Goal: Task Accomplishment & Management: Manage account settings

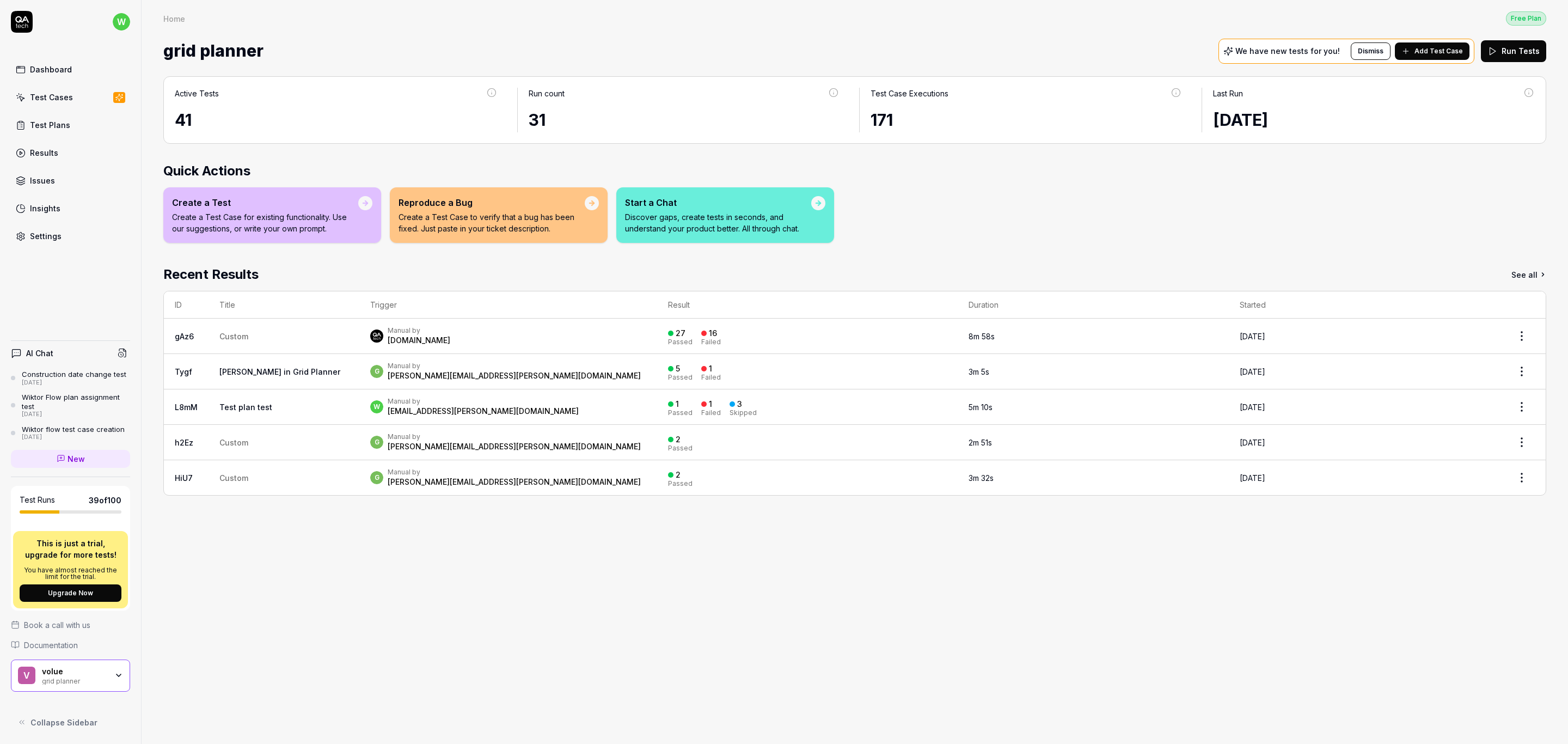
click at [52, 90] on link "Test Cases" at bounding box center [70, 97] width 120 height 21
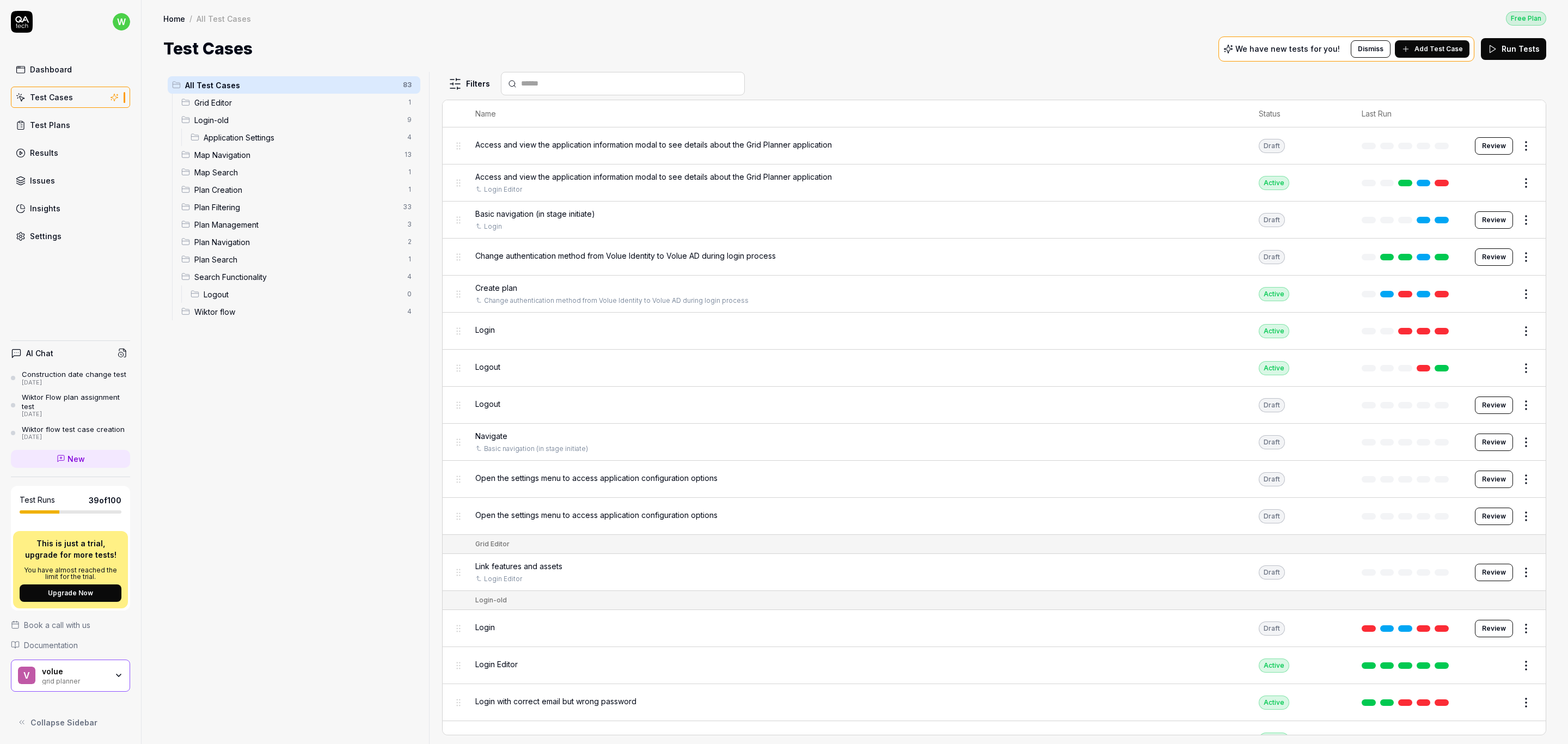
click at [1448, 49] on span "Add Test Case" at bounding box center [1438, 48] width 48 height 10
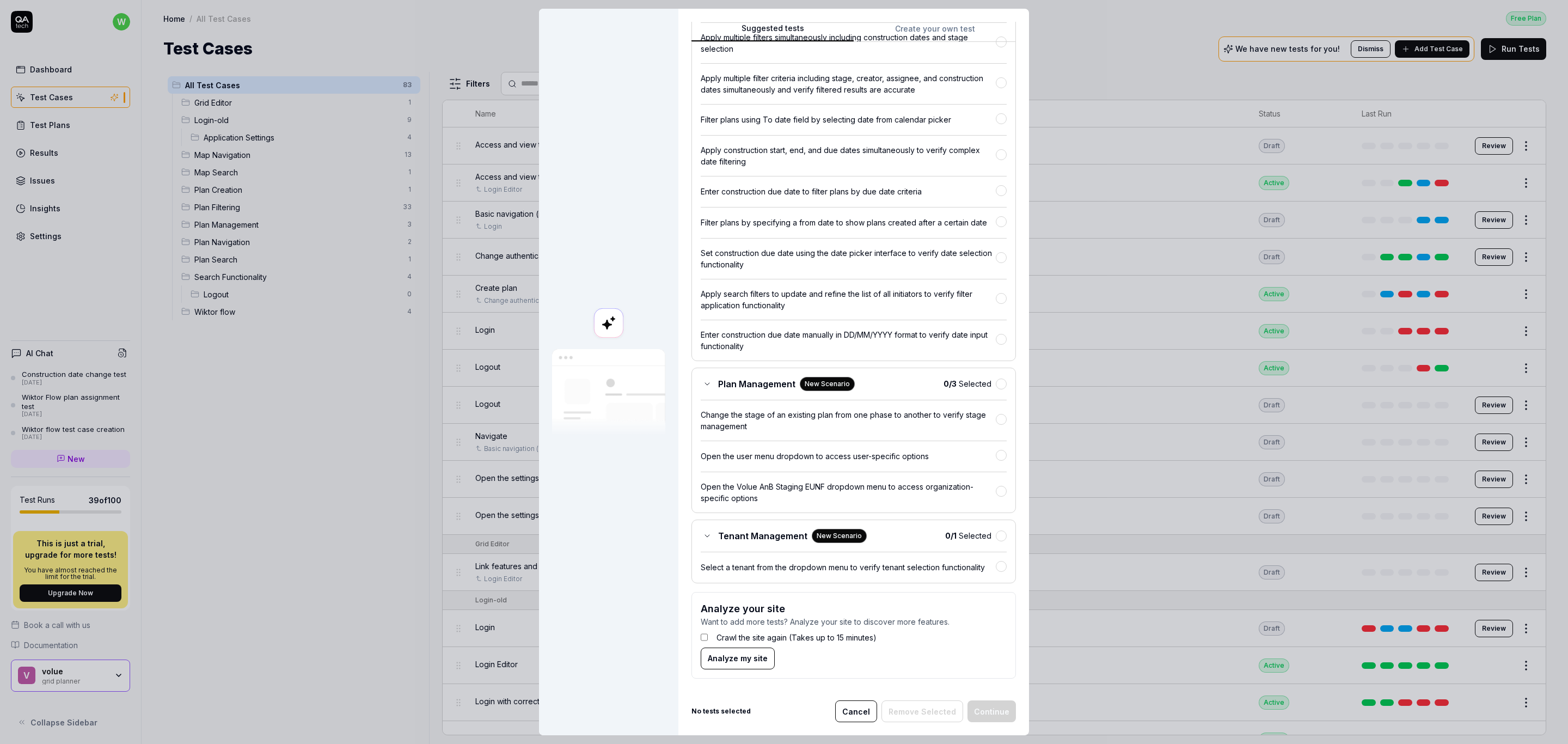
scroll to position [1166, 0]
click at [870, 709] on button "Cancel" at bounding box center [857, 711] width 42 height 22
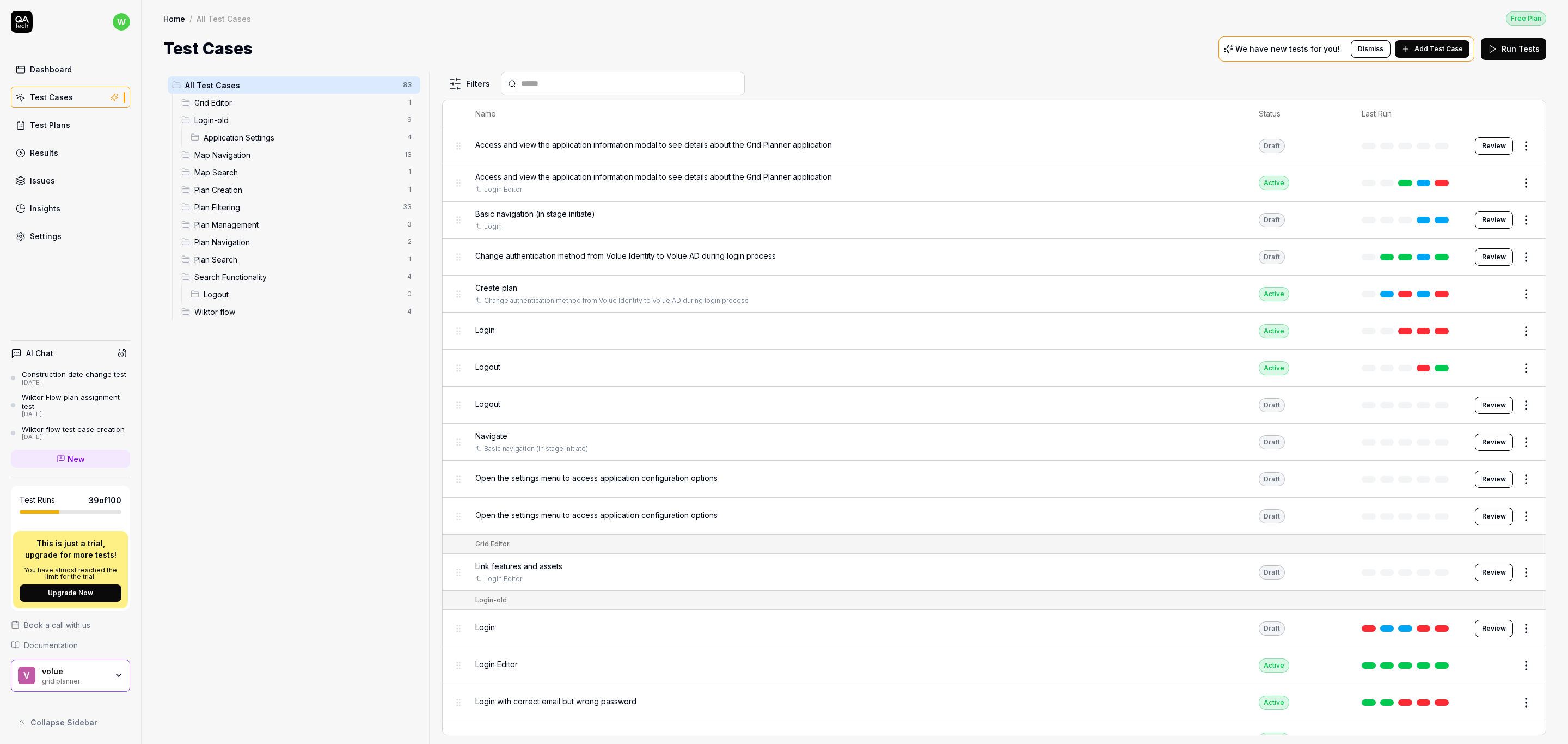
click at [314, 415] on div "All Test Cases 83 Grid Editor 1 Login-old 9 Application Settings 4 Map Navigati…" at bounding box center [294, 401] width 261 height 659
click at [213, 310] on span "Wiktor flow" at bounding box center [297, 311] width 207 height 11
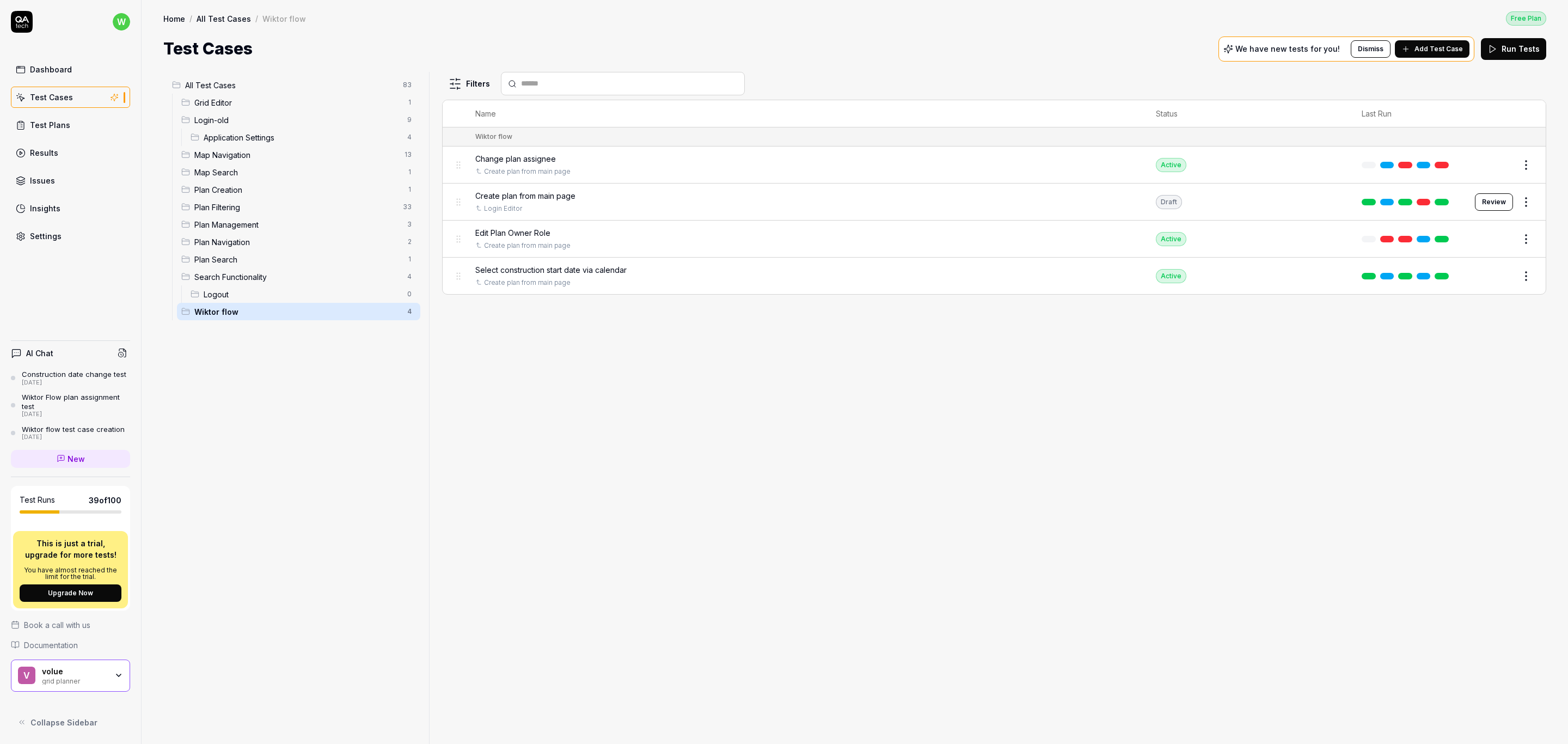
click at [309, 461] on div "All Test Cases 83 Grid Editor 1 Login-old 9 Application Settings 4 Map Navigati…" at bounding box center [294, 401] width 261 height 659
click at [74, 461] on span "New" at bounding box center [77, 458] width 18 height 11
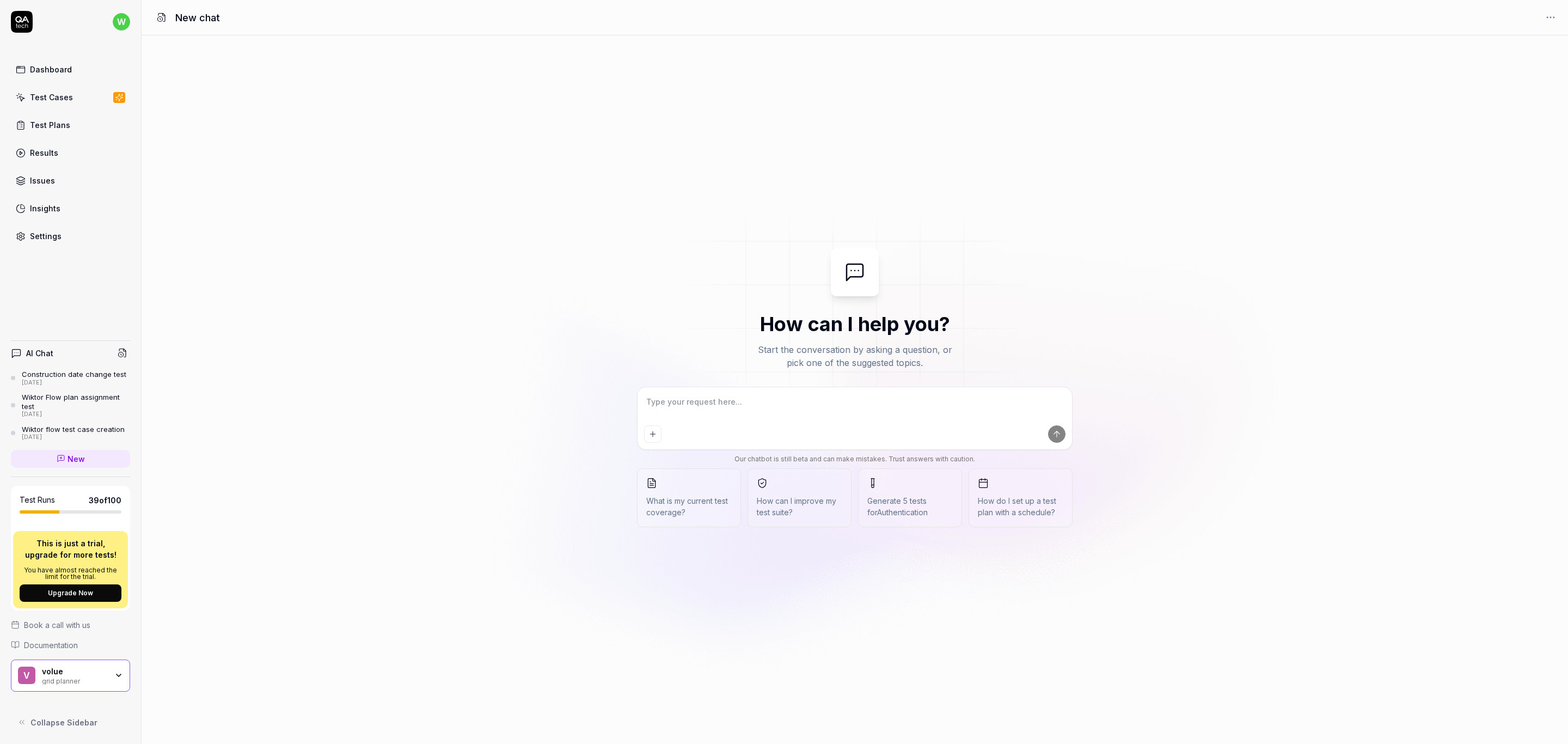
click at [706, 404] on textarea at bounding box center [854, 407] width 421 height 27
type textarea "*"
type textarea "C"
type textarea "*"
type textarea "Cr"
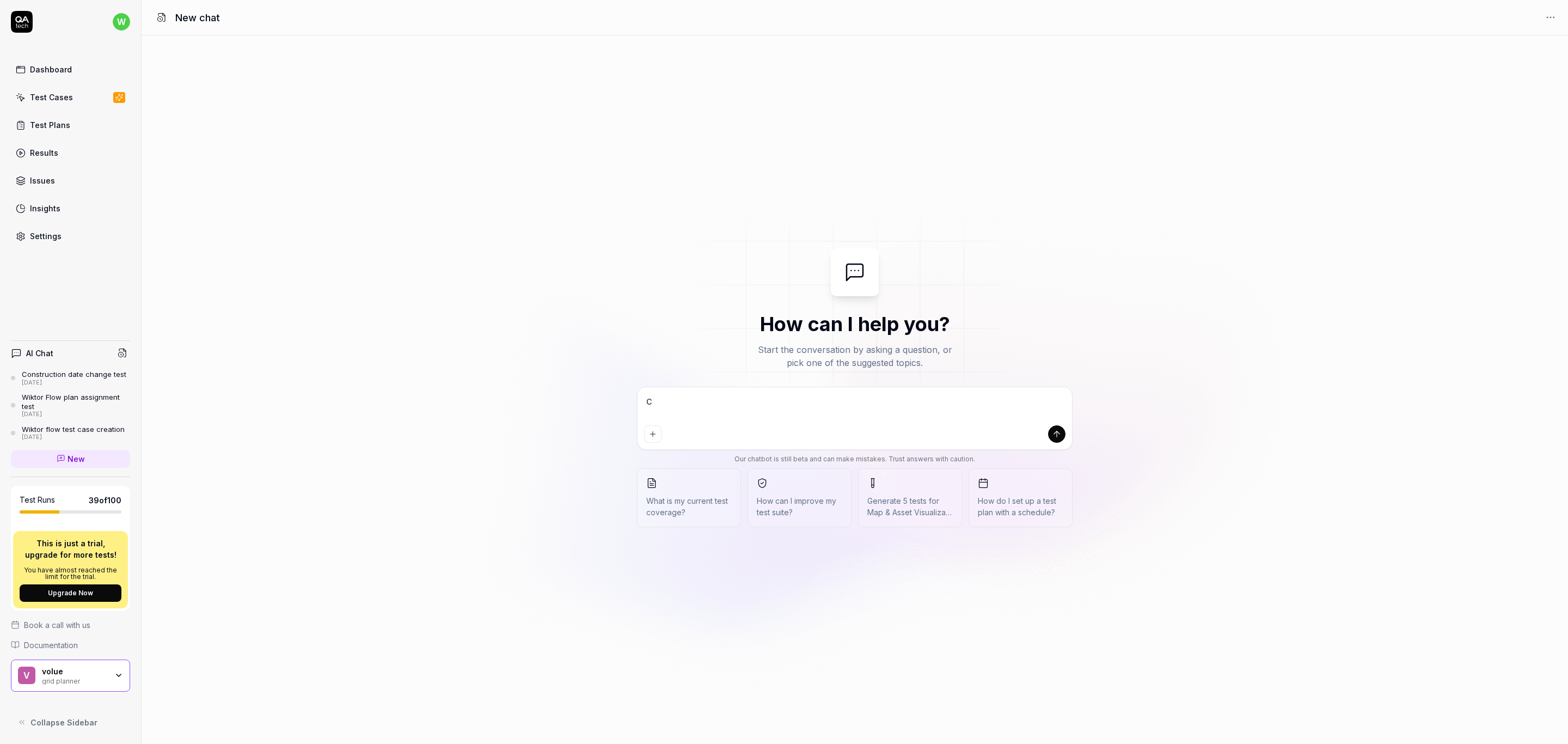
type textarea "*"
type textarea "Cre"
type textarea "*"
type textarea "Crea"
type textarea "*"
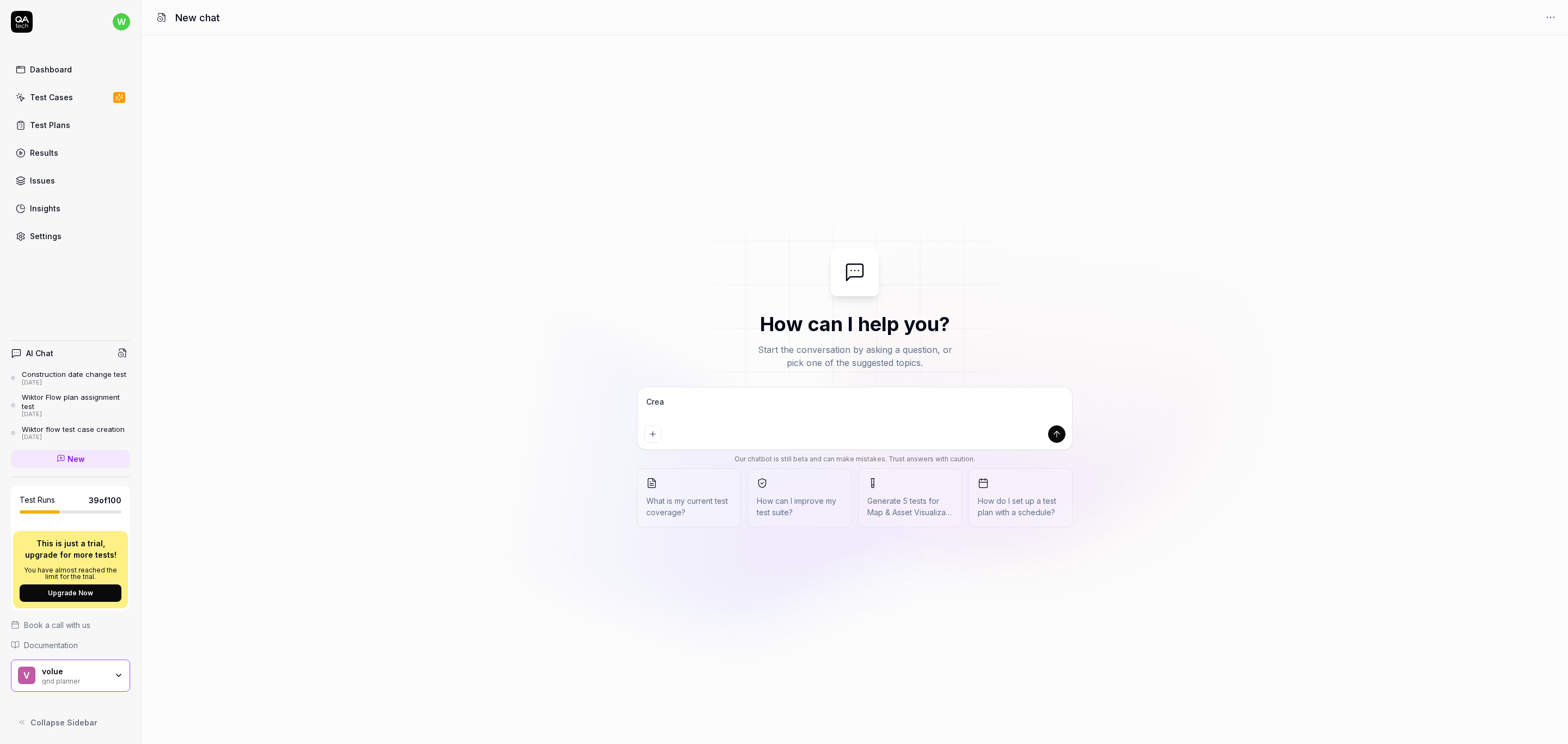
type textarea "Creat"
type textarea "*"
type textarea "Create"
type textarea "*"
type textarea "Create"
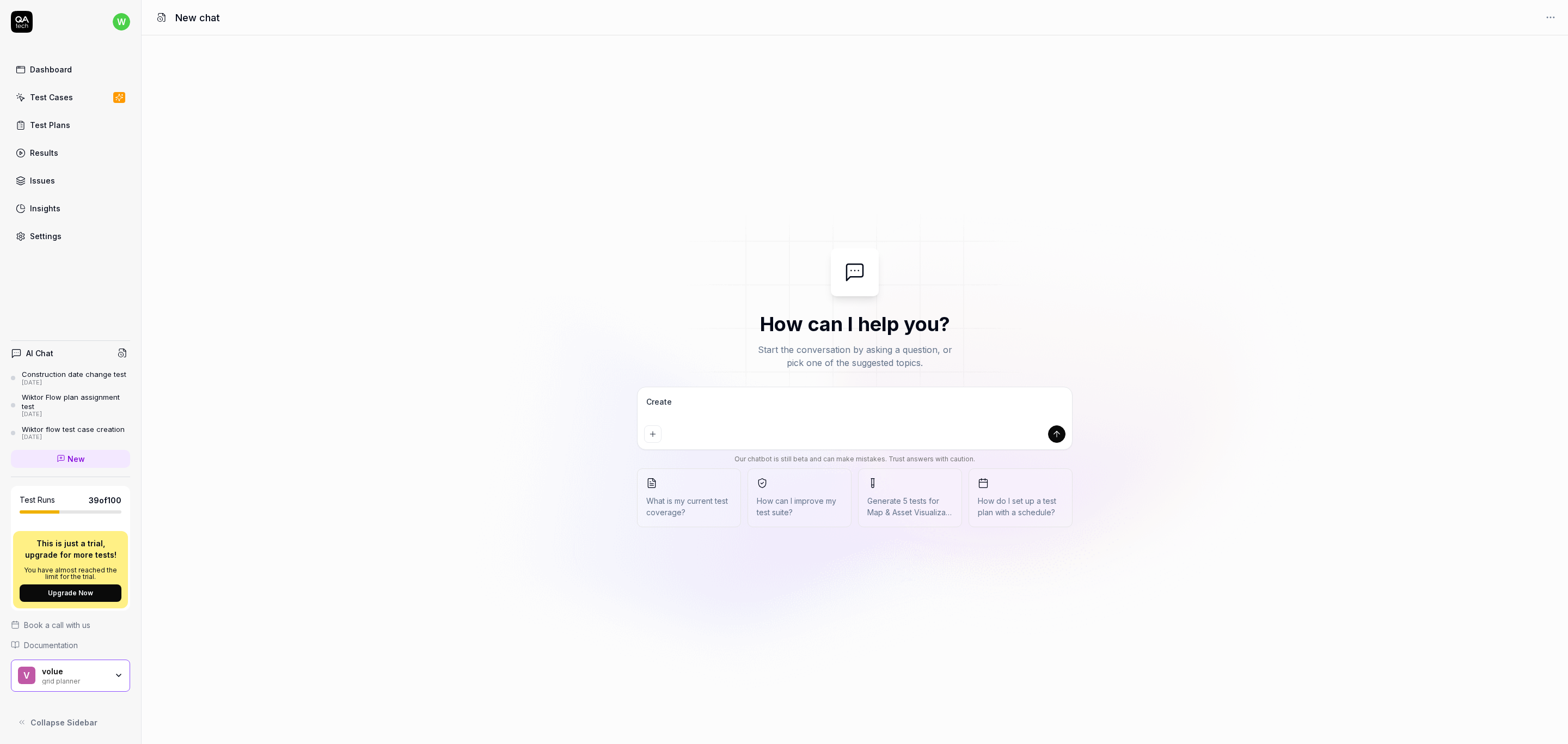
type textarea "*"
type textarea "Create t"
type textarea "*"
type textarea "Create te"
type textarea "*"
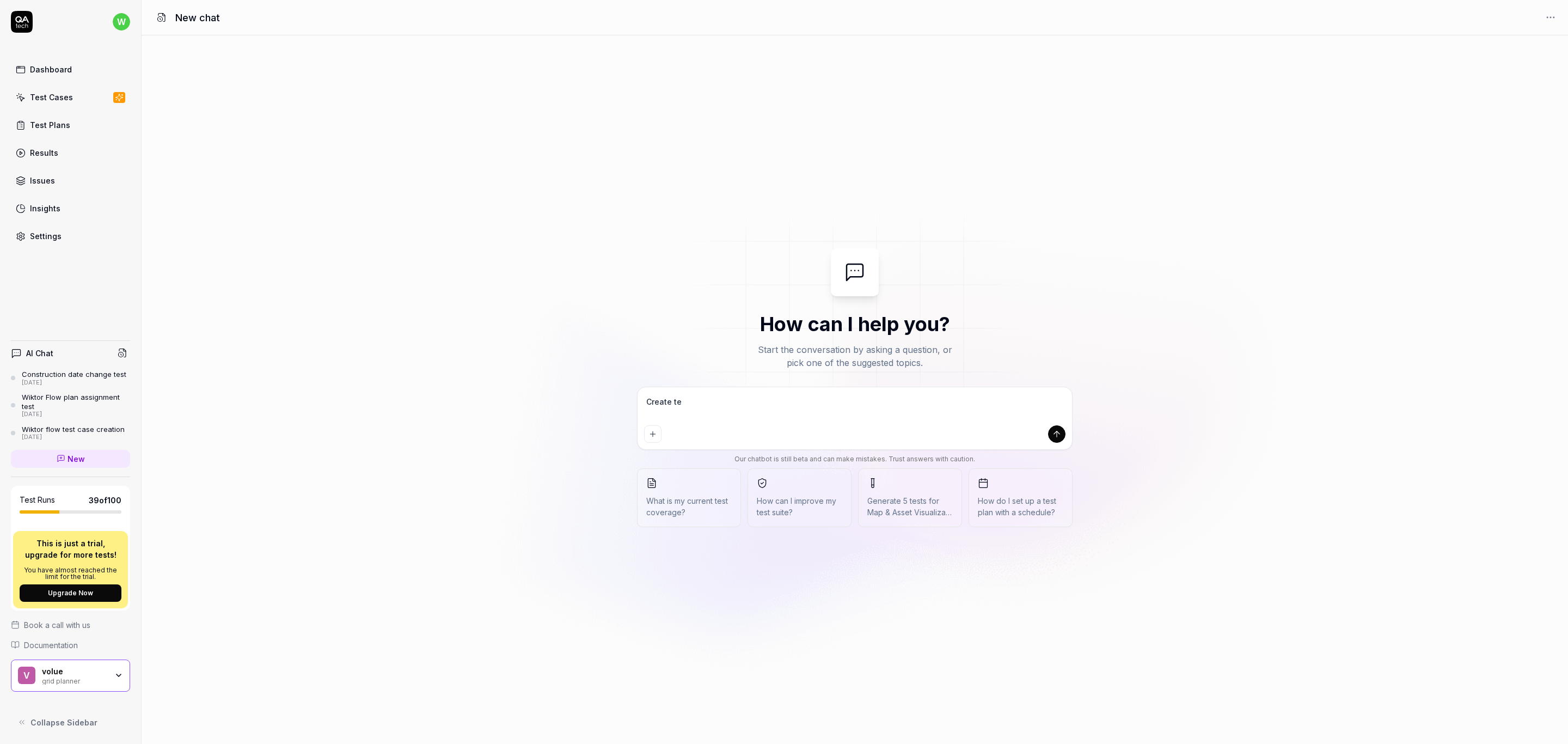
type textarea "Create tes"
type textarea "*"
type textarea "Create test"
type textarea "*"
type textarea "Create test"
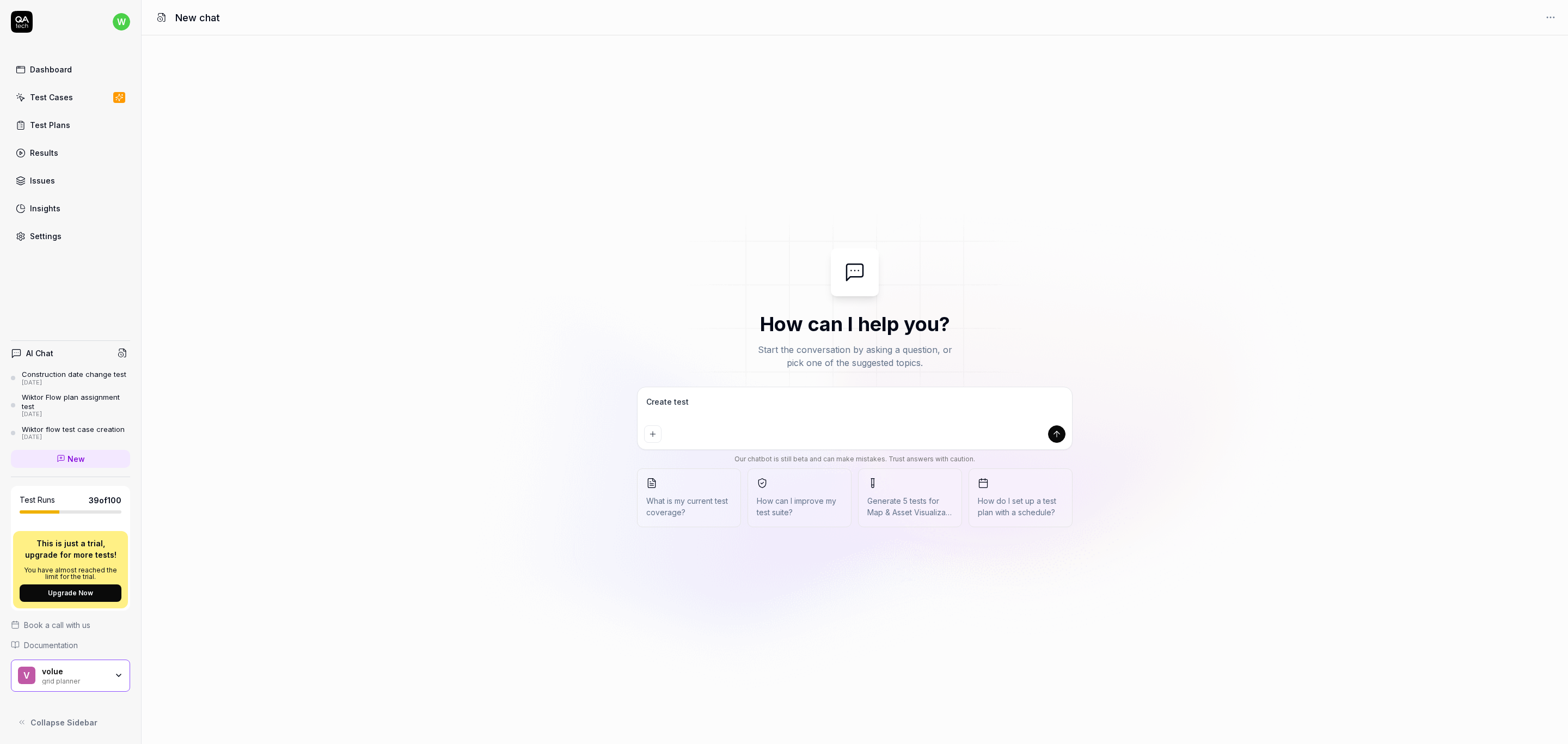
type textarea "*"
type textarea "Create test c"
type textarea "*"
type textarea "Create test ca"
type textarea "*"
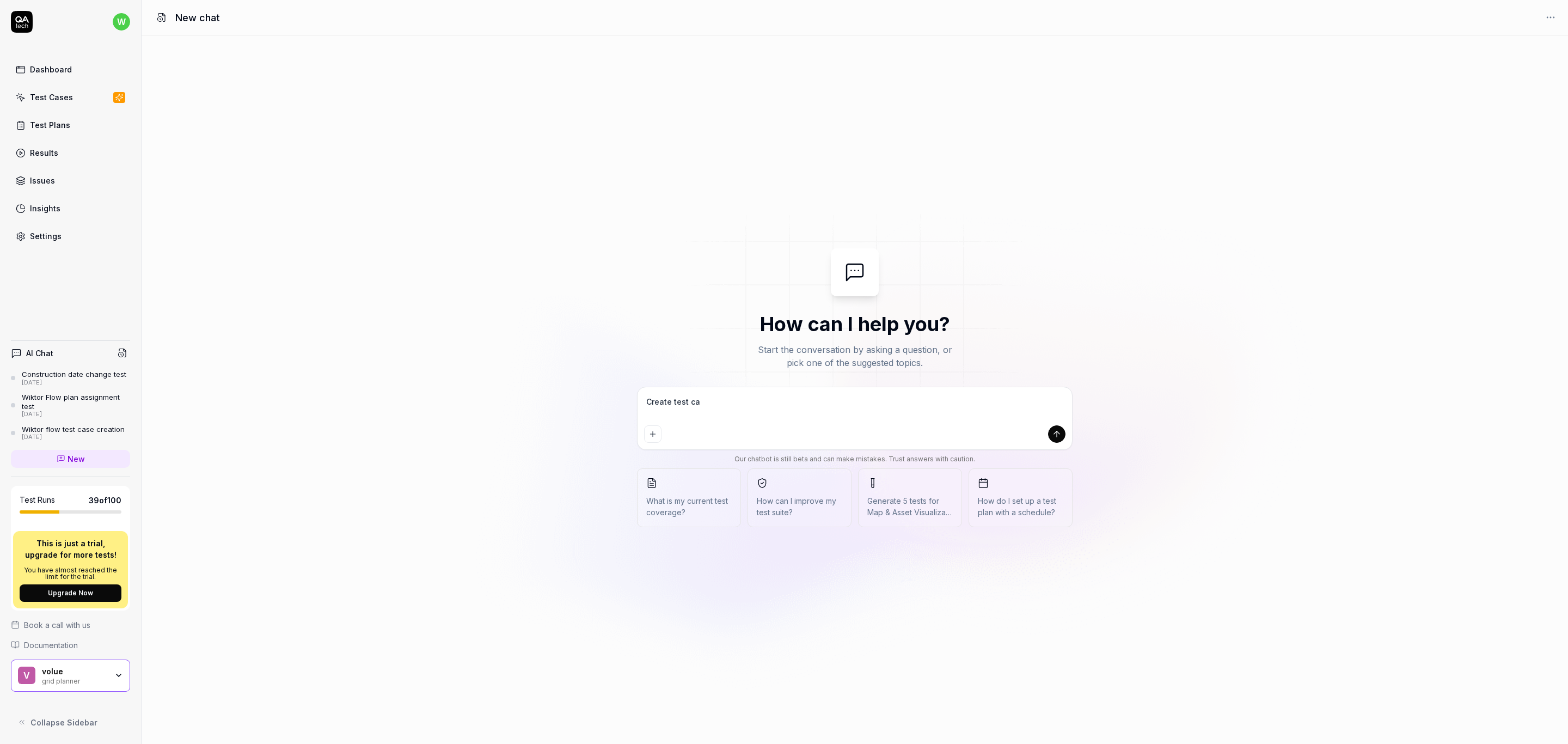
type textarea "Create test cas"
type textarea "*"
type textarea "Create test case"
type textarea "*"
type textarea "Create test case"
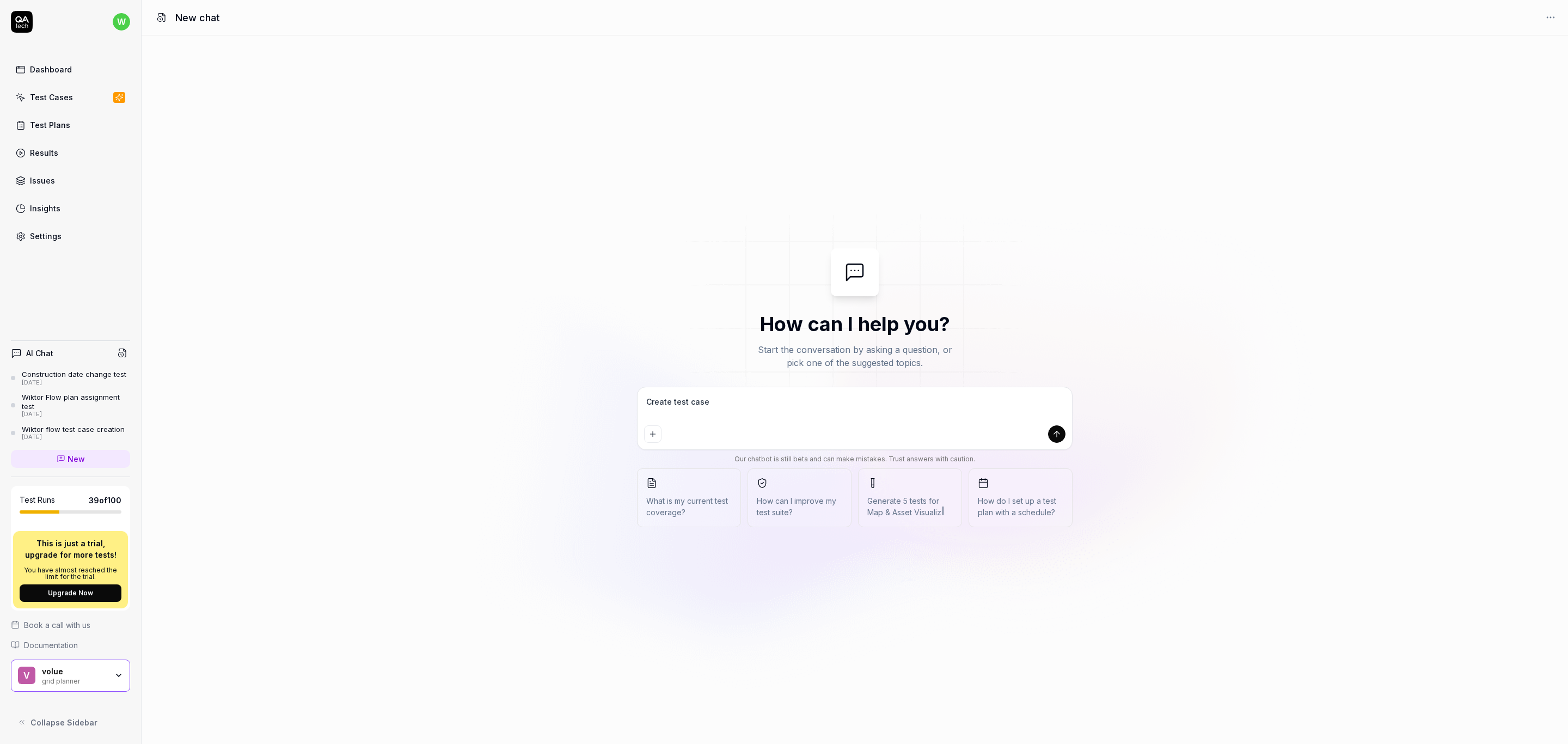
type textarea "*"
type textarea "Create test case i"
type textarea "*"
type textarea "Create test case in"
type textarea "*"
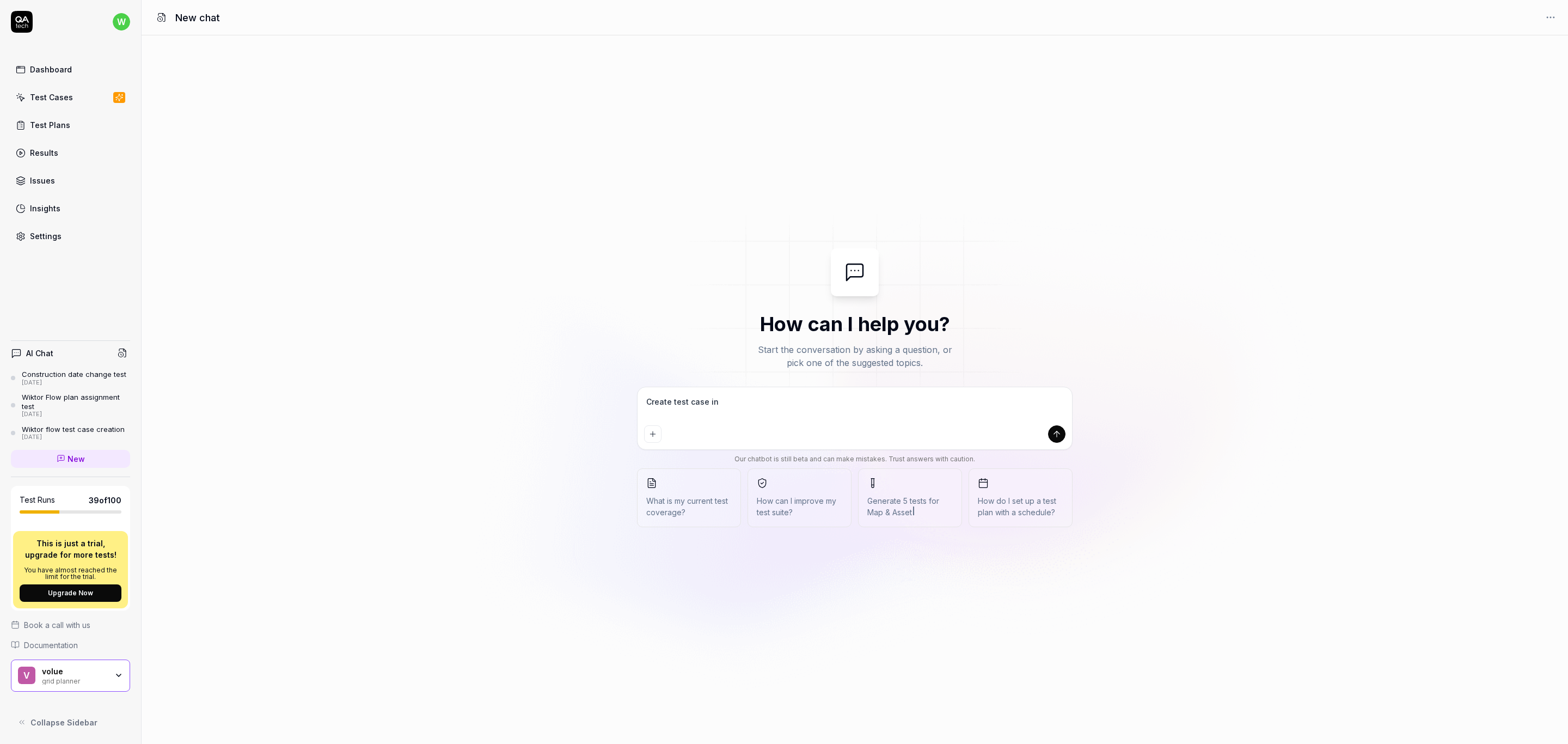
type textarea "Create test case in"
type textarea "*"
type textarea "Create test case in W"
type textarea "*"
type textarea "Create test case in Wi"
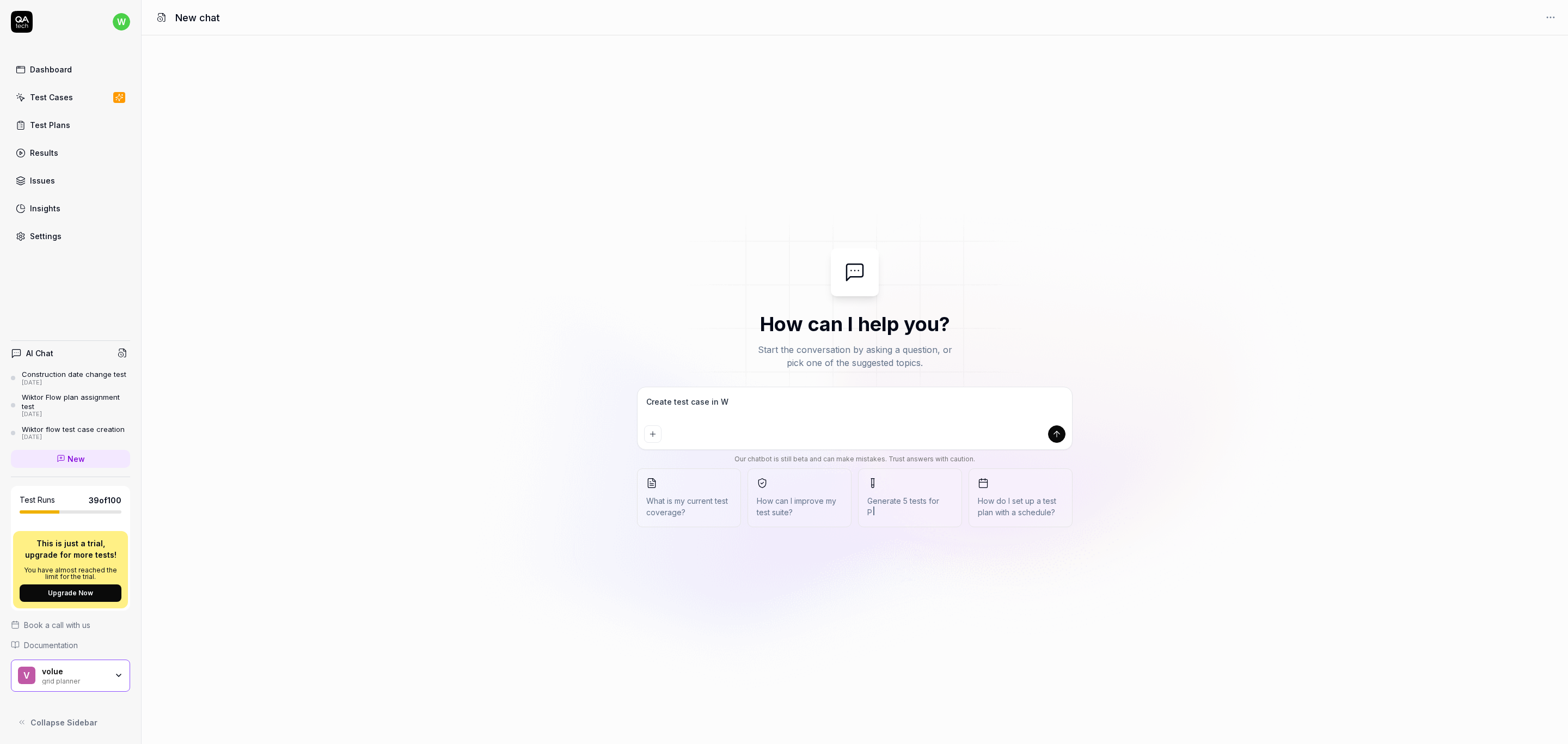
type textarea "*"
type textarea "Create test case in Wik"
type textarea "*"
type textarea "Create test case in Wikt"
type textarea "*"
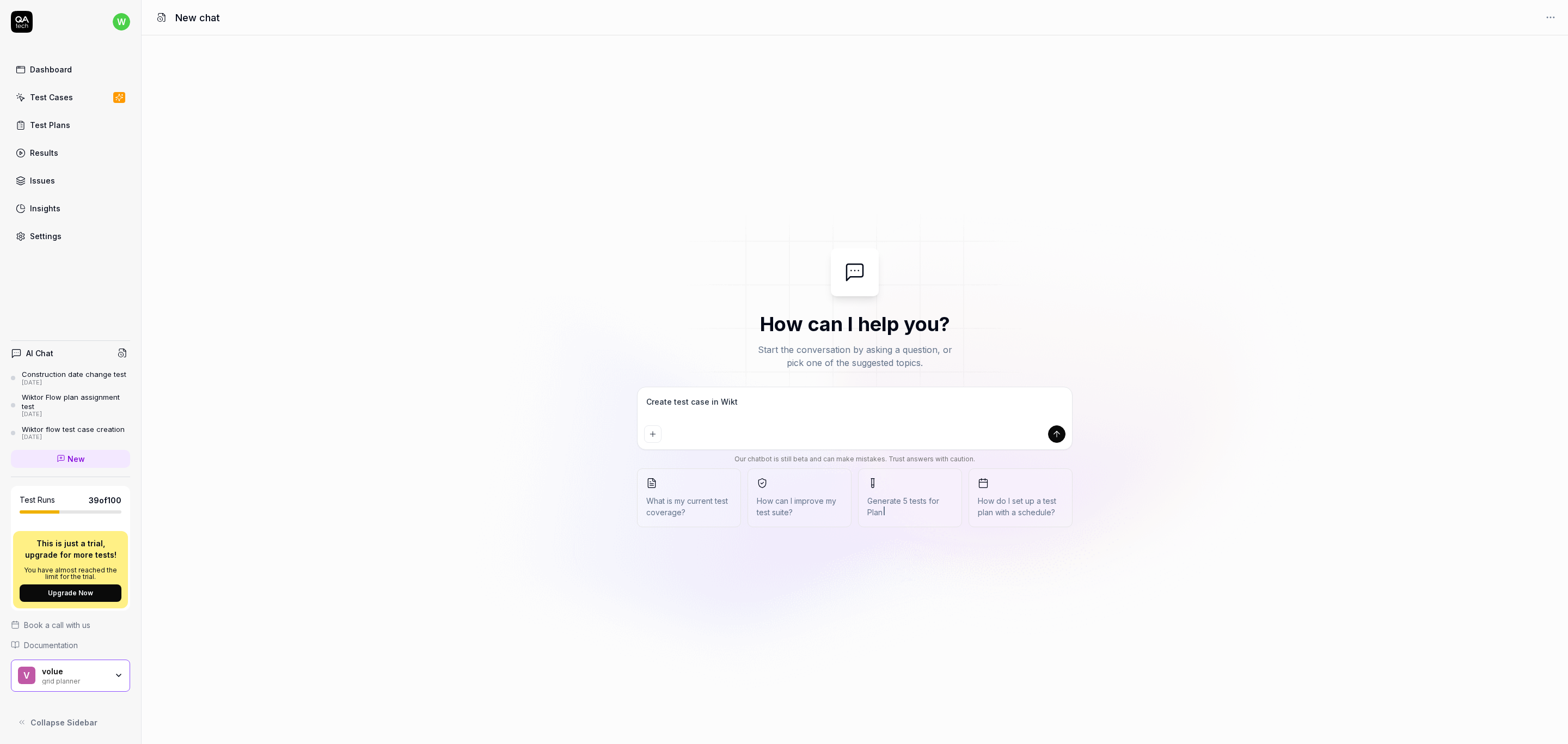
type textarea "Create test case in Wikto"
type textarea "*"
type textarea "Create test case in Wiktor"
type textarea "*"
type textarea "Create test case in Wiktor"
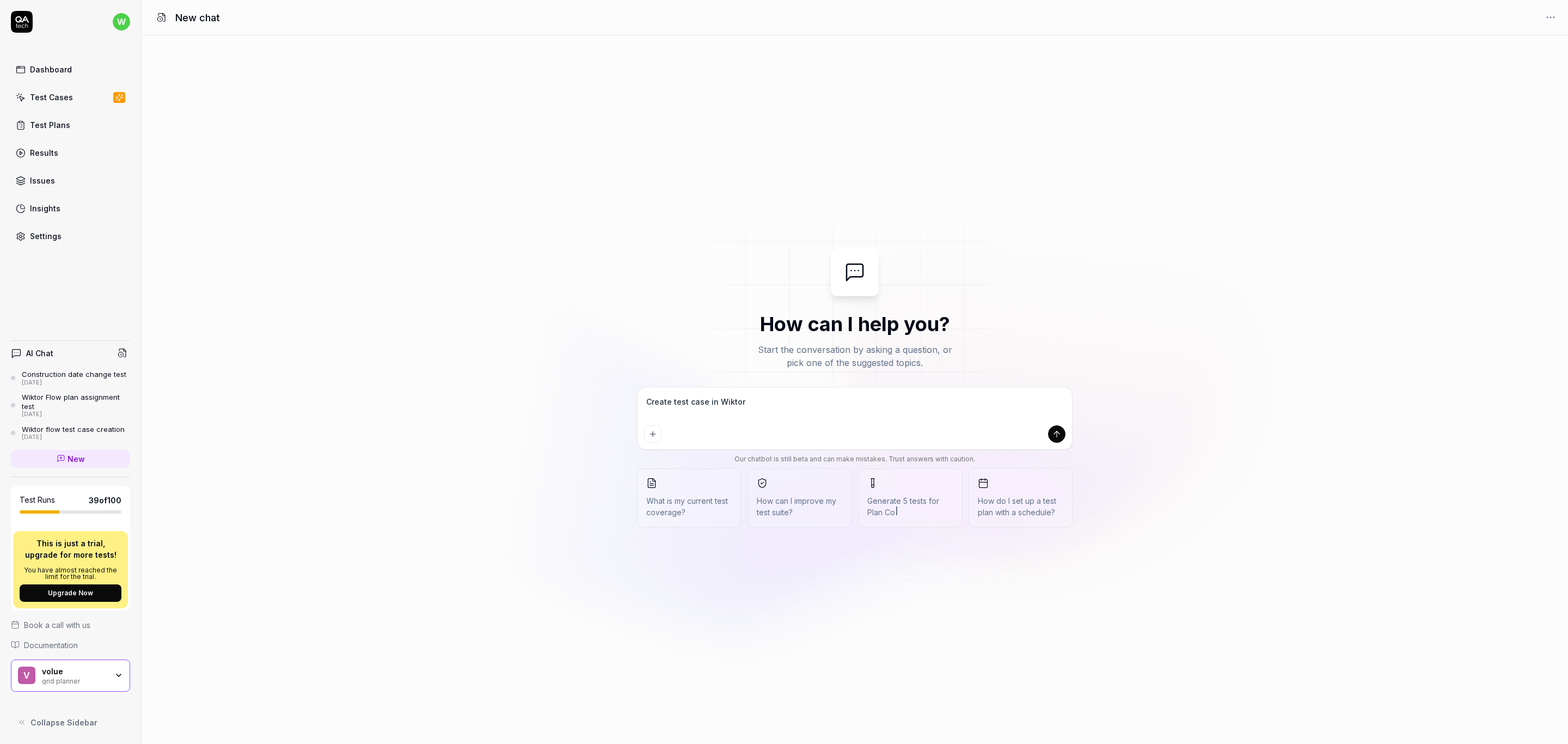
type textarea "*"
type textarea "Create test case in Wiktor F"
type textarea "*"
type textarea "Create test case in Wiktor Fl"
type textarea "*"
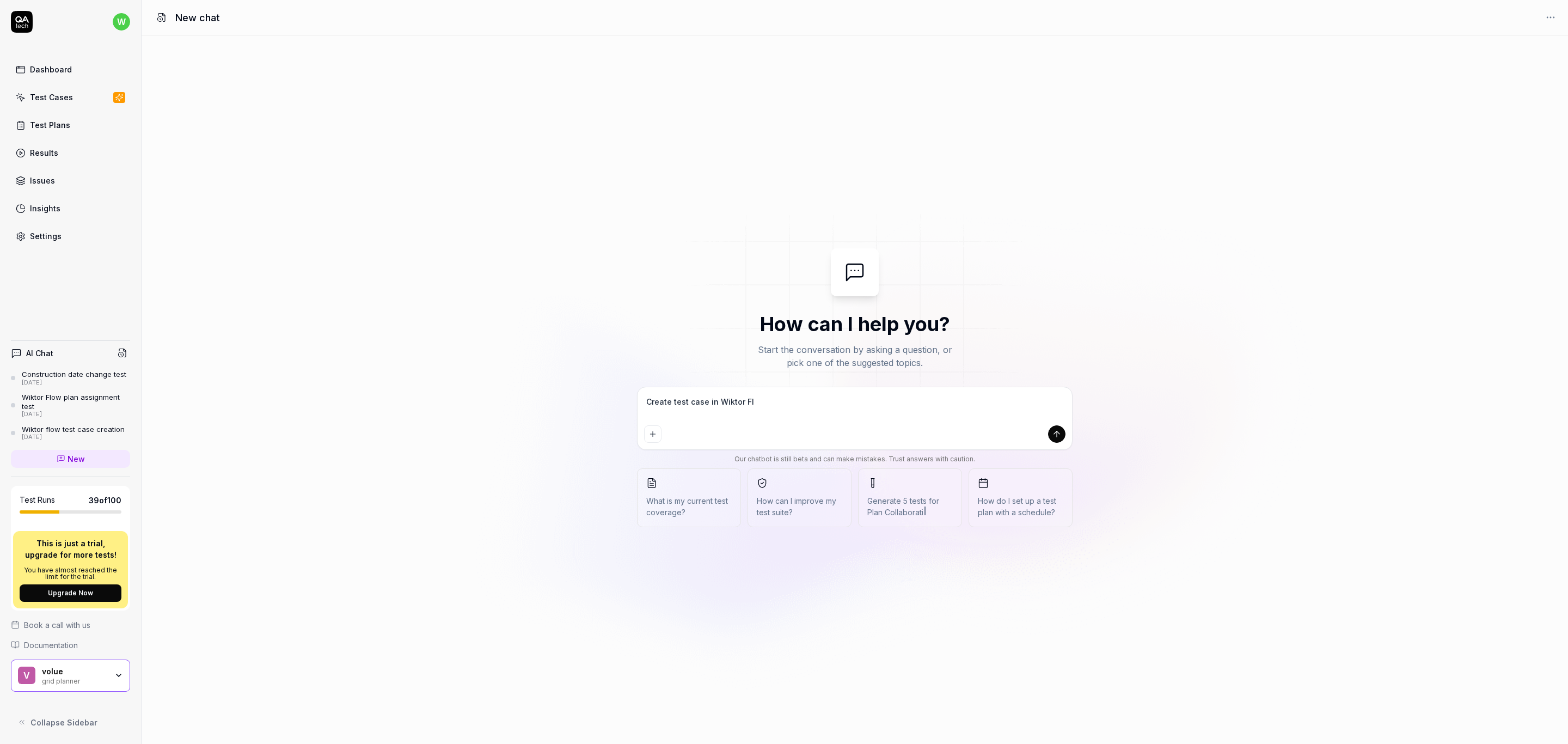
type textarea "Create test case in Wiktor Flo"
type textarea "*"
type textarea "Create test case in Wiktor Flow"
type textarea "*"
type textarea "Create test case in Wiktor Flow"
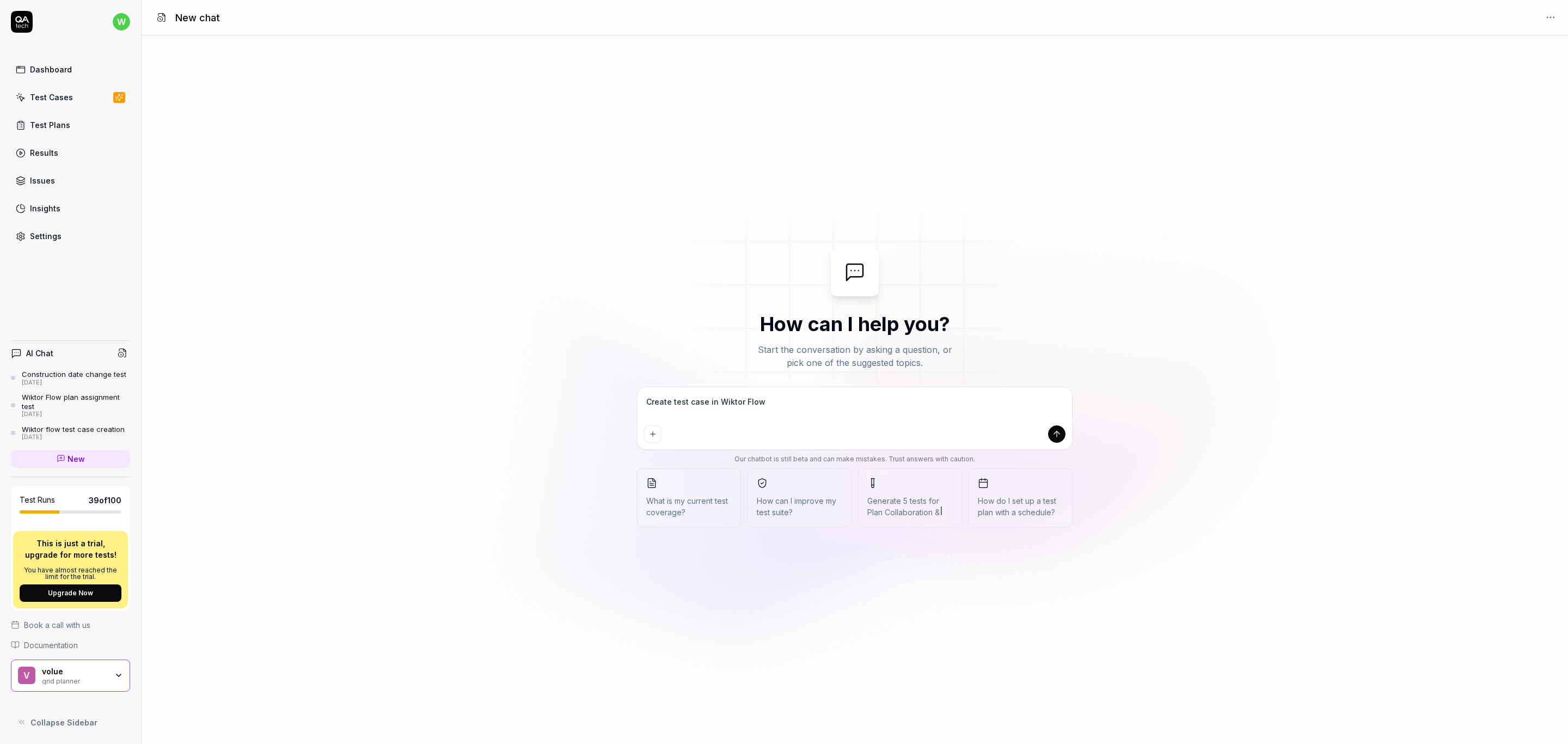
type textarea "*"
type textarea "Create test case in Wiktor Flow s"
type textarea "*"
type textarea "Create test case in Wiktor Flow sc"
type textarea "*"
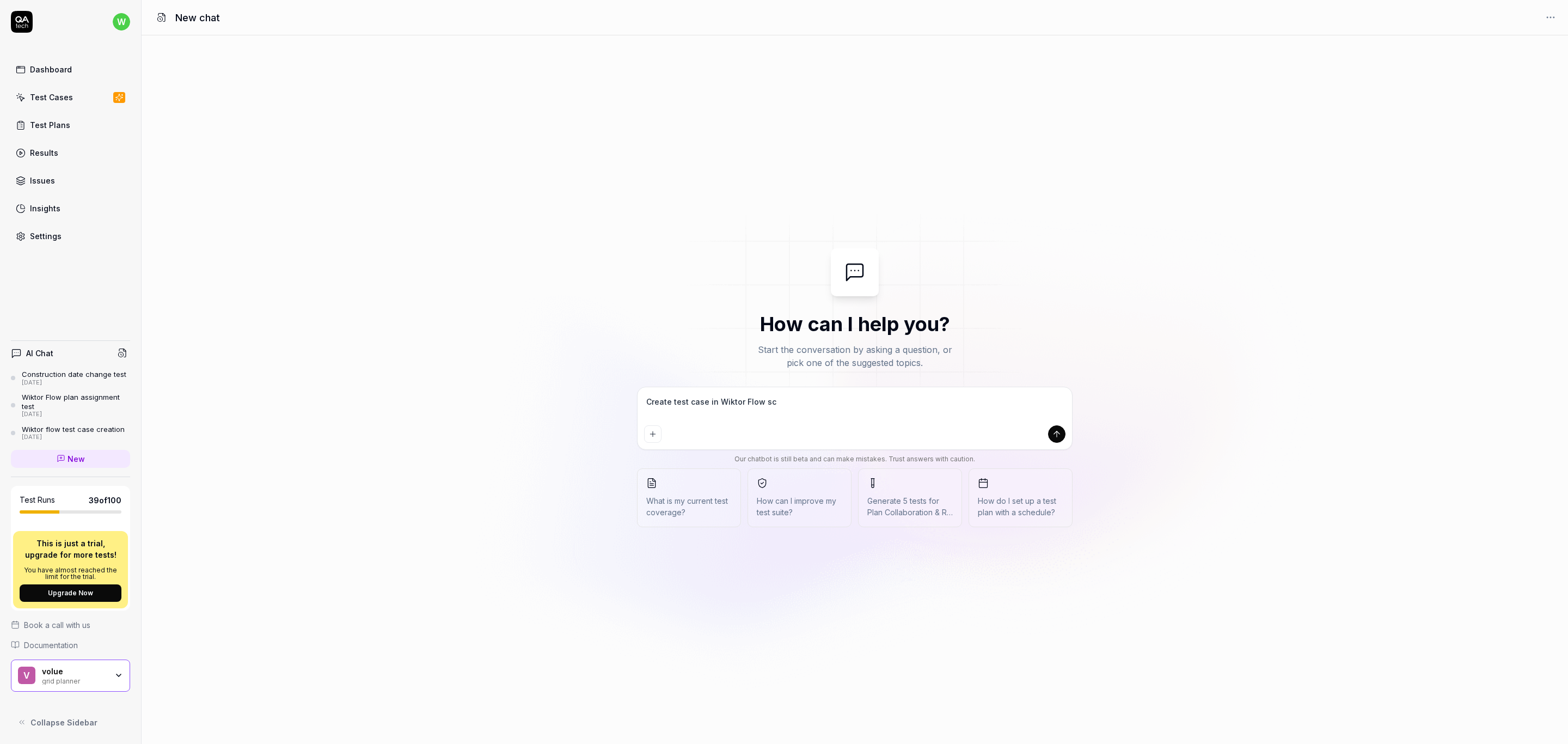
type textarea "Create test case in Wiktor Flow sce"
type textarea "*"
type textarea "Create test case in Wiktor Flow scen"
type textarea "*"
type textarea "Create test case in Wiktor Flow scena"
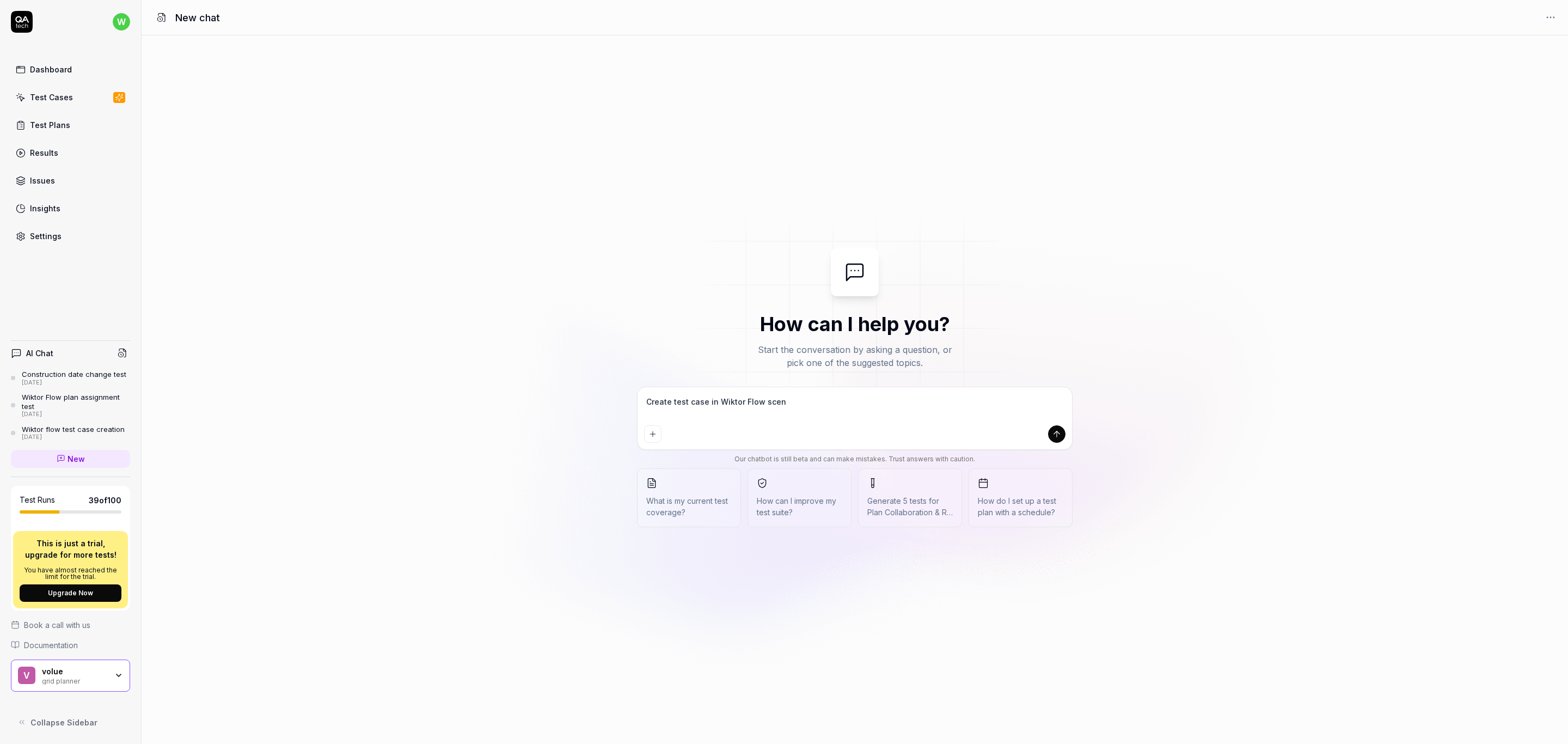
type textarea "*"
type textarea "Create test case in Wiktor Flow scenar"
type textarea "*"
type textarea "Create test case in Wiktor Flow scenari"
type textarea "*"
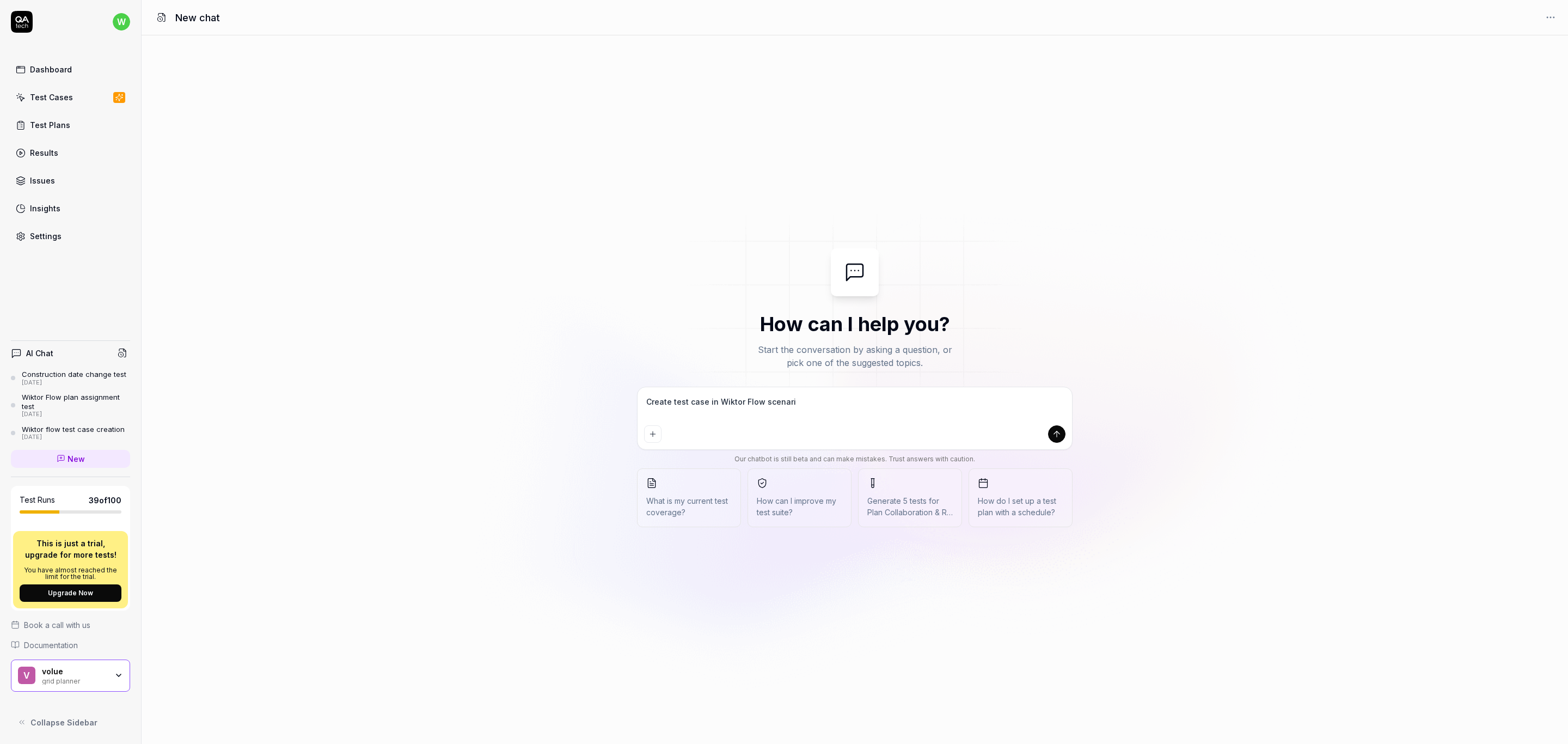
type textarea "Create test case in Wiktor Flow scenariu"
type textarea "*"
type textarea "Create test case in Wiktor Flow scenariuio"
type textarea "*"
type textarea "Create test case in Wiktor Flow scenariuio"
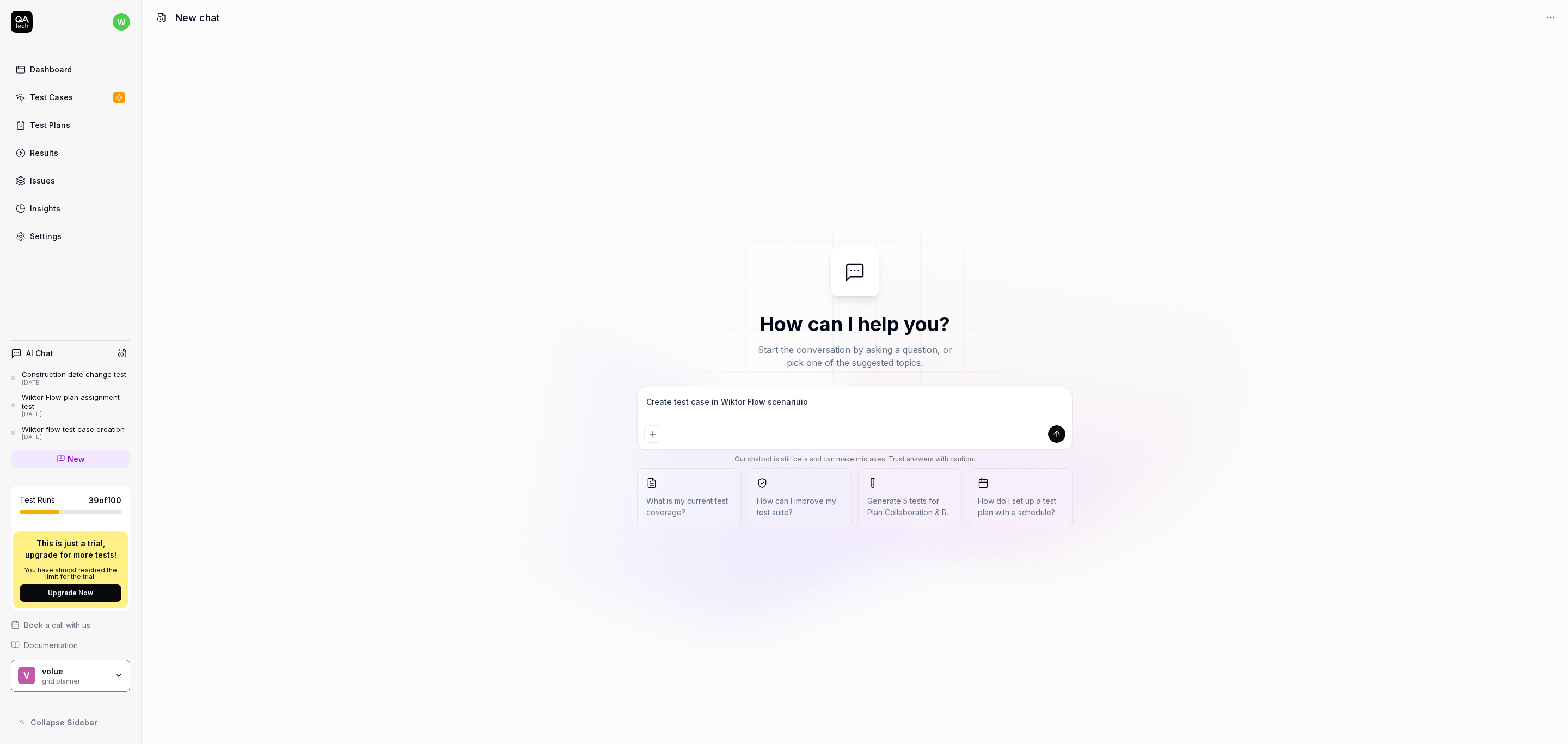
type textarea "*"
type textarea "Create test case in Wiktor Flow scenariuio"
type textarea "*"
type textarea "Create test case in Wiktor Flow scenariui"
type textarea "*"
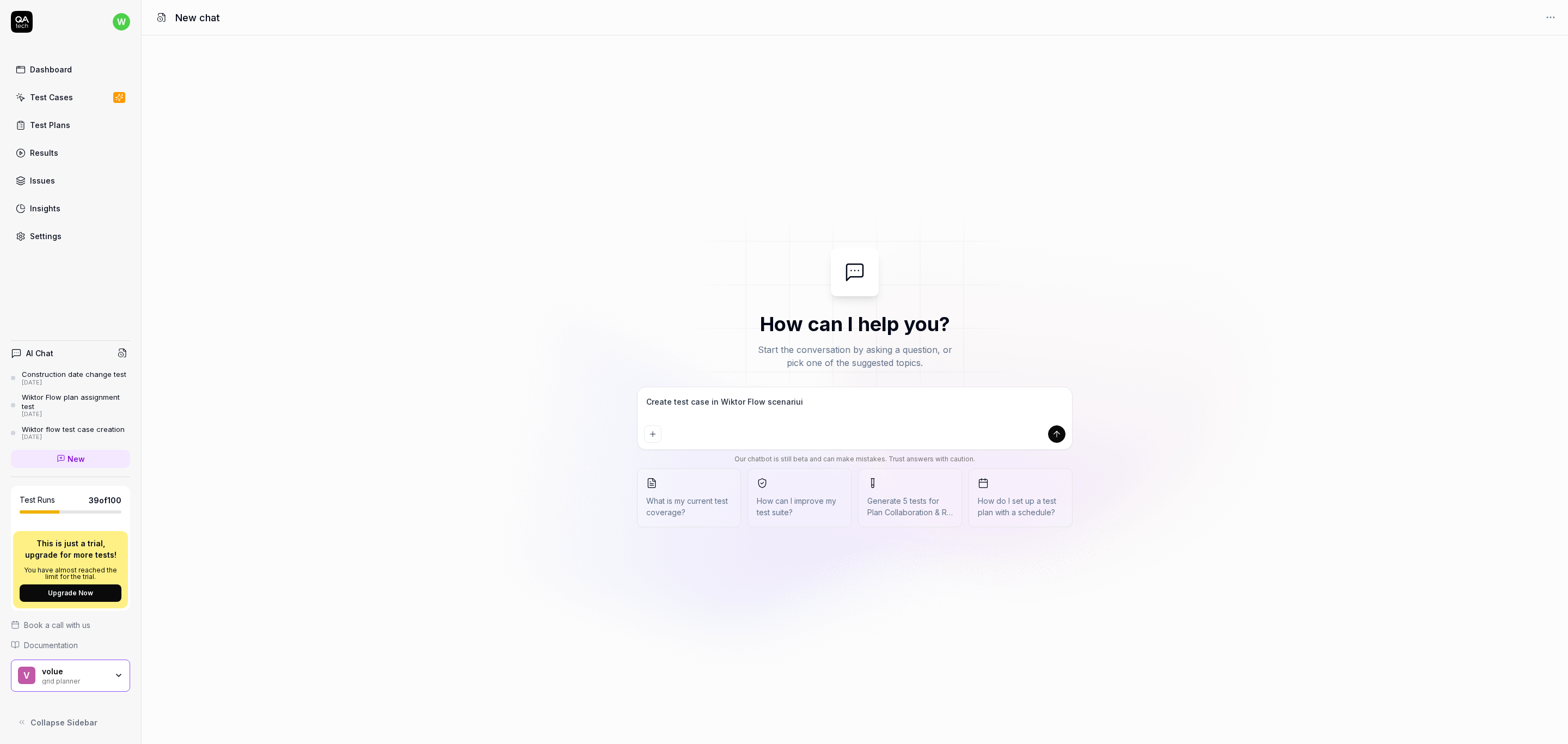
type textarea "Create test case in Wiktor Flow scenariu"
type textarea "*"
type textarea "Create test case in Wiktor Flow scenari"
type textarea "*"
type textarea "Create test case in Wiktor Flow scenar"
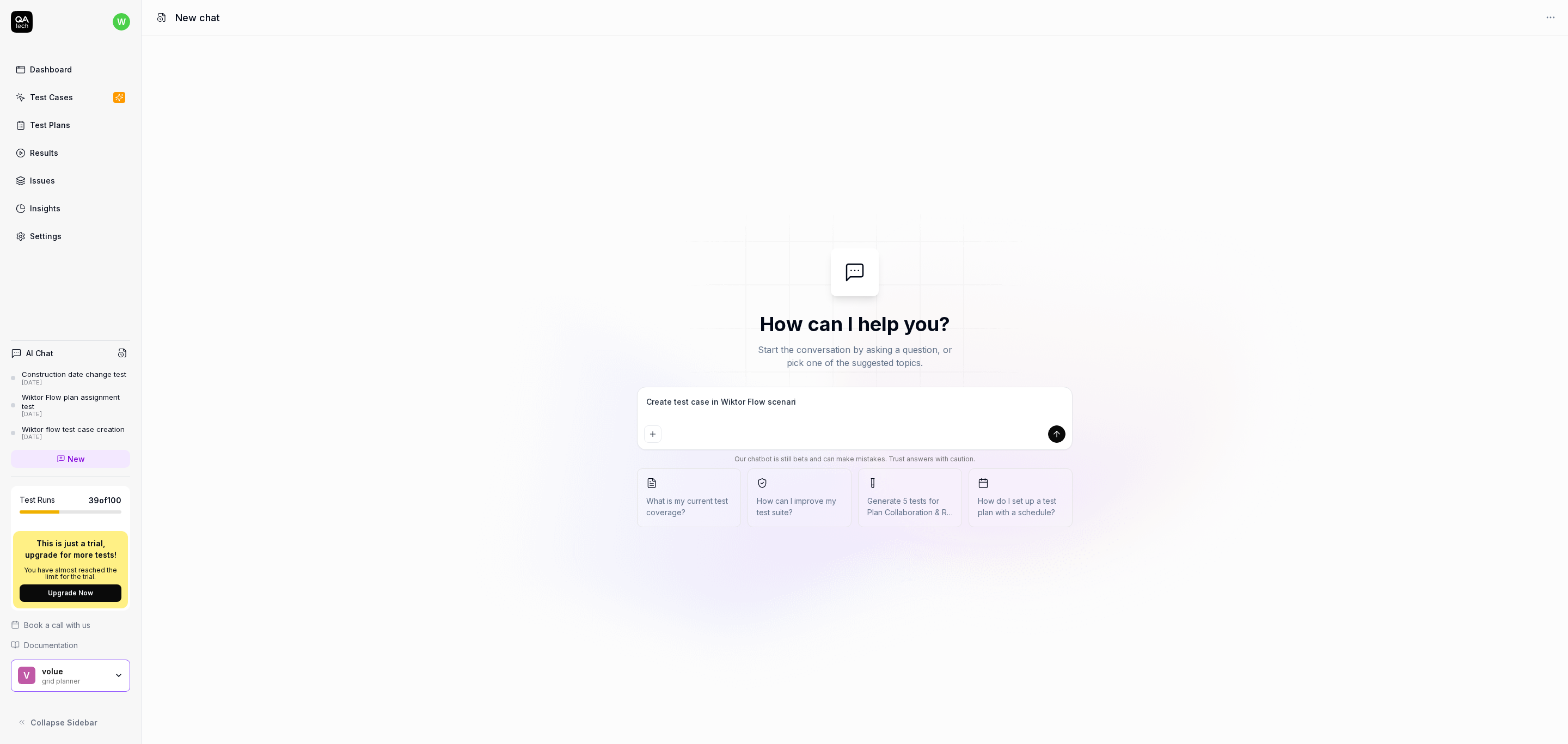
type textarea "*"
type textarea "Create test case in Wiktor Flow scenari"
type textarea "*"
type textarea "Create test case in Wiktor Flow scenario"
type textarea "*"
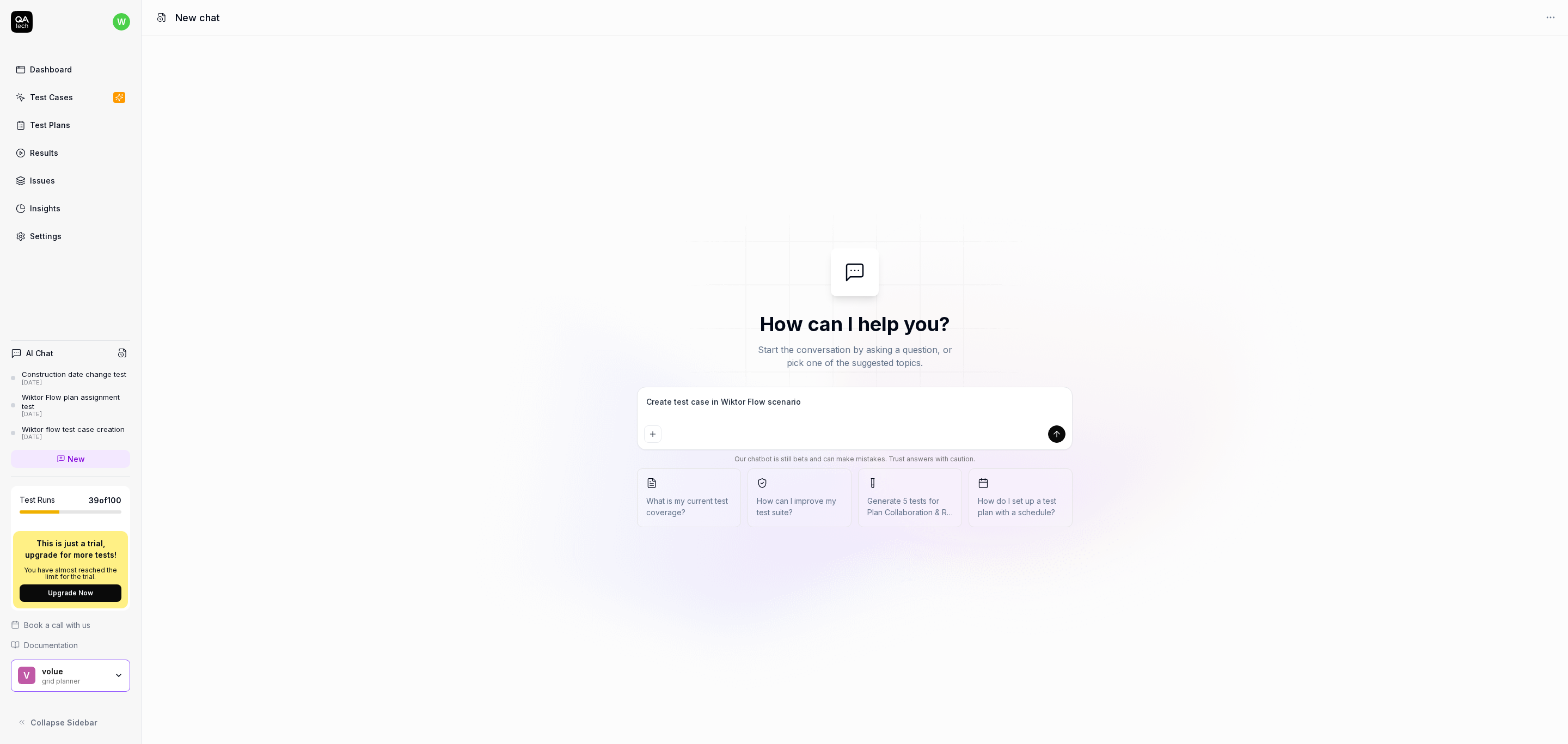
type textarea "Create test case in Wiktor Flow scenario"
type textarea "*"
type textarea "Create test case in Wiktor Flow scenario t"
type textarea "*"
type textarea "Create test case in Wiktor Flow scenario th"
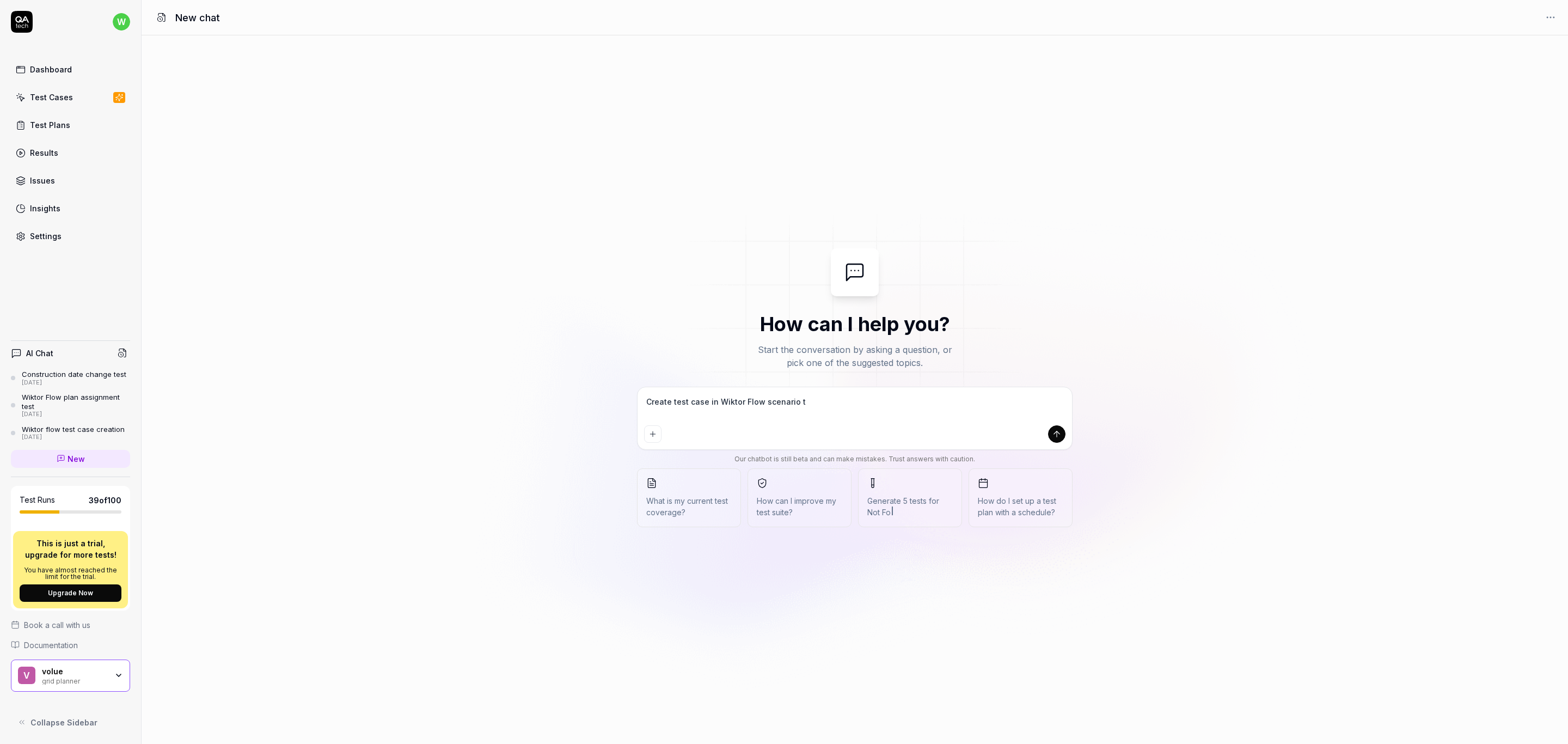
type textarea "*"
type textarea "Create test case in Wiktor Flow scenario tha"
type textarea "*"
type textarea "Create test case in Wiktor Flow scenario that"
type textarea "*"
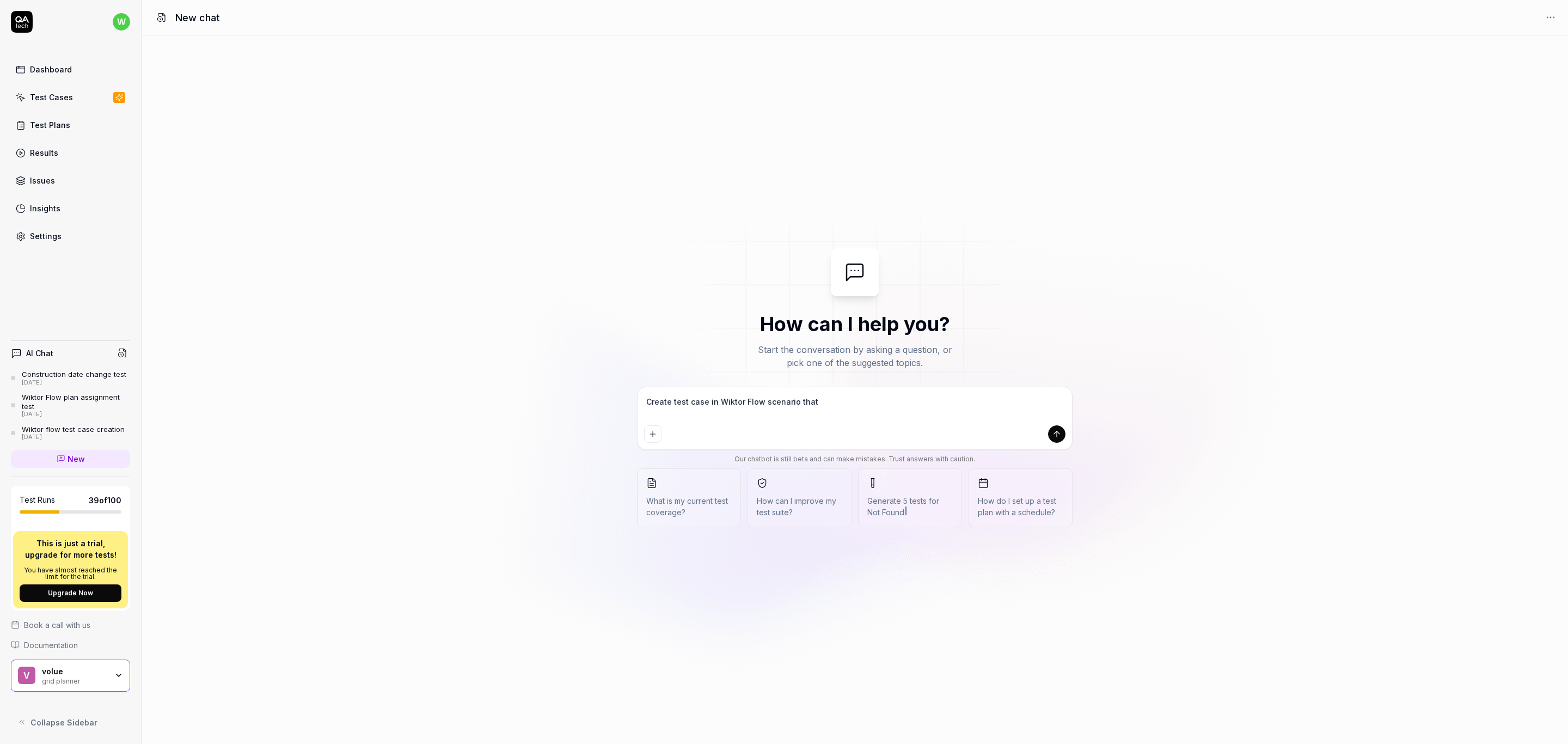
type textarea "Create test case in Wiktor Flow scenario that"
type textarea "*"
type textarea "Create test case in Wiktor Flow scenario that w"
type textarea "*"
type textarea "Create test case in Wiktor Flow scenario that wi"
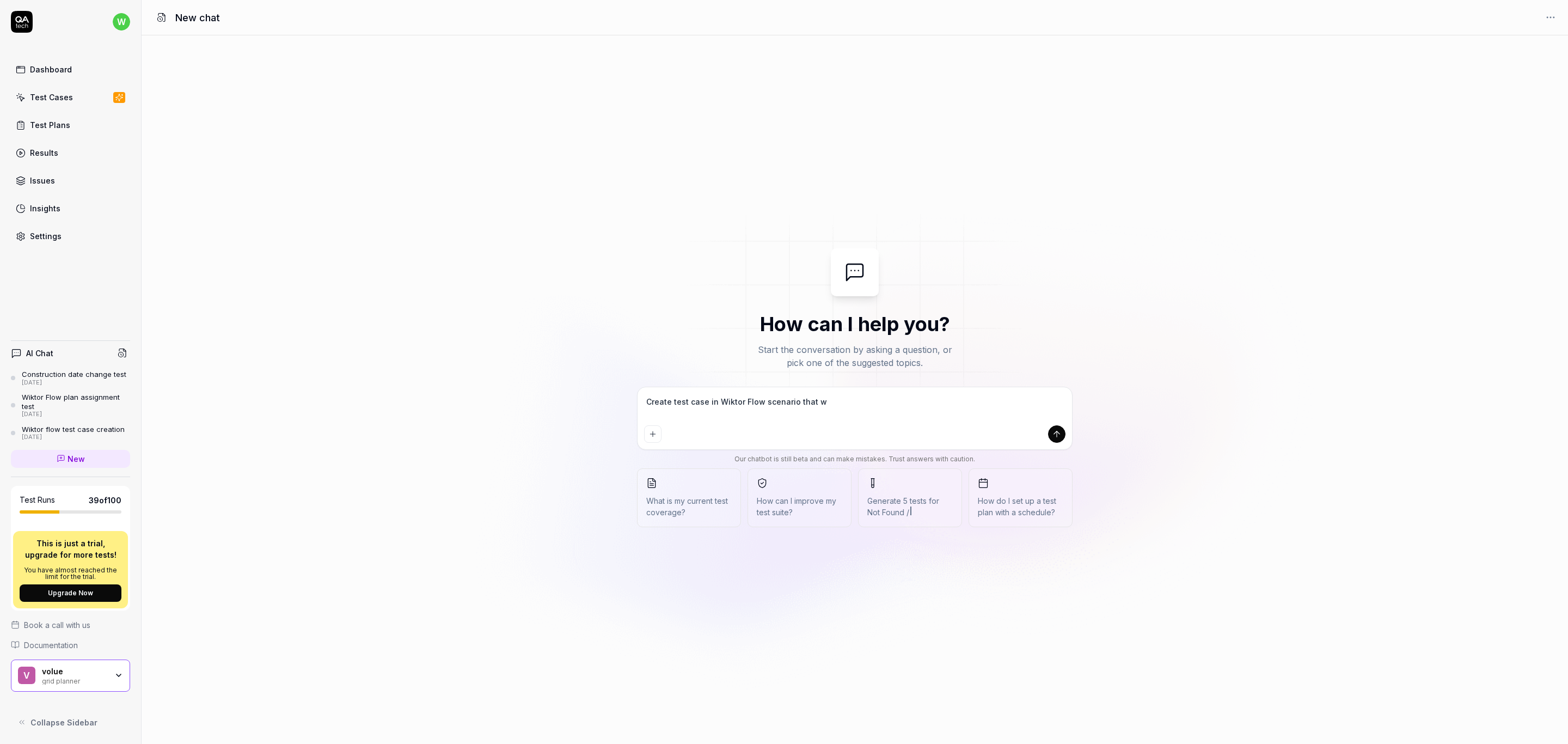
type textarea "*"
type textarea "Create test case in Wiktor Flow scenario that wil"
type textarea "*"
type textarea "Create test case in Wiktor Flow scenario that will"
type textarea "*"
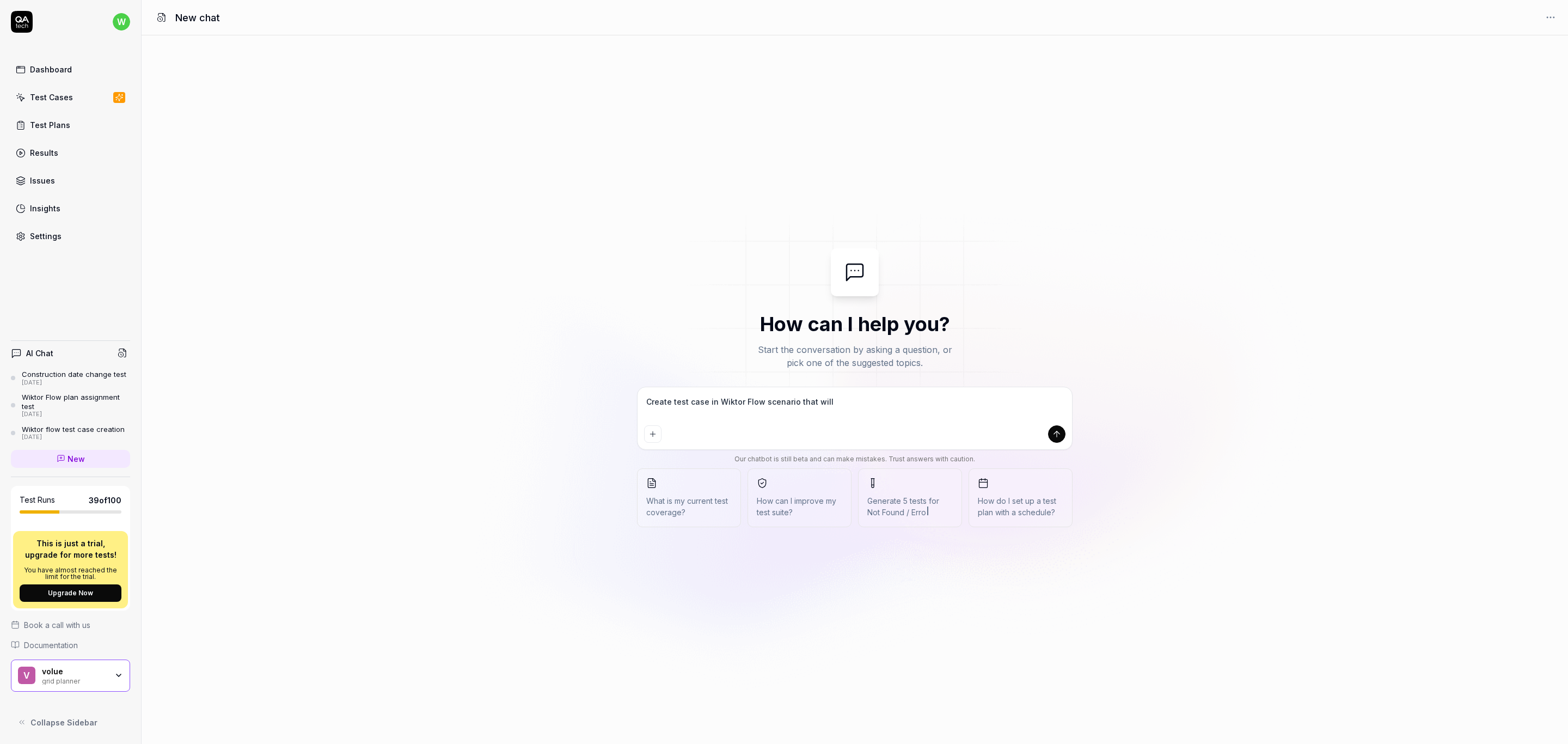
type textarea "Create test case in Wiktor Flow scenario that will"
type textarea "*"
type textarea "Create test case in Wiktor Flow scenario that will c"
type textarea "*"
type textarea "Create test case in Wiktor Flow scenario that will ch"
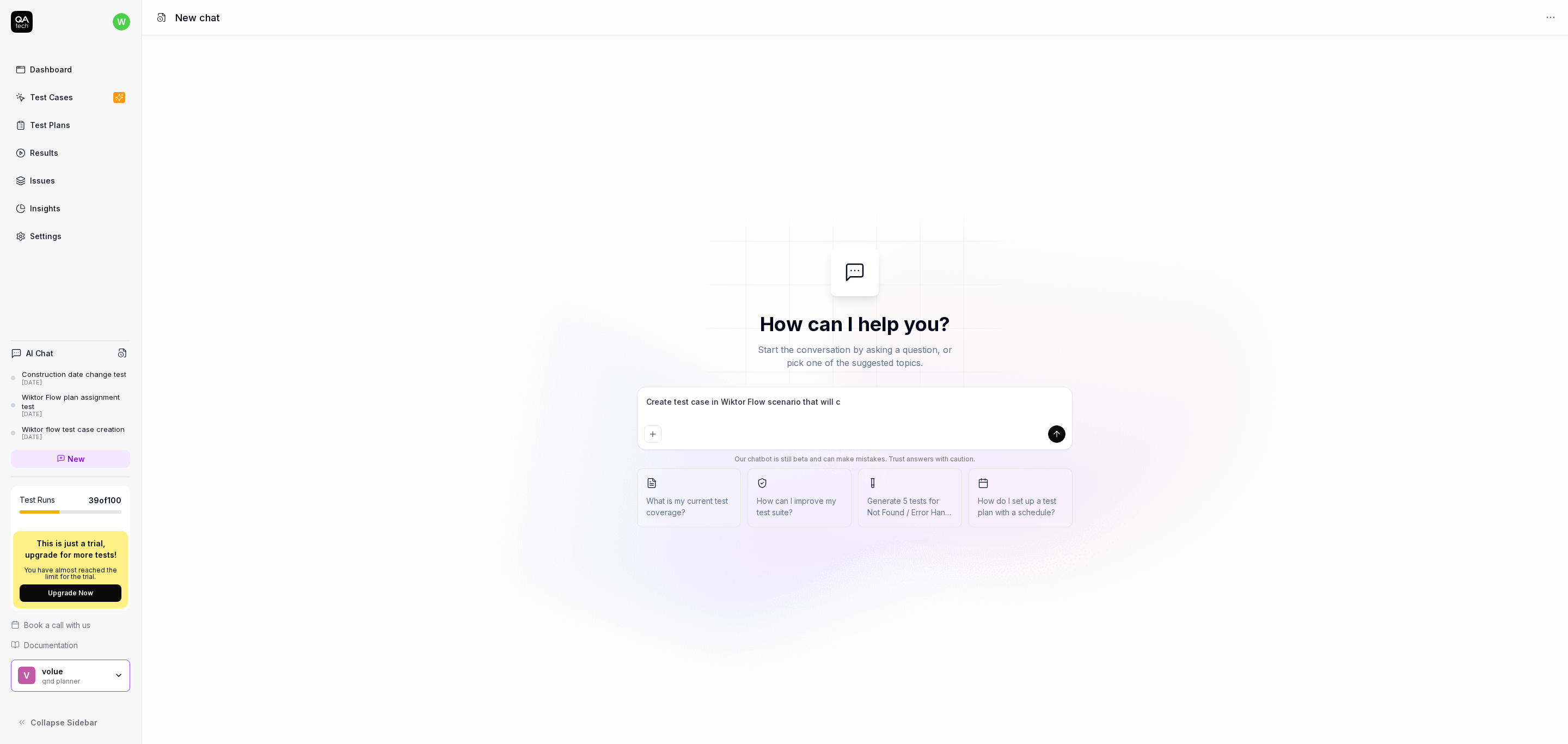
type textarea "*"
type textarea "Create test case in Wiktor Flow scenario that will che"
type textarea "*"
type textarea "Create test case in Wiktor Flow scenario that will chec"
type textarea "*"
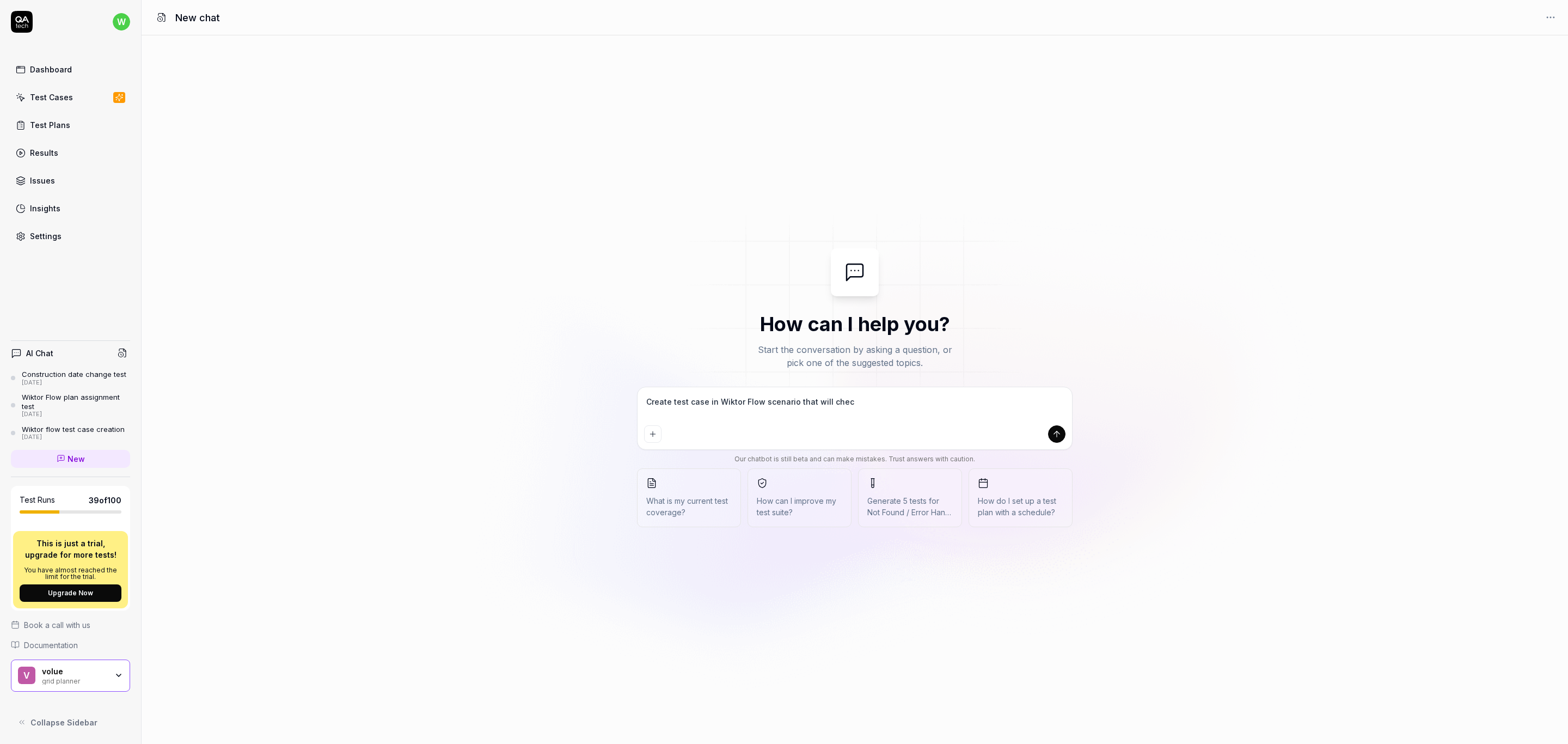
type textarea "Create test case in Wiktor Flow scenario that will check"
type textarea "*"
type textarea "Create test case in Wiktor Flow scenario that will check"
type textarea "*"
type textarea "Create test case in Wiktor Flow scenario that will check i"
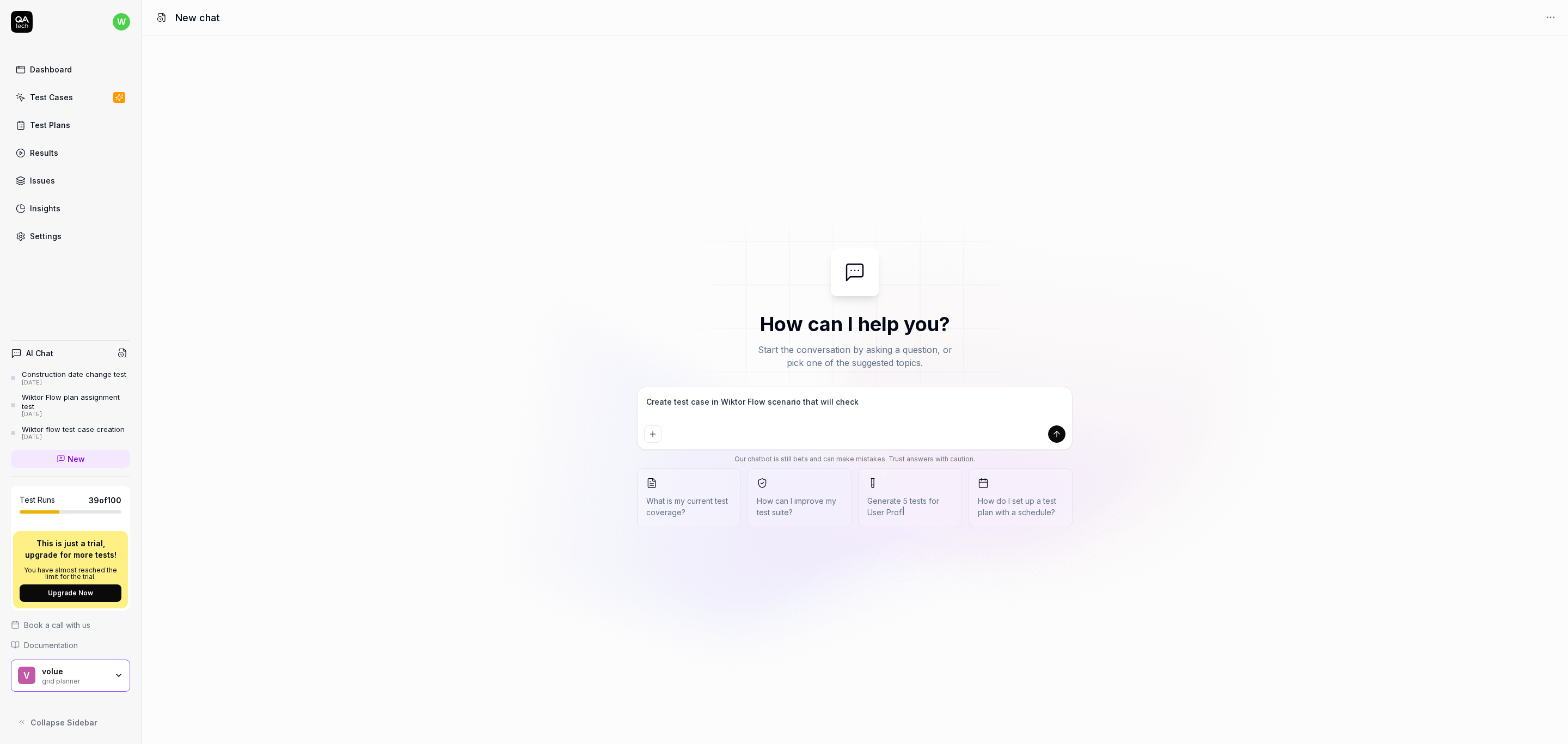
type textarea "*"
type textarea "Create test case in Wiktor Flow scenario that will check if"
type textarea "*"
type textarea "Create test case in Wiktor Flow scenario that will check if"
type textarea "*"
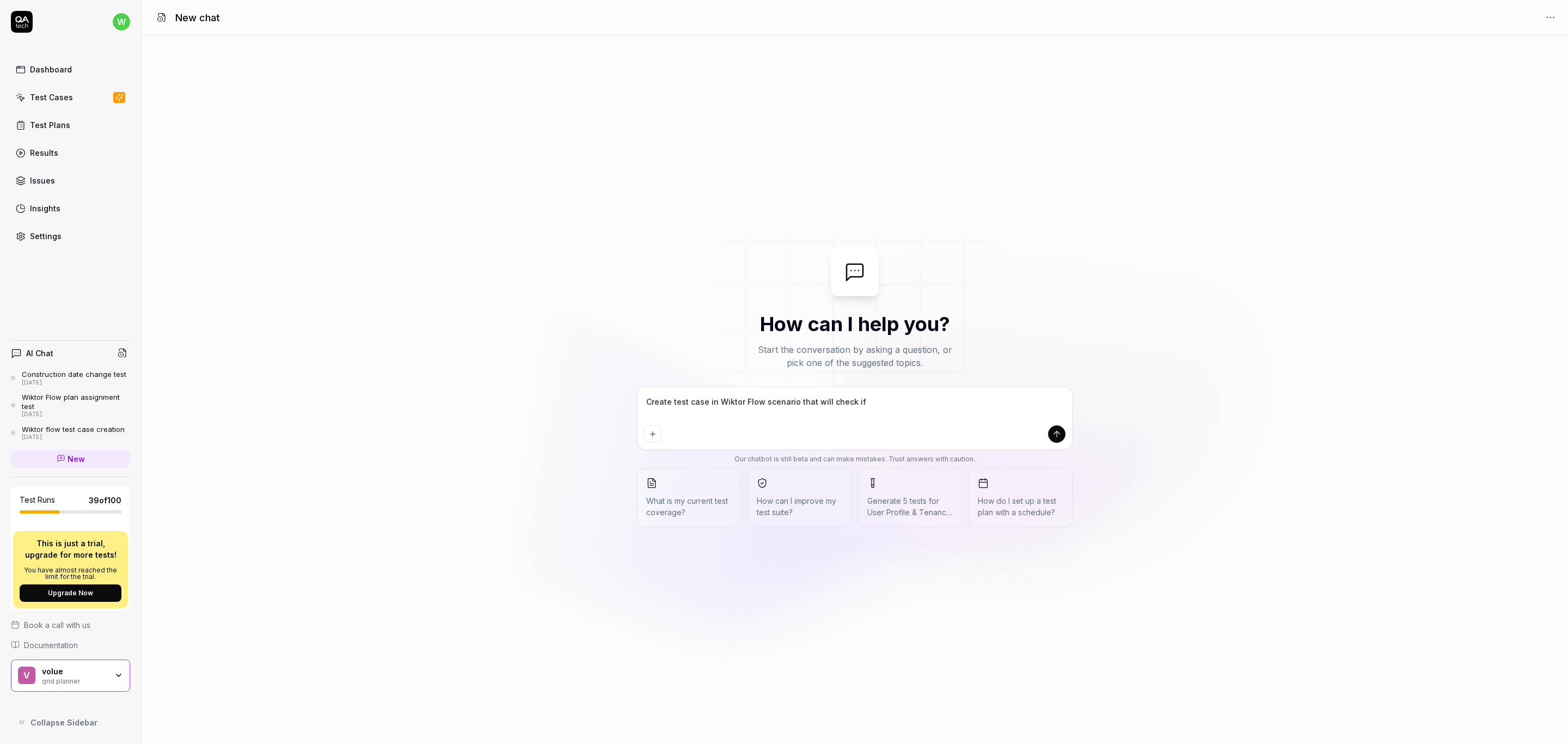
type textarea "Create test case in Wiktor Flow scenario that will check if s"
type textarea "*"
type textarea "Create test case in Wiktor Flow scenario that will check if se"
type textarea "*"
type textarea "Create test case in Wiktor Flow scenario that will check if sea"
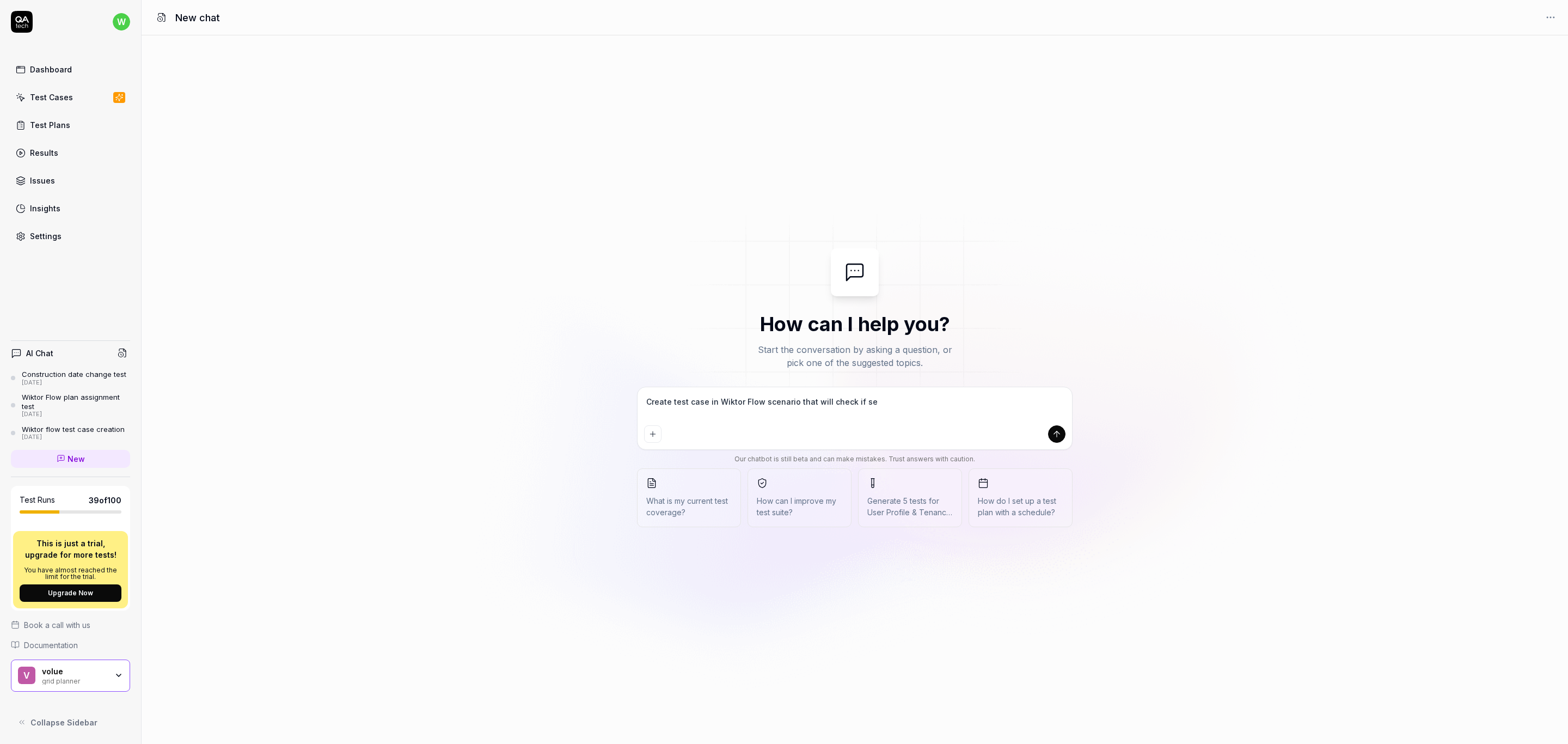
type textarea "*"
type textarea "Create test case in Wiktor Flow scenario that will check if sear"
type textarea "*"
type textarea "Create test case in Wiktor Flow scenario that will check if searc"
type textarea "*"
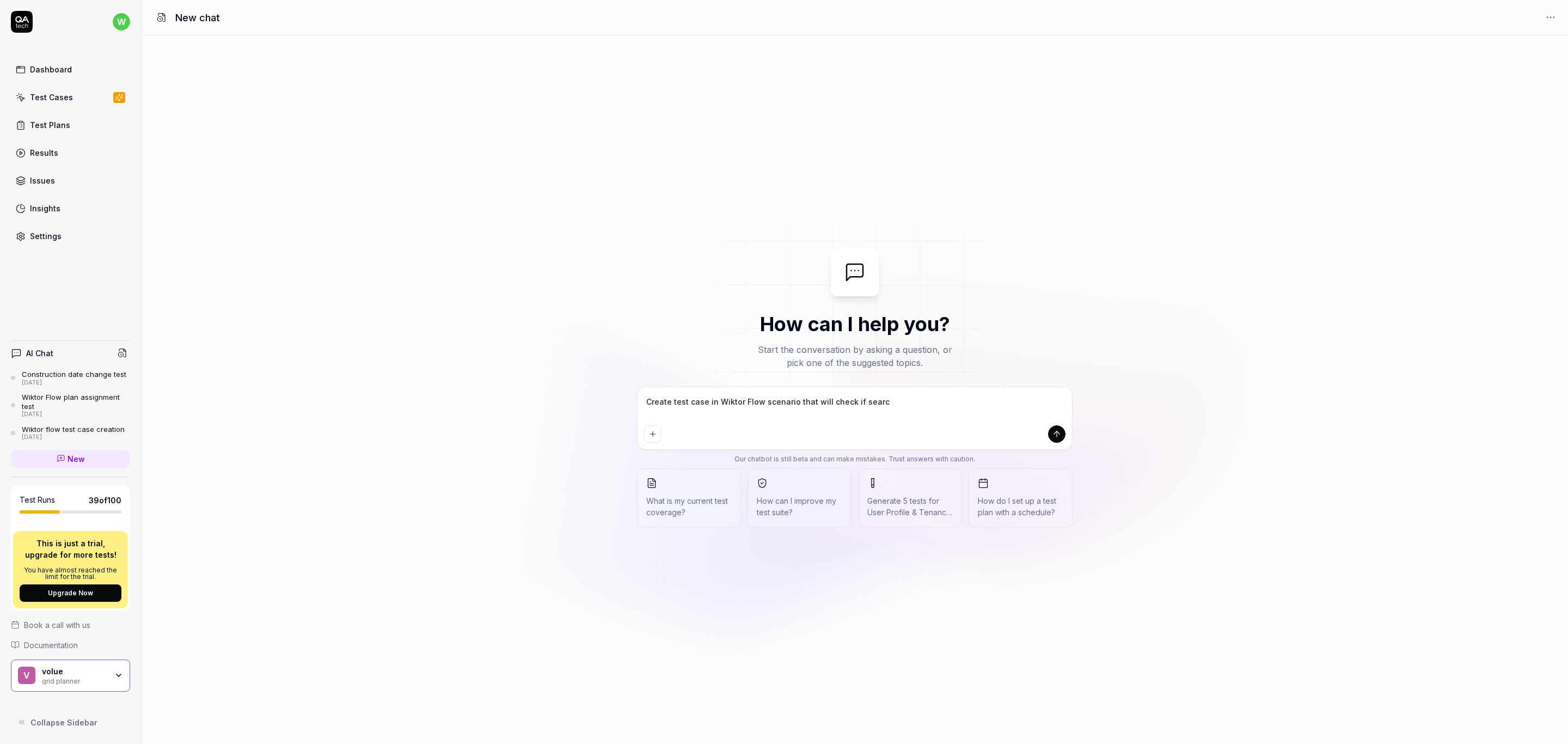
type textarea "Create test case in Wiktor Flow scenario that will check if search"
type textarea "*"
type textarea "Create test case in Wiktor Flow scenario that will check if search"
type textarea "*"
type textarea "Create test case in Wiktor Flow scenario that will check if search f"
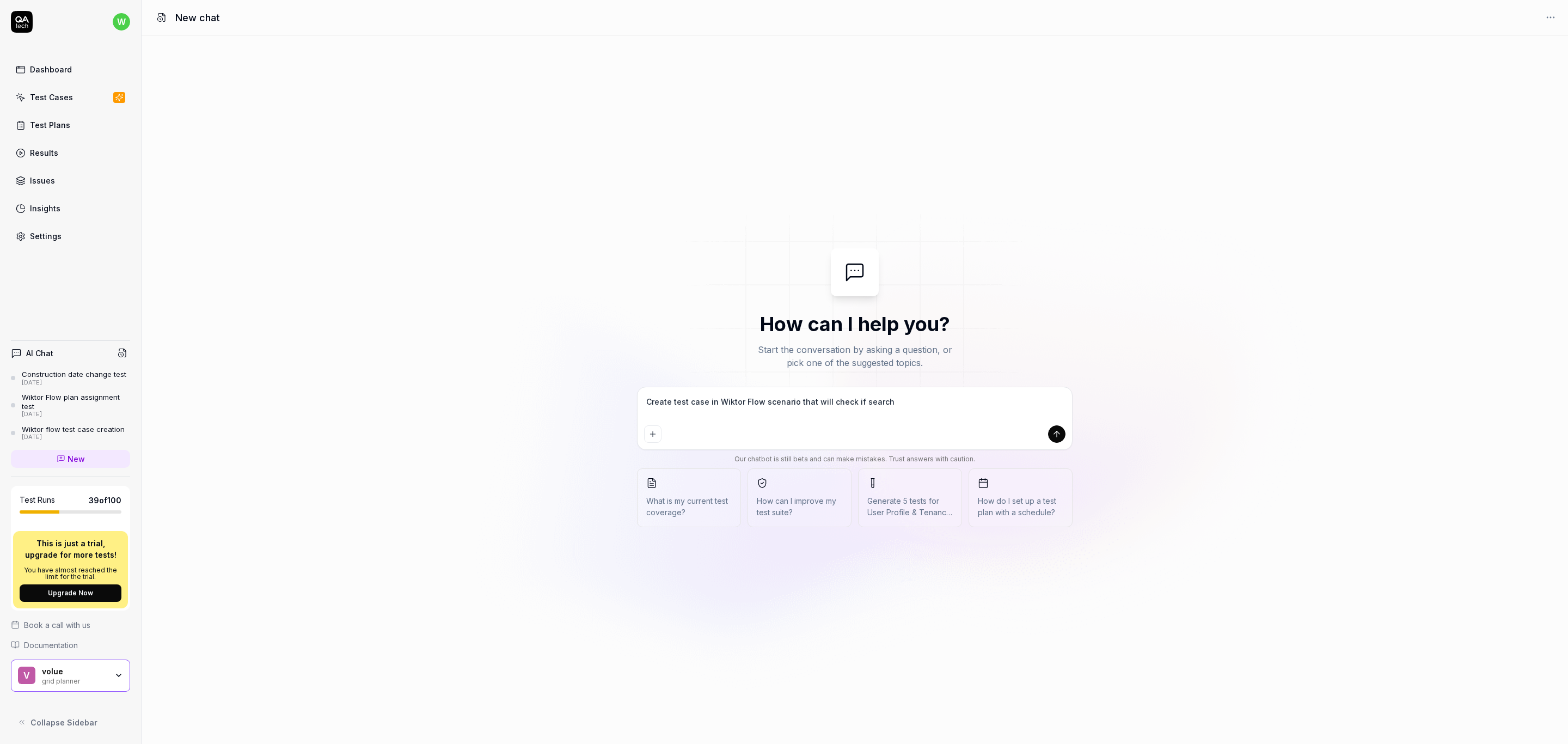
type textarea "*"
type textarea "Create test case in Wiktor Flow scenario that will check if search fu"
type textarea "*"
type textarea "Create test case in Wiktor Flow scenario that will check if search fun"
type textarea "*"
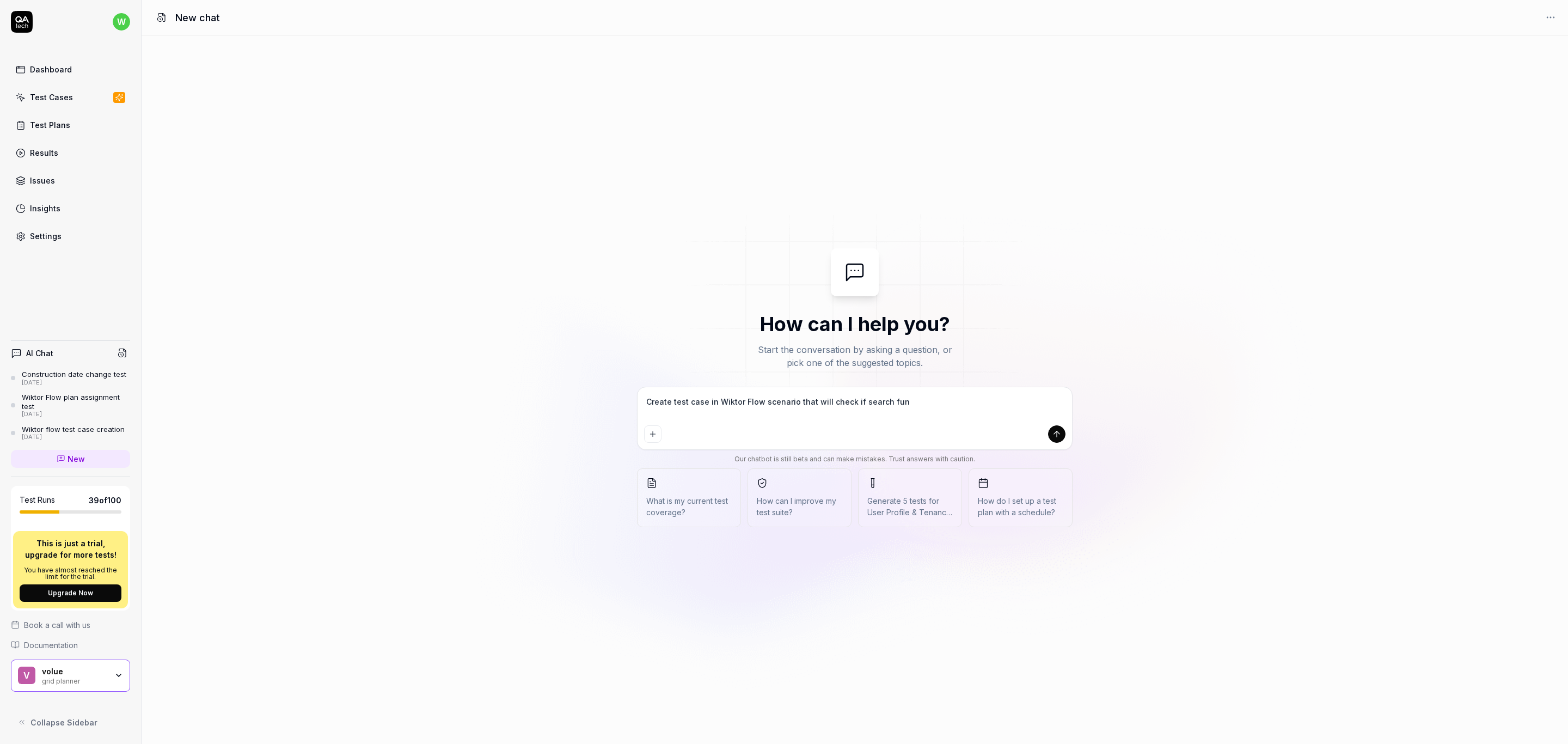
type textarea "Create test case in Wiktor Flow scenario that will check if search func"
type textarea "*"
type textarea "Create test case in Wiktor Flow scenario that will check if search funct"
type textarea "*"
type textarea "Create test case in Wiktor Flow scenario that will check if search functi"
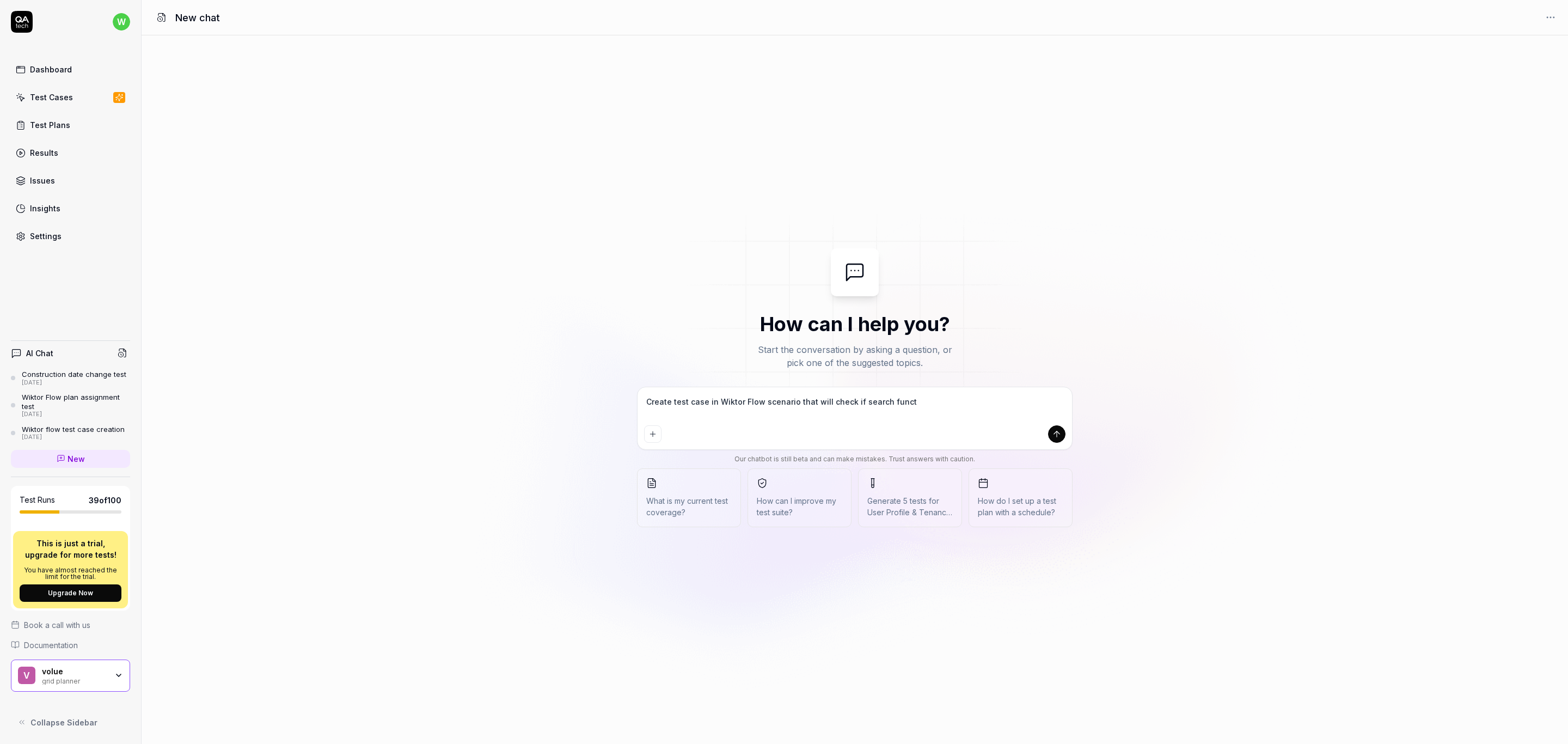
type textarea "*"
type textarea "Create test case in Wiktor Flow scenario that will check if search functio"
type textarea "*"
type textarea "Create test case in Wiktor Flow scenario that will check if search function"
type textarea "*"
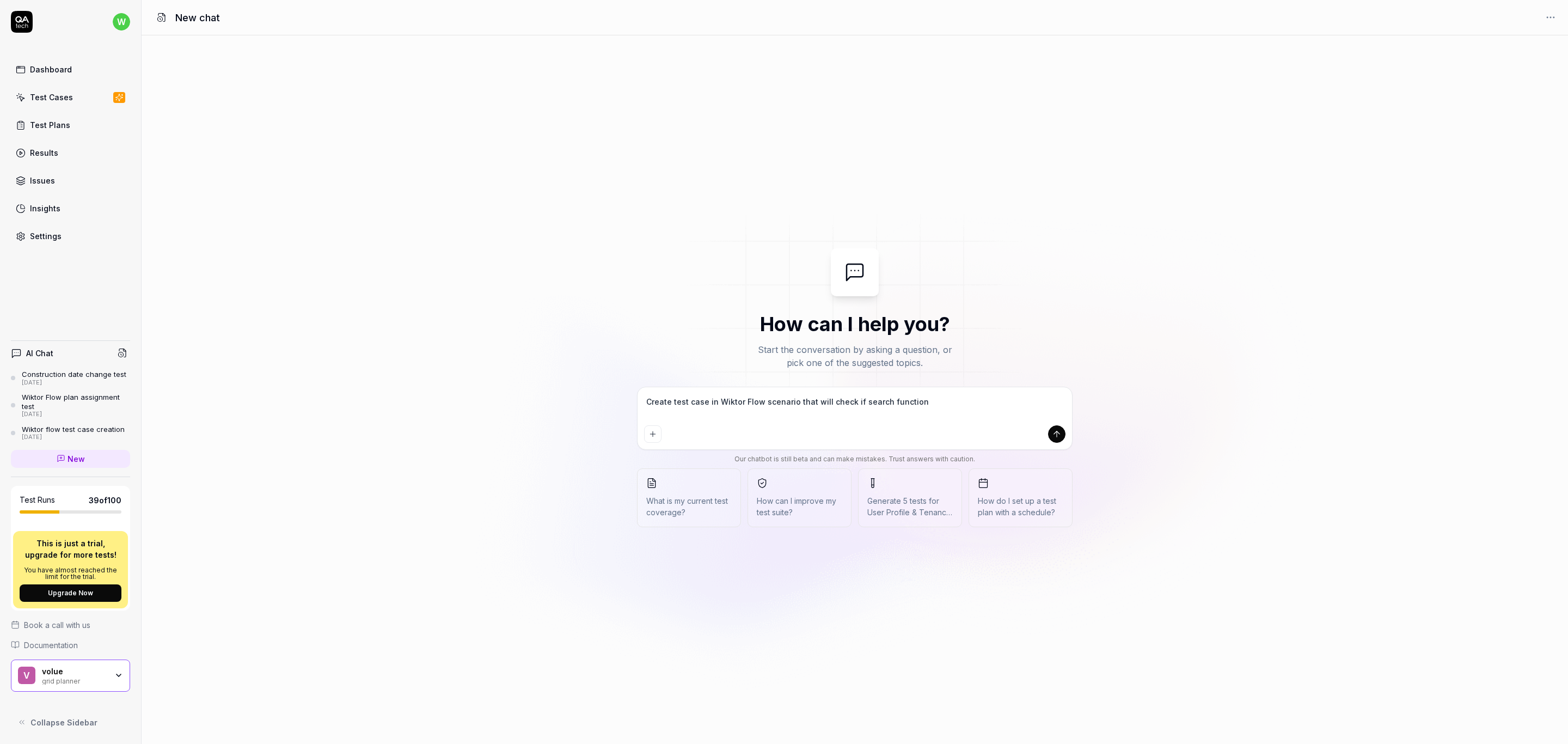
type textarea "Create test case in Wiktor Flow scenario that will check if search function"
type textarea "*"
type textarea "Create test case in Wiktor Flow scenario that will check if search function i"
type textarea "*"
type textarea "Create test case in Wiktor Flow scenario that will check if search function in"
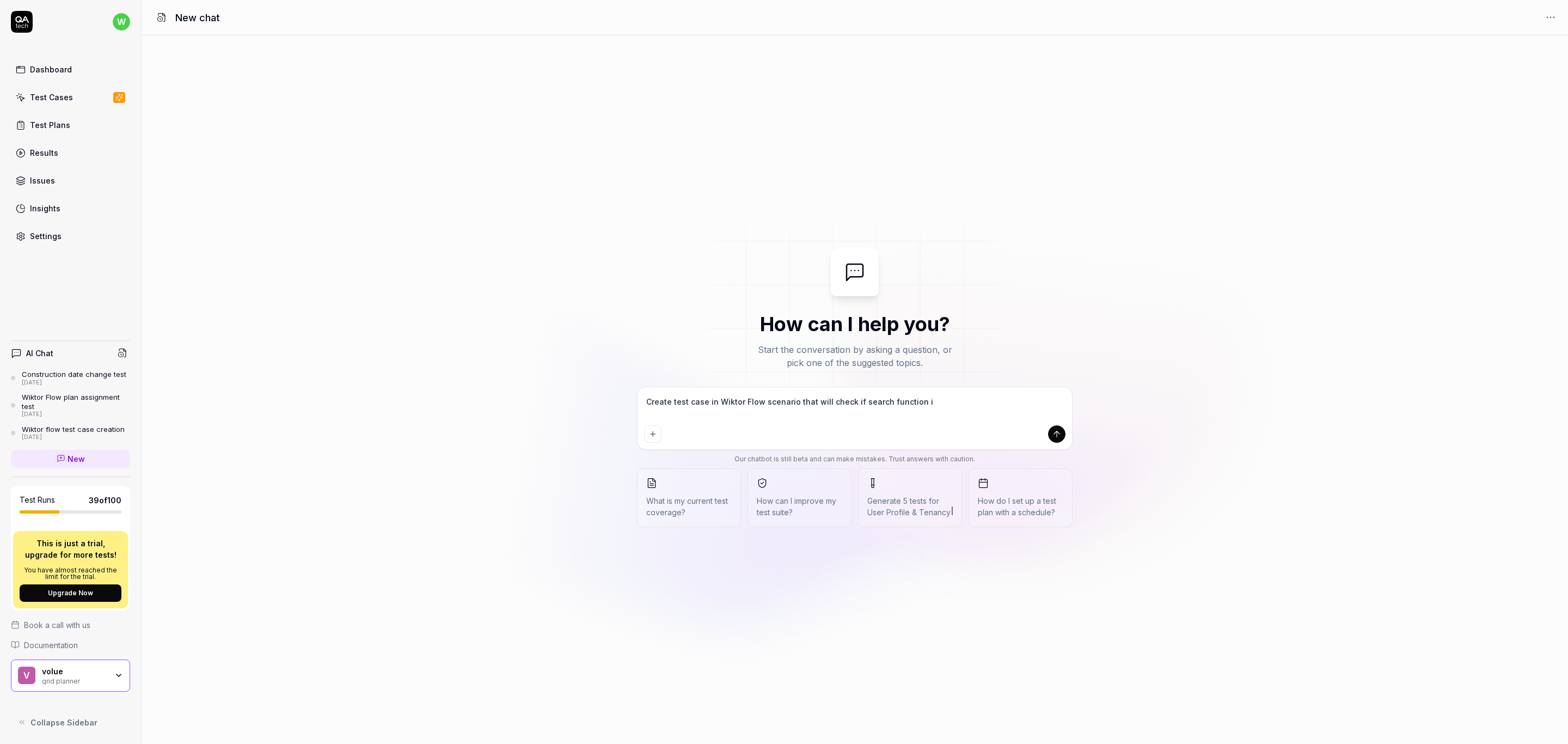
type textarea "*"
type textarea "Create test case in Wiktor Flow scenario that will check if search function in"
type textarea "*"
type textarea "Create test case in Wiktor Flow scenario that will check if search function in p"
type textarea "*"
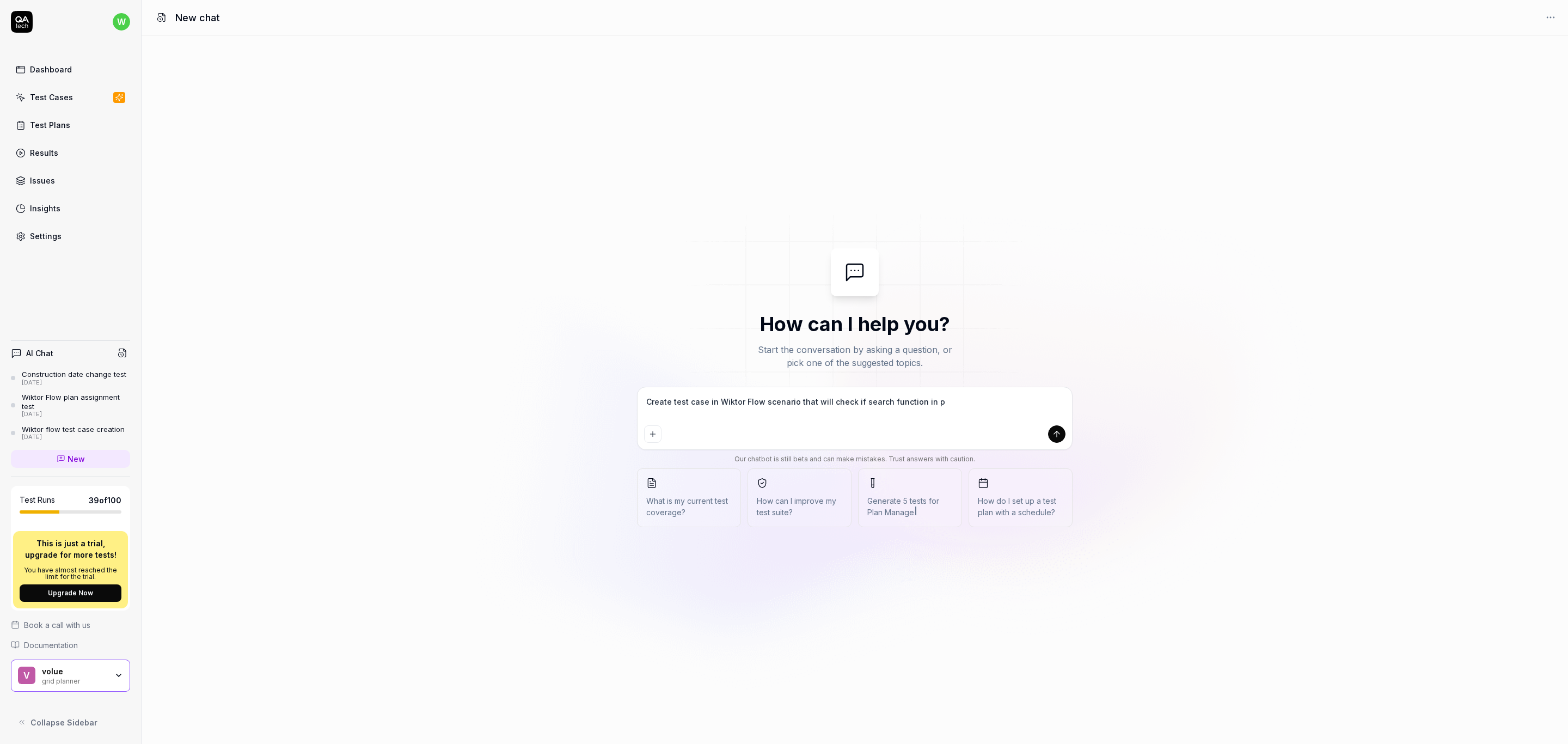
type textarea "Create test case in Wiktor Flow scenario that will check if search function in …"
type textarea "*"
type textarea "Create test case in Wiktor Flow scenario that will check if search function in …"
type textarea "*"
type textarea "Create test case in Wiktor Flow scenario that will check if search function in …"
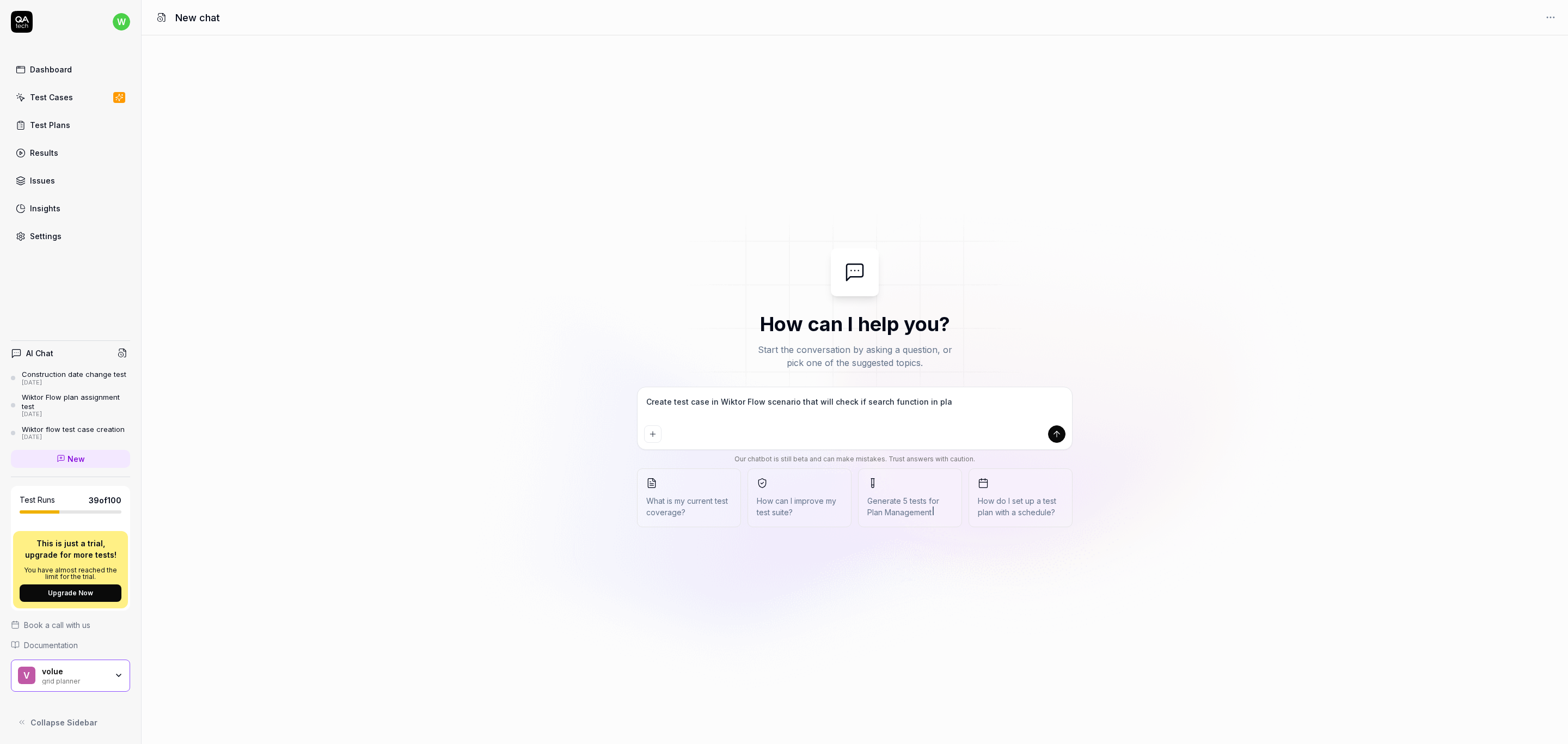
type textarea "*"
type textarea "Create test case in Wiktor Flow scenario that will check if search function in …"
type textarea "*"
type textarea "Create test case in Wiktor Flow scenario that will check if search function in …"
type textarea "*"
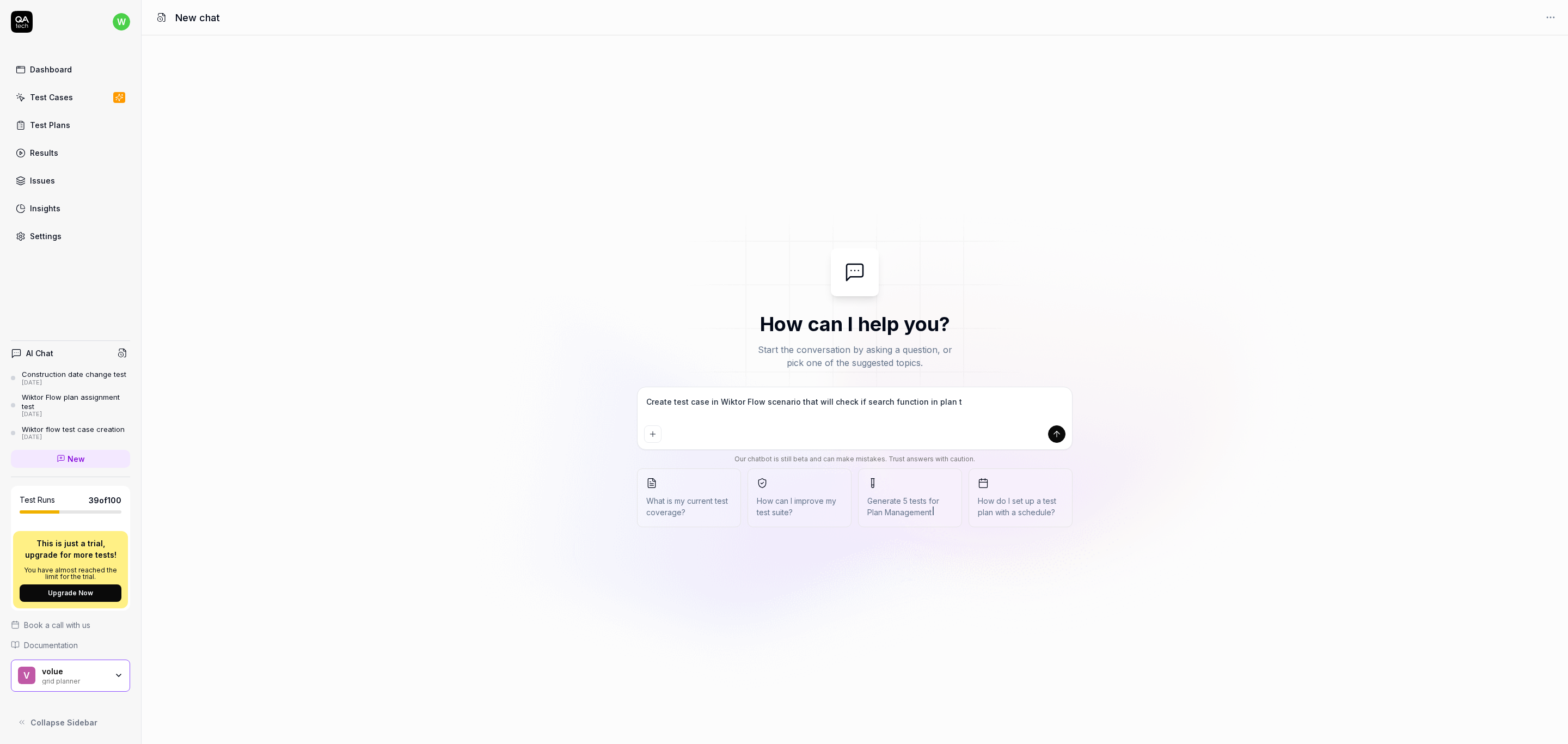
type textarea "Create test case in Wiktor Flow scenario that will check if search function in …"
type textarea "*"
type textarea "Create test case in Wiktor Flow scenario that will check if search function in …"
type textarea "*"
type textarea "Create test case in Wiktor Flow scenario that will check if search function in …"
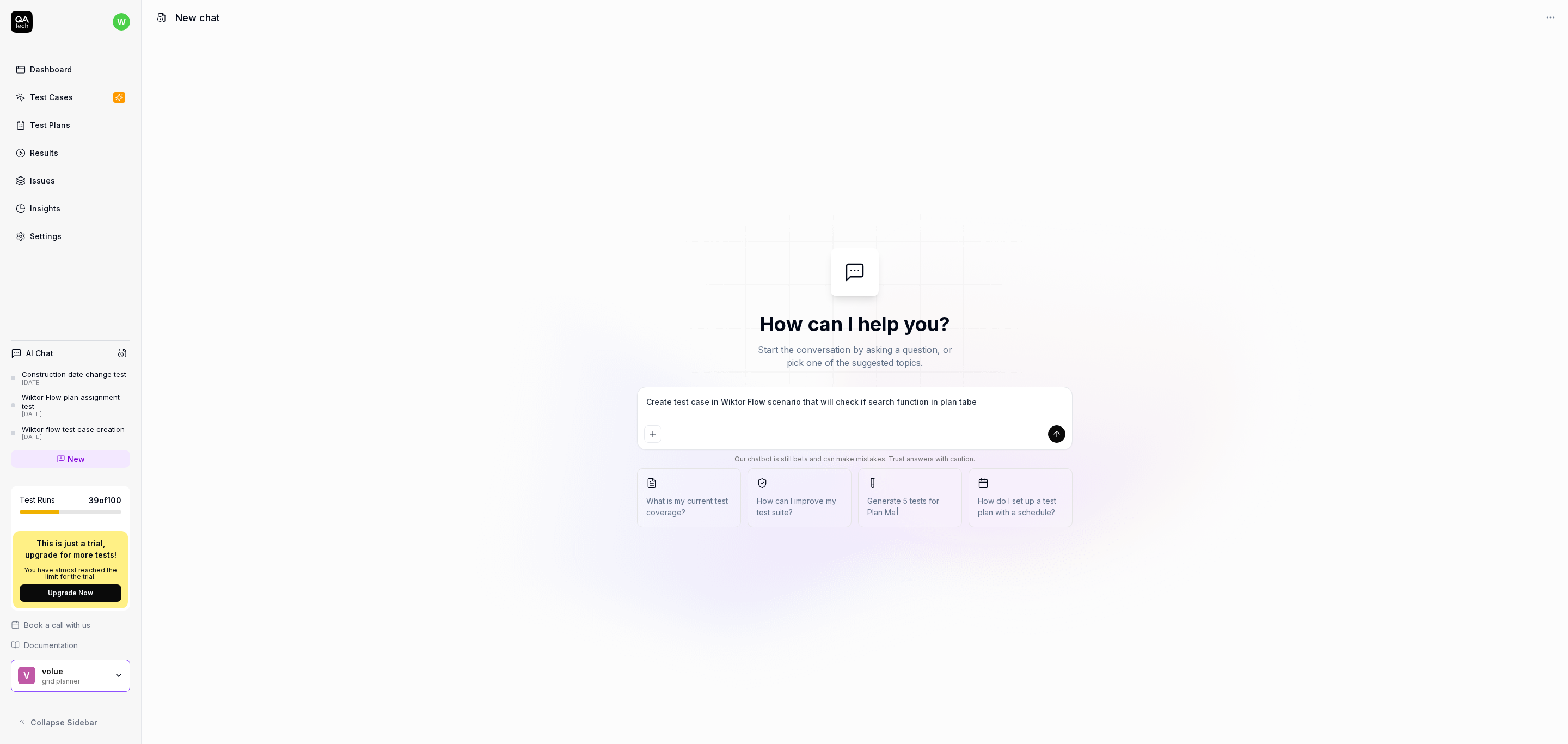
type textarea "*"
type textarea "Create test case in Wiktor Flow scenario that will check if search function in …"
type textarea "*"
type textarea "Create test case in Wiktor Flow scenario that will check if search function in …"
type textarea "*"
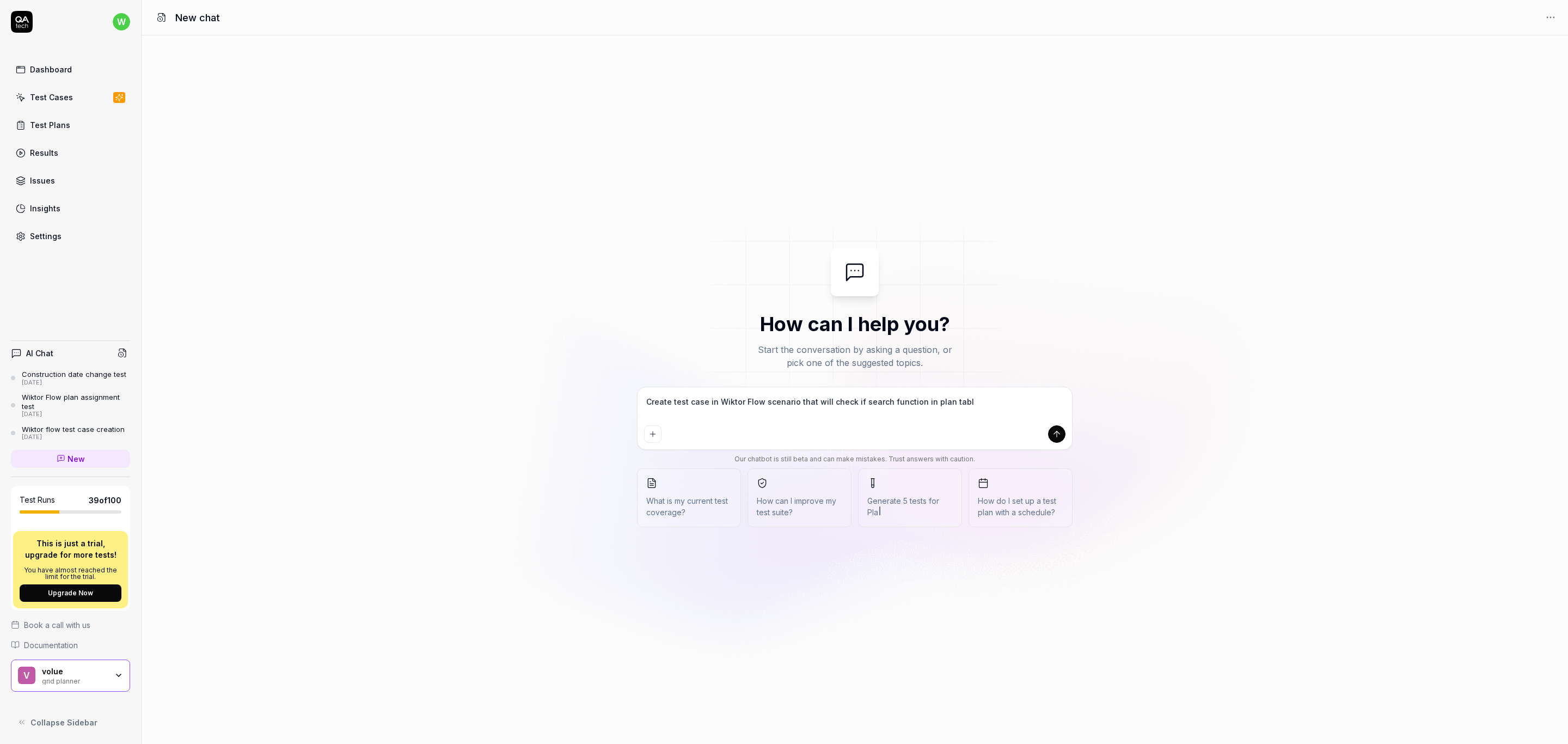
type textarea "Create test case in Wiktor Flow scenario that will check if search function in …"
click at [1060, 438] on button "submit" at bounding box center [1057, 434] width 18 height 18
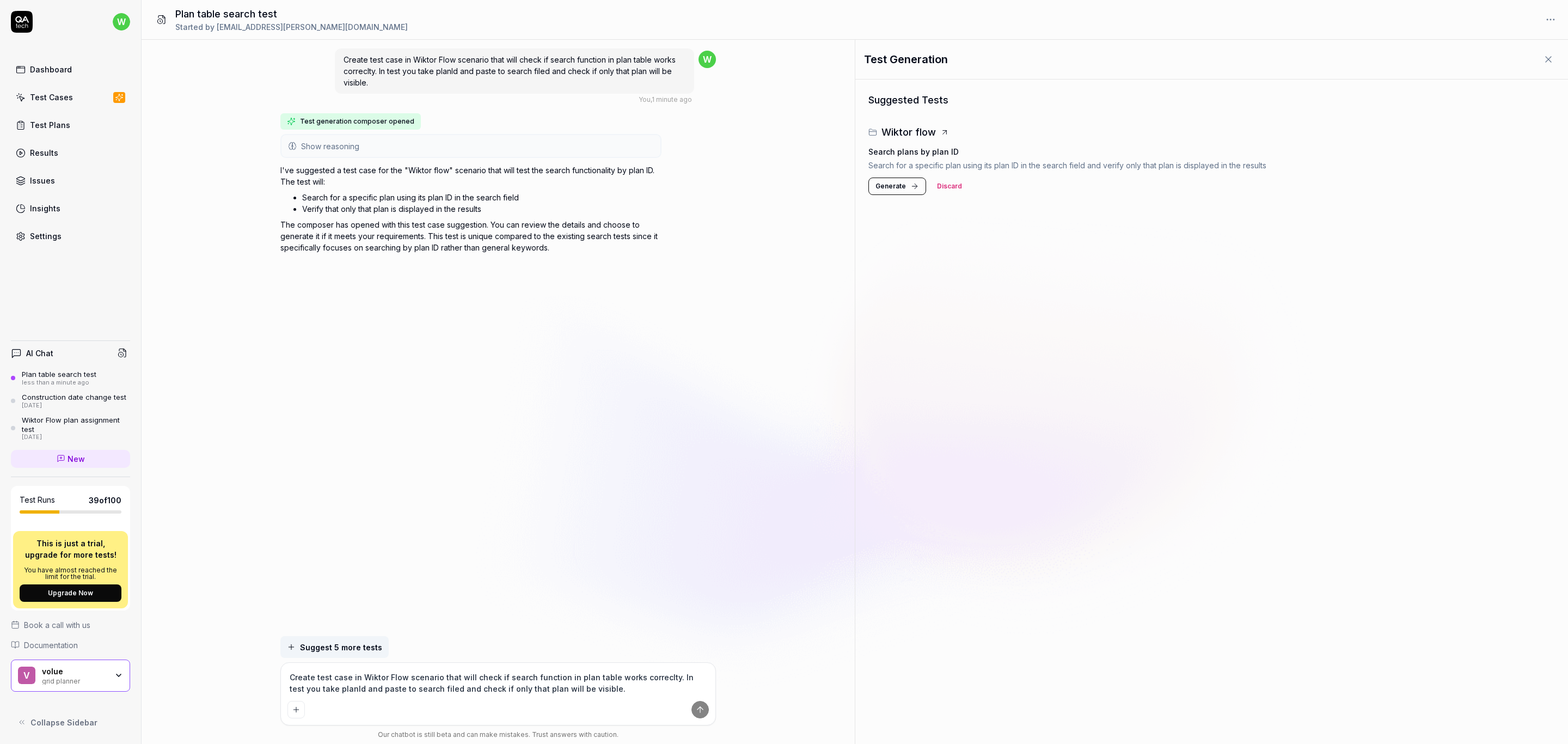
click at [891, 188] on span "Generate" at bounding box center [890, 186] width 31 height 10
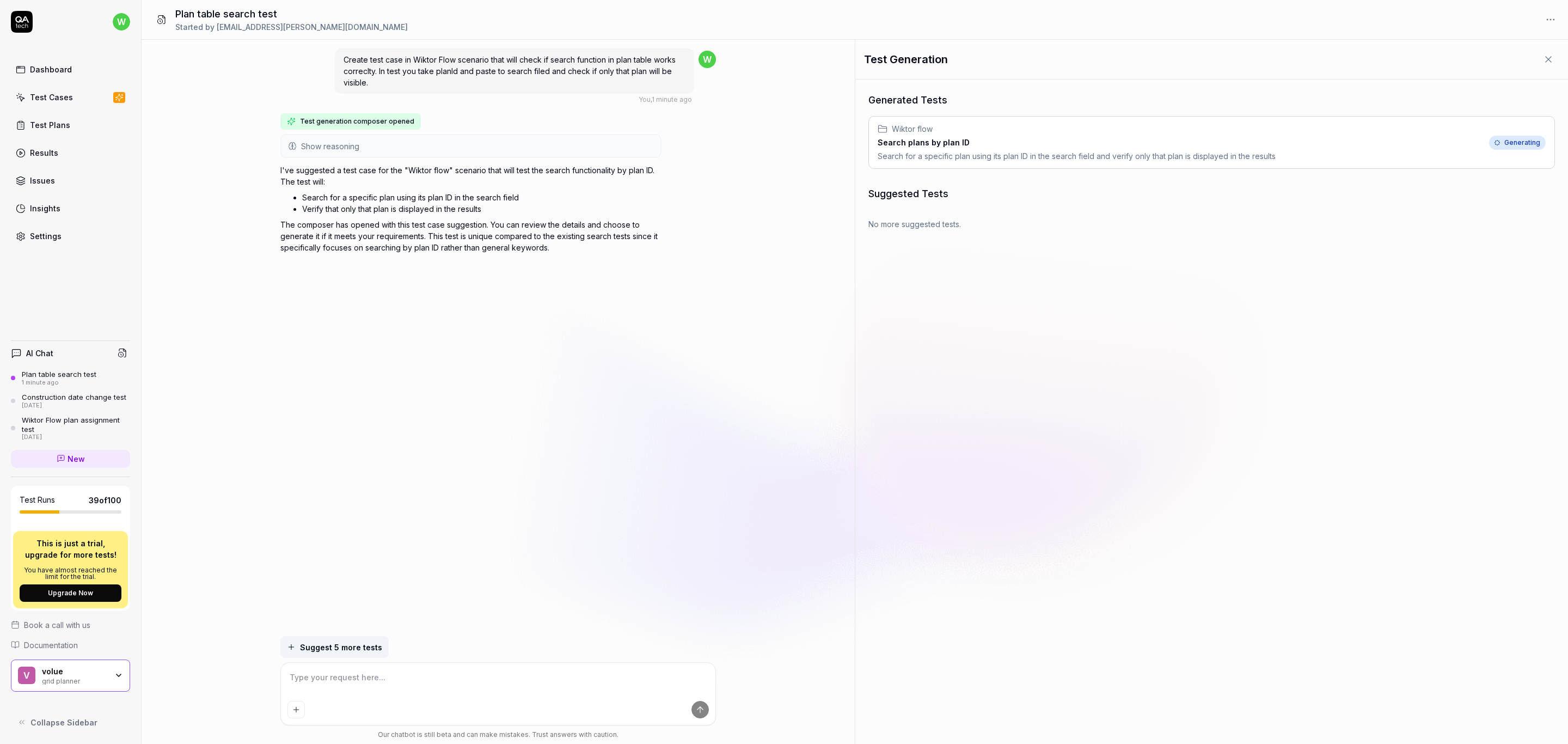
drag, startPoint x: 939, startPoint y: 137, endPoint x: 916, endPoint y: 139, distance: 23.1
click at [939, 137] on h3 "Search plans by plan ID" at bounding box center [1076, 142] width 397 height 11
click at [952, 136] on h3 "Search plans by plan ID" at bounding box center [1076, 137] width 397 height 11
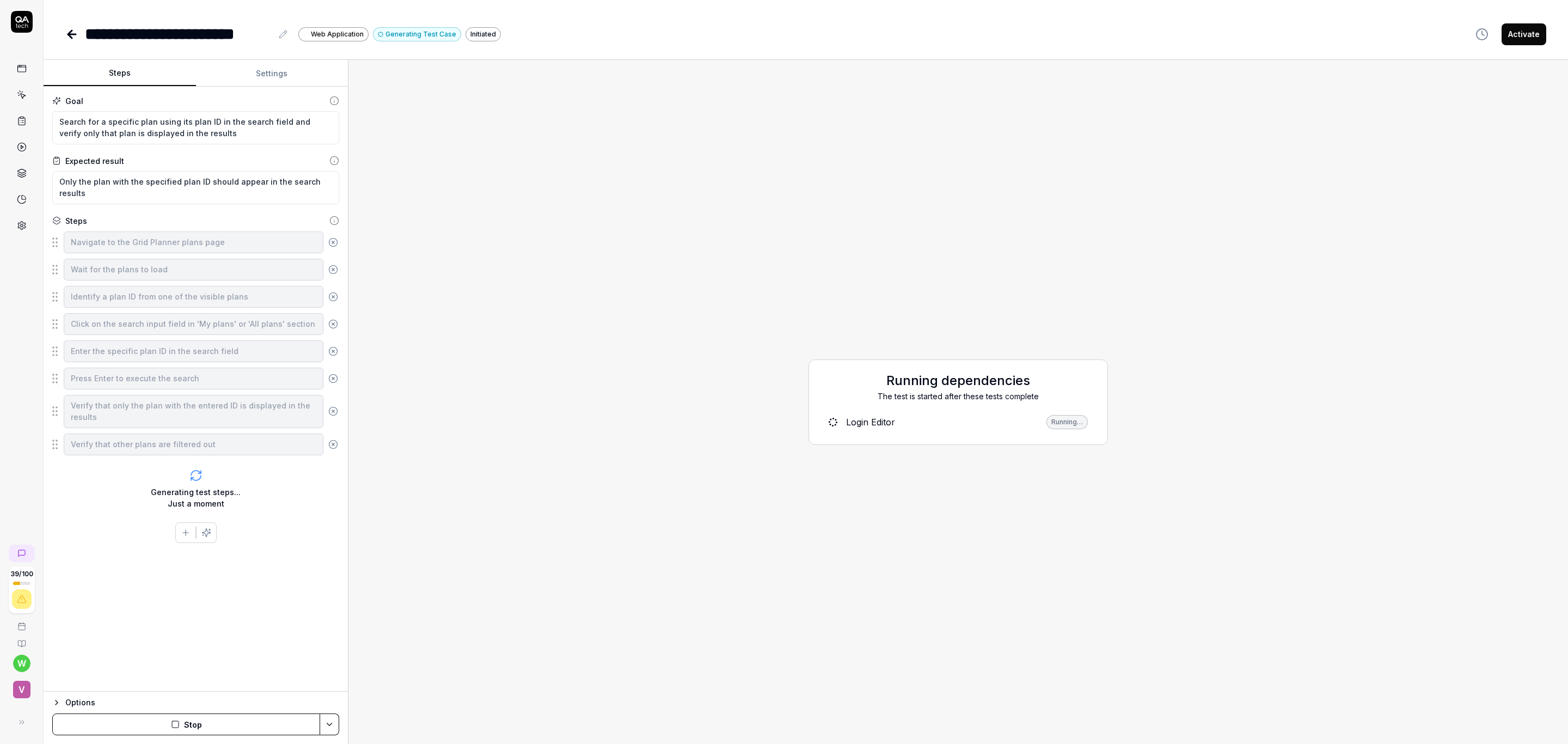
click at [281, 75] on button "Settings" at bounding box center [272, 74] width 152 height 26
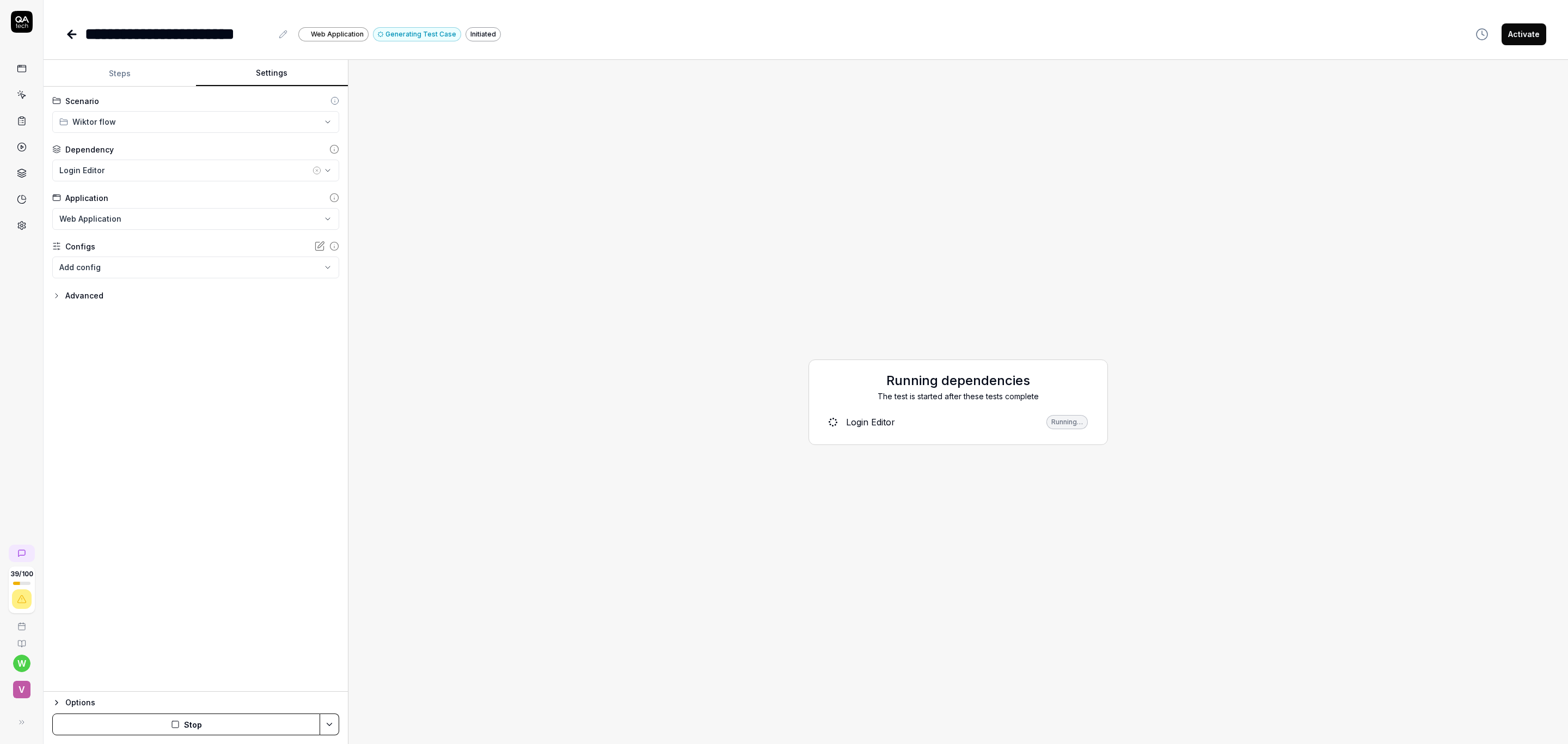
click at [857, 421] on div "Login Editor" at bounding box center [871, 421] width 49 height 13
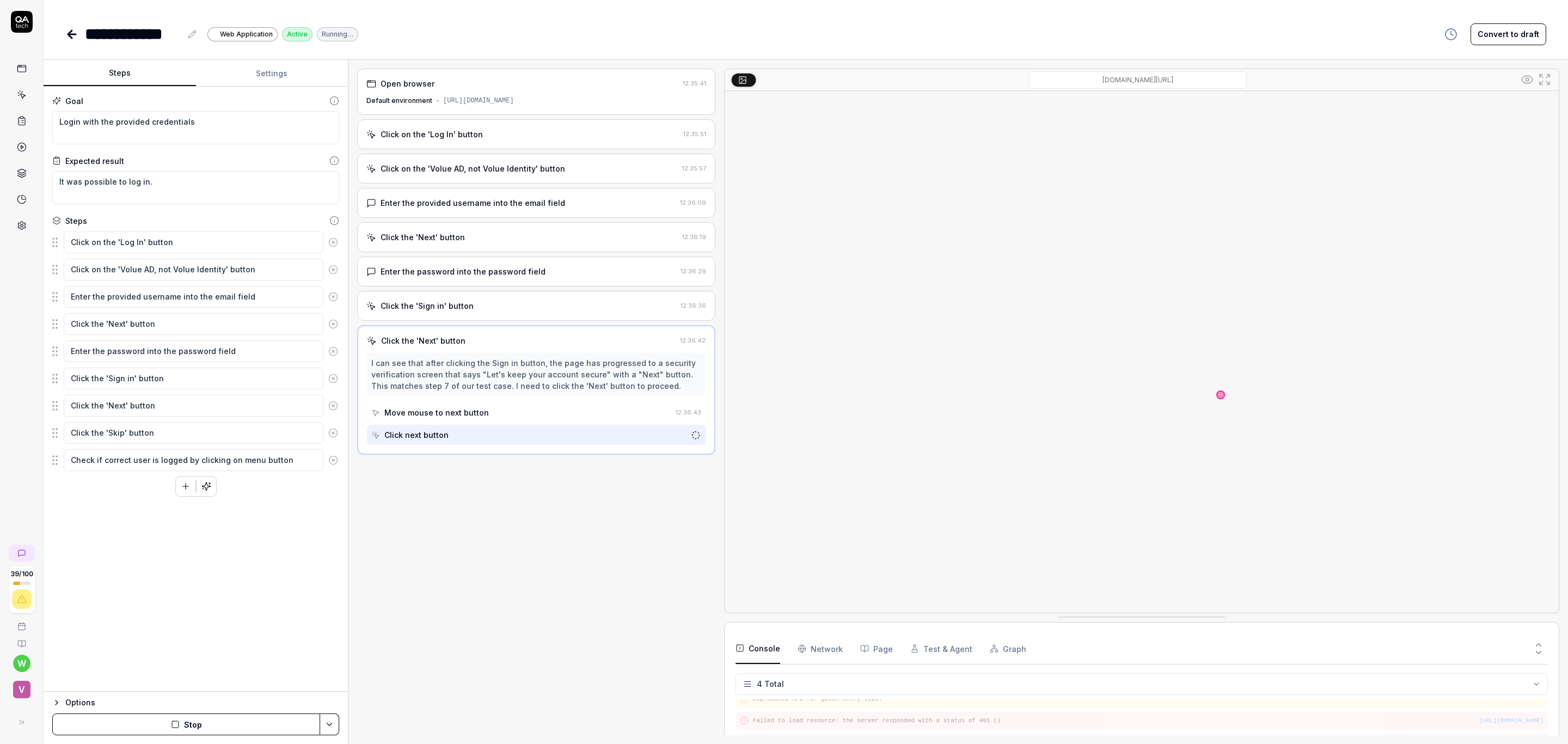
scroll to position [32, 0]
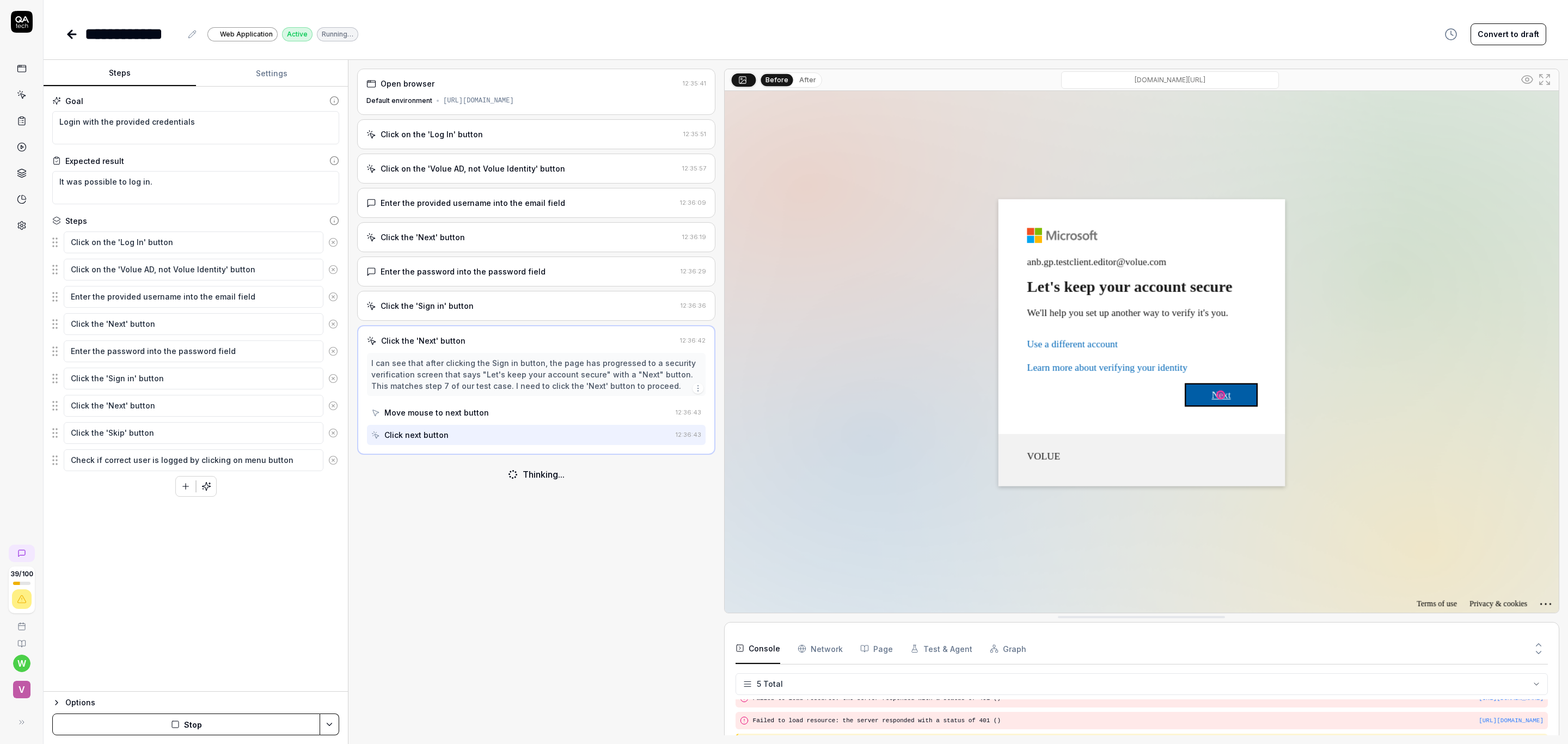
click at [287, 69] on button "Settings" at bounding box center [272, 74] width 152 height 26
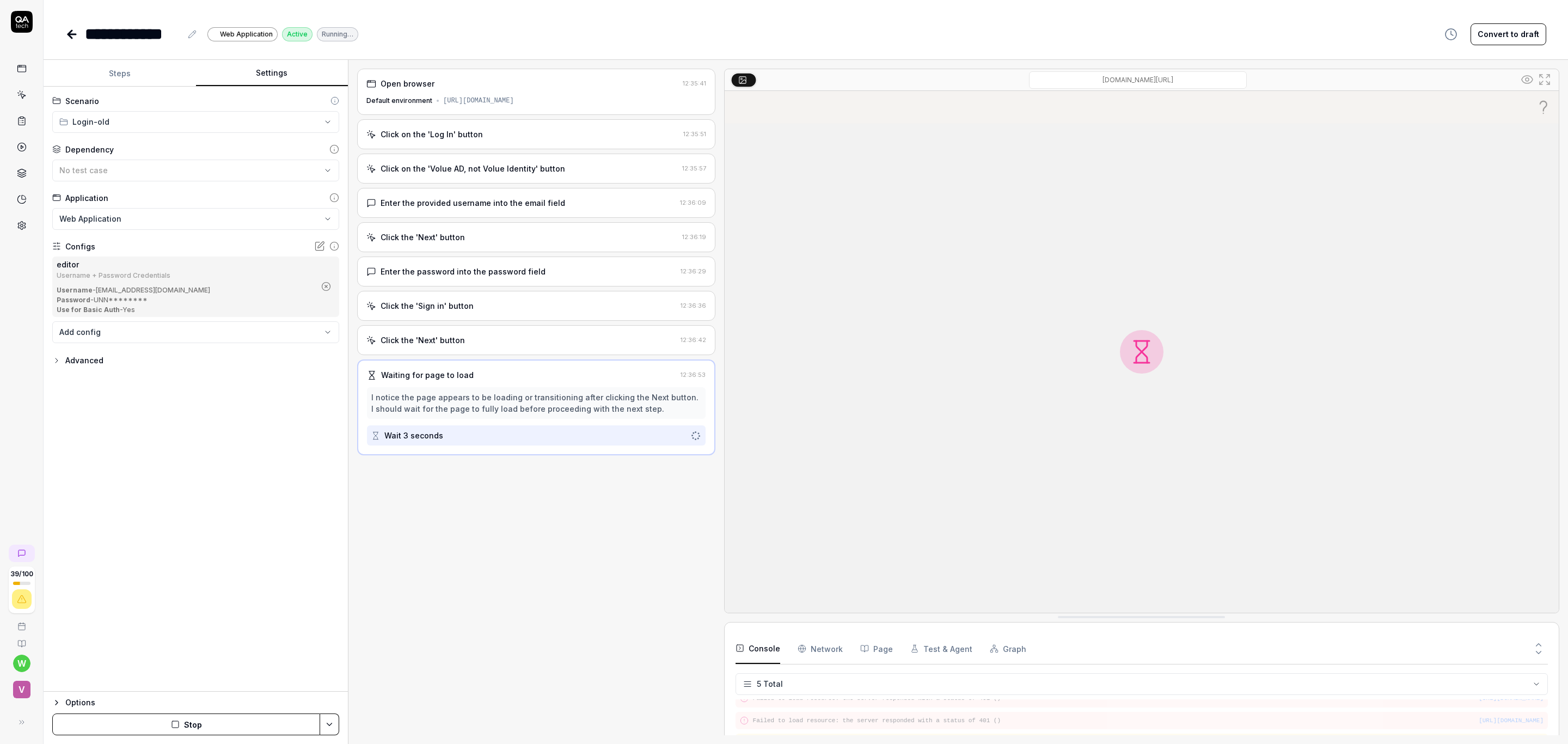
drag, startPoint x: 179, startPoint y: 288, endPoint x: 201, endPoint y: 308, distance: 29.7
click at [201, 308] on div "Username - anb.gp.testclient.editor@volue.com Password - UNN******** Use for Ba…" at bounding box center [186, 299] width 259 height 29
click at [219, 489] on div "**********" at bounding box center [196, 389] width 304 height 605
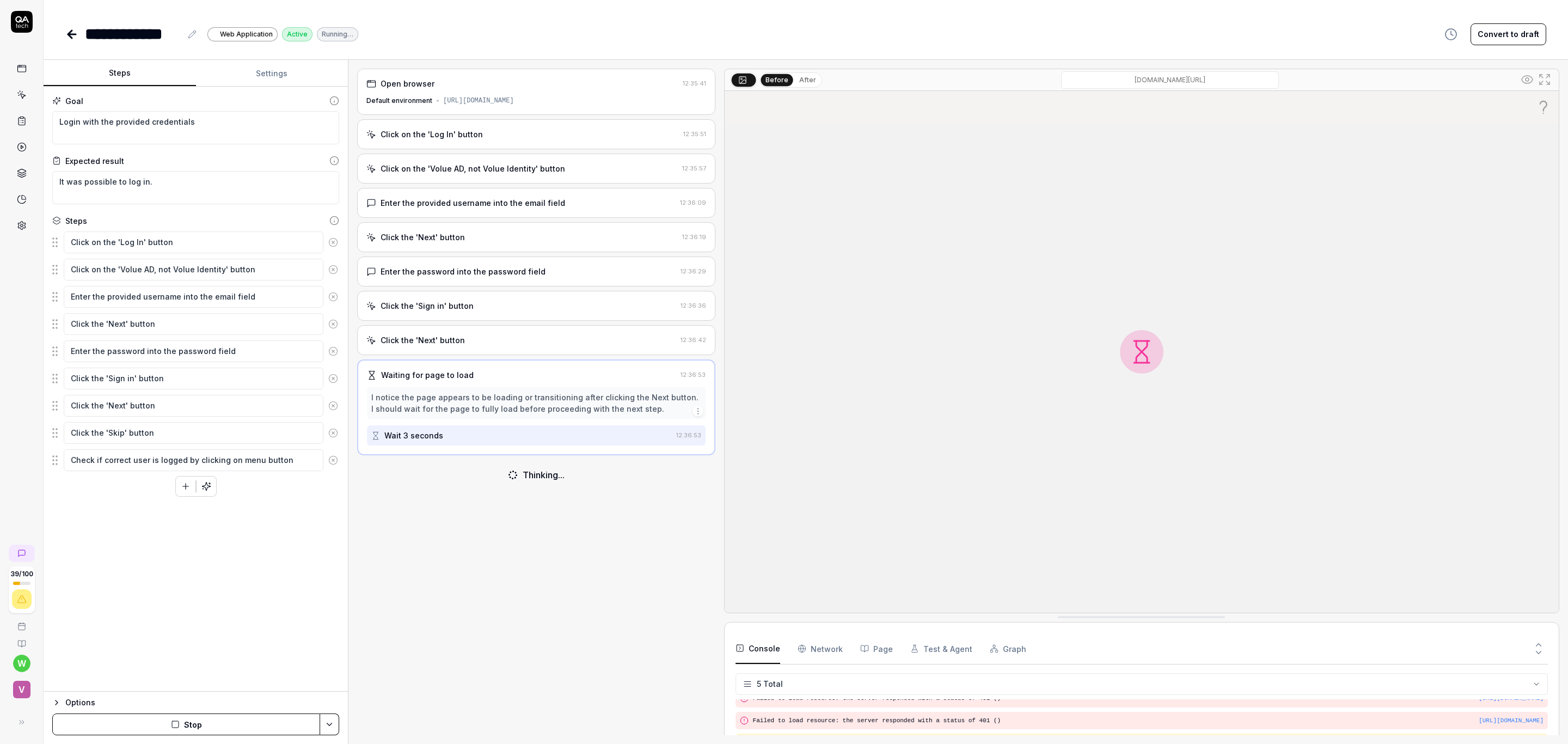
click at [122, 70] on button "Steps" at bounding box center [120, 74] width 152 height 26
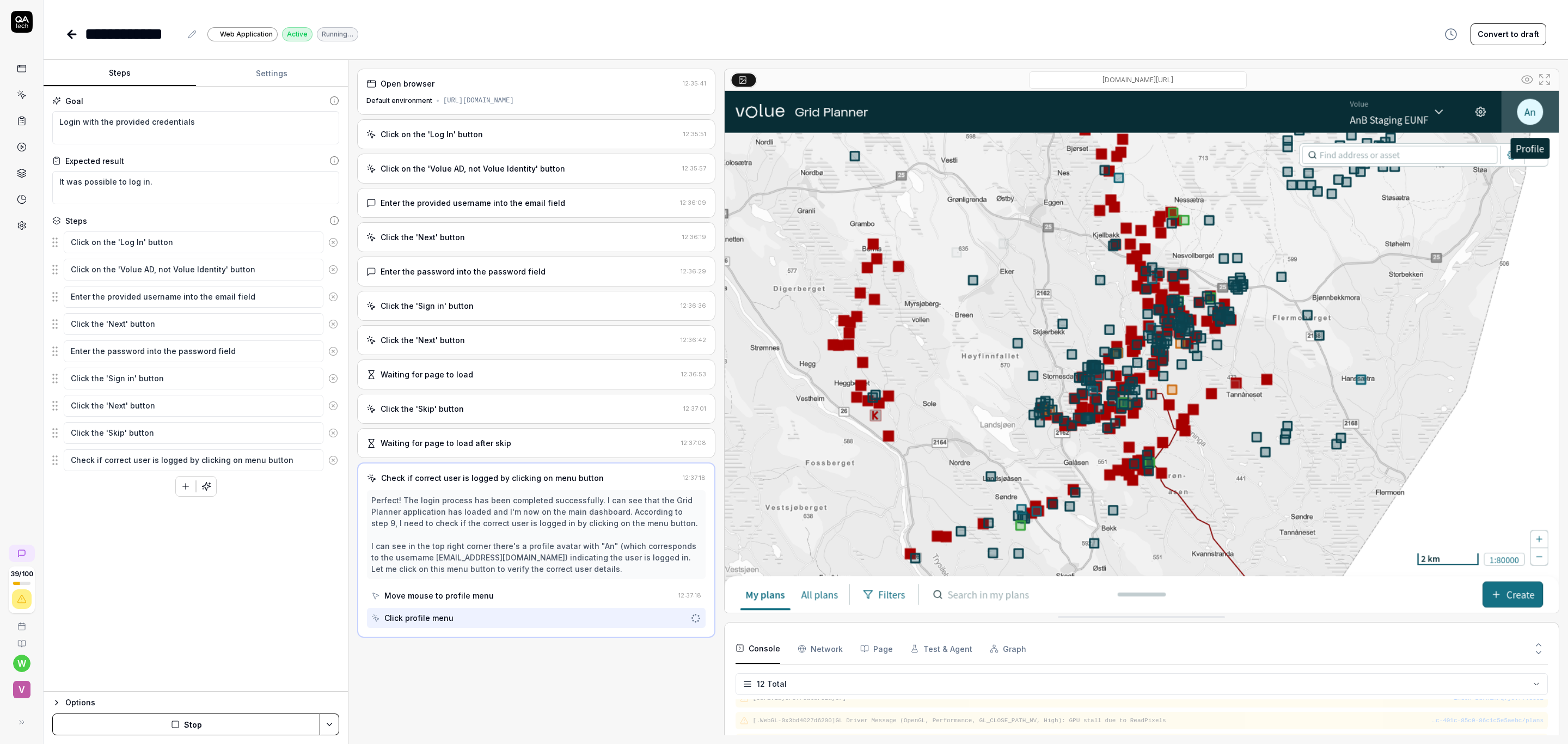
scroll to position [0, 0]
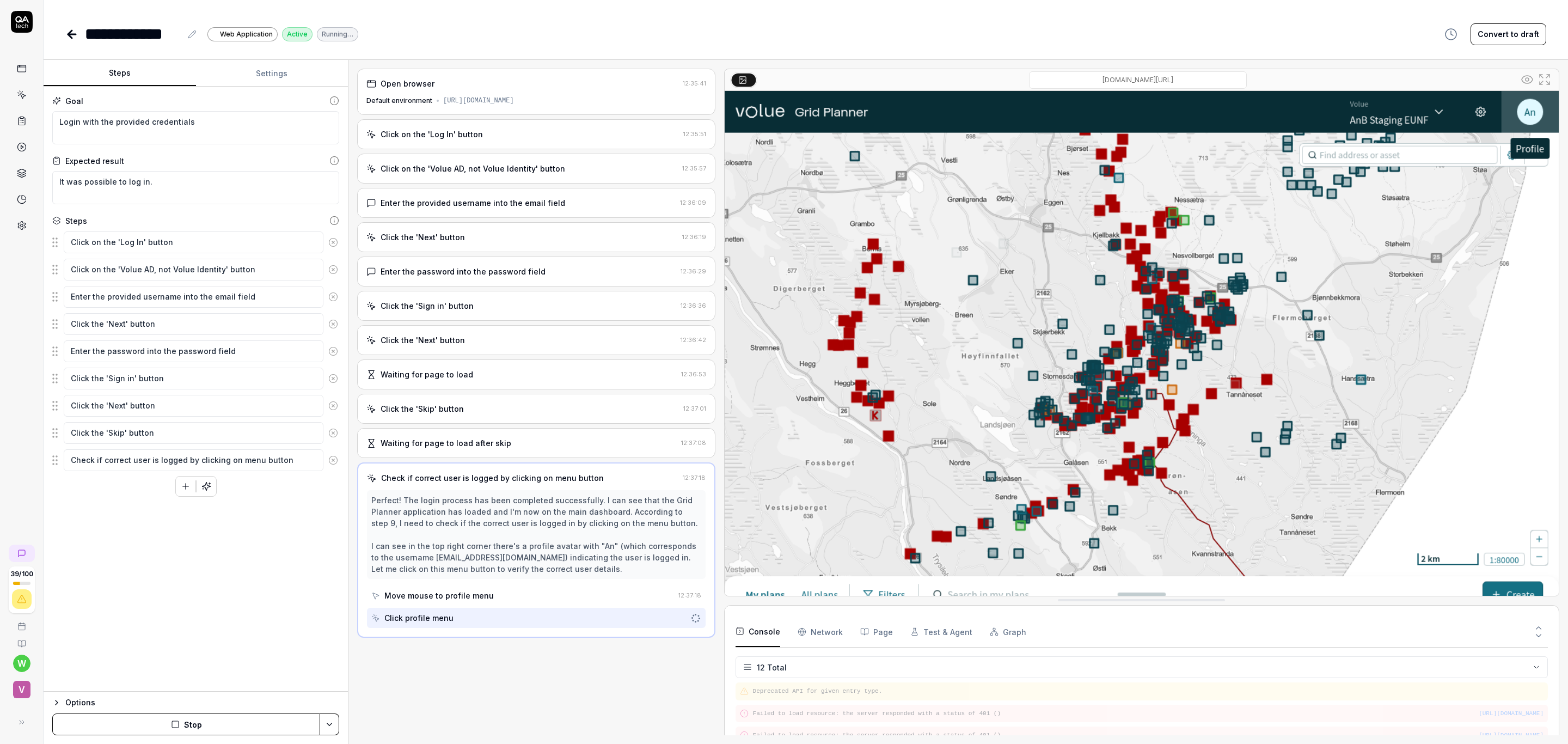
drag, startPoint x: 1088, startPoint y: 619, endPoint x: 1097, endPoint y: 458, distance: 161.3
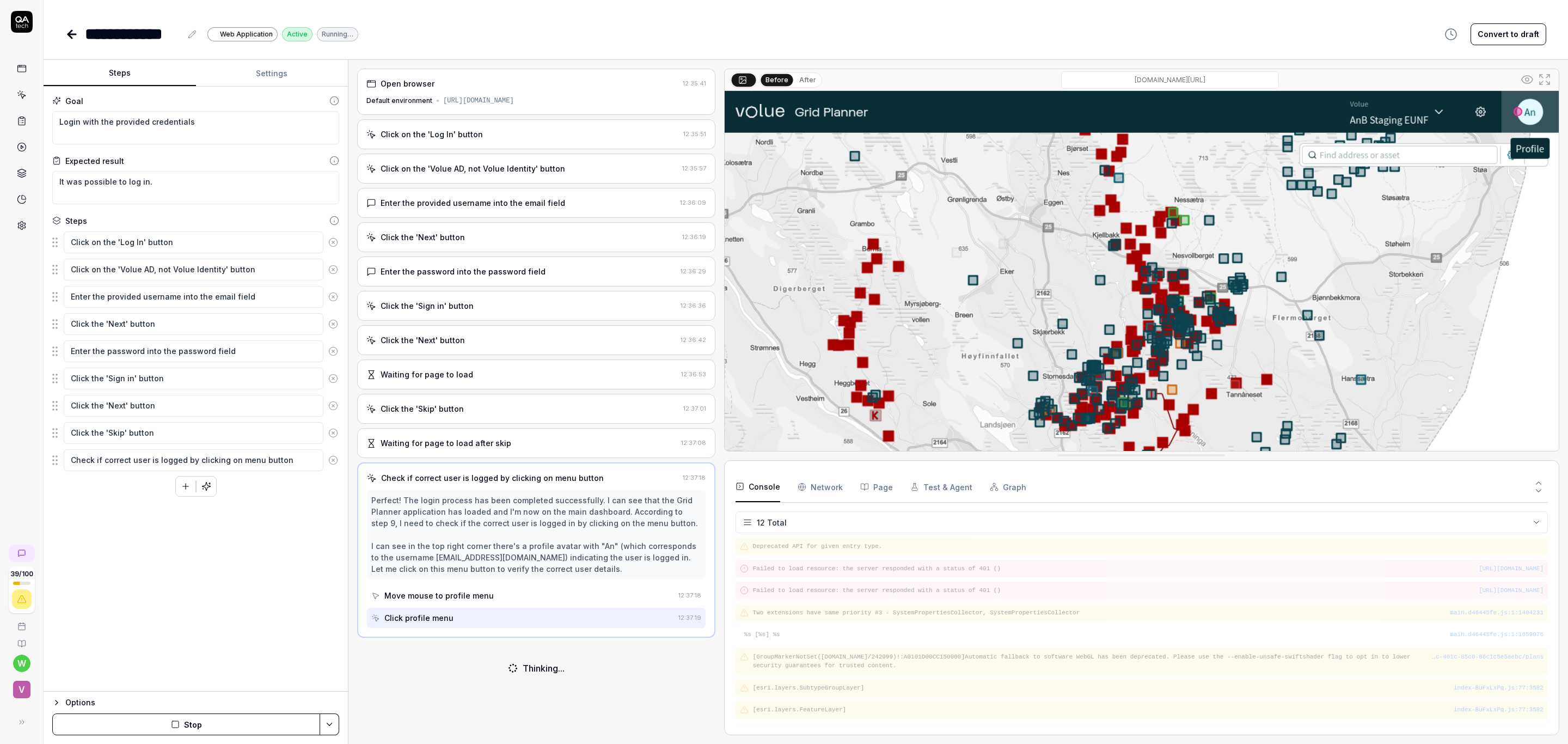
click at [822, 484] on Requests "Network" at bounding box center [820, 486] width 45 height 31
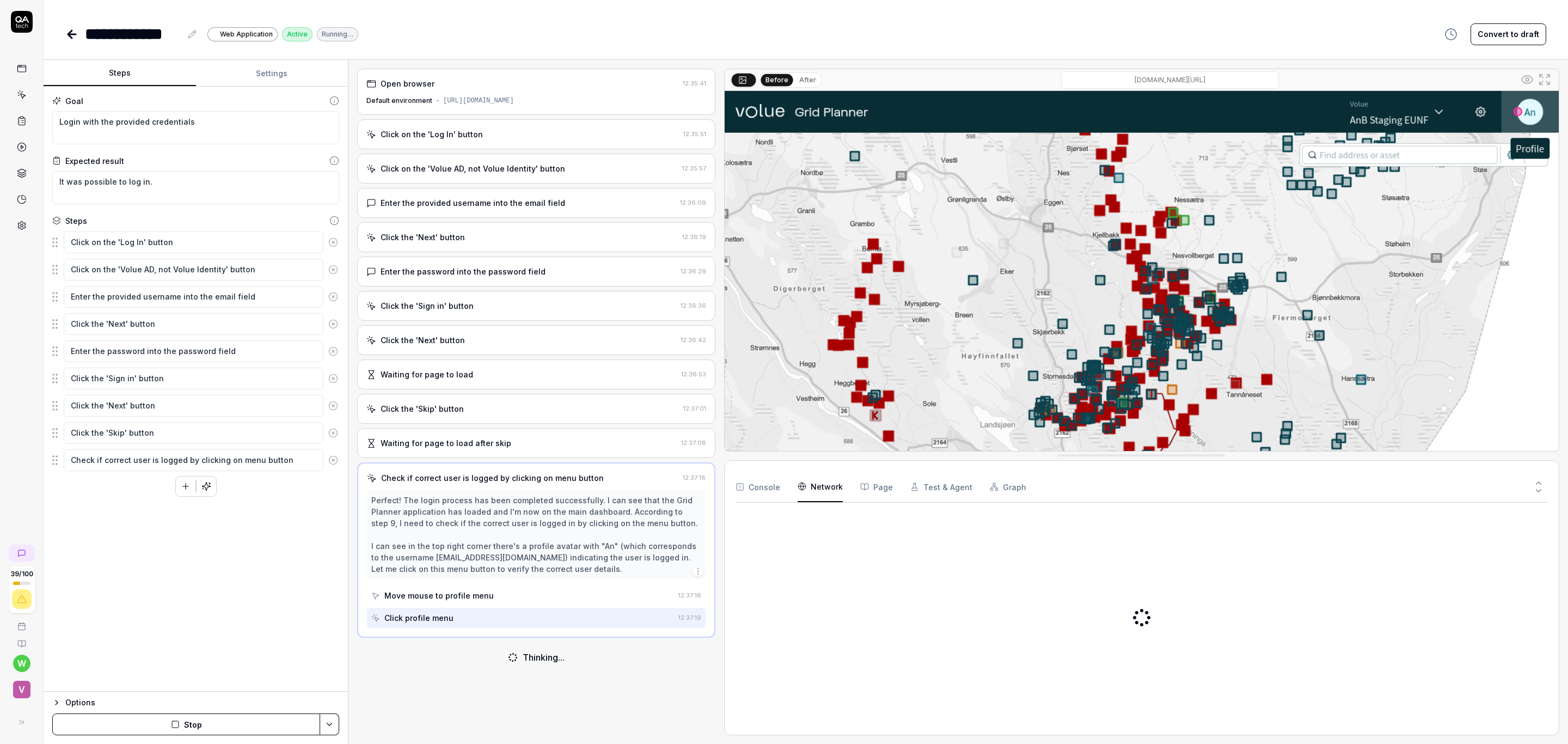
click at [879, 487] on button "Page" at bounding box center [876, 486] width 33 height 31
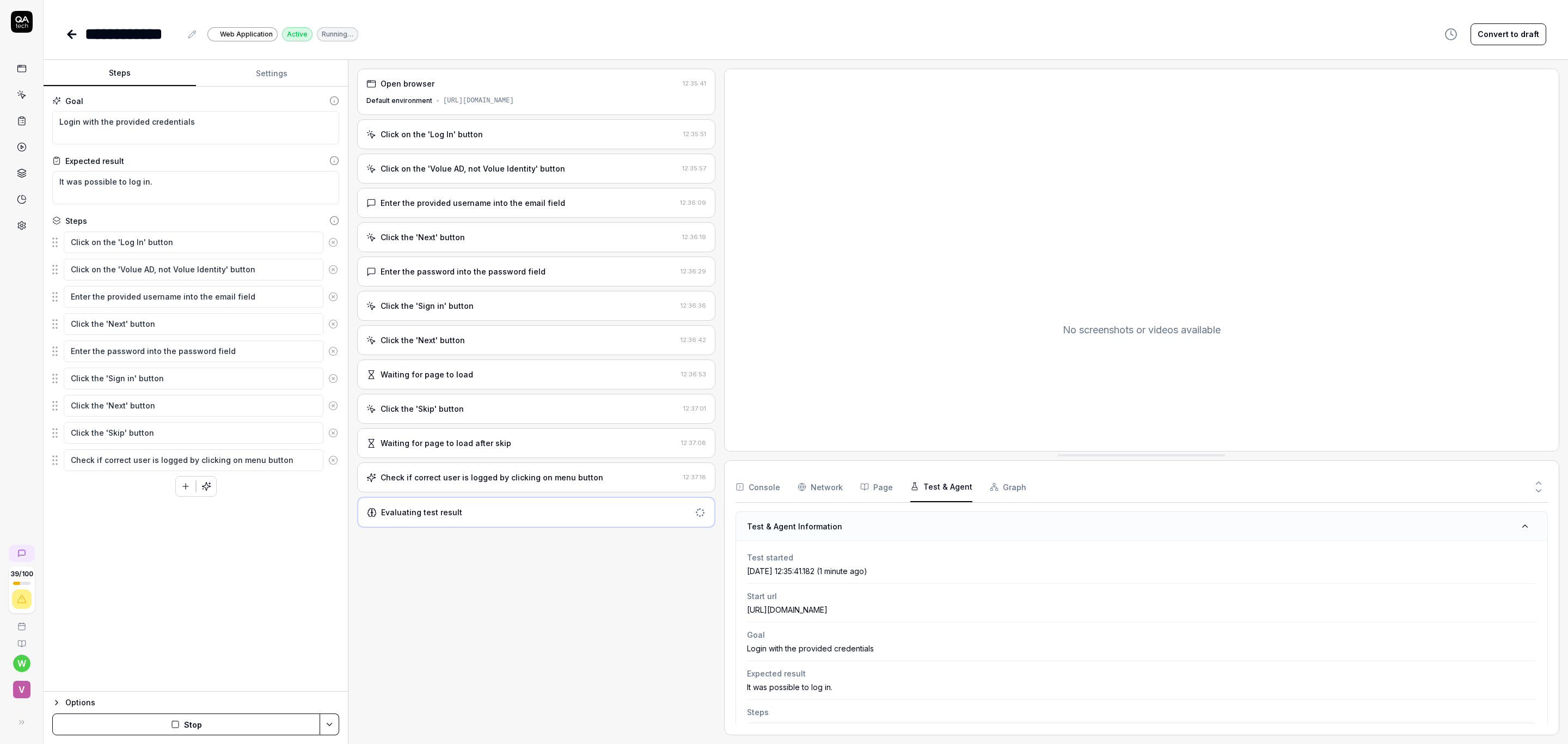
click at [944, 485] on button "Test & Agent" at bounding box center [941, 486] width 62 height 31
click at [878, 490] on button "Page" at bounding box center [876, 486] width 33 height 31
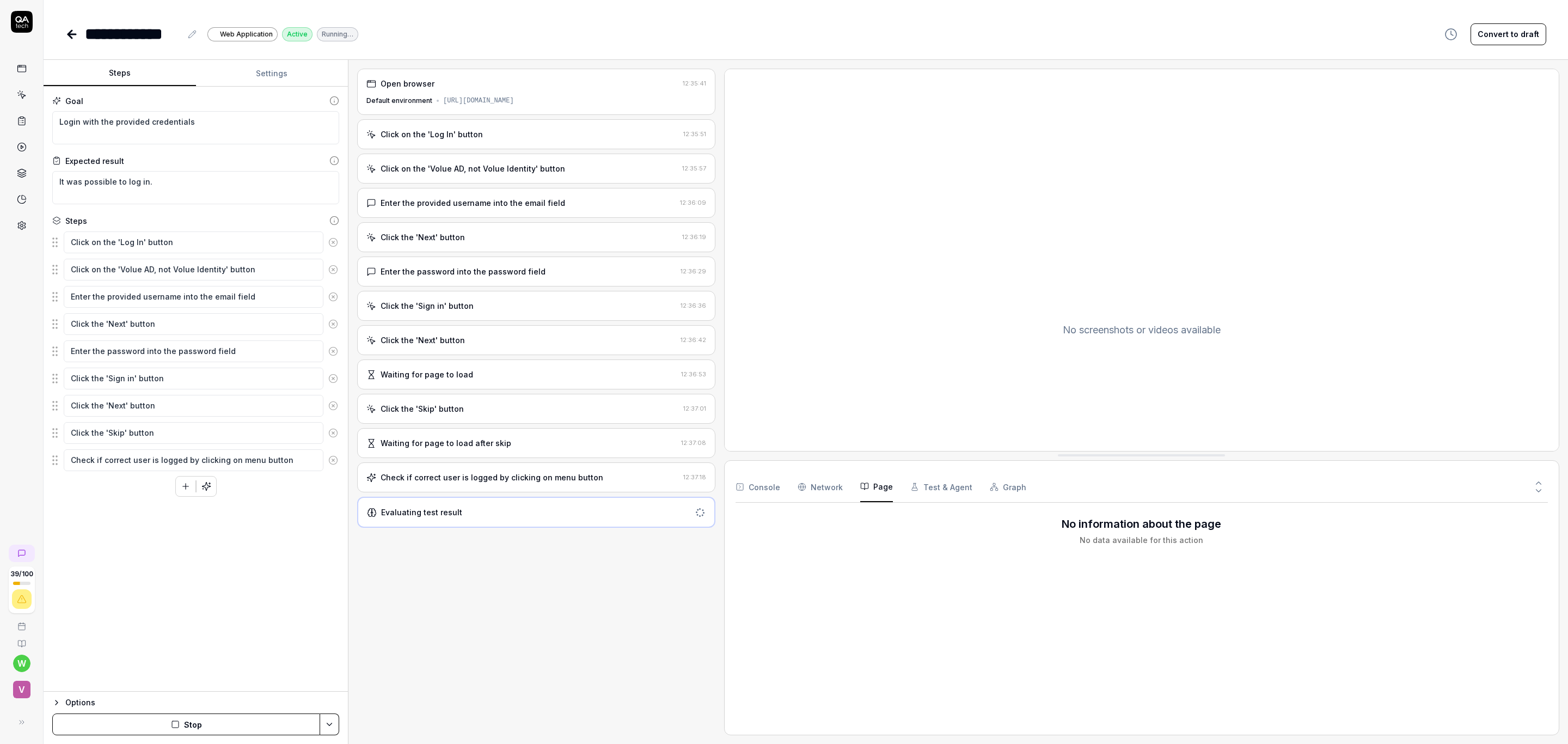
click at [820, 485] on Requests "Network" at bounding box center [820, 486] width 45 height 31
click at [761, 481] on button "Console" at bounding box center [757, 486] width 45 height 31
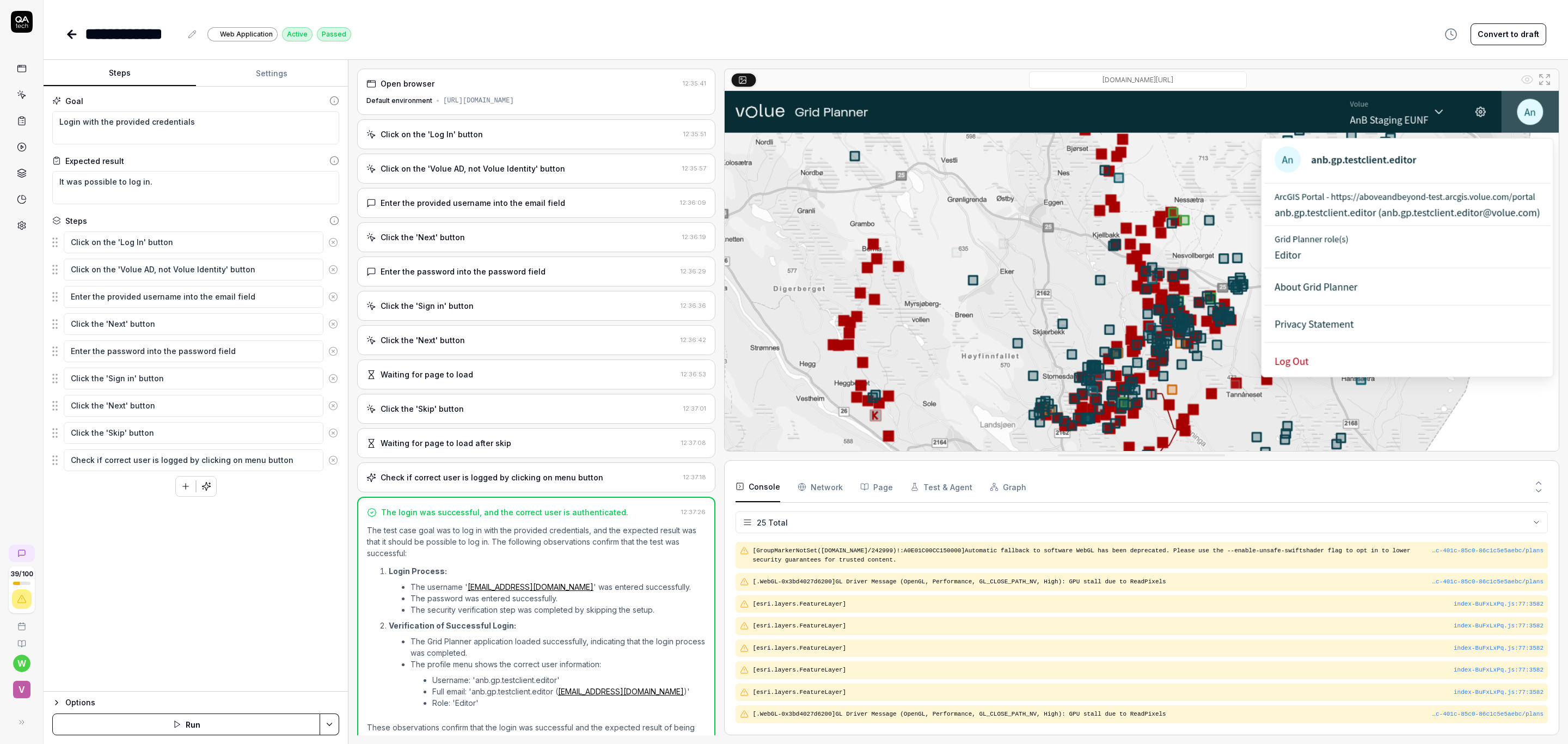
scroll to position [378, 0]
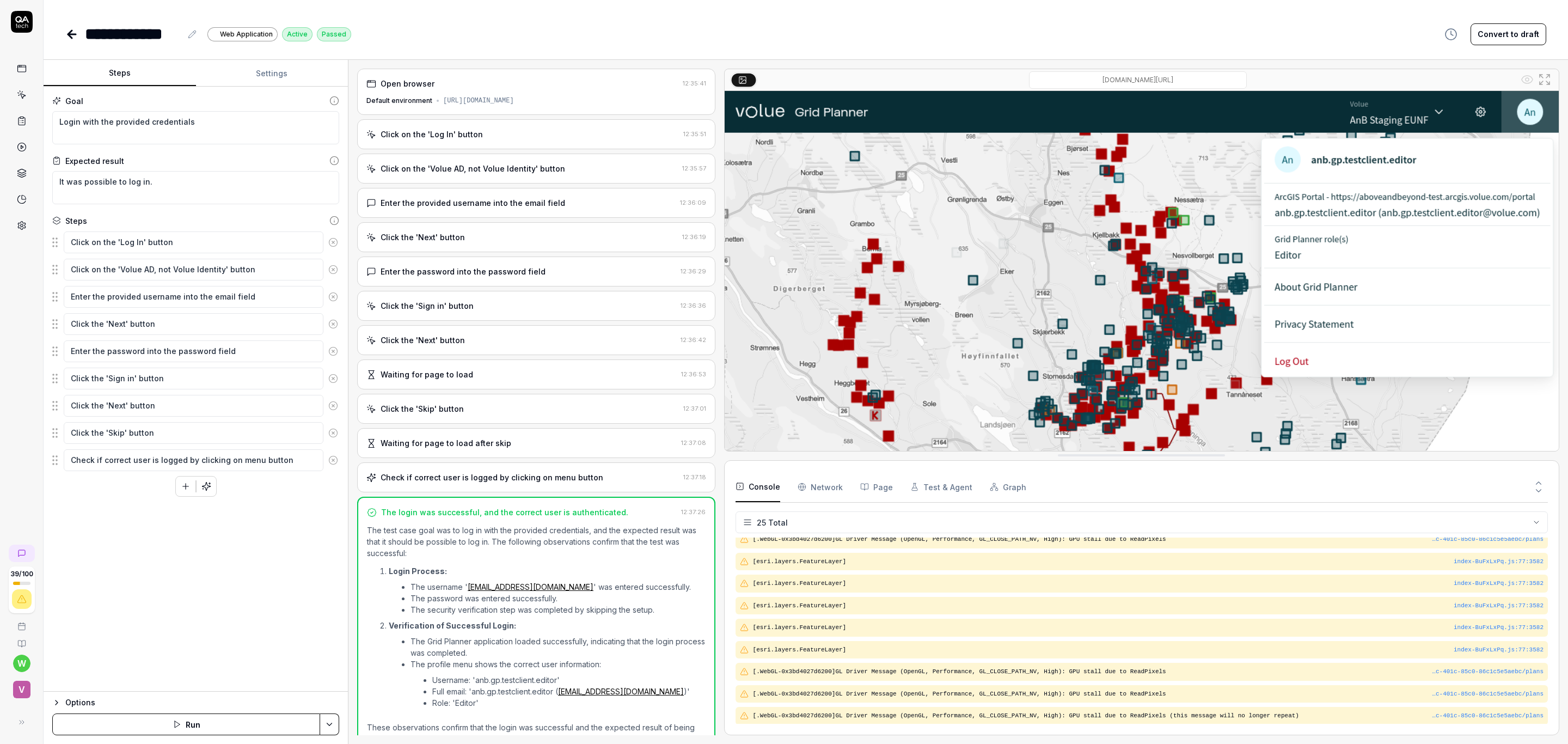
drag, startPoint x: 787, startPoint y: 93, endPoint x: 795, endPoint y: 93, distance: 8.0
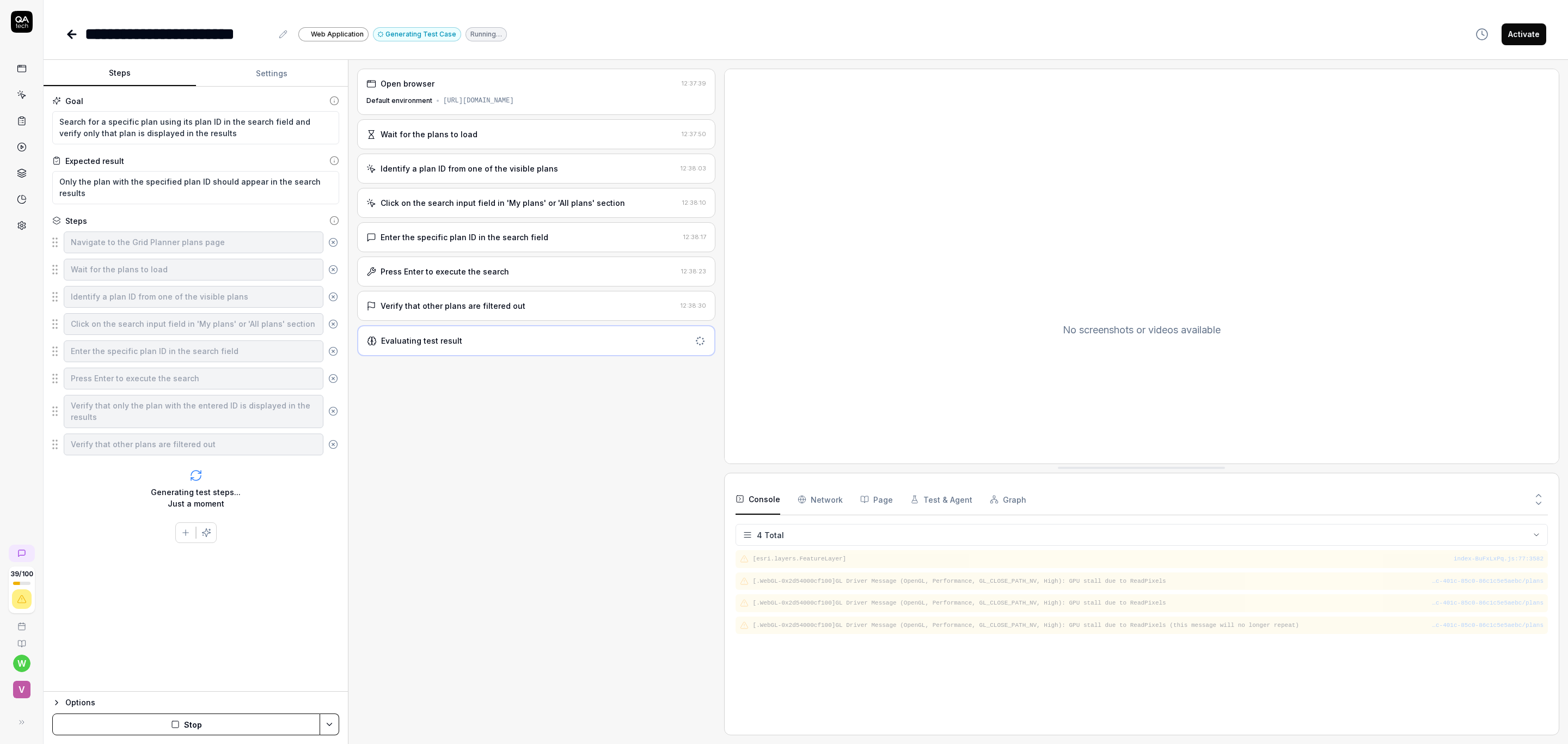
drag, startPoint x: 941, startPoint y: 598, endPoint x: 945, endPoint y: 459, distance: 139.1
click at [812, 485] on Requests "Network" at bounding box center [820, 488] width 45 height 31
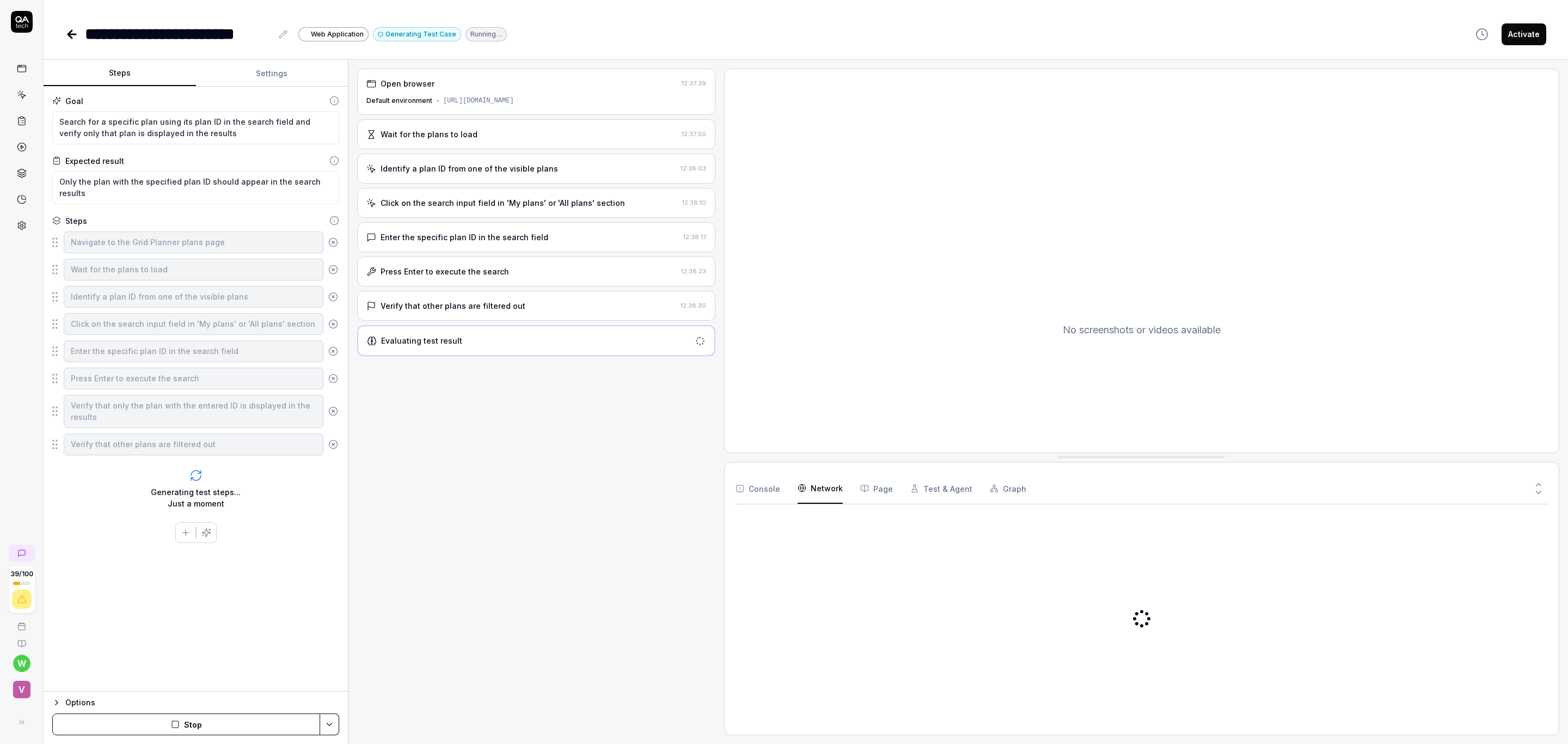
click at [872, 484] on button "Page" at bounding box center [876, 488] width 33 height 31
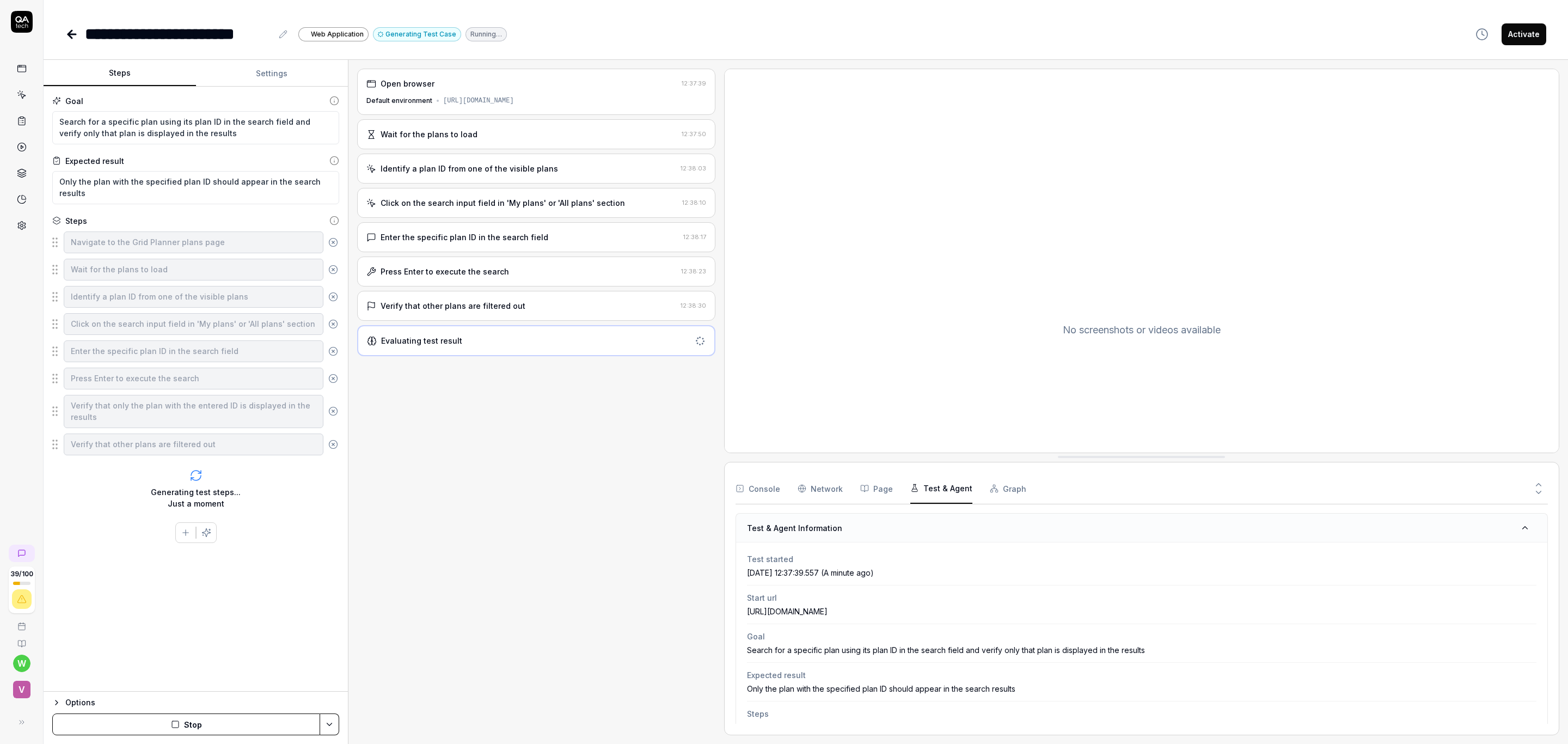
click at [922, 492] on button "Test & Agent" at bounding box center [941, 488] width 62 height 31
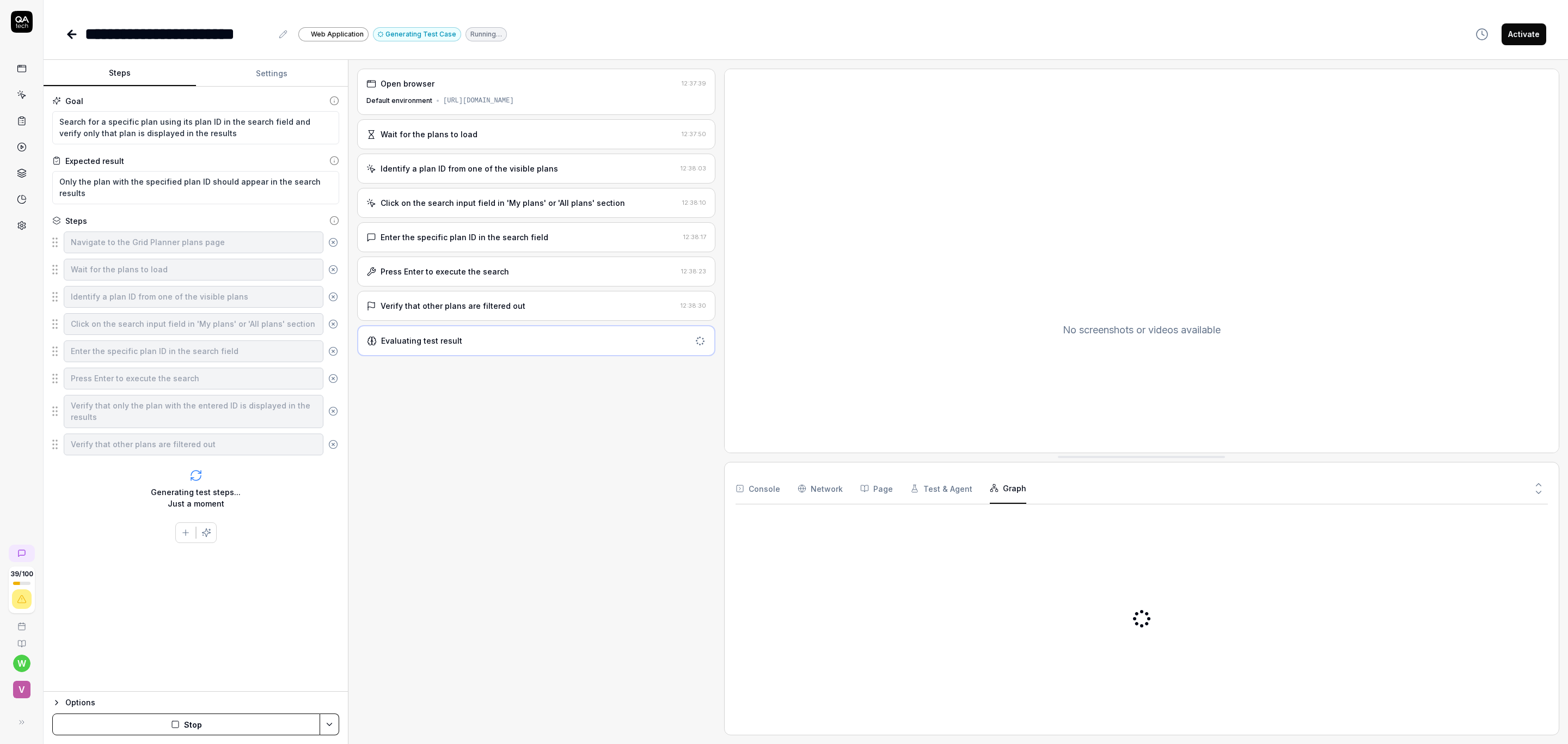
click at [1005, 490] on button "Graph" at bounding box center [1007, 488] width 36 height 31
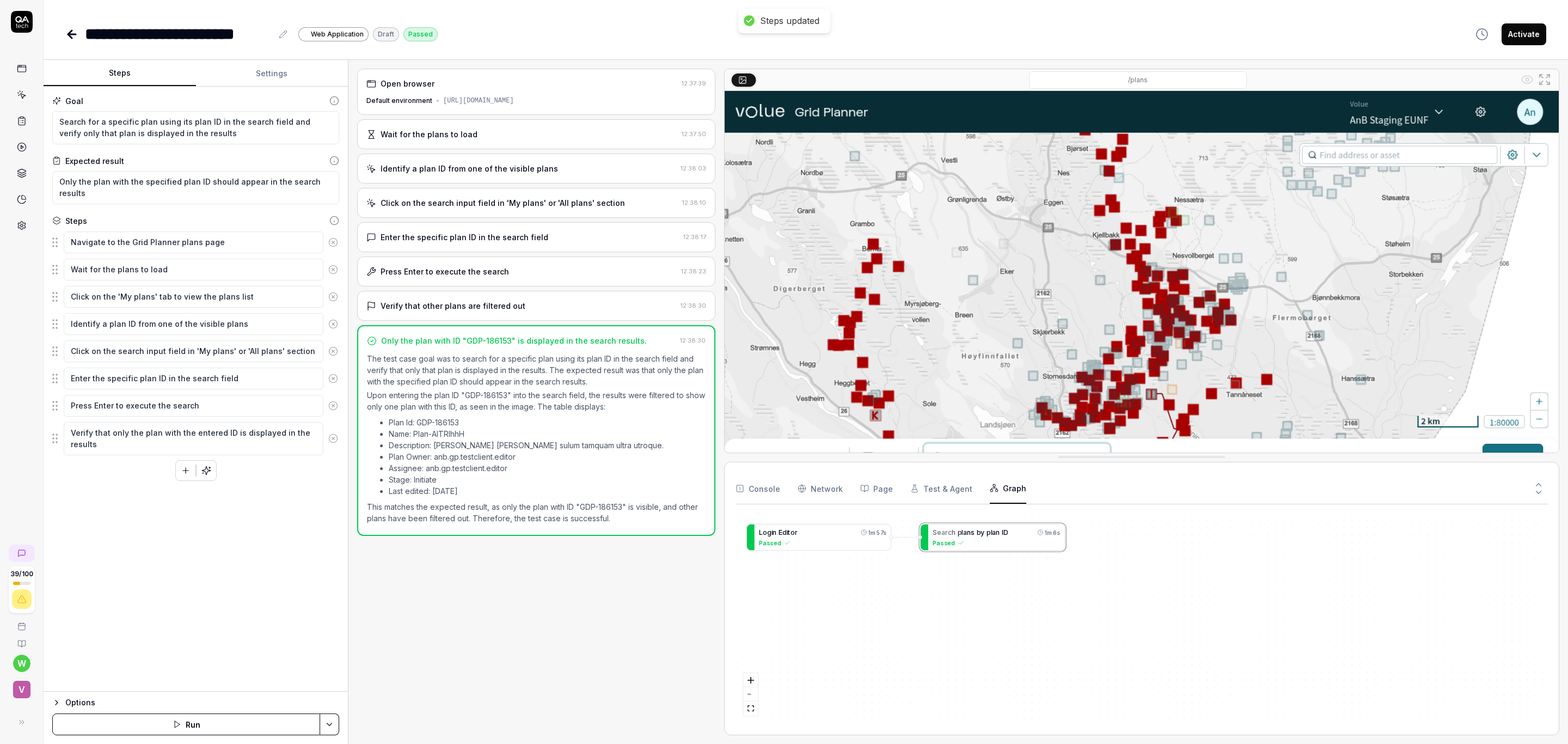
click at [17, 89] on link at bounding box center [22, 95] width 19 height 19
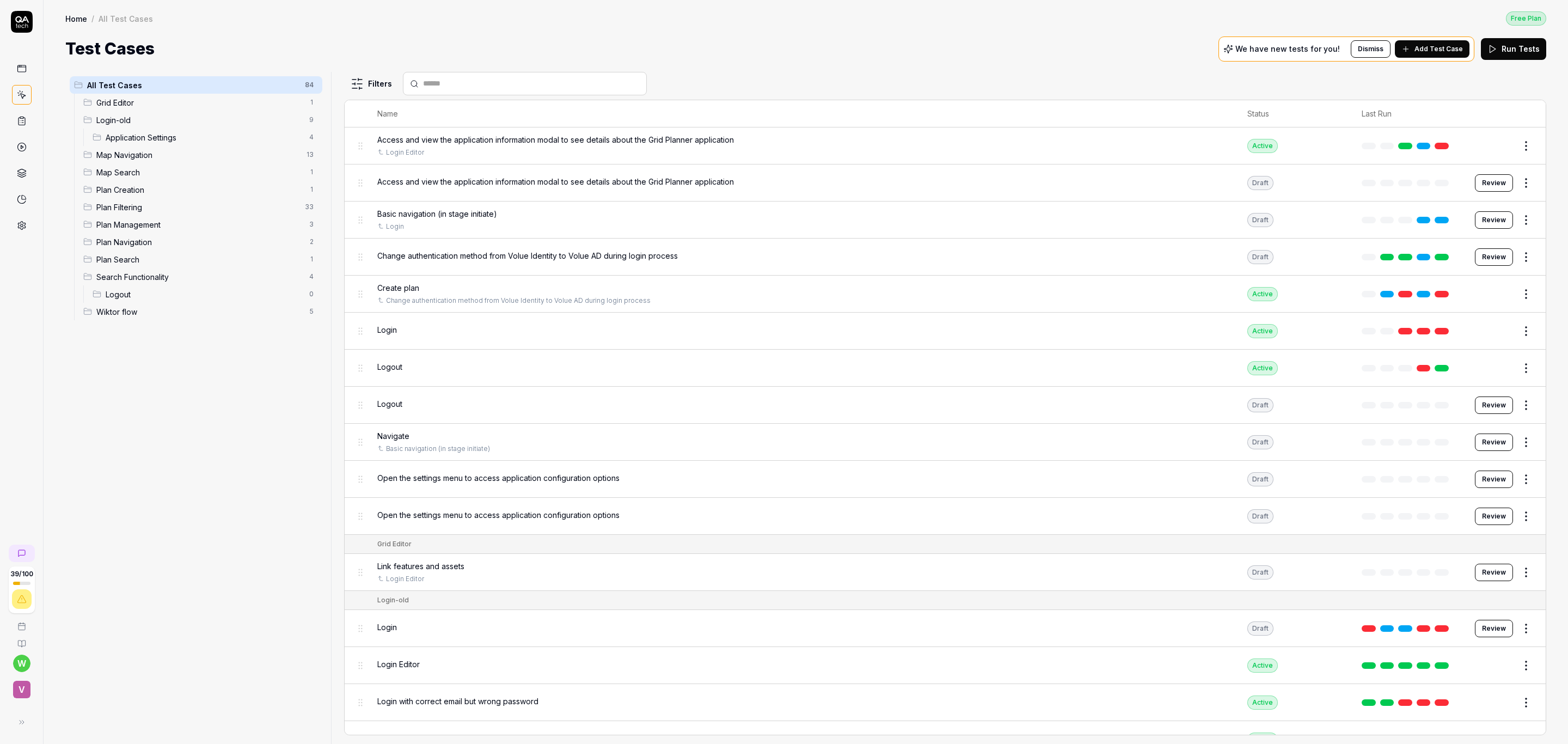
click at [312, 85] on html "39 / 100 w v Home / All Test Cases Free Plan Home / All Test Cases Free Plan Te…" at bounding box center [784, 372] width 1568 height 744
click at [206, 497] on html "39 / 100 w v Home / All Test Cases Free Plan Home / All Test Cases Free Plan Te…" at bounding box center [784, 372] width 1568 height 744
click at [215, 478] on div "All Test Cases 84 Grid Editor 1 Login-old 9 Application Settings 4 Map Navigati…" at bounding box center [195, 401] width 261 height 659
drag, startPoint x: 282, startPoint y: 316, endPoint x: 283, endPoint y: 322, distance: 6.1
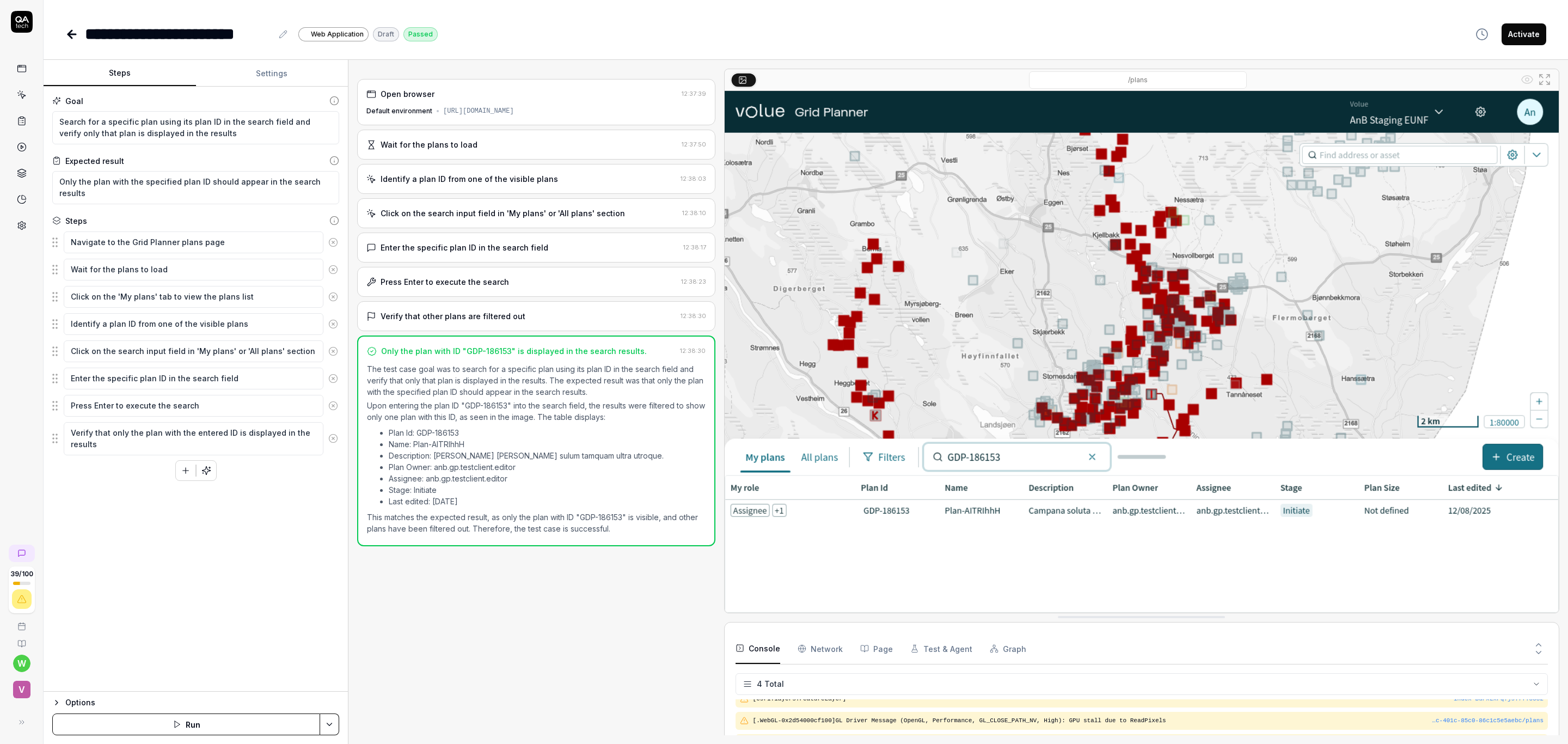
type textarea "*"
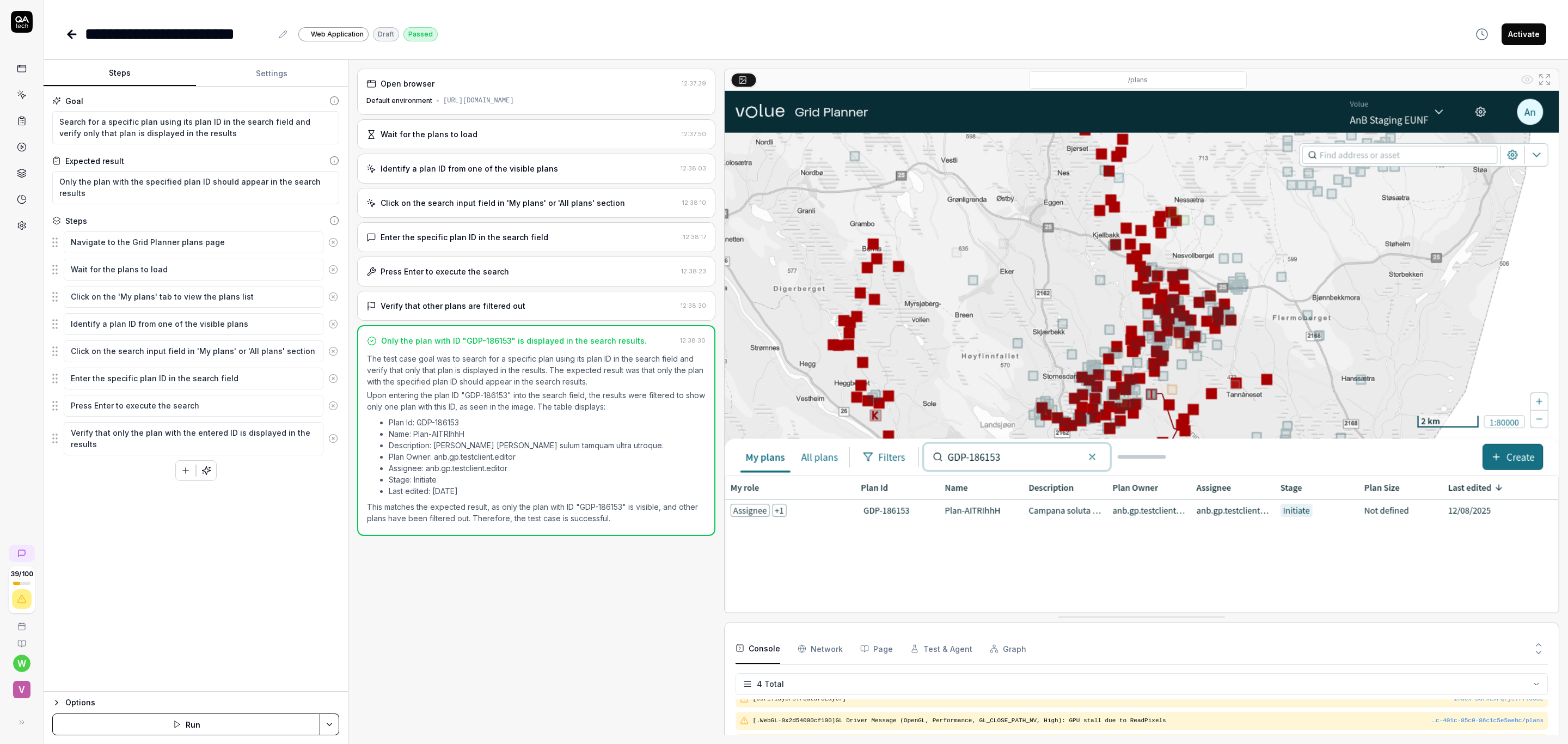
scroll to position [379, 0]
click at [12, 26] on icon at bounding box center [21, 21] width 22 height 22
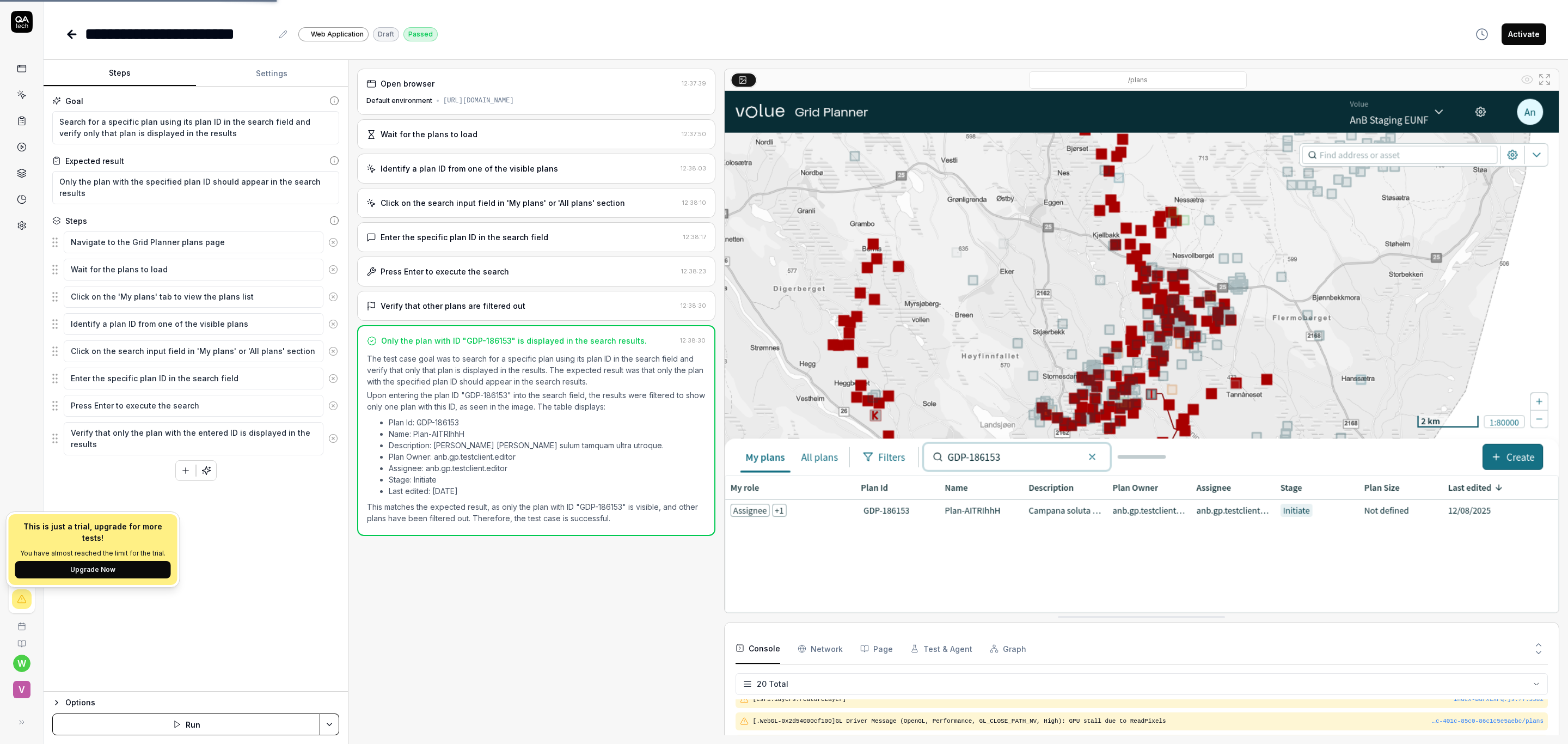
click at [127, 626] on div "Goal Search for a specific plan using its plan ID in the search field and verif…" at bounding box center [196, 389] width 304 height 605
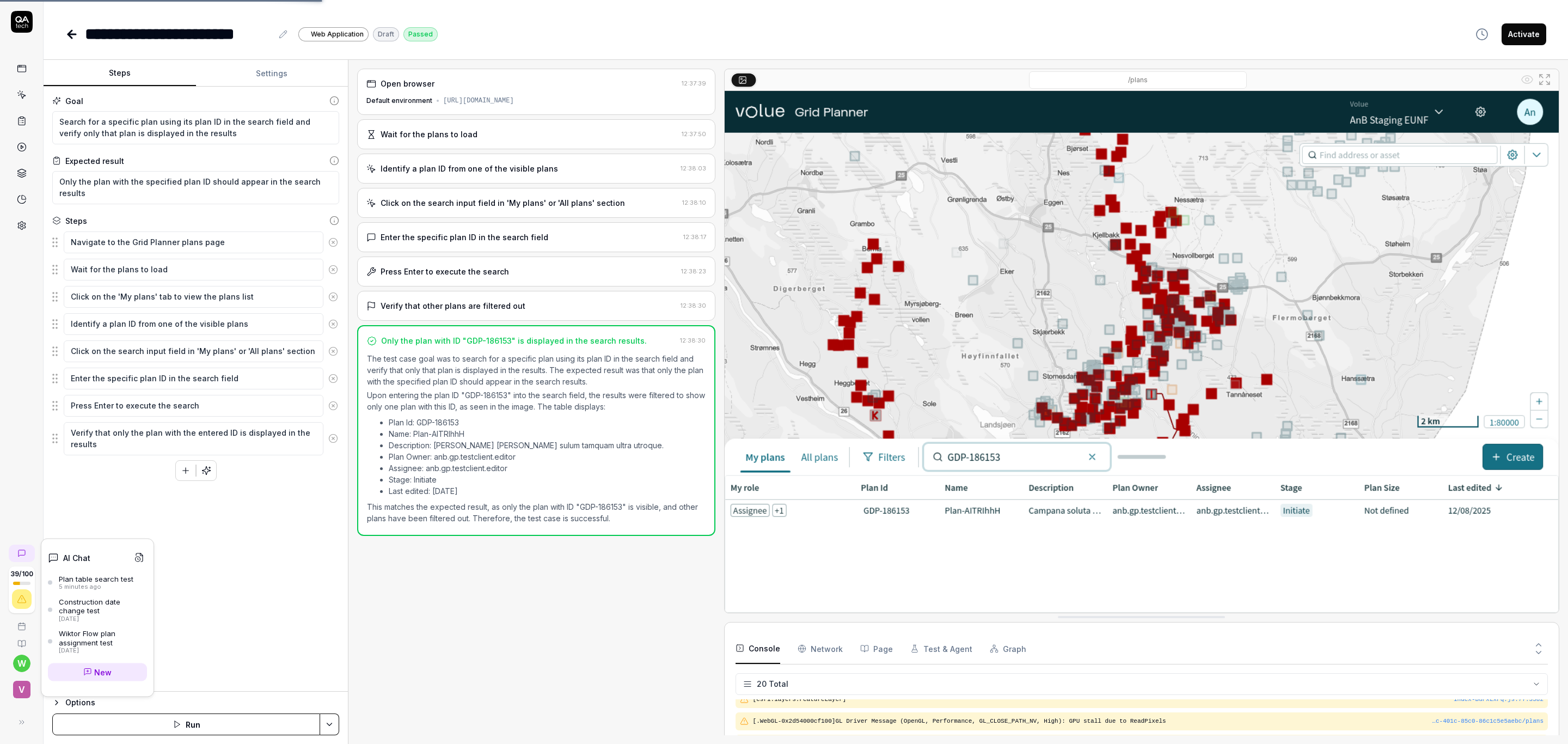
click at [26, 544] on link at bounding box center [22, 553] width 26 height 18
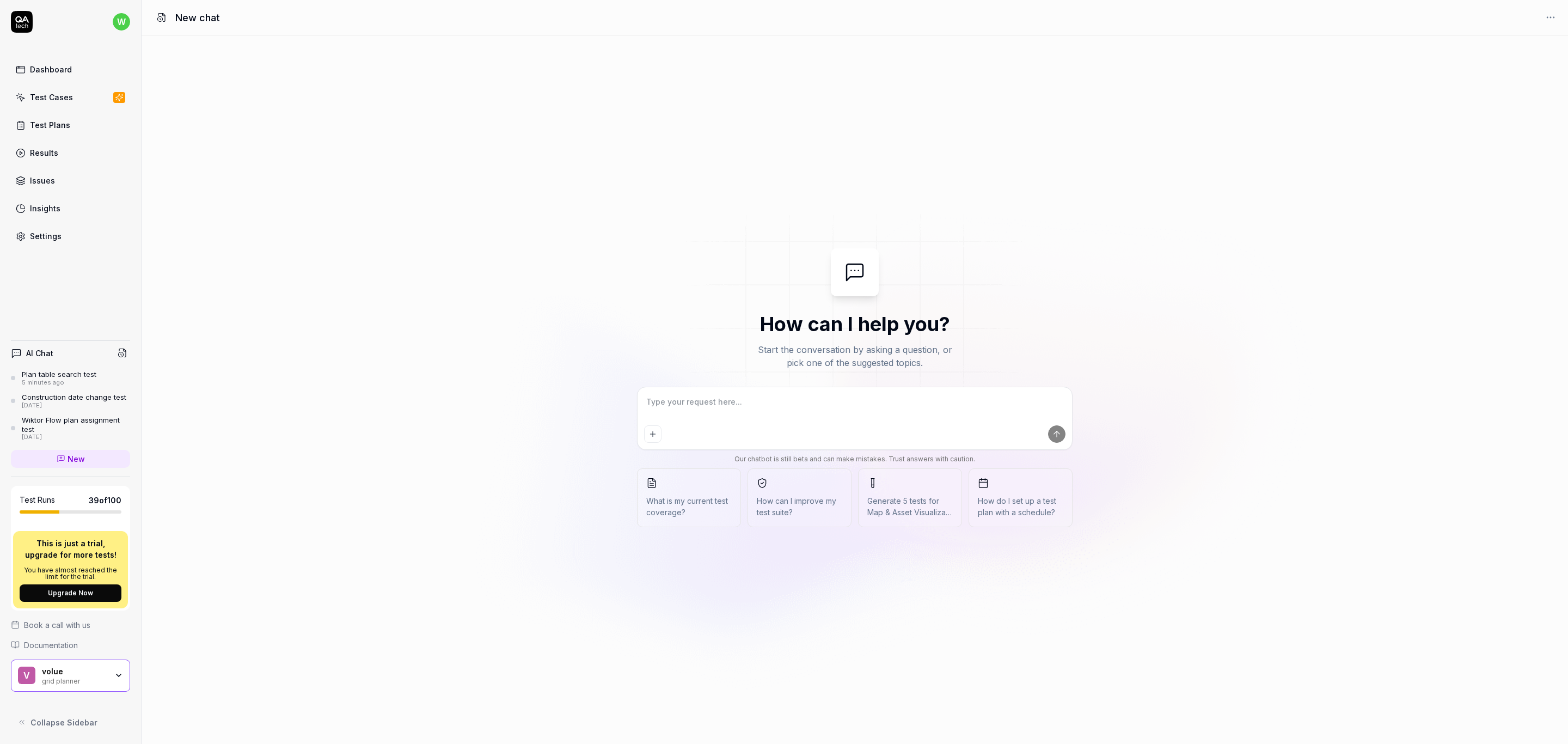
click at [69, 374] on div "Plan table search test" at bounding box center [59, 374] width 75 height 9
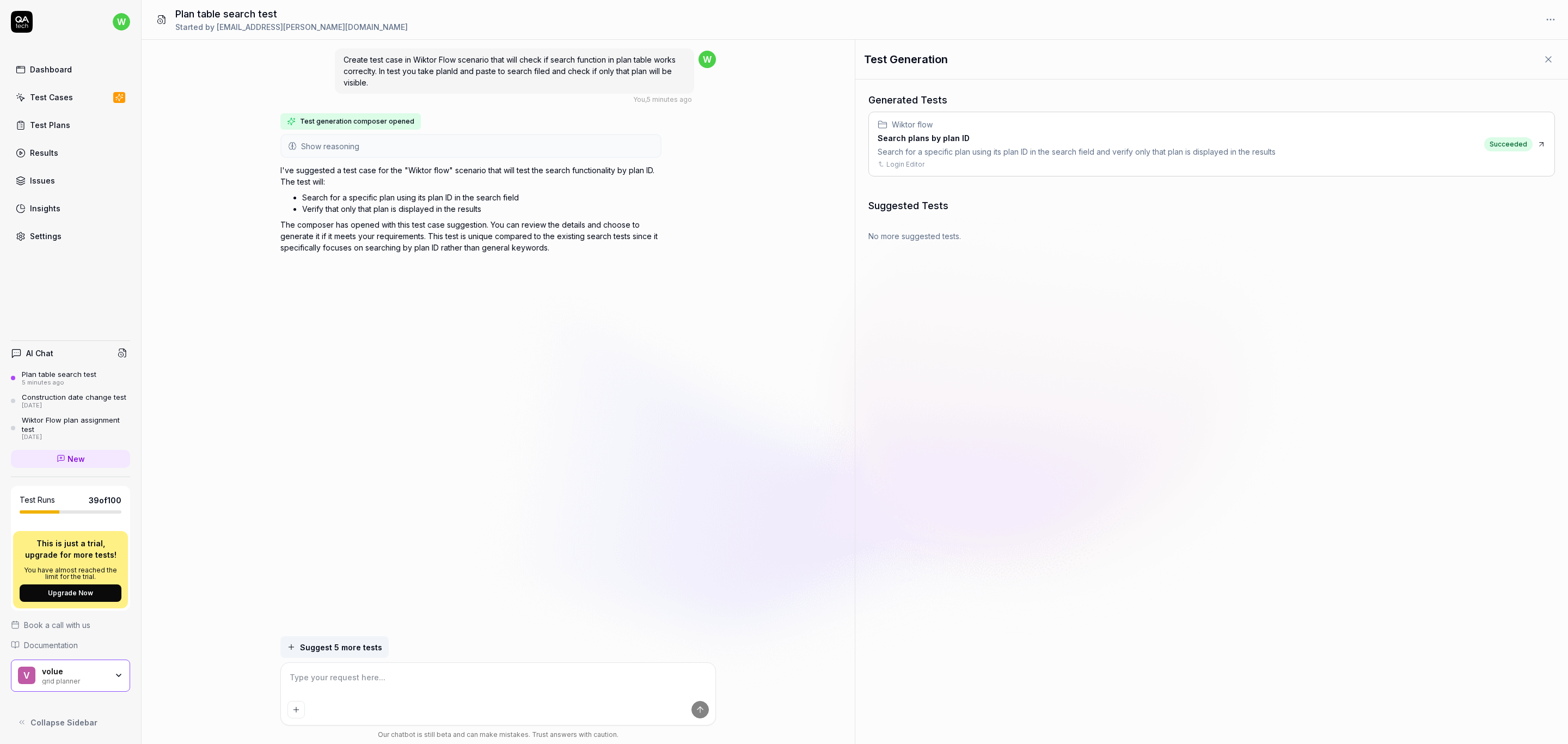
click at [366, 143] on button "Show reasoning" at bounding box center [470, 146] width 379 height 22
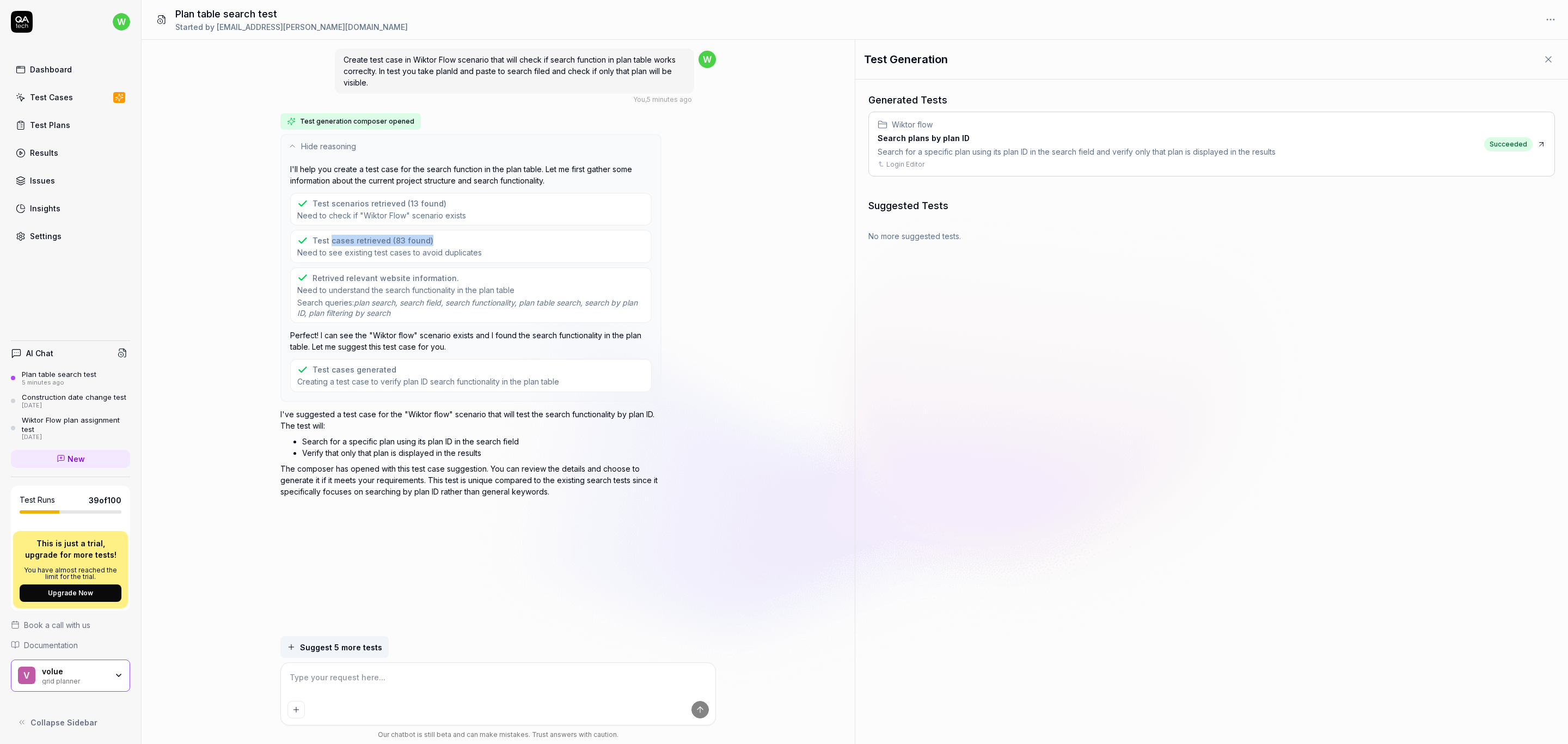
drag, startPoint x: 343, startPoint y: 236, endPoint x: 447, endPoint y: 241, distance: 104.1
click at [447, 241] on div "Test cases retrieved (83 found)" at bounding box center [390, 240] width 185 height 11
drag, startPoint x: 447, startPoint y: 241, endPoint x: 417, endPoint y: 251, distance: 31.6
click at [447, 241] on div "Test cases retrieved (83 found)" at bounding box center [390, 240] width 185 height 11
drag, startPoint x: 303, startPoint y: 252, endPoint x: 493, endPoint y: 259, distance: 190.1
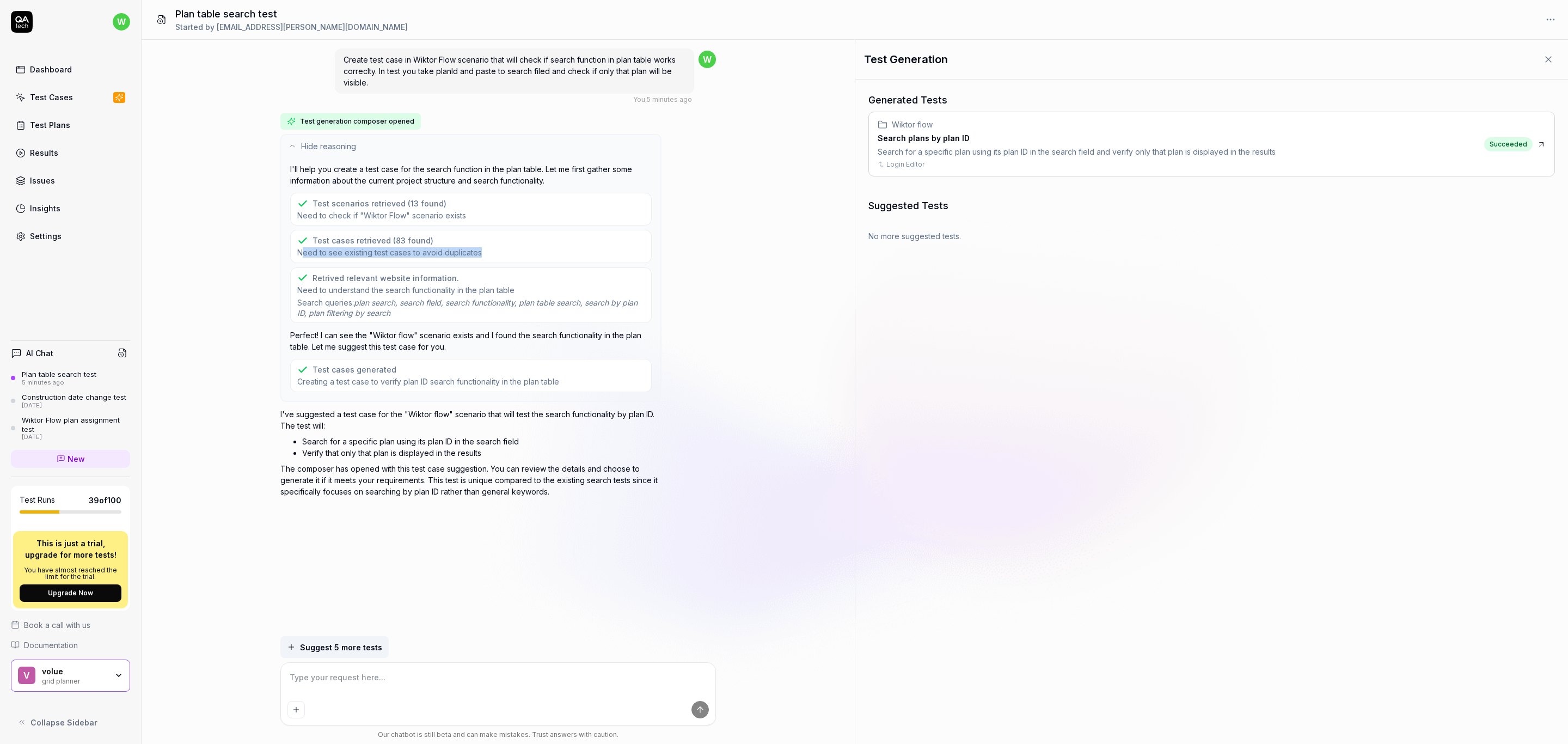
click at [491, 259] on div "Test cases retrieved (83 found) Need to see existing test cases to avoid duplic…" at bounding box center [470, 245] width 361 height 33
click at [495, 259] on div "Test cases retrieved (83 found) Need to see existing test cases to avoid duplic…" at bounding box center [470, 245] width 361 height 33
drag, startPoint x: 508, startPoint y: 255, endPoint x: 308, endPoint y: 251, distance: 200.0
click at [308, 251] on div "Test cases retrieved (83 found) Need to see existing test cases to avoid duplic…" at bounding box center [470, 245] width 361 height 33
click at [314, 244] on div "Test cases retrieved (83 found)" at bounding box center [372, 240] width 120 height 11
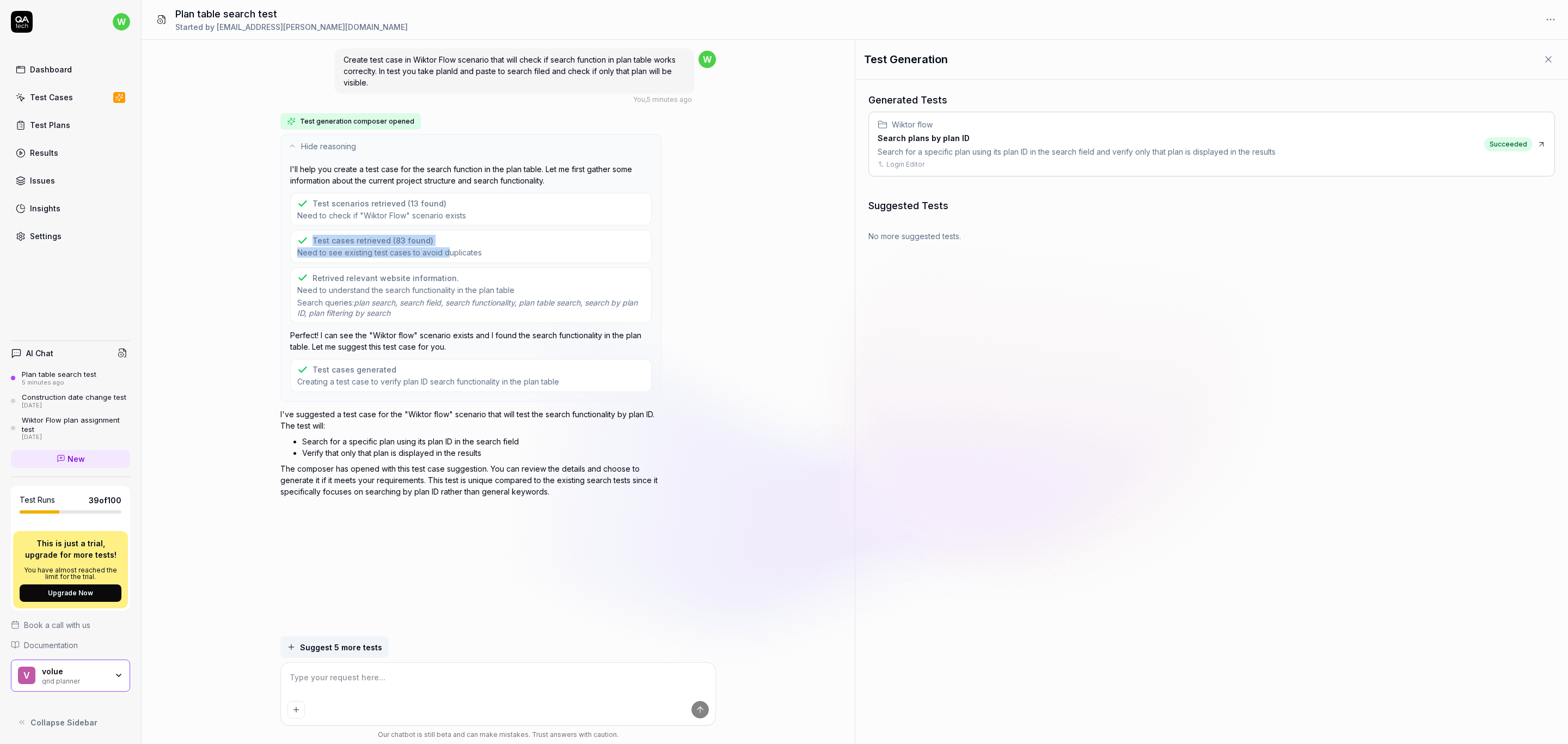
drag, startPoint x: 335, startPoint y: 241, endPoint x: 466, endPoint y: 247, distance: 131.1
click at [452, 247] on div "Test cases retrieved (83 found) Need to see existing test cases to avoid duplic…" at bounding box center [390, 246] width 185 height 23
click at [477, 244] on div "Test cases retrieved (83 found)" at bounding box center [390, 240] width 185 height 11
click at [368, 250] on span "Need to see existing test cases to avoid duplicates" at bounding box center [390, 252] width 185 height 11
drag, startPoint x: 314, startPoint y: 245, endPoint x: 383, endPoint y: 259, distance: 70.4
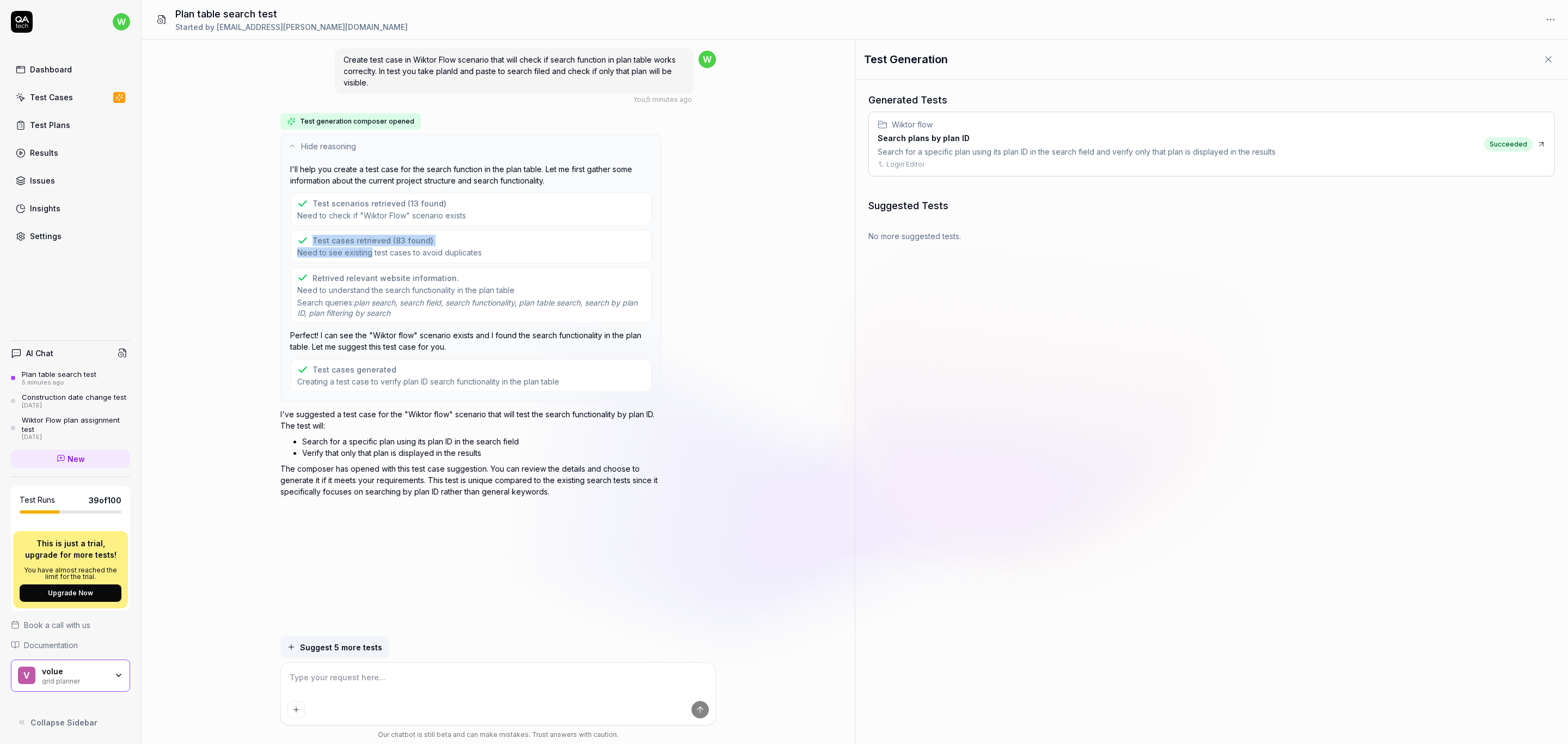
click at [379, 258] on div "Test cases retrieved (83 found) Need to see existing test cases to avoid duplic…" at bounding box center [390, 246] width 185 height 23
click at [390, 258] on span "Need to see existing test cases to avoid duplicates" at bounding box center [390, 252] width 185 height 11
drag, startPoint x: 381, startPoint y: 253, endPoint x: 481, endPoint y: 255, distance: 100.0
click at [472, 255] on span "Need to see existing test cases to avoid duplicates" at bounding box center [390, 252] width 185 height 11
click at [482, 255] on div "Test cases retrieved (83 found) Need to see existing test cases to avoid duplic…" at bounding box center [470, 245] width 361 height 33
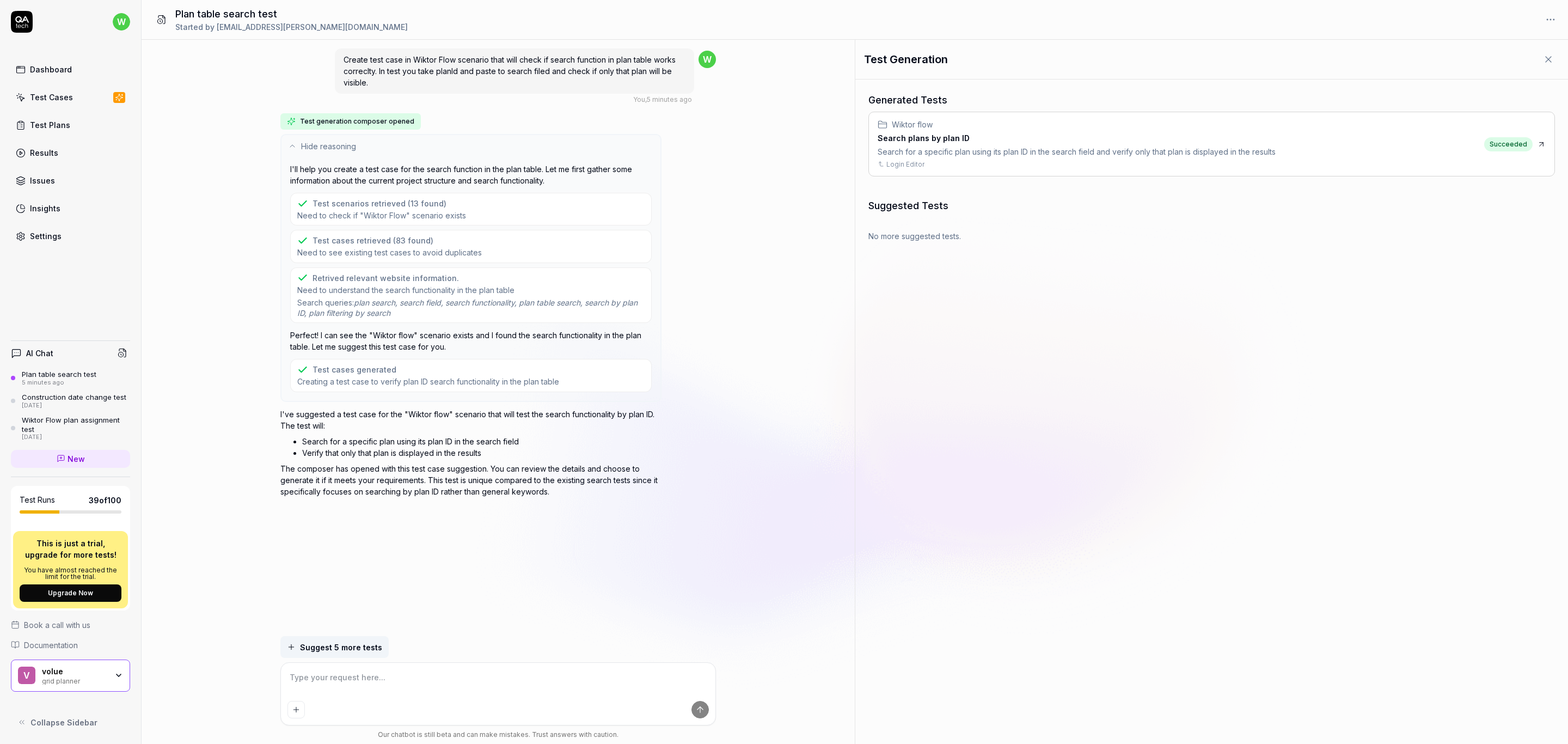
drag, startPoint x: 489, startPoint y: 255, endPoint x: 508, endPoint y: 259, distance: 19.4
click at [508, 259] on div "Test cases retrieved (83 found) Need to see existing test cases to avoid duplic…" at bounding box center [470, 245] width 361 height 33
click at [510, 253] on div "Test cases retrieved (83 found) Need to see existing test cases to avoid duplic…" at bounding box center [470, 245] width 361 height 33
drag, startPoint x: 500, startPoint y: 252, endPoint x: 513, endPoint y: 255, distance: 13.3
click at [511, 255] on div "Test cases retrieved (83 found) Need to see existing test cases to avoid duplic…" at bounding box center [470, 245] width 361 height 33
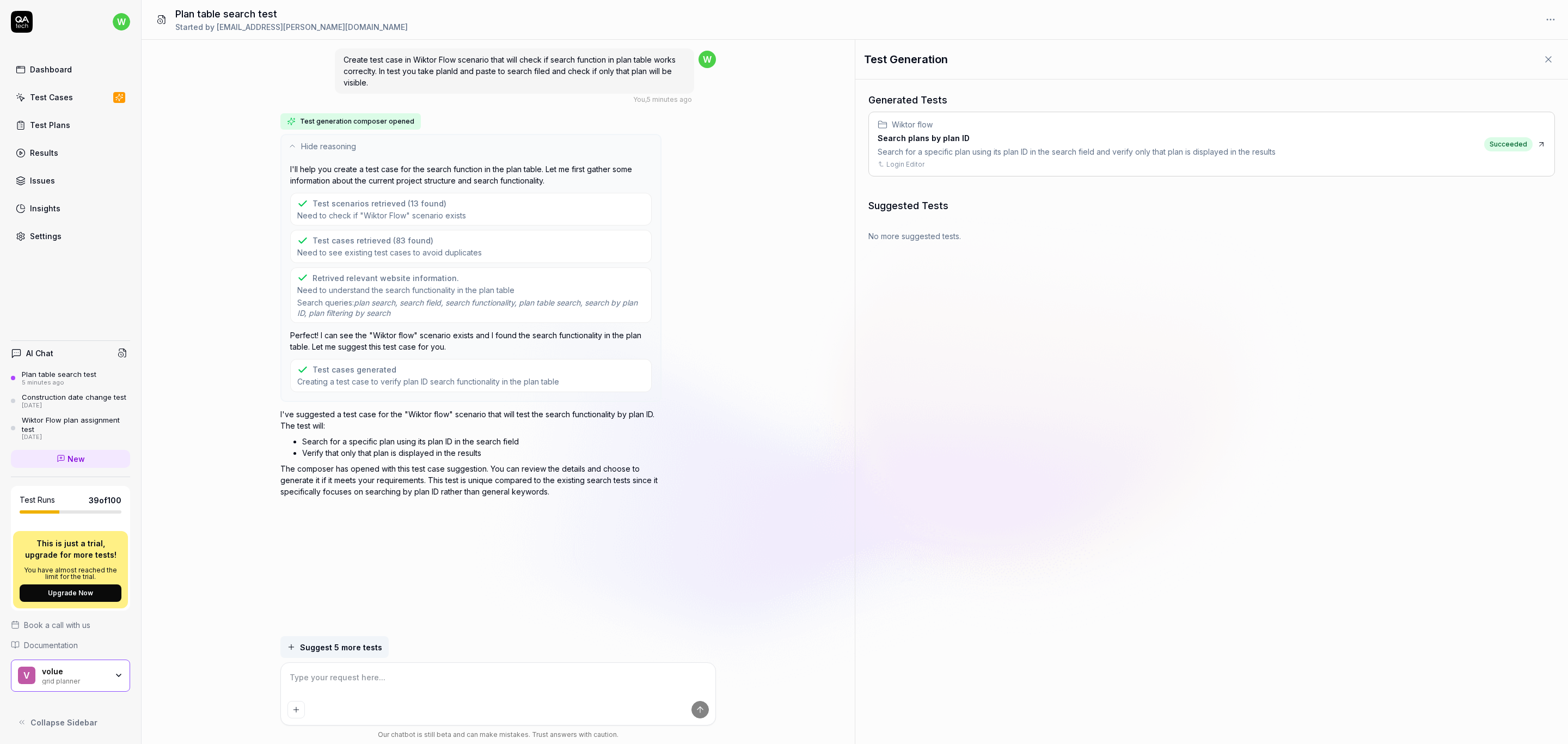
click at [61, 105] on link "Test Cases" at bounding box center [70, 97] width 120 height 21
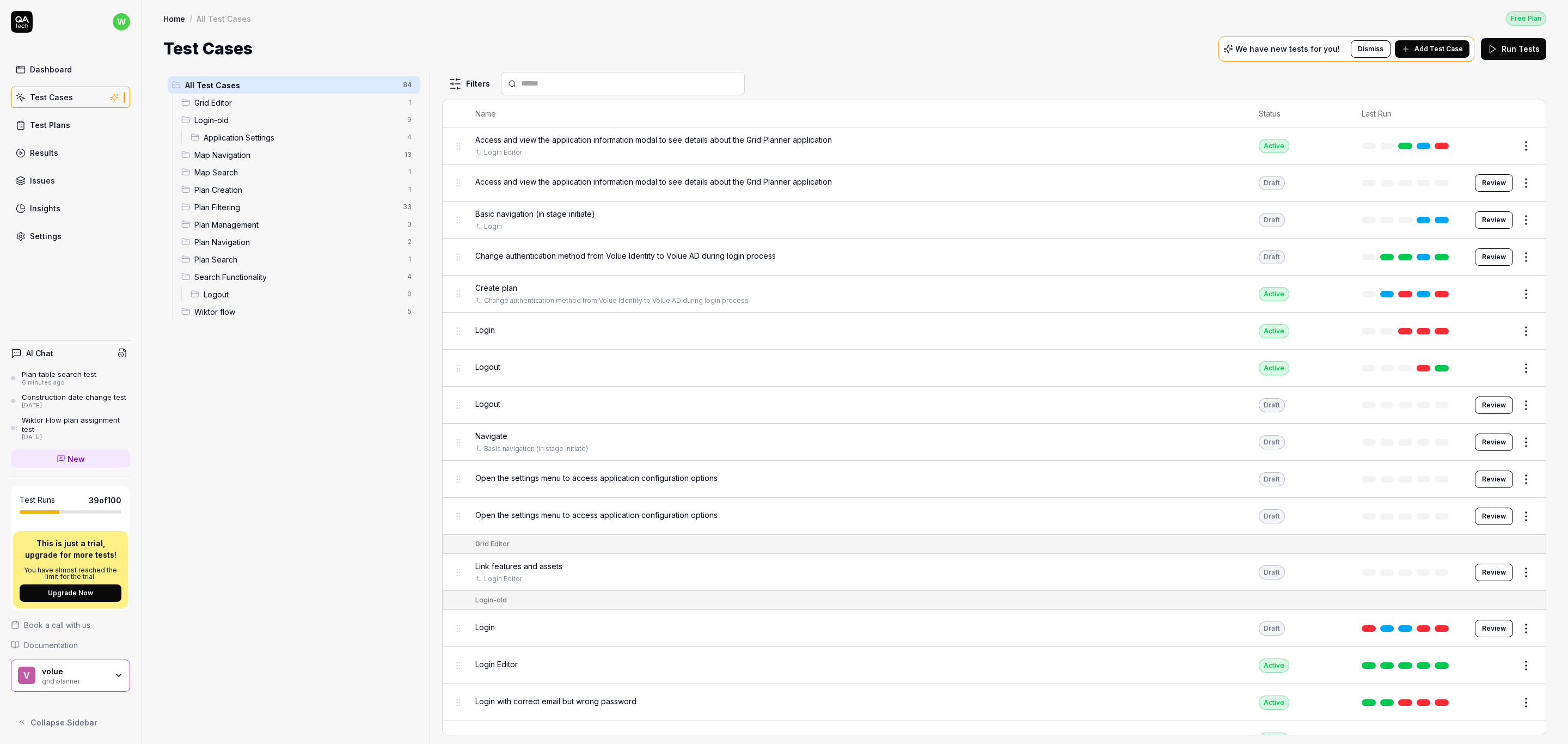
click at [409, 88] on html "w Dashboard Test Cases Test Plans Results Issues Insights Settings AI Chat Plan…" at bounding box center [784, 372] width 1568 height 744
click at [383, 109] on div "Add Scenario" at bounding box center [370, 106] width 86 height 24
click at [409, 120] on html "w Dashboard Test Cases Test Plans Results Issues Insights Settings AI Chat Plan…" at bounding box center [784, 372] width 1568 height 744
click at [322, 447] on html "w Dashboard Test Cases Test Plans Results Issues Insights Settings AI Chat Plan…" at bounding box center [784, 372] width 1568 height 744
click at [213, 315] on span "Wiktor flow" at bounding box center [297, 311] width 207 height 11
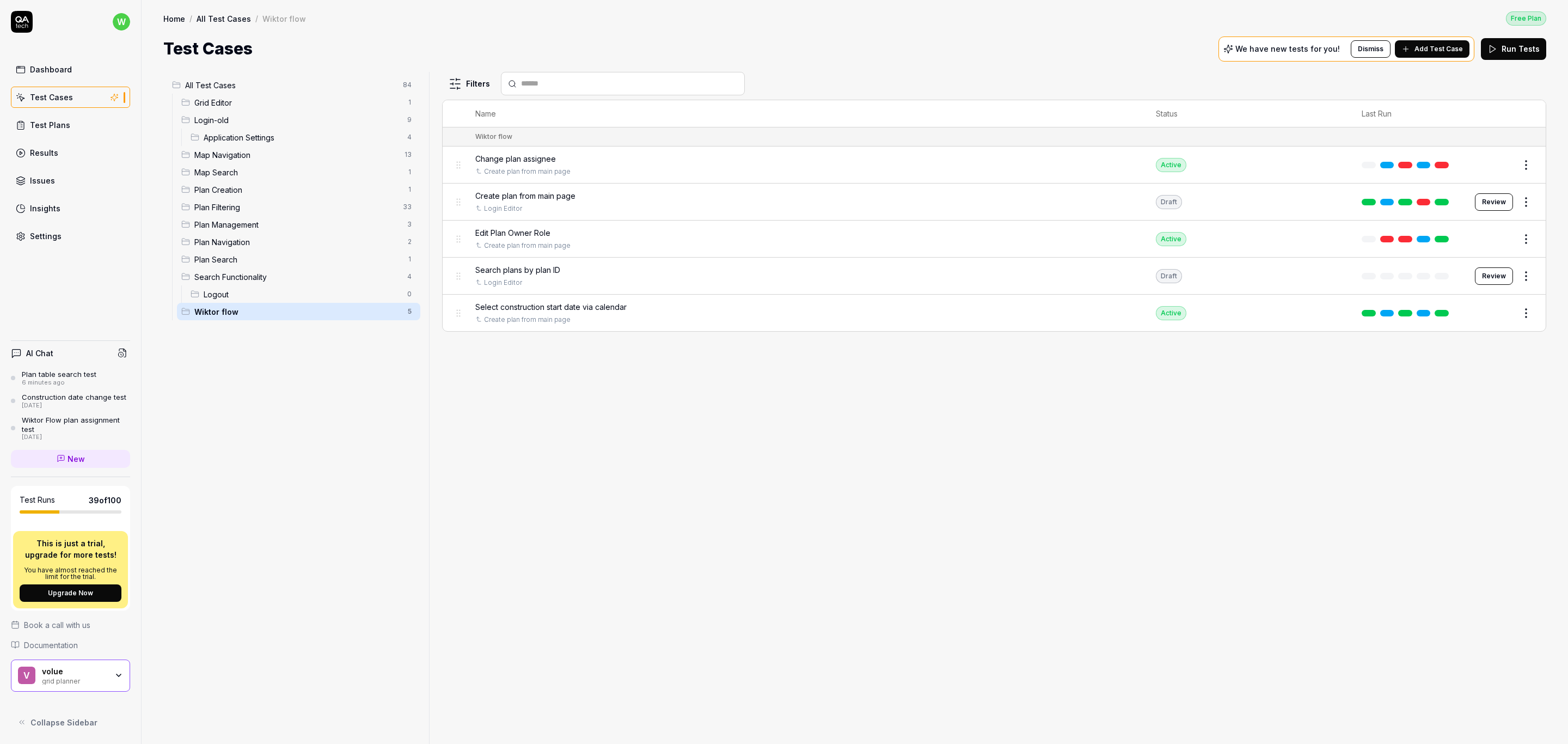
click at [55, 118] on link "Test Plans" at bounding box center [70, 125] width 120 height 21
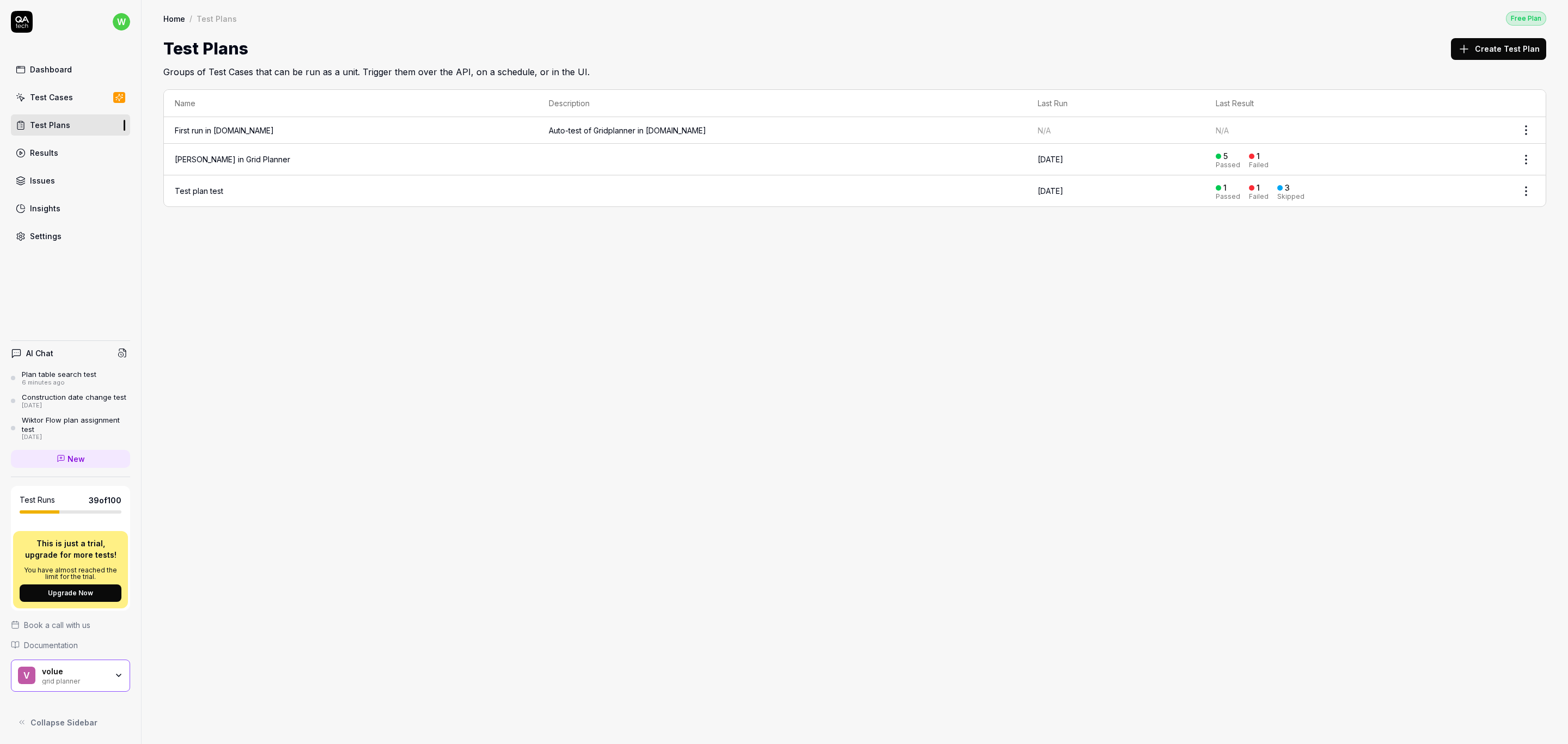
click at [367, 361] on div "Home / Test Plans Free Plan Home / Test Plans Free Plan Test Plans Create Test …" at bounding box center [855, 372] width 1426 height 744
click at [204, 194] on link "Test plan test" at bounding box center [199, 191] width 48 height 10
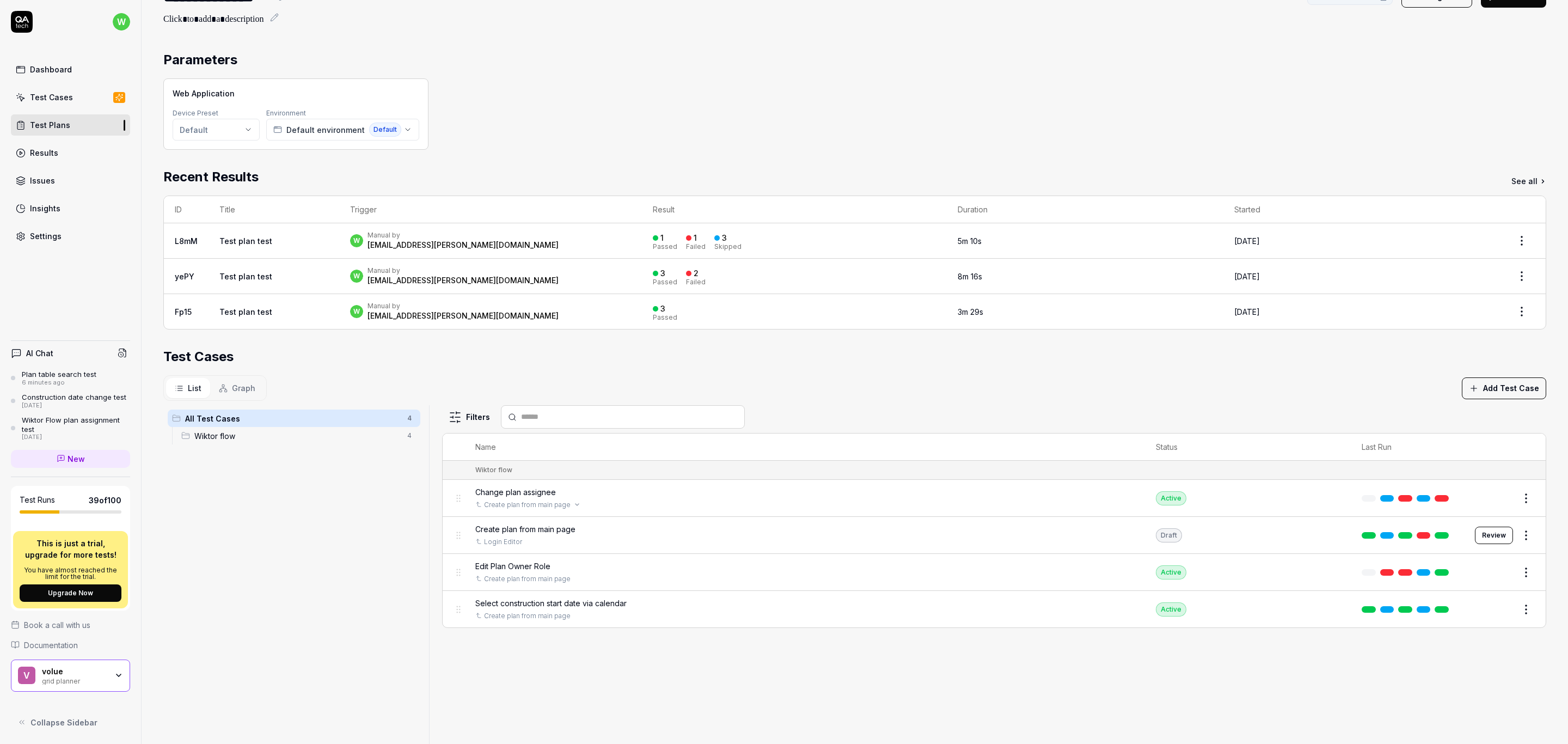
scroll to position [82, 0]
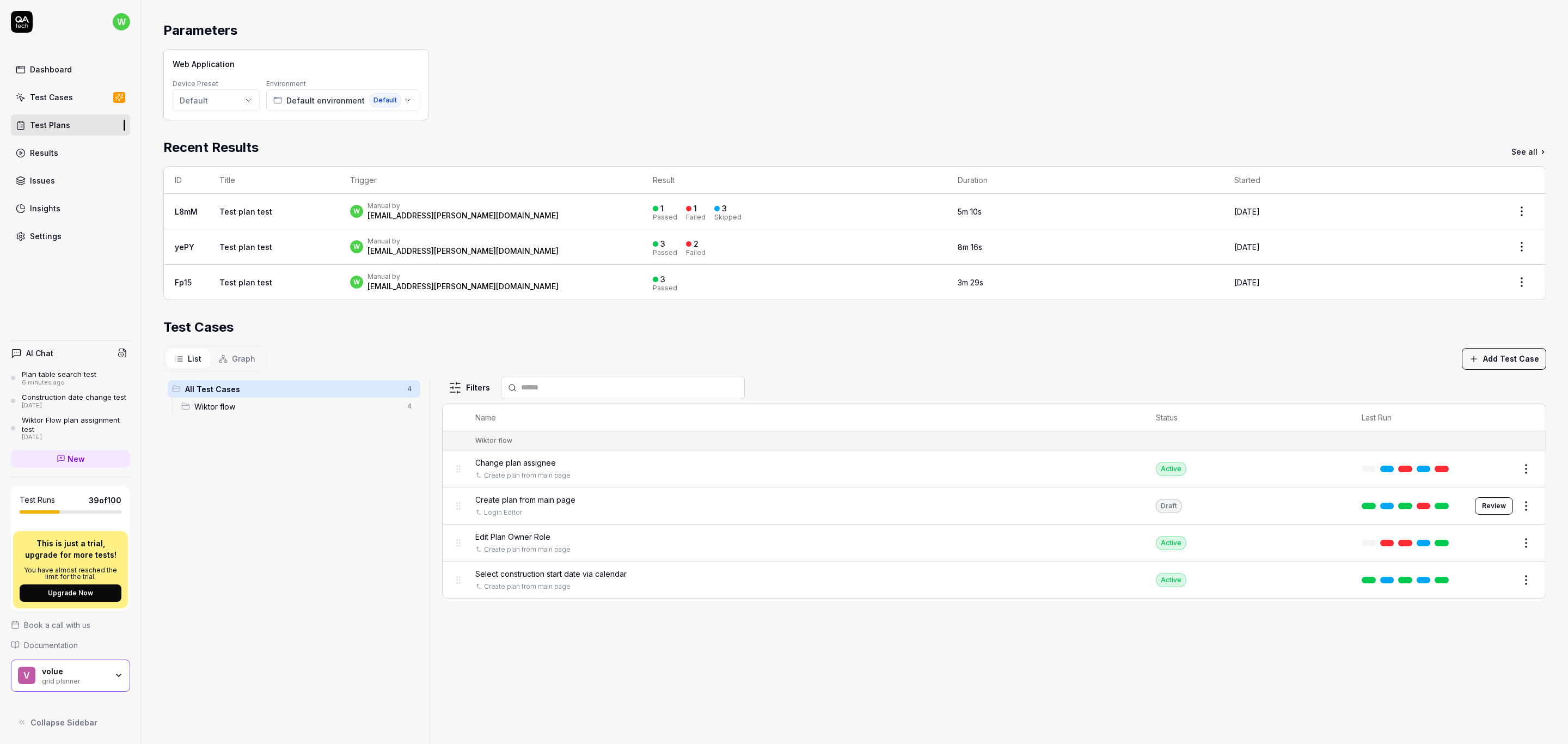
click at [249, 360] on span "Graph" at bounding box center [244, 358] width 24 height 11
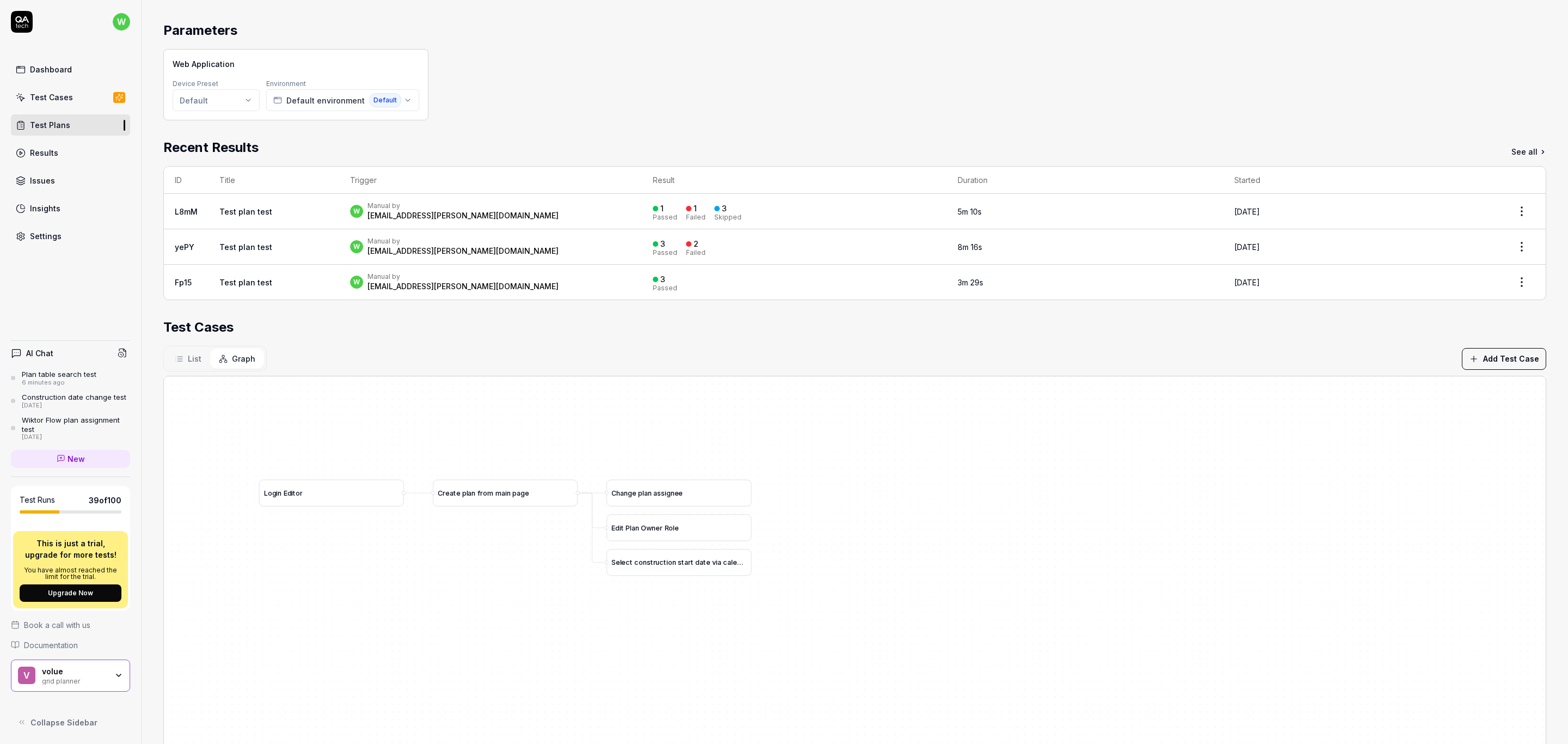
drag, startPoint x: 836, startPoint y: 405, endPoint x: 909, endPoint y: 466, distance: 95.1
click at [911, 467] on div "L o g i n E d i t o r C r e a t e p l a n f r o m m a i n p a g e C h a n g e p…" at bounding box center [854, 638] width 1382 height 525
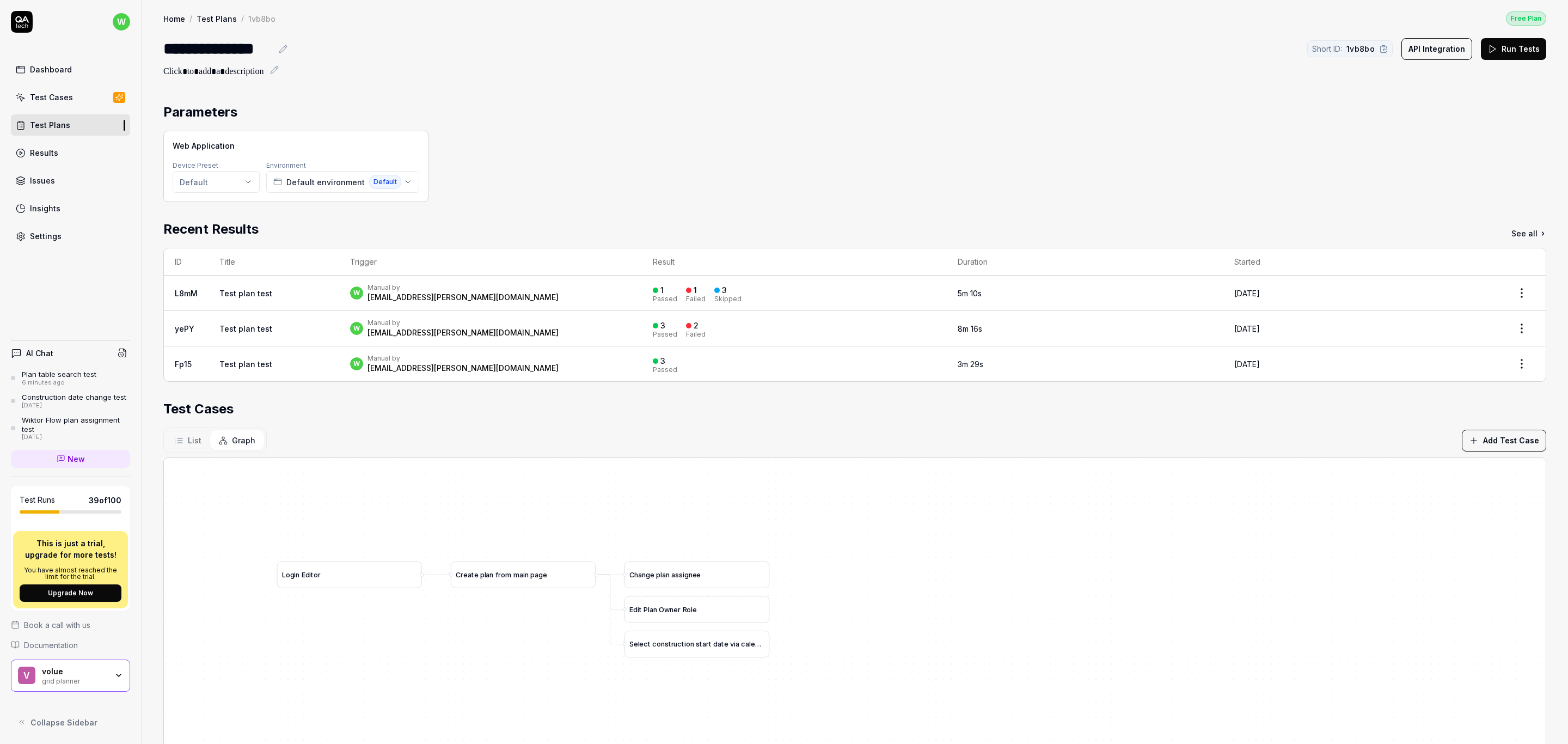
click at [59, 238] on div "Settings" at bounding box center [46, 236] width 32 height 11
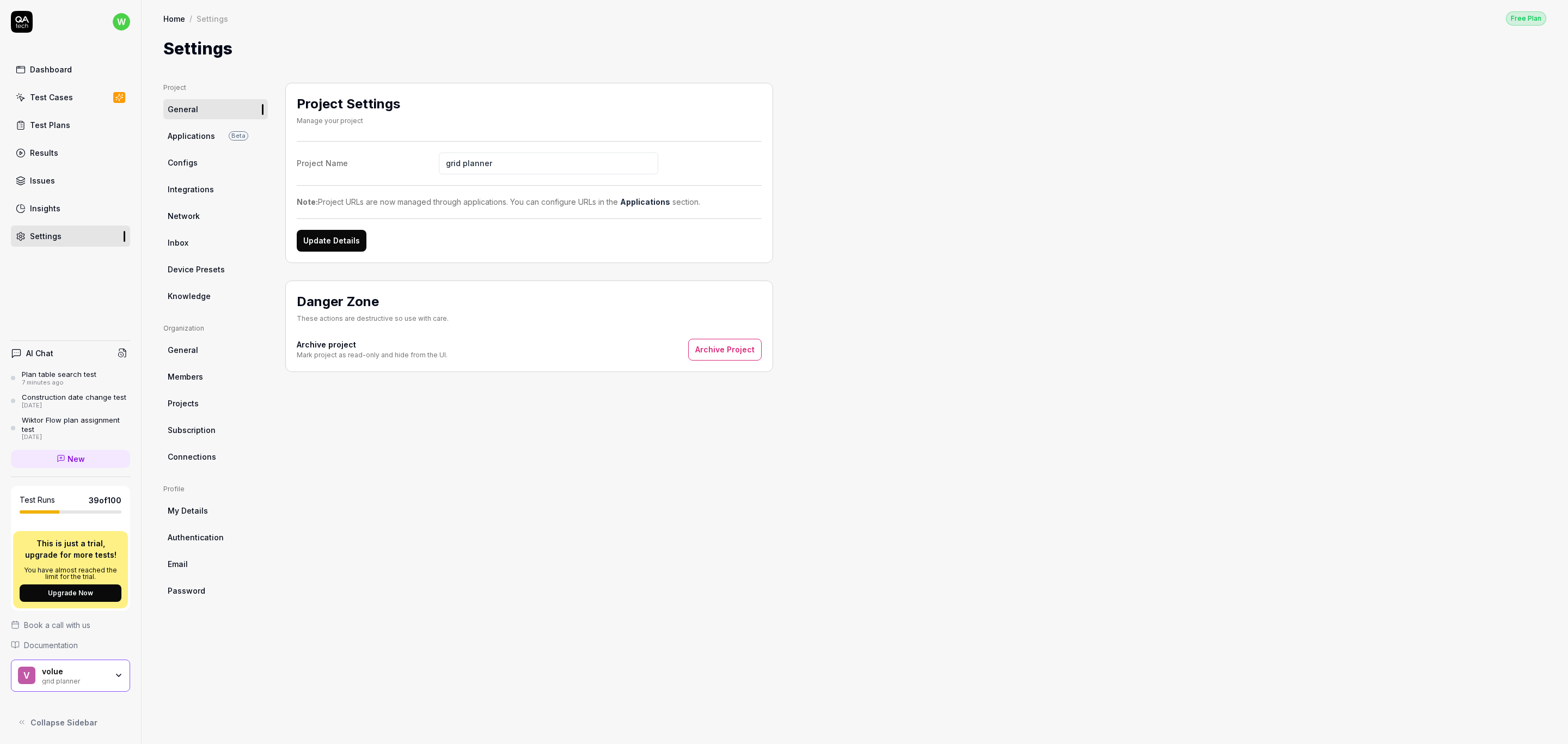
click at [200, 303] on link "Knowledge" at bounding box center [215, 295] width 105 height 20
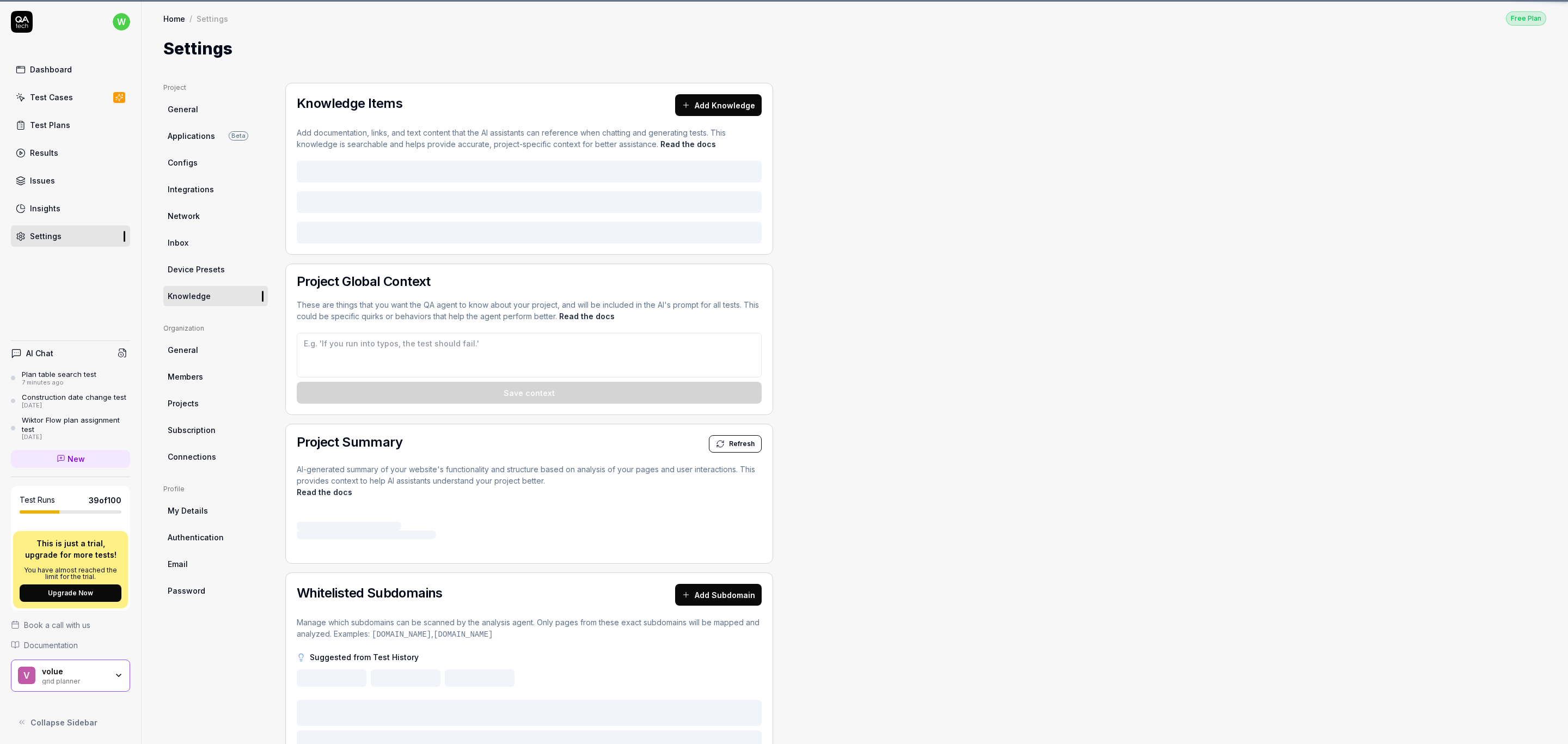
type textarea "*"
type textarea "planId is GUID number from URL"
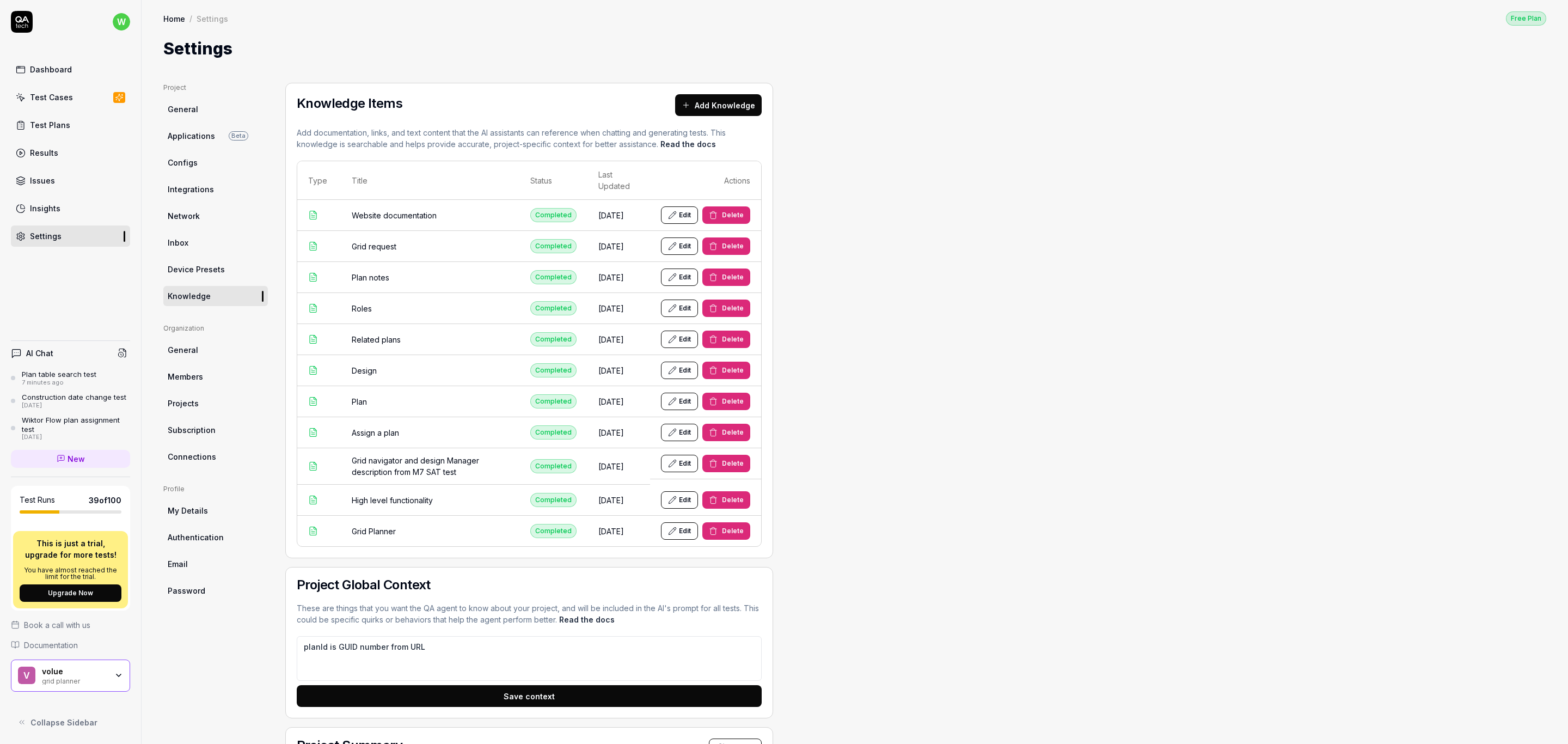
click at [190, 238] on link "Inbox" at bounding box center [215, 242] width 105 height 20
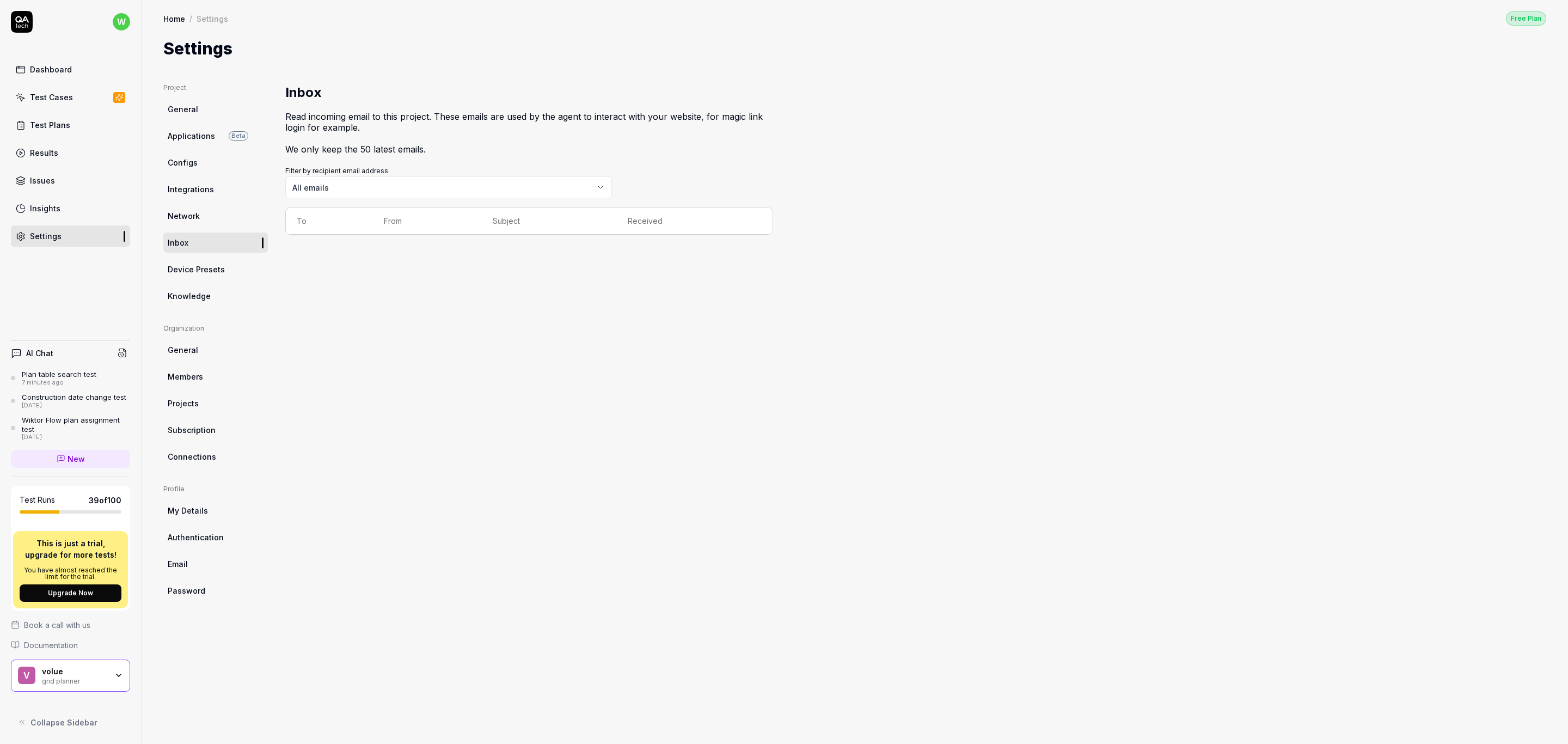
click at [201, 298] on span "Knowledge" at bounding box center [189, 295] width 43 height 11
type textarea "*"
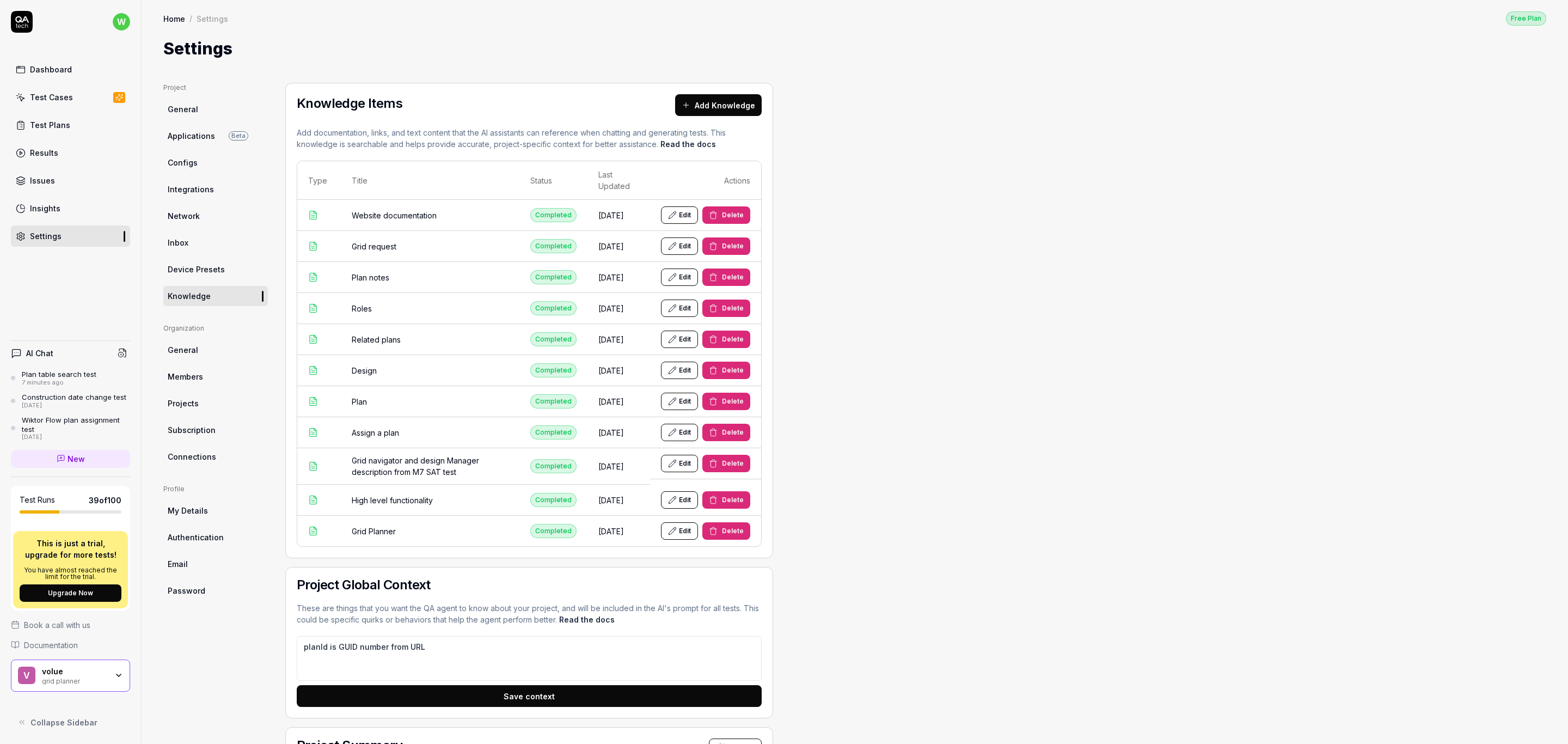
click at [79, 208] on link "Insights" at bounding box center [70, 208] width 120 height 21
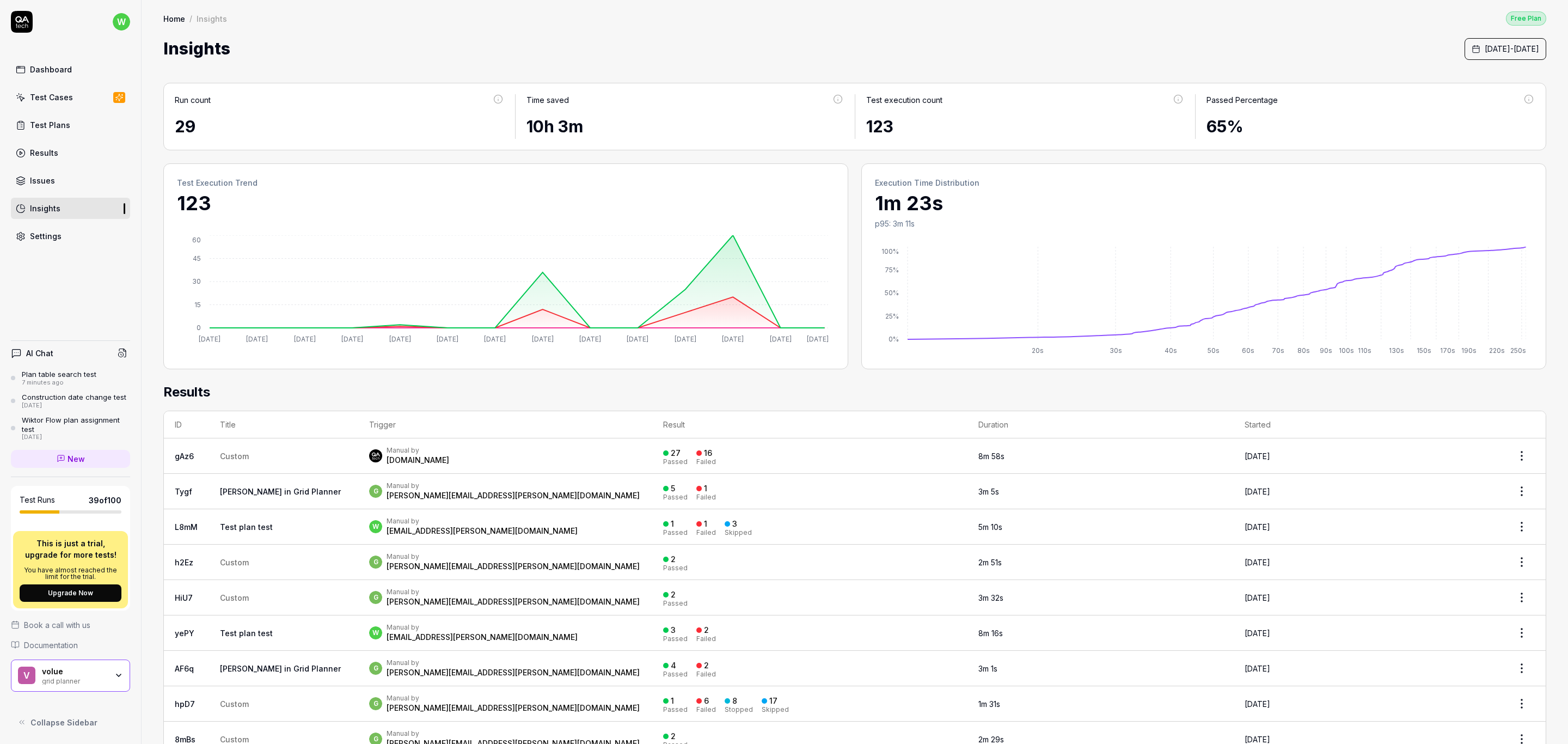
click at [59, 63] on div "Dashboard" at bounding box center [51, 69] width 42 height 11
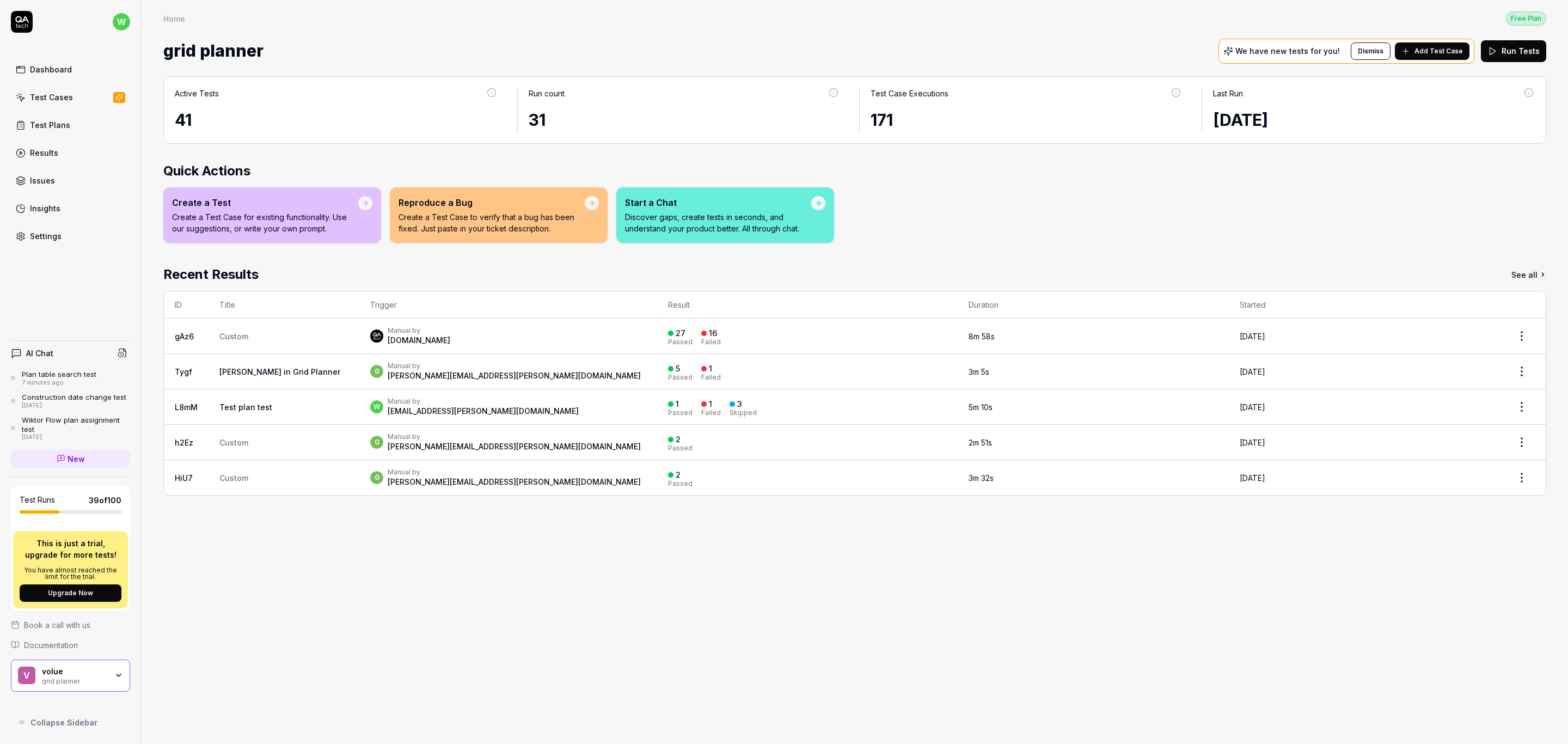
click at [680, 602] on div "Active Tests 41 Run count 31 Test Case Executions 171 Last Run 2 days ago Quick…" at bounding box center [855, 404] width 1426 height 678
click at [718, 625] on div "Active Tests 41 Run count 31 Test Case Executions 171 Last Run 2 days ago Quick…" at bounding box center [855, 404] width 1426 height 678
click at [795, 609] on div "Active Tests 41 Run count 31 Test Case Executions 171 Last Run 2 days ago Quick…" at bounding box center [855, 404] width 1426 height 678
click at [820, 652] on div "Active Tests 41 Run count 31 Test Case Executions 171 Last Run 2 days ago Quick…" at bounding box center [855, 404] width 1426 height 678
click at [674, 607] on div "Active Tests 41 Run count 31 Test Case Executions 171 Last Run 2 days ago Quick…" at bounding box center [855, 404] width 1426 height 678
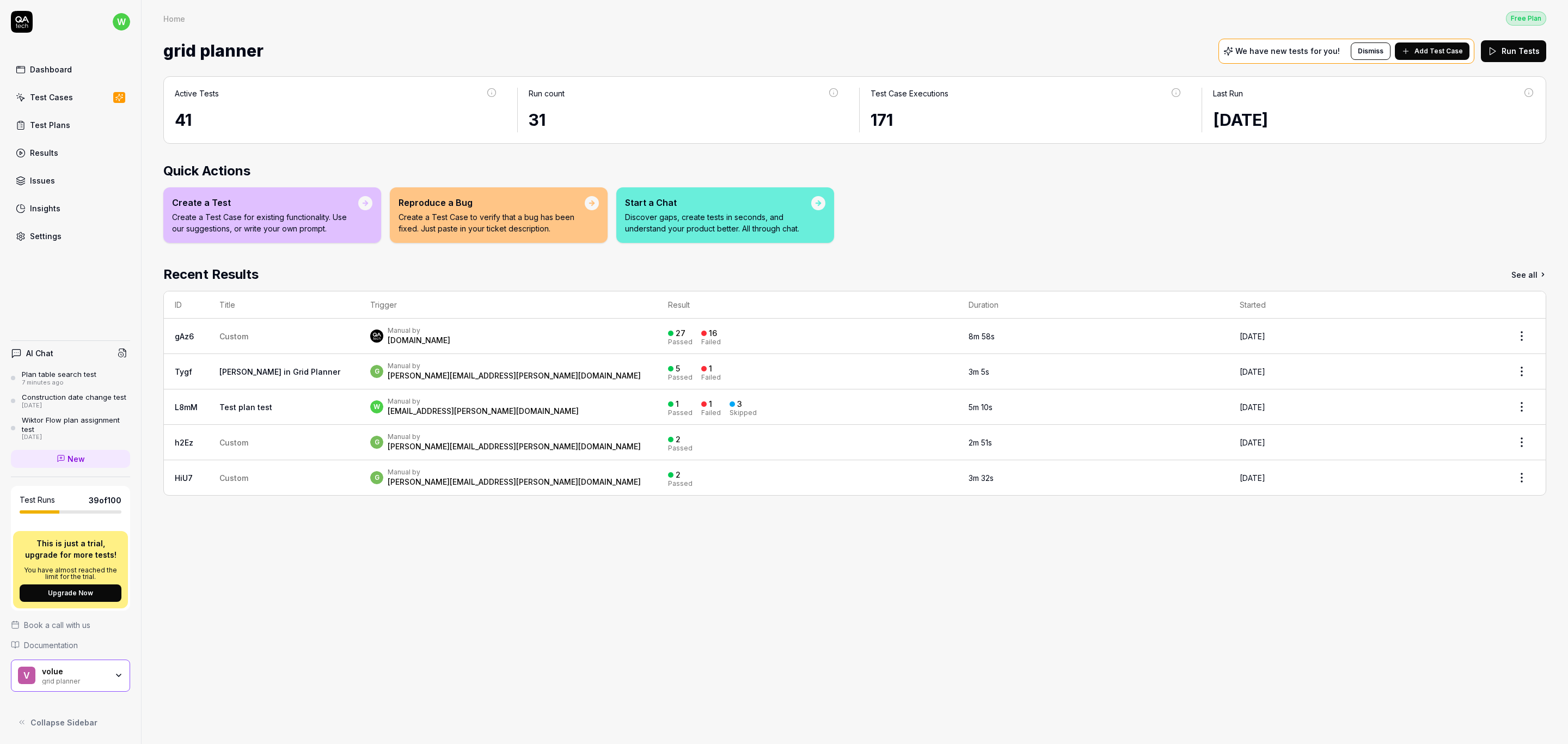
click at [74, 672] on div "volue" at bounding box center [75, 671] width 65 height 10
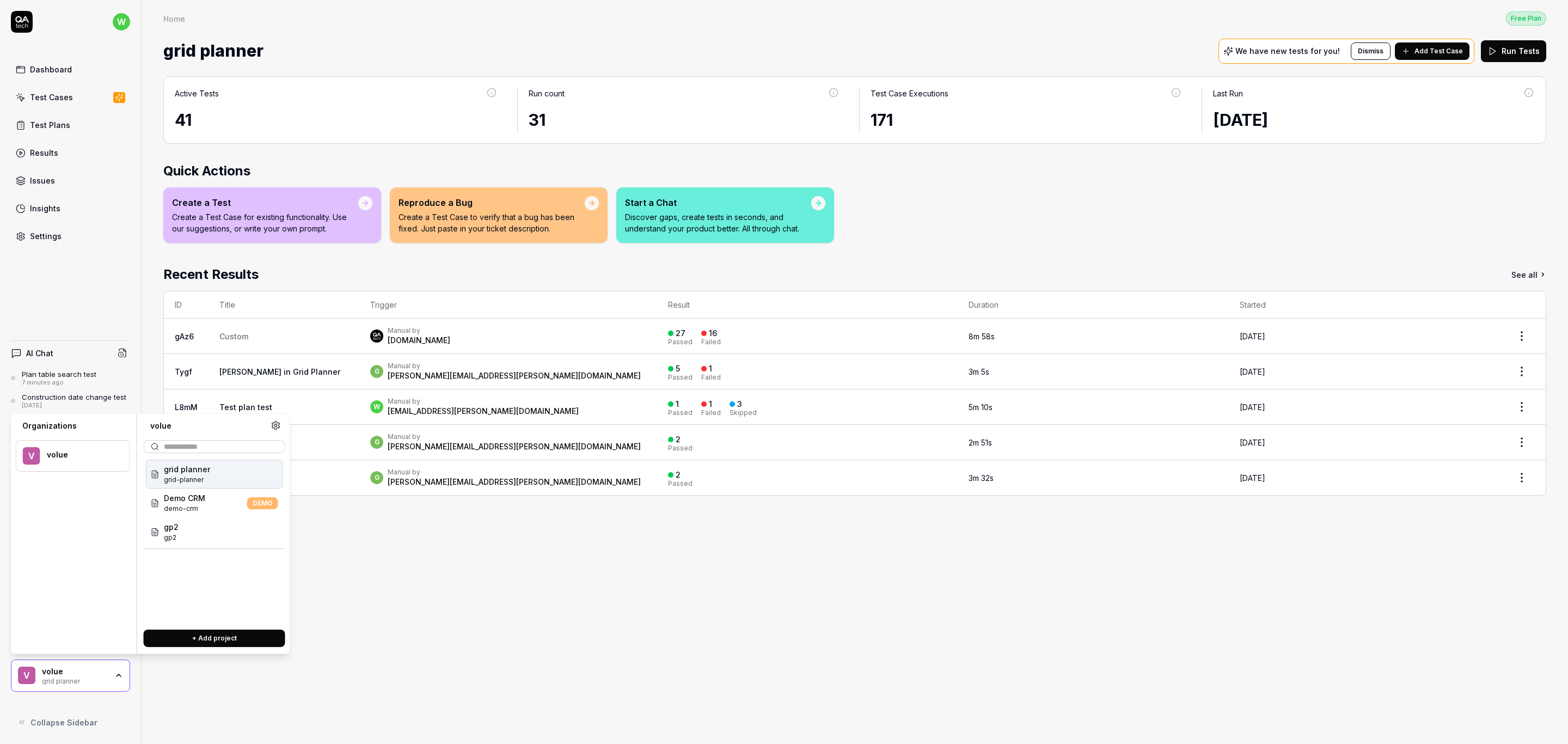
click at [81, 451] on div "volue" at bounding box center [81, 454] width 69 height 10
click at [46, 453] on div "v volue" at bounding box center [73, 456] width 114 height 32
click at [45, 456] on div "v volue" at bounding box center [73, 456] width 114 height 32
click at [51, 458] on div "volue" at bounding box center [81, 454] width 69 height 10
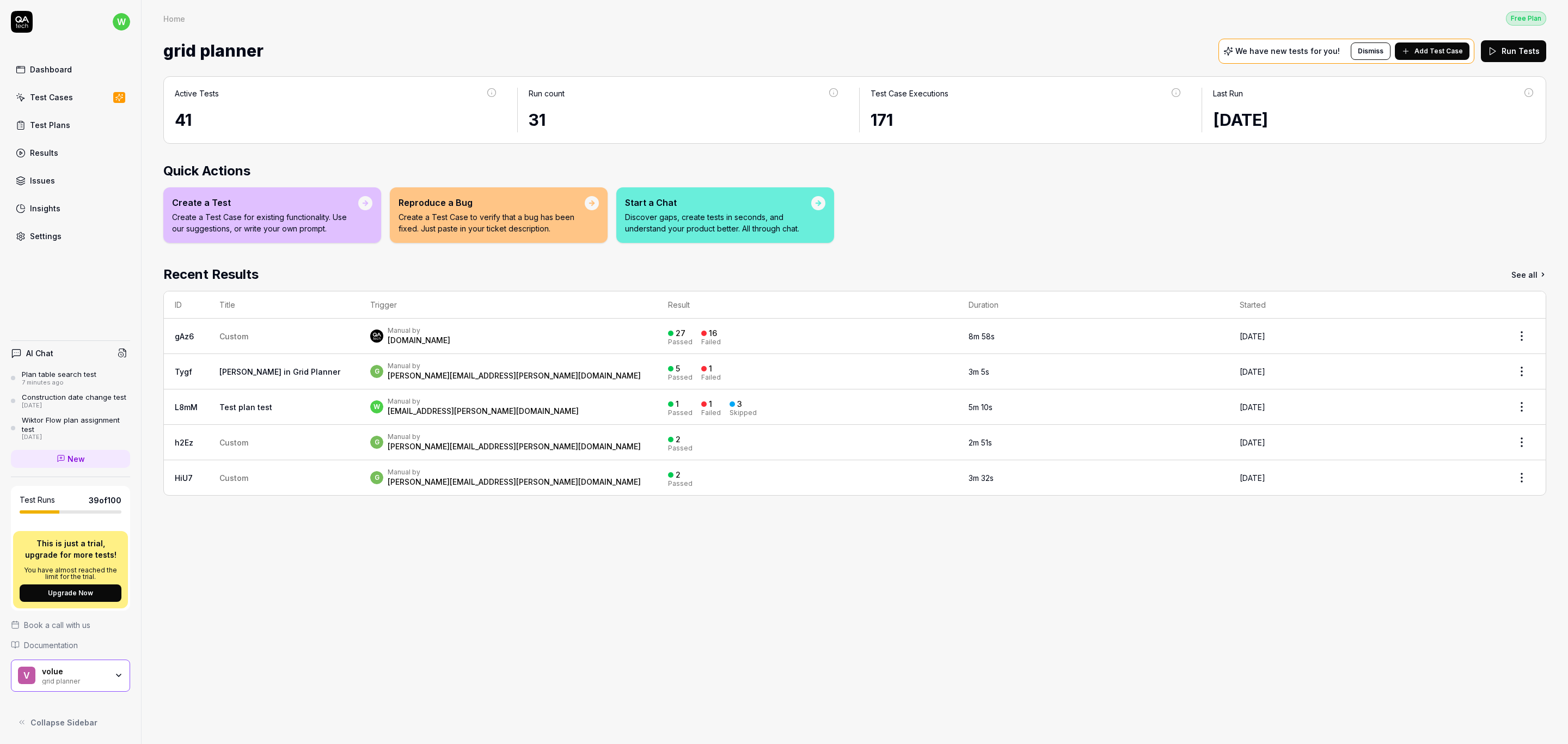
click at [47, 227] on div "Dashboard Test Cases Test Plans Results Issues Insights Settings" at bounding box center [70, 153] width 120 height 188
click at [51, 230] on link "Settings" at bounding box center [70, 236] width 120 height 21
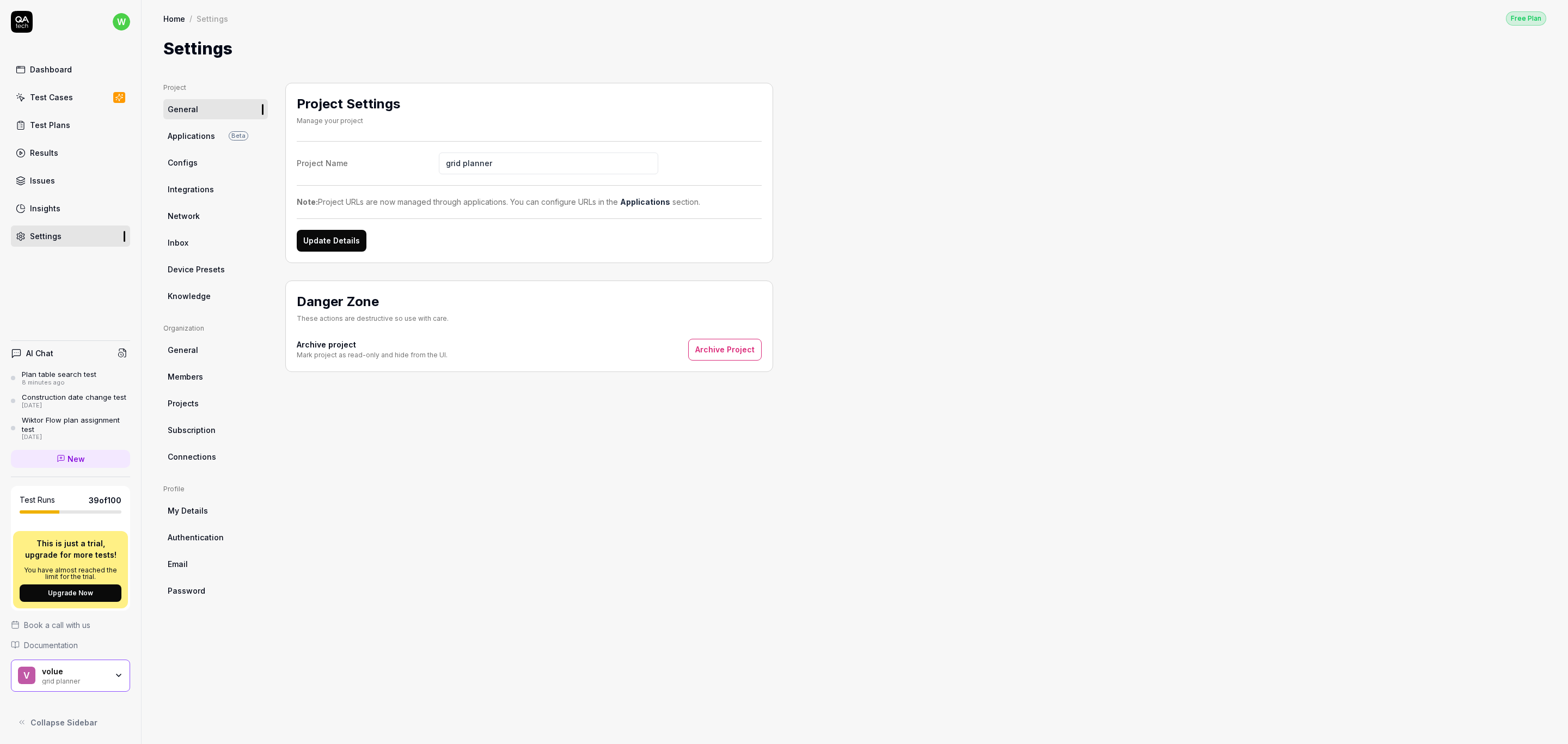
click at [570, 543] on div "Project Settings Manage your project Project Name grid planner Note: Project UR…" at bounding box center [529, 402] width 488 height 639
click at [101, 675] on div "grid planner" at bounding box center [75, 680] width 65 height 9
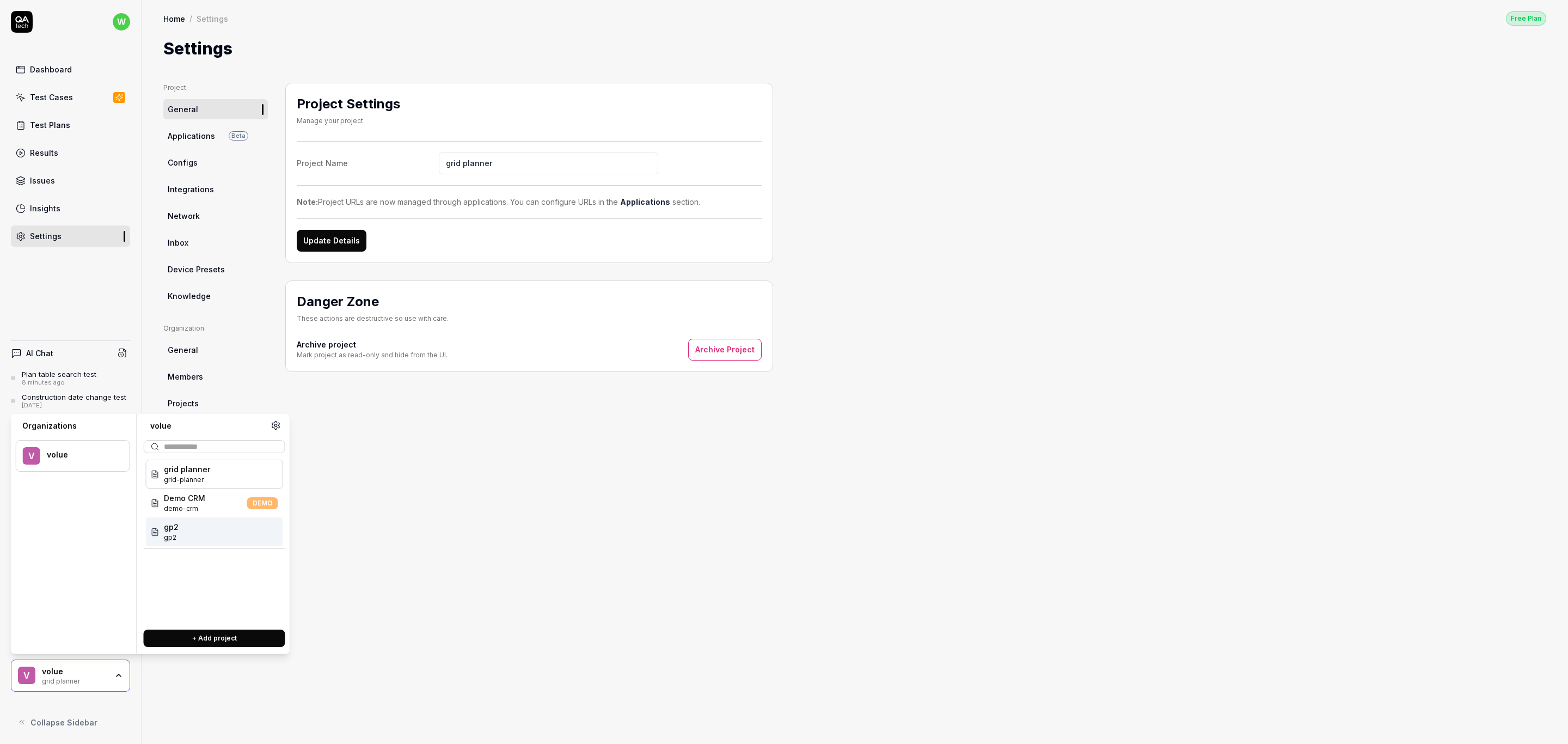
click at [82, 608] on menu "v volue" at bounding box center [73, 536] width 114 height 212
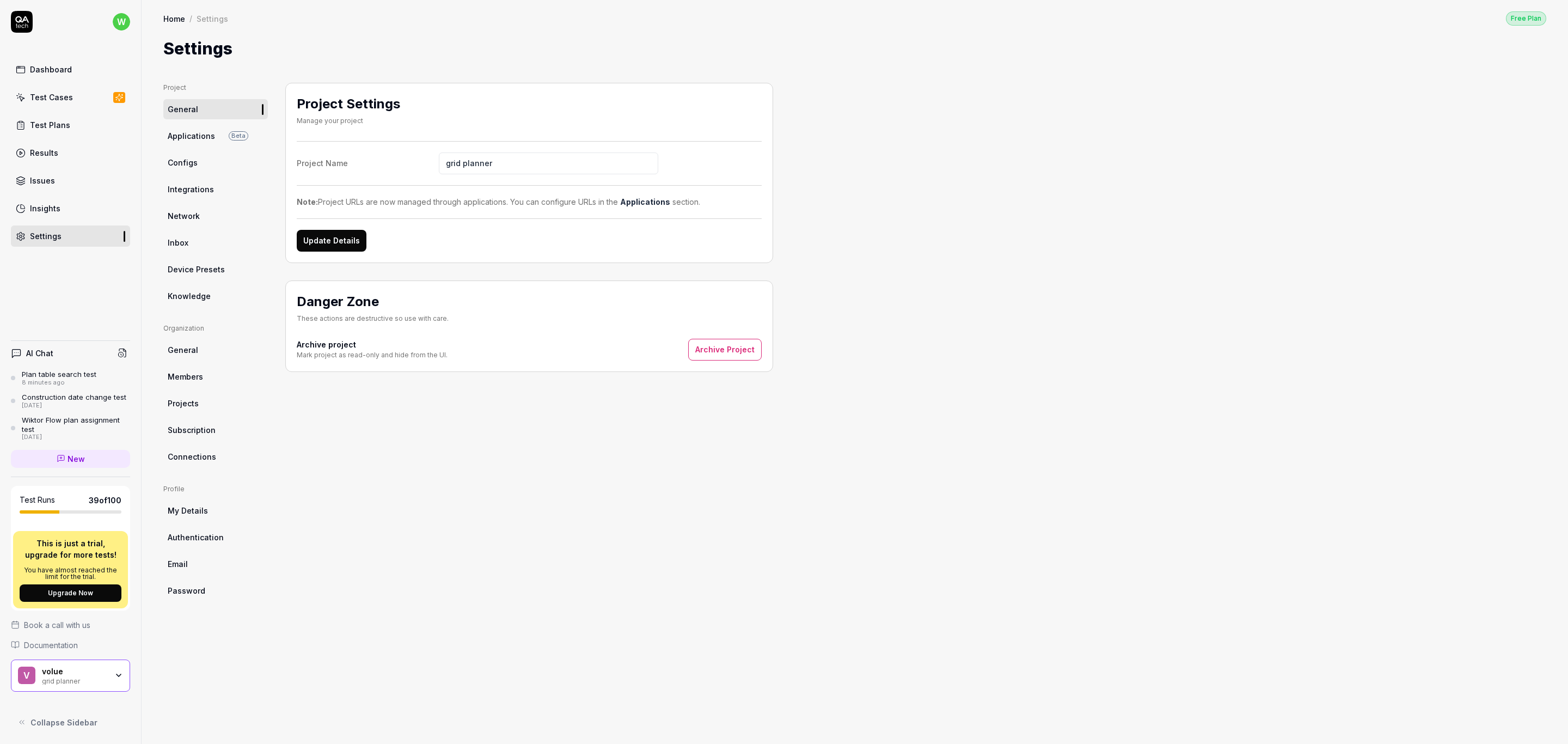
click at [520, 572] on div "Project Settings Manage your project Project Name grid planner Note: Project UR…" at bounding box center [529, 402] width 488 height 639
click at [204, 124] on ul "Project General Applications Beta Configs Integrations Network Inbox Device Pre…" at bounding box center [215, 194] width 105 height 223
click at [202, 130] on span "Applications" at bounding box center [192, 135] width 47 height 11
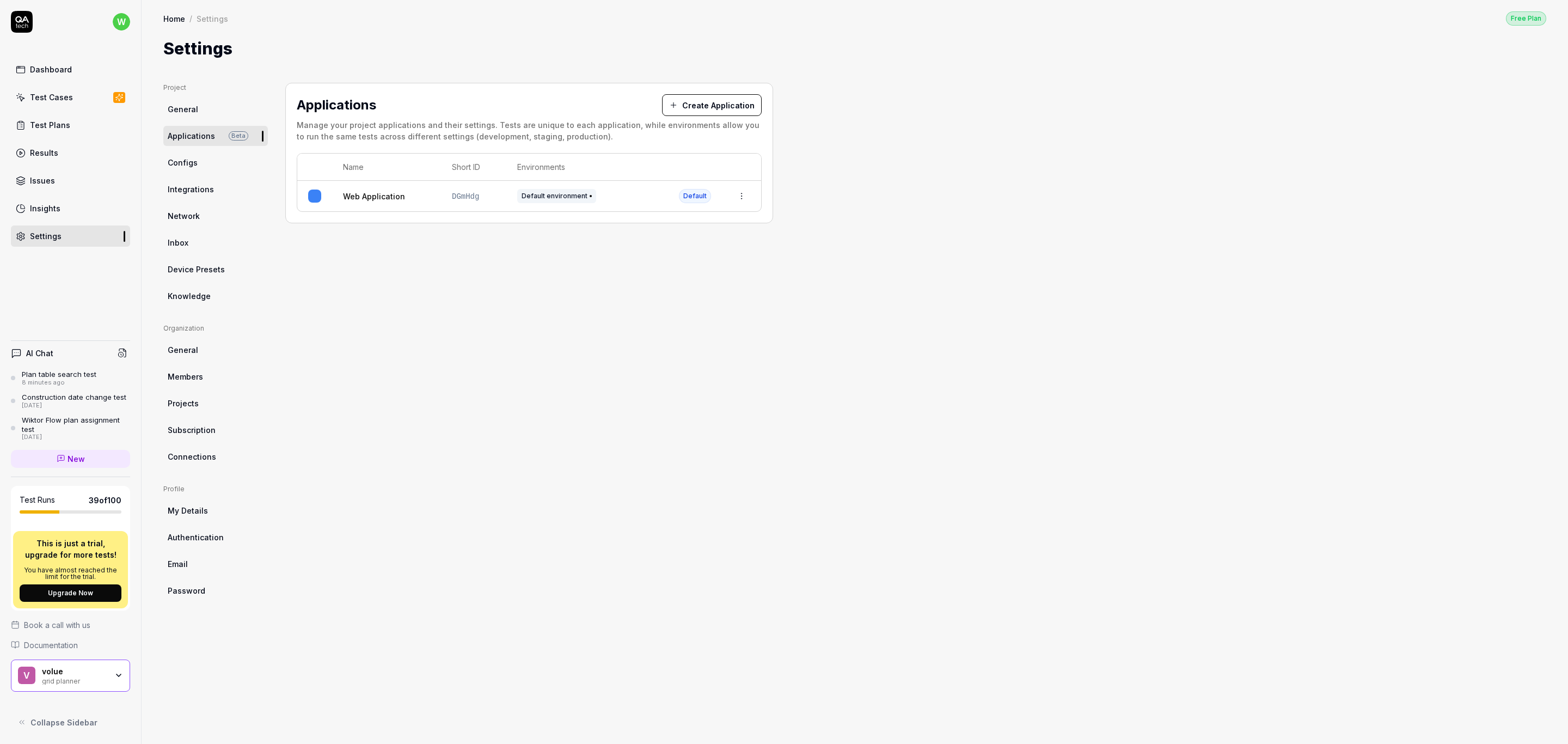
click at [196, 350] on span "General" at bounding box center [183, 349] width 31 height 11
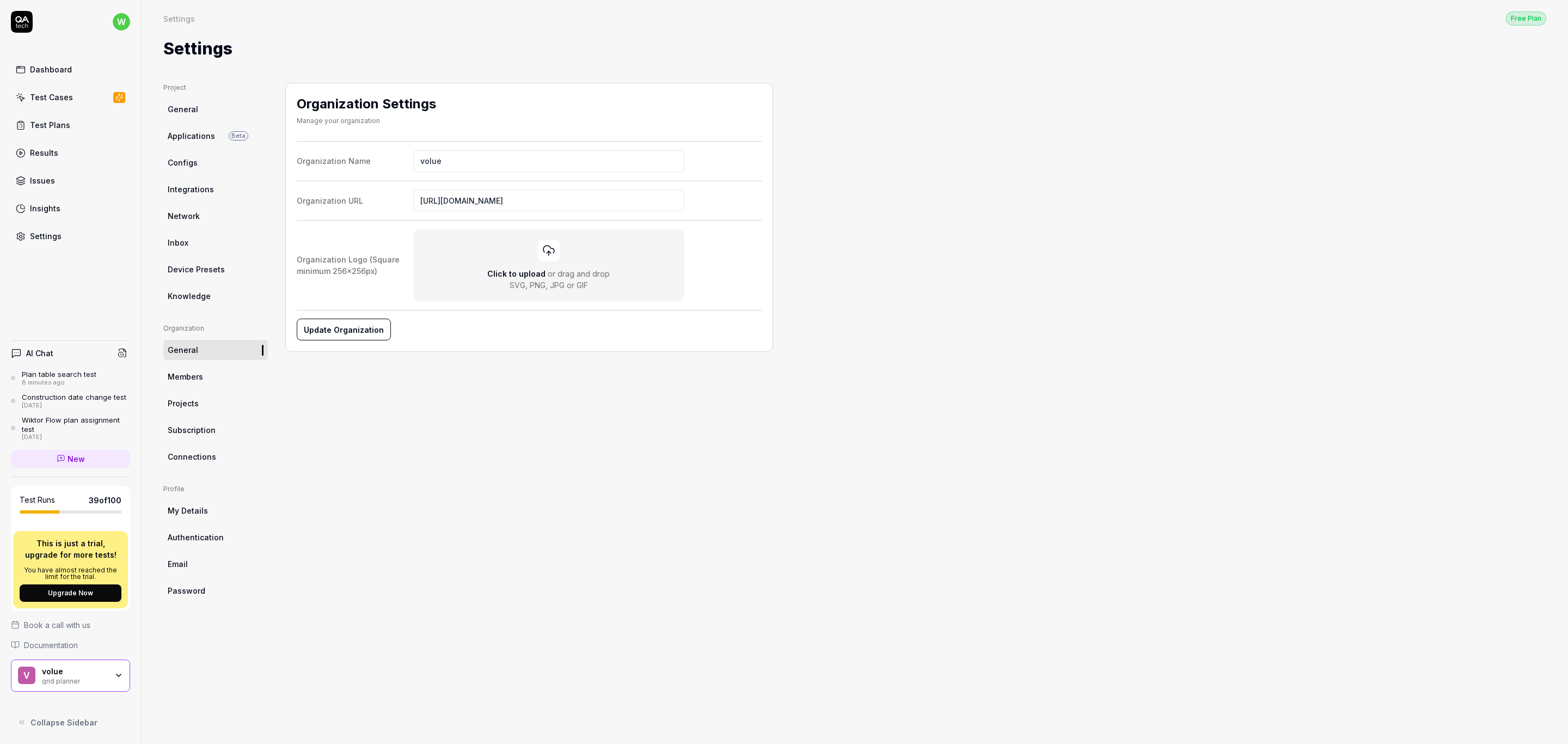
click at [186, 379] on span "Members" at bounding box center [186, 376] width 35 height 11
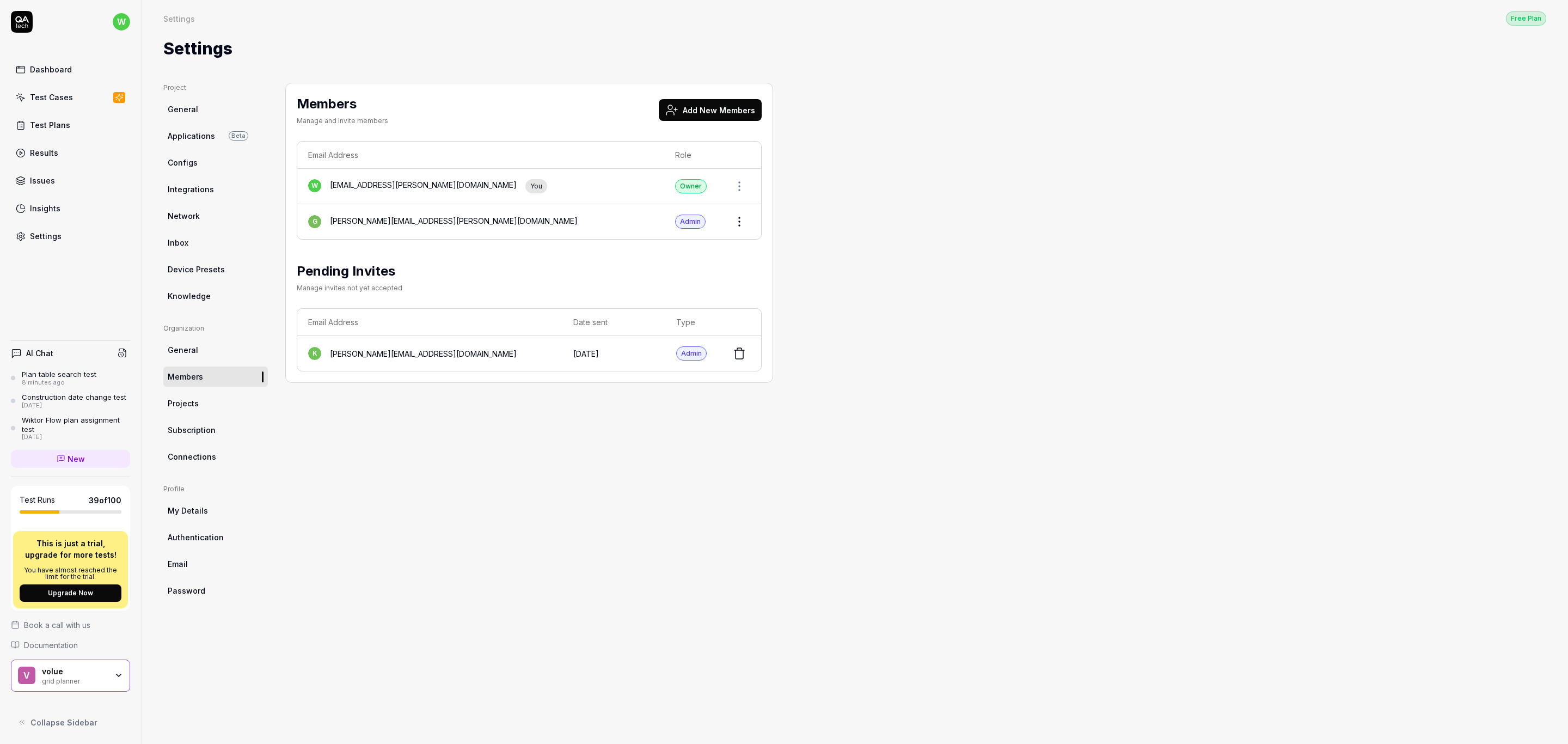
click at [726, 108] on button "Add New Members" at bounding box center [710, 110] width 103 height 22
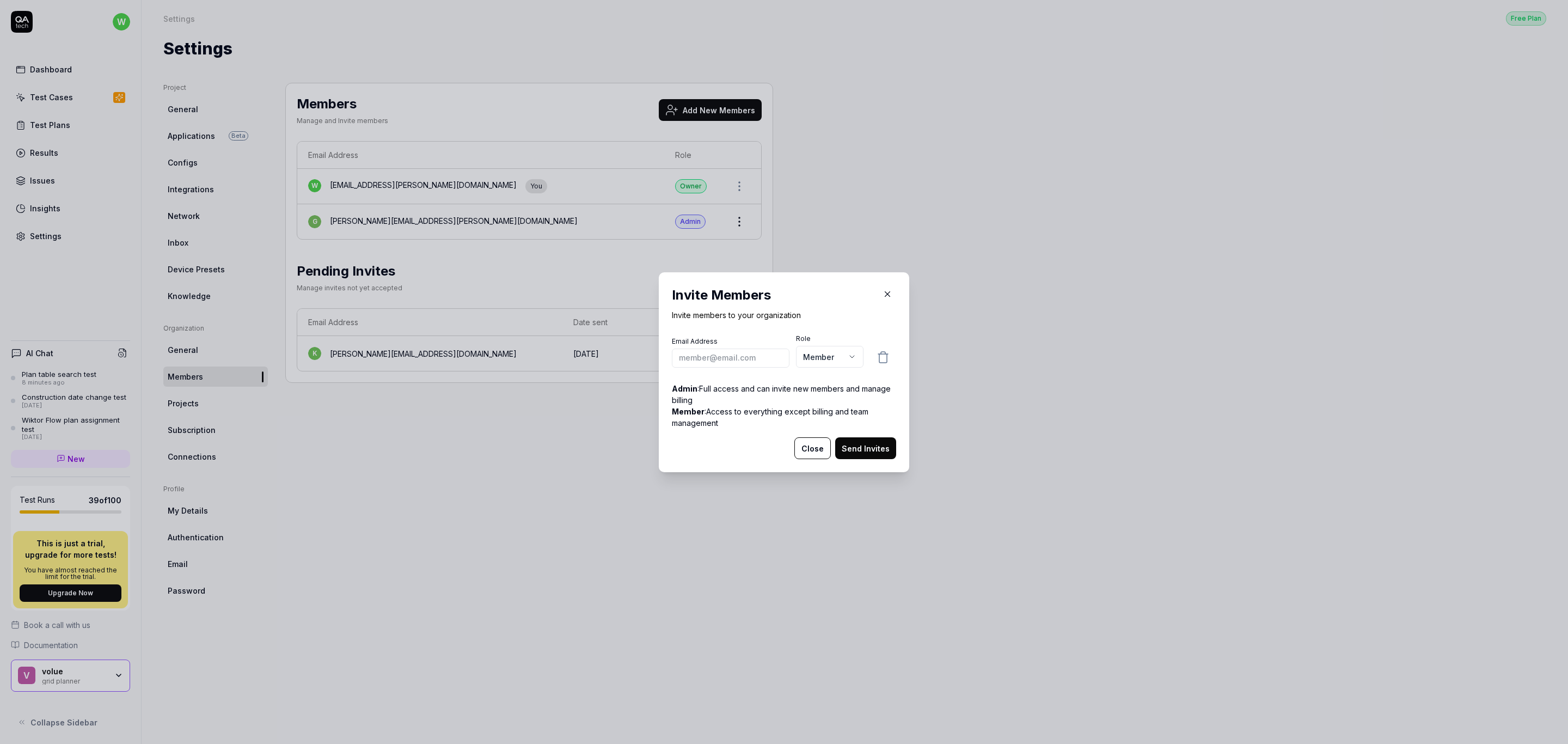
click at [722, 354] on input "email" at bounding box center [731, 358] width 118 height 19
type input "grzegorz.stasiak@volue.com"
click at [820, 360] on body "w Dashboard Test Cases Test Plans Results Issues Insights Settings AI Chat Plan…" at bounding box center [784, 372] width 1568 height 744
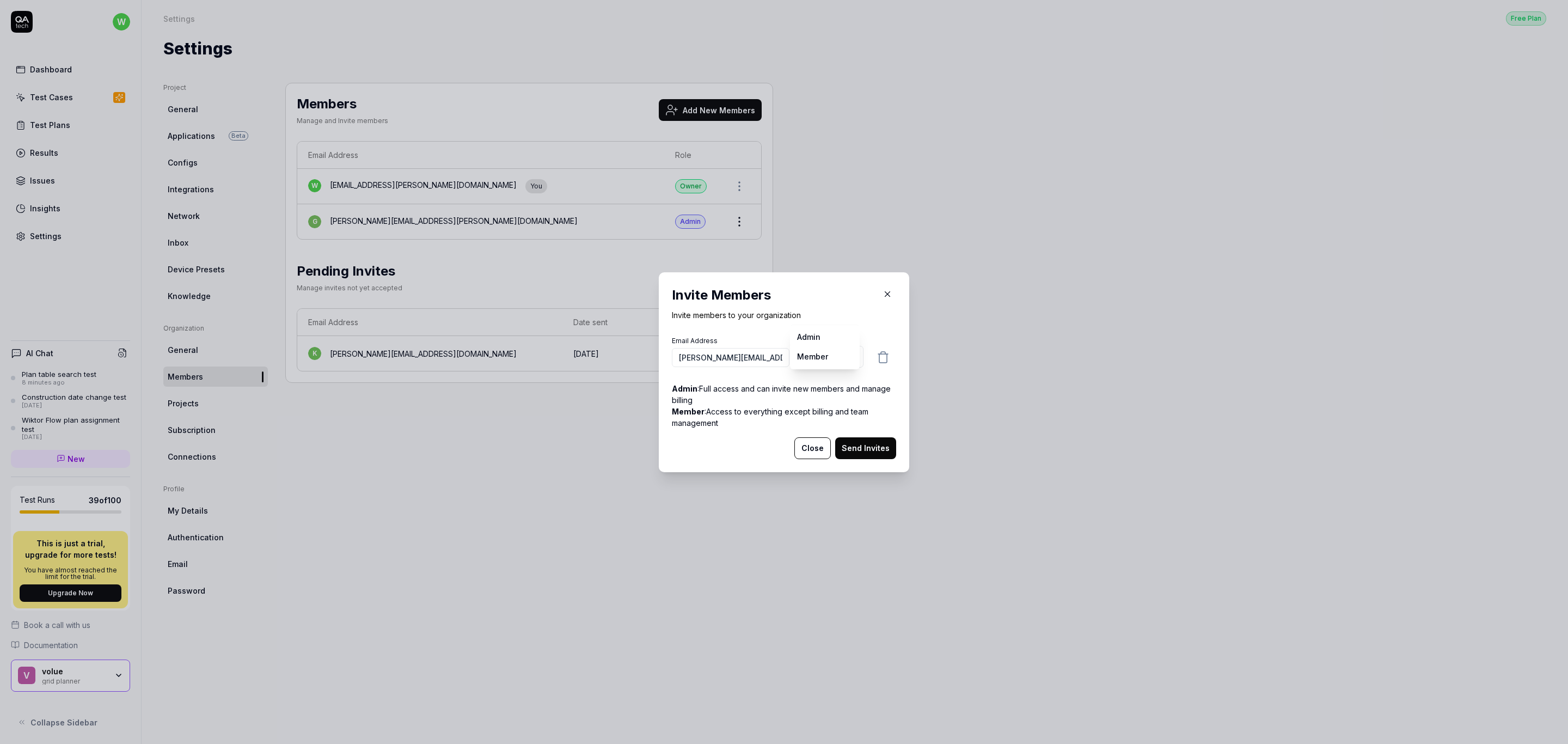
select select "*"
click at [864, 446] on button "Send Invites" at bounding box center [865, 448] width 61 height 22
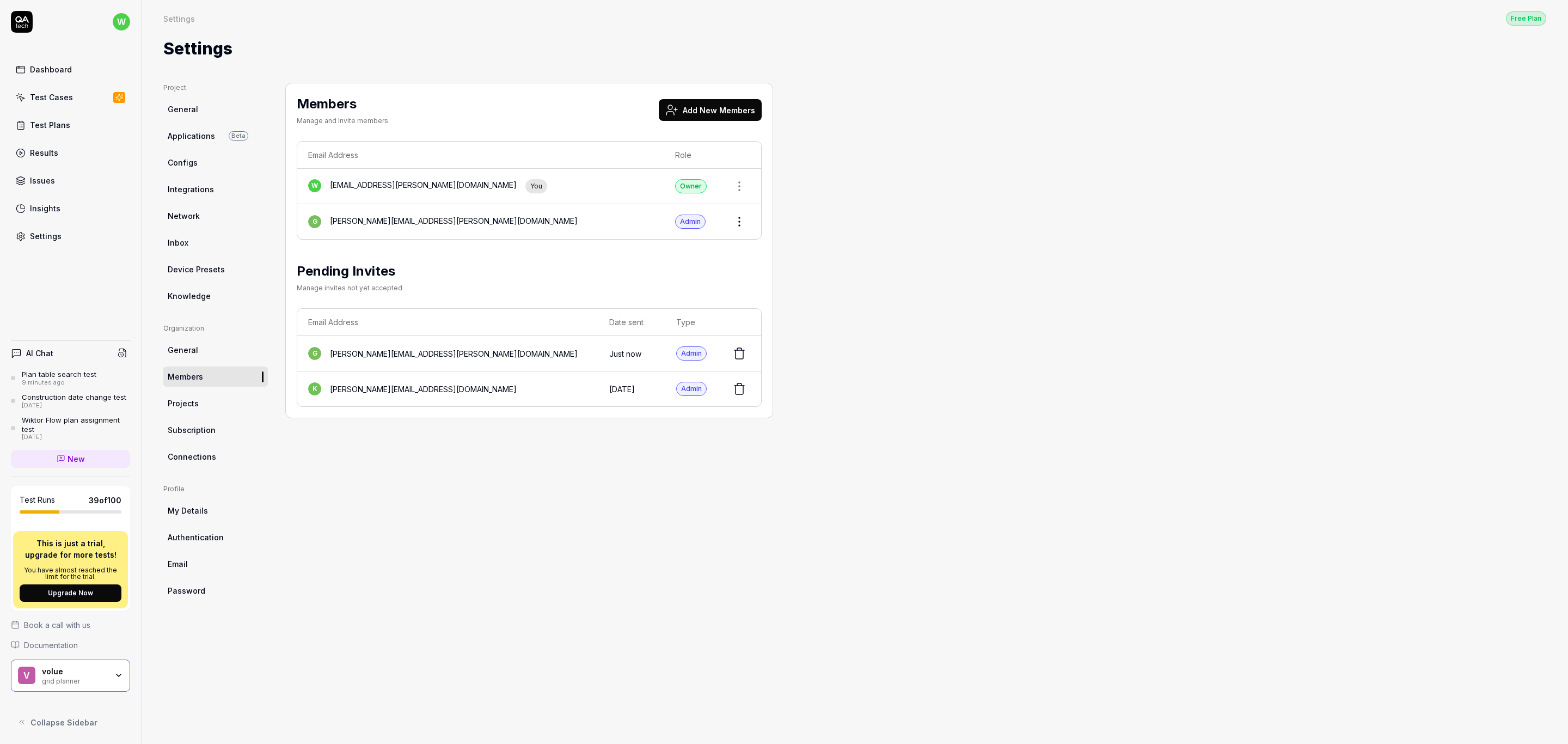
click at [484, 531] on div "Members Manage and Invite members Add New Members Email Address Role w wiktor.s…" at bounding box center [529, 402] width 488 height 639
click at [458, 518] on div "Members Manage and Invite members Add New Members Email Address Role w wiktor.s…" at bounding box center [529, 402] width 488 height 639
click at [402, 529] on div "Members Manage and Invite members Add New Members Email Address Role w wiktor.s…" at bounding box center [529, 402] width 488 height 639
click at [201, 348] on link "General" at bounding box center [215, 349] width 105 height 20
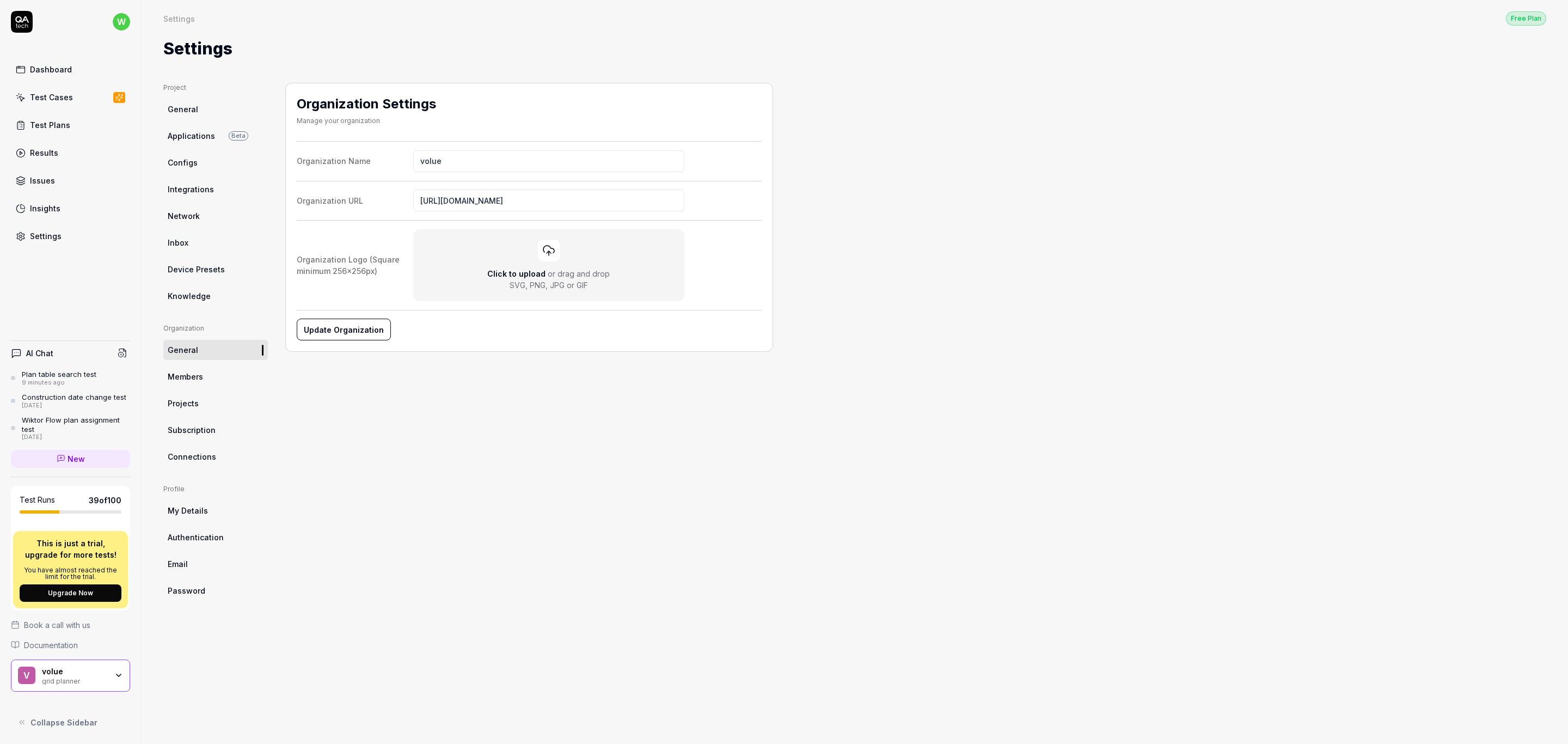
click at [655, 529] on div "Organization Settings Manage your organization Organization Name volue Organiza…" at bounding box center [529, 402] width 488 height 639
click at [525, 508] on div "Organization Settings Manage your organization Organization Name volue Organiza…" at bounding box center [529, 402] width 488 height 639
click at [634, 510] on div "Organization Settings Manage your organization Organization Name volue Organiza…" at bounding box center [529, 402] width 488 height 639
click at [59, 98] on div "Test Cases" at bounding box center [51, 97] width 43 height 11
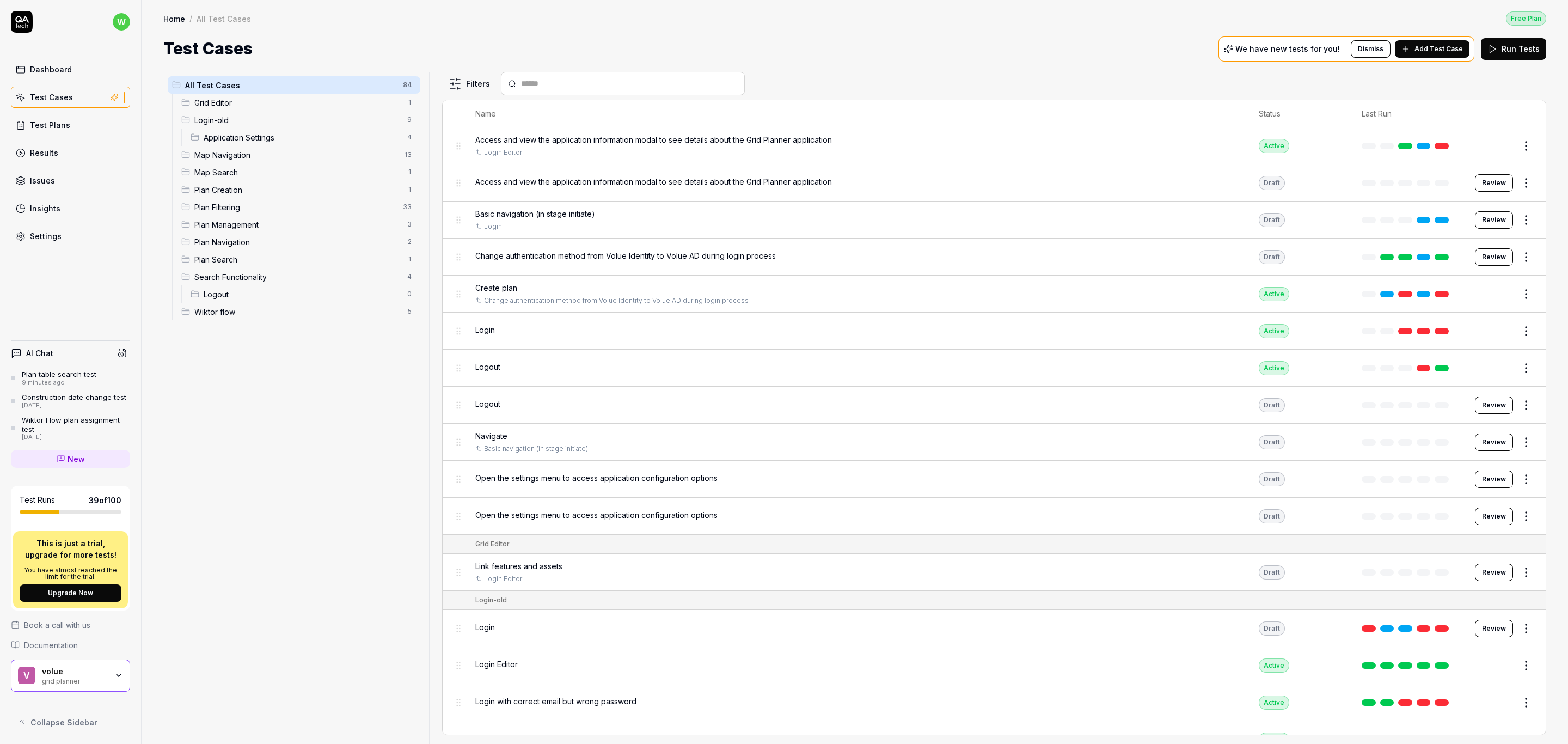
click at [333, 579] on div "All Test Cases 84 Grid Editor 1 Login-old 9 Application Settings 4 Map Navigati…" at bounding box center [294, 401] width 261 height 659
click at [312, 543] on div "All Test Cases 84 Grid Editor 1 Login-old 9 Application Settings 4 Map Navigati…" at bounding box center [294, 401] width 261 height 659
click at [333, 478] on div "All Test Cases 84 Grid Editor 1 Login-old 9 Application Settings 4 Map Navigati…" at bounding box center [294, 401] width 261 height 659
click at [296, 482] on div "All Test Cases 84 Grid Editor 1 Login-old 9 Application Settings 4 Map Navigati…" at bounding box center [294, 401] width 261 height 659
click at [51, 234] on div "Settings" at bounding box center [46, 236] width 32 height 11
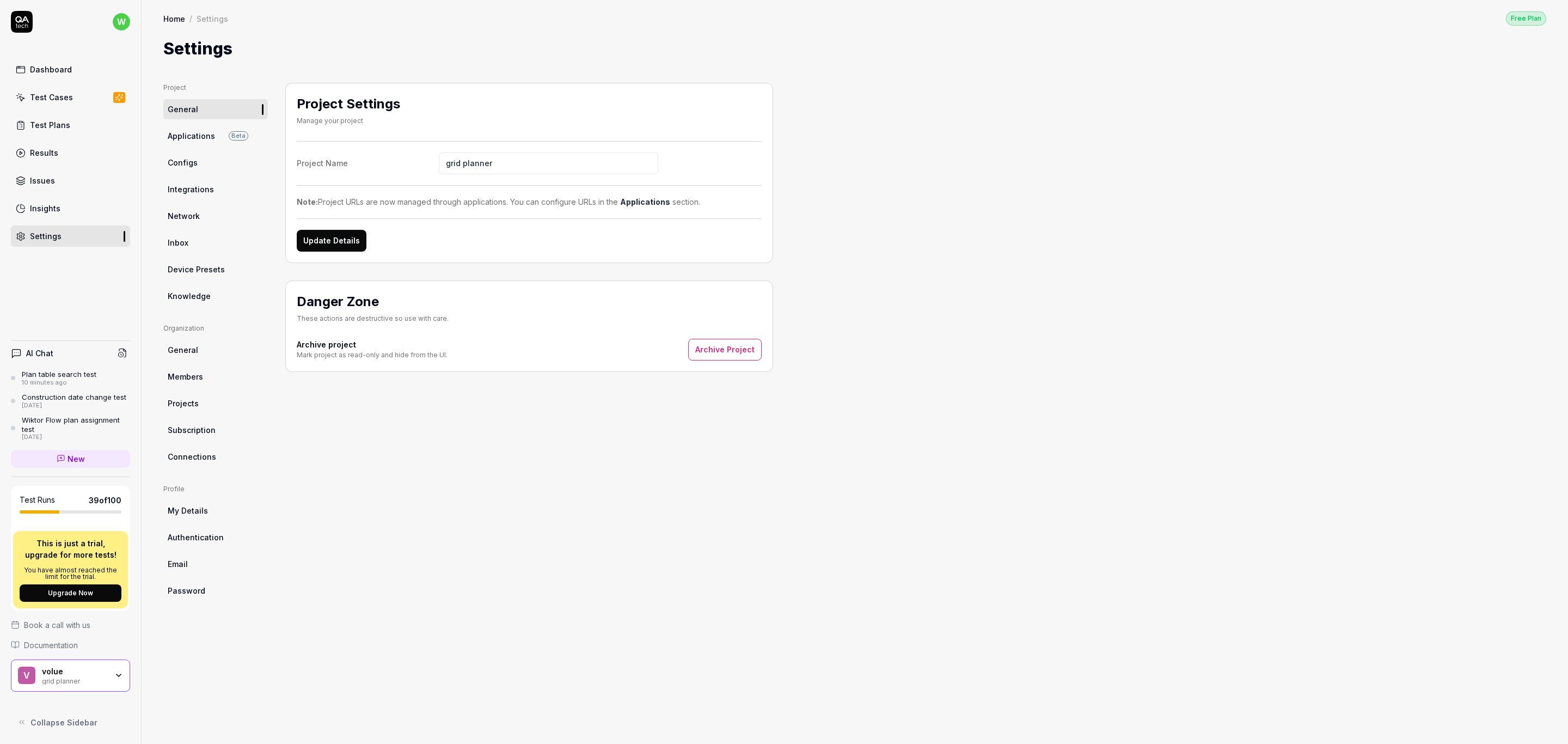
click at [208, 298] on span "Knowledge" at bounding box center [189, 295] width 43 height 11
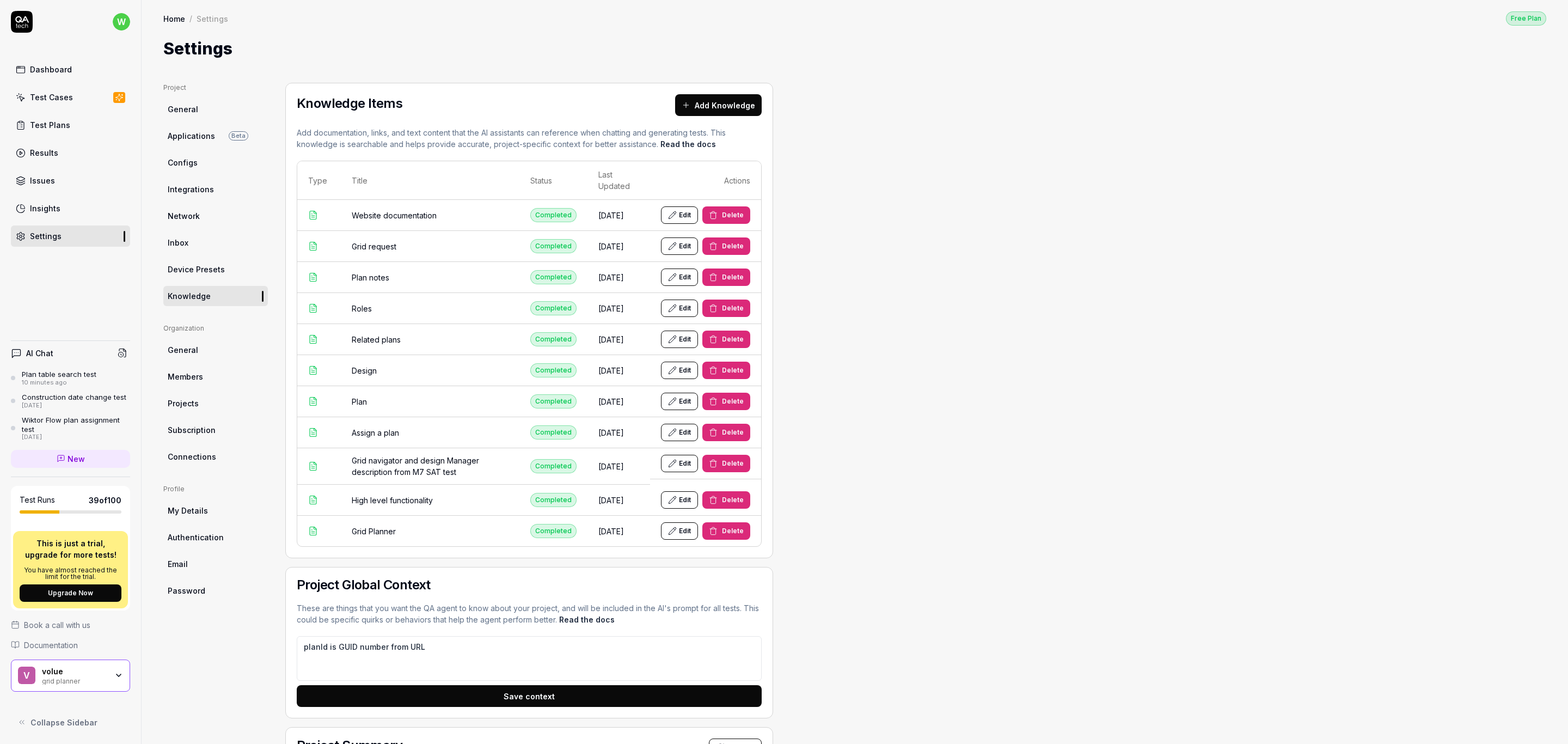
click at [198, 272] on span "Device Presets" at bounding box center [196, 269] width 57 height 11
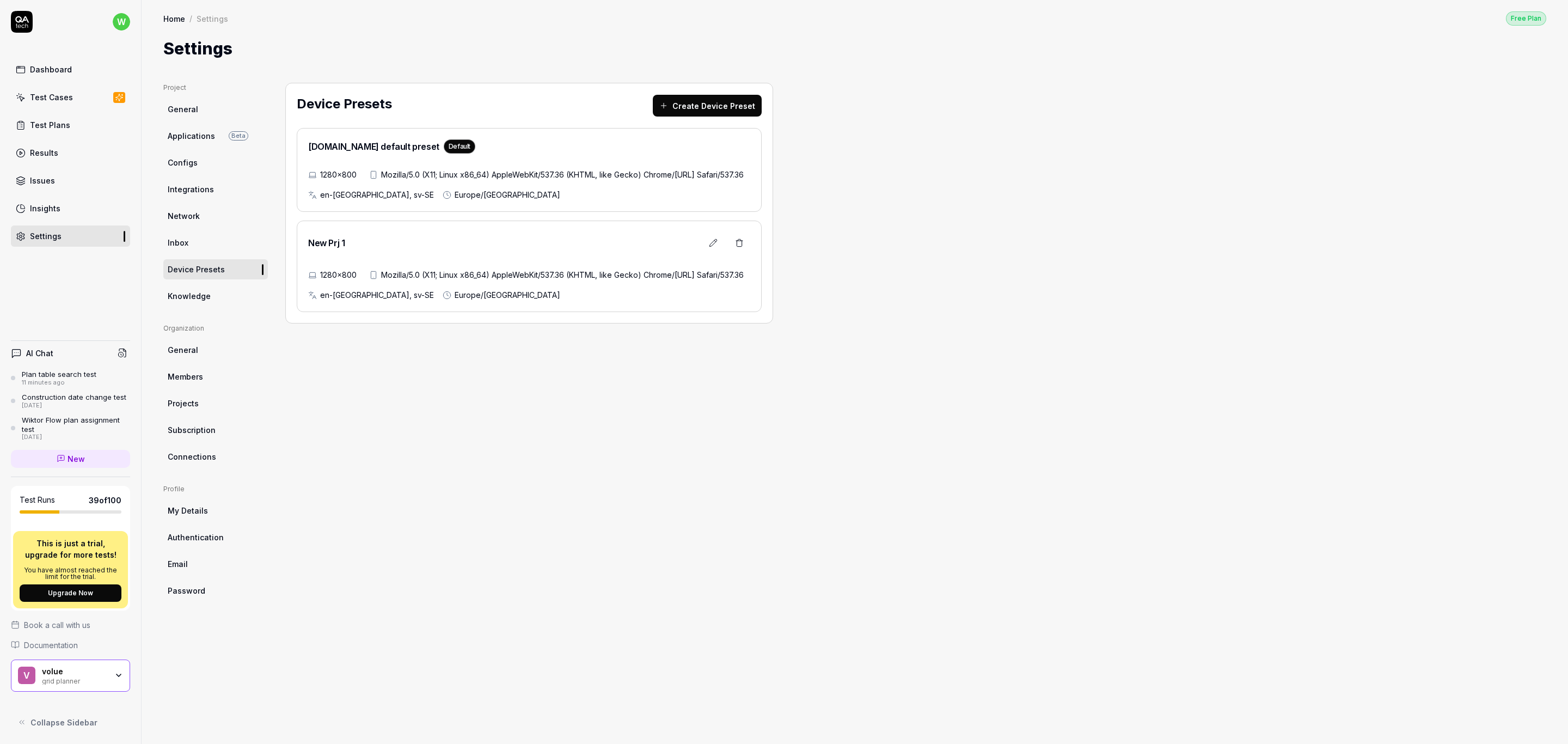
click at [202, 242] on link "Inbox" at bounding box center [215, 242] width 105 height 20
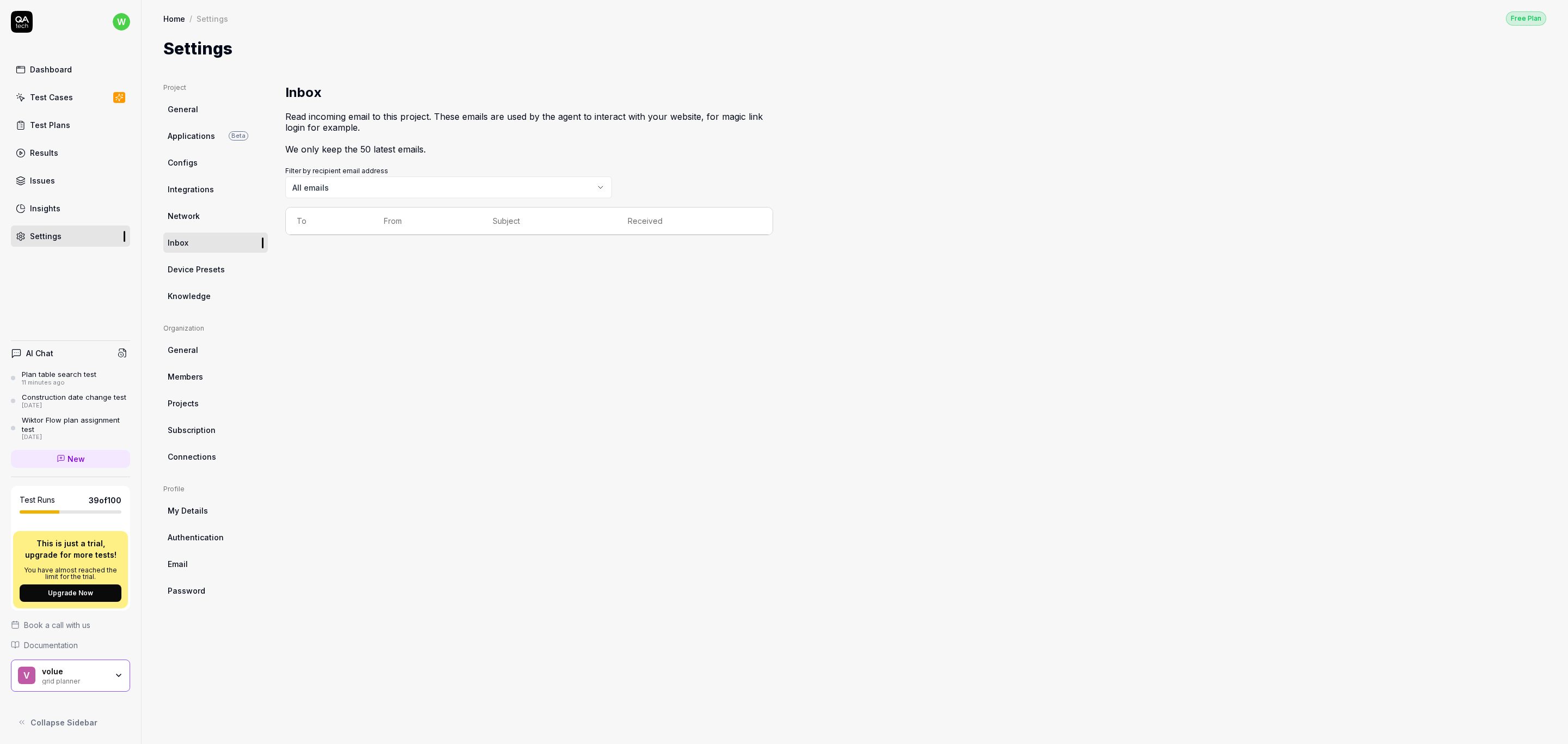
click at [201, 268] on span "Device Presets" at bounding box center [196, 269] width 57 height 11
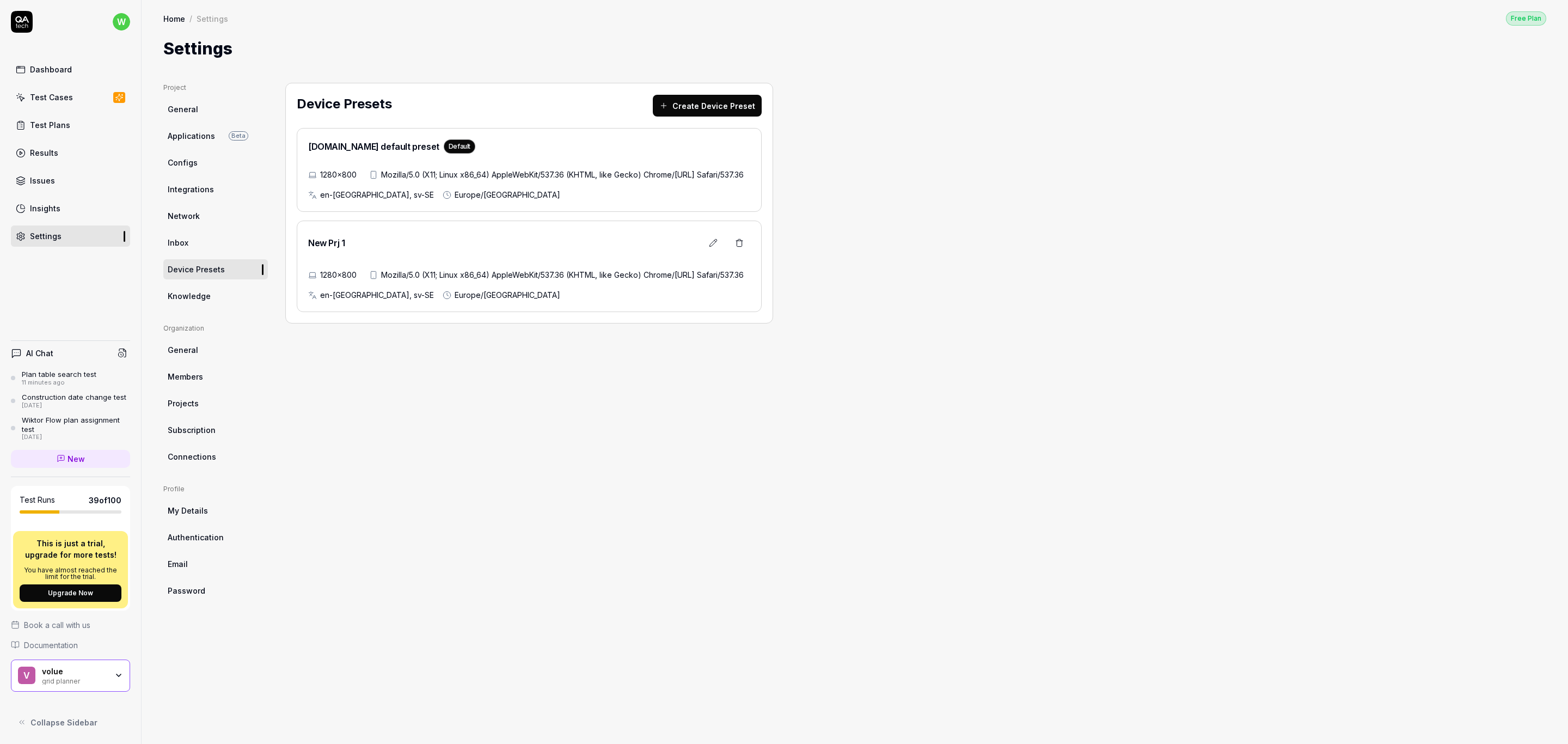
click at [200, 297] on span "Knowledge" at bounding box center [189, 295] width 43 height 11
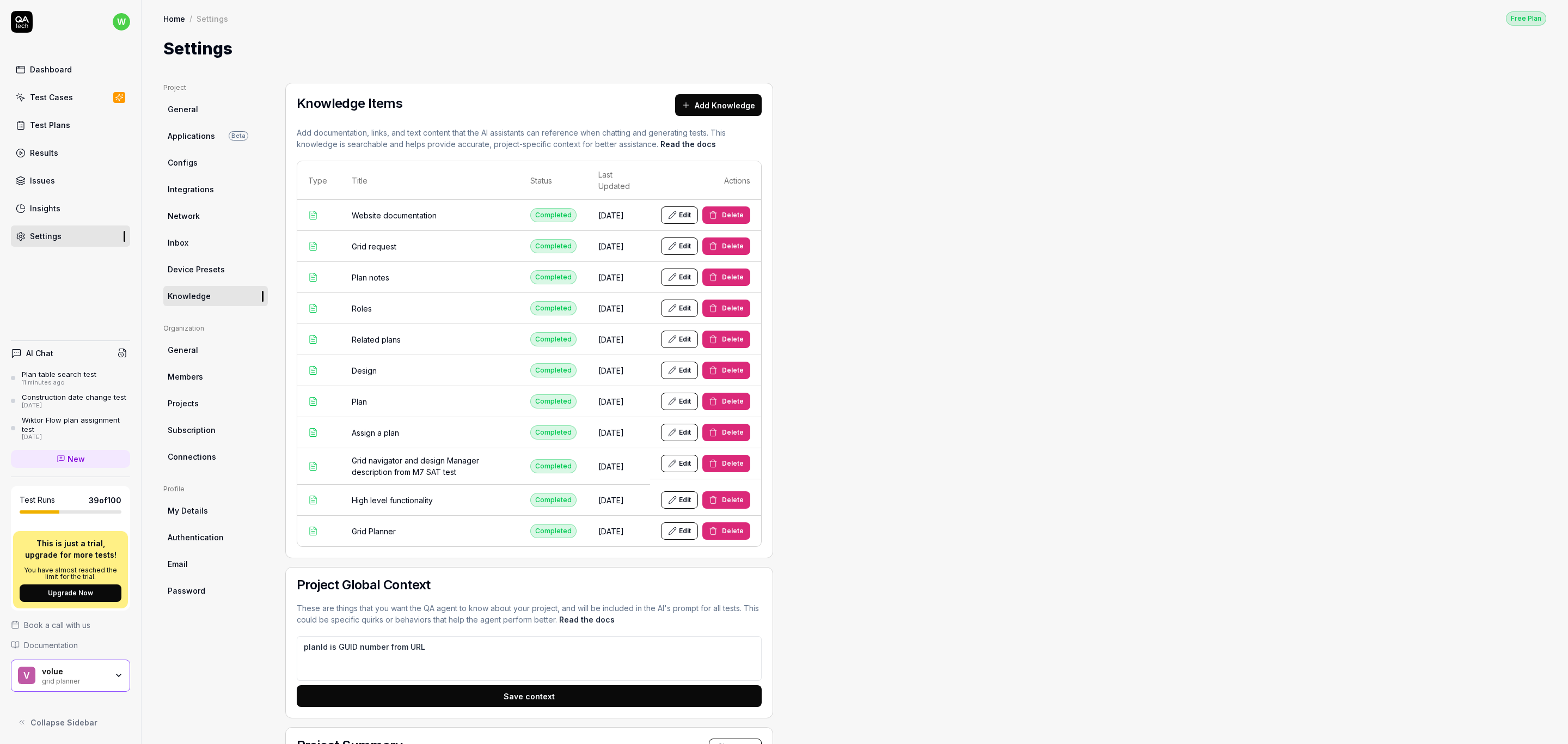
click at [193, 134] on span "Applications" at bounding box center [192, 135] width 47 height 11
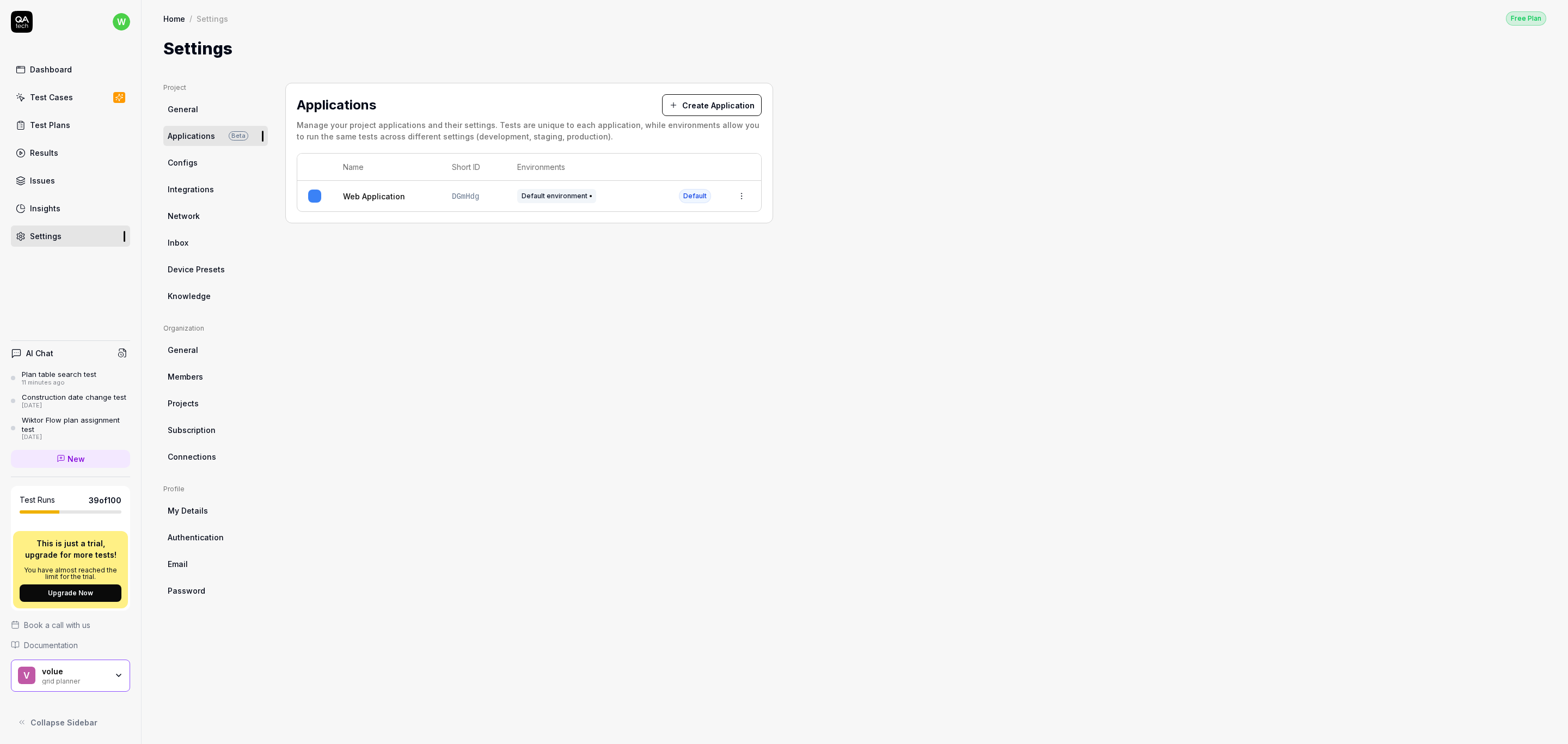
click at [204, 295] on span "Knowledge" at bounding box center [189, 295] width 43 height 11
type textarea "*"
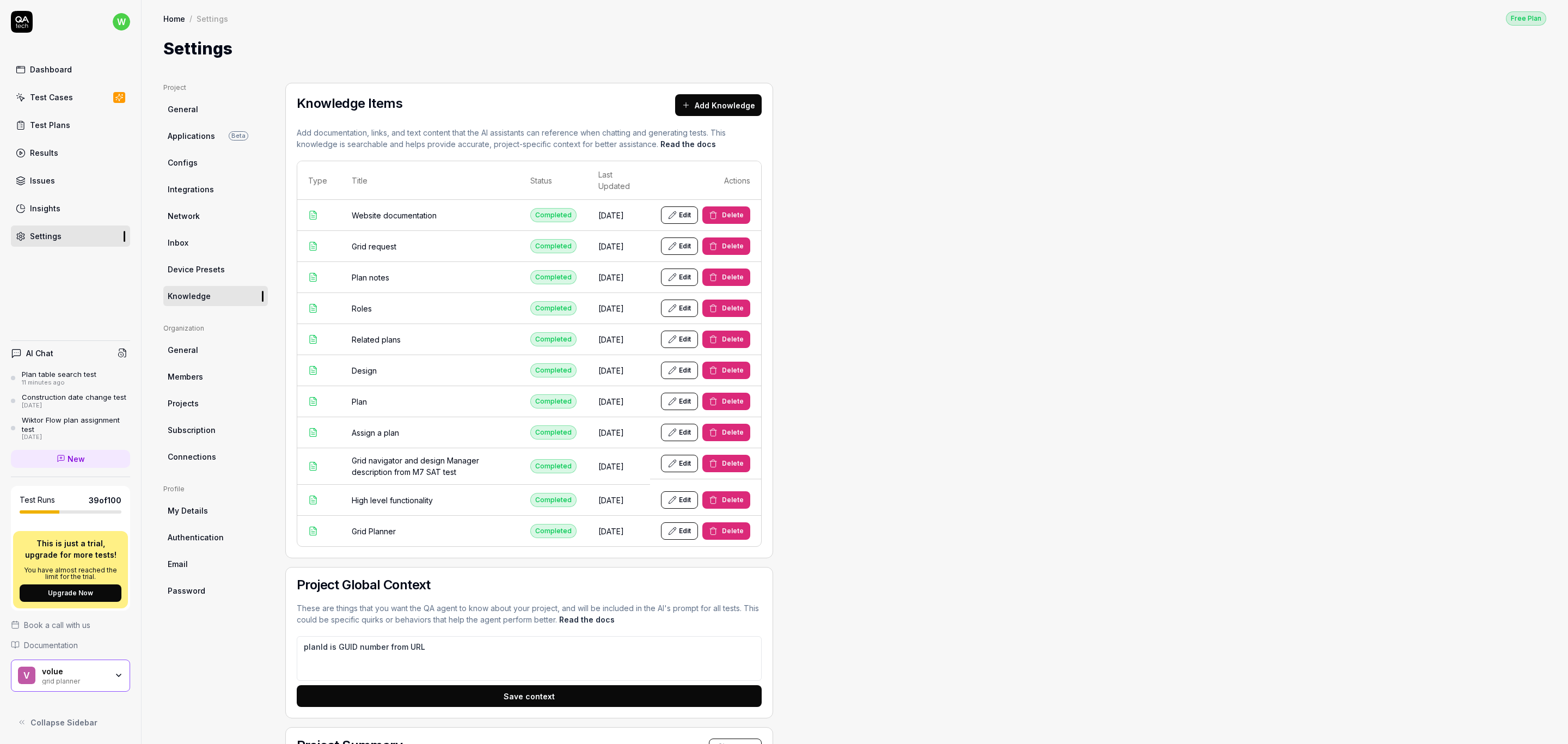
click at [682, 215] on button "Edit" at bounding box center [679, 215] width 37 height 18
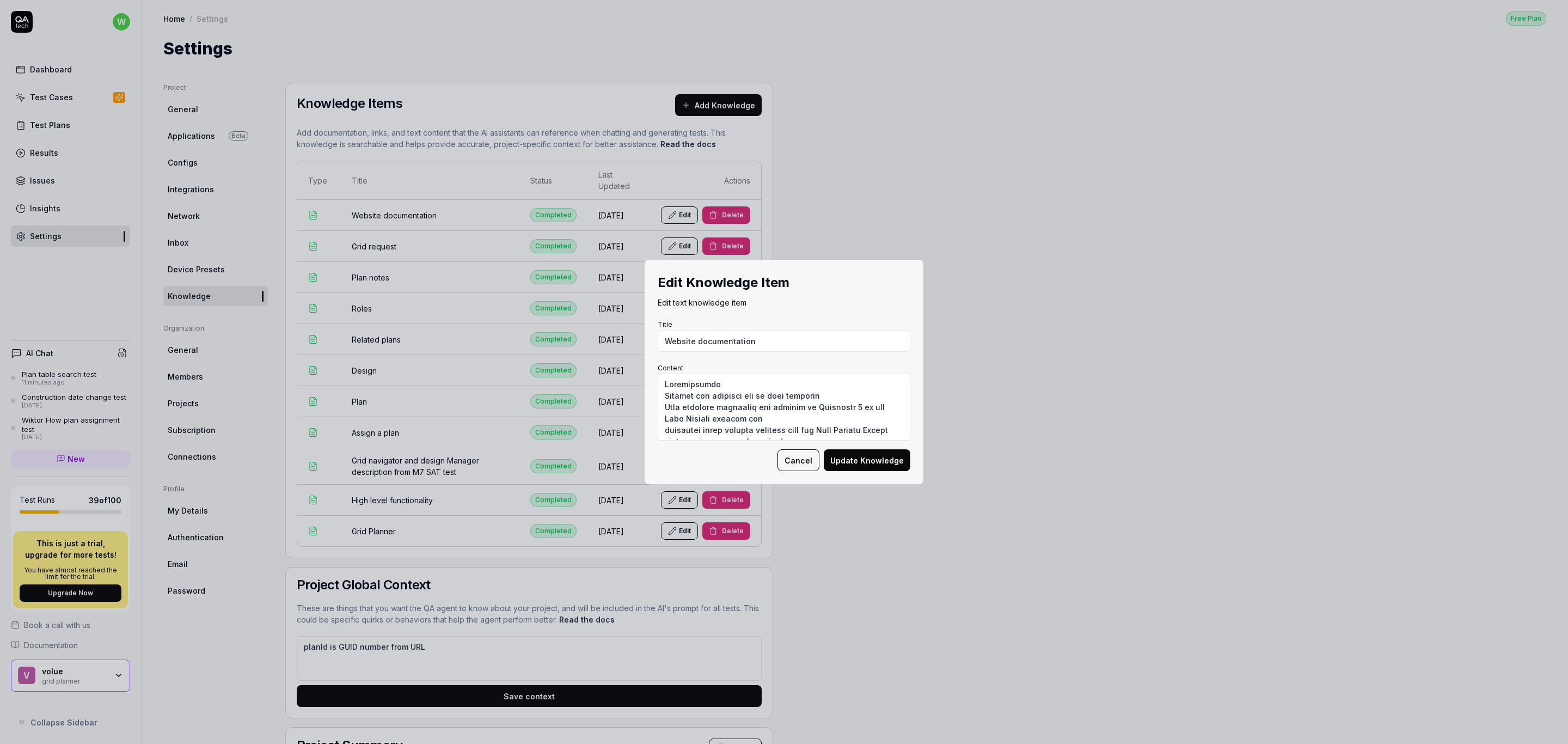
click at [799, 461] on button "Cancel" at bounding box center [799, 460] width 42 height 22
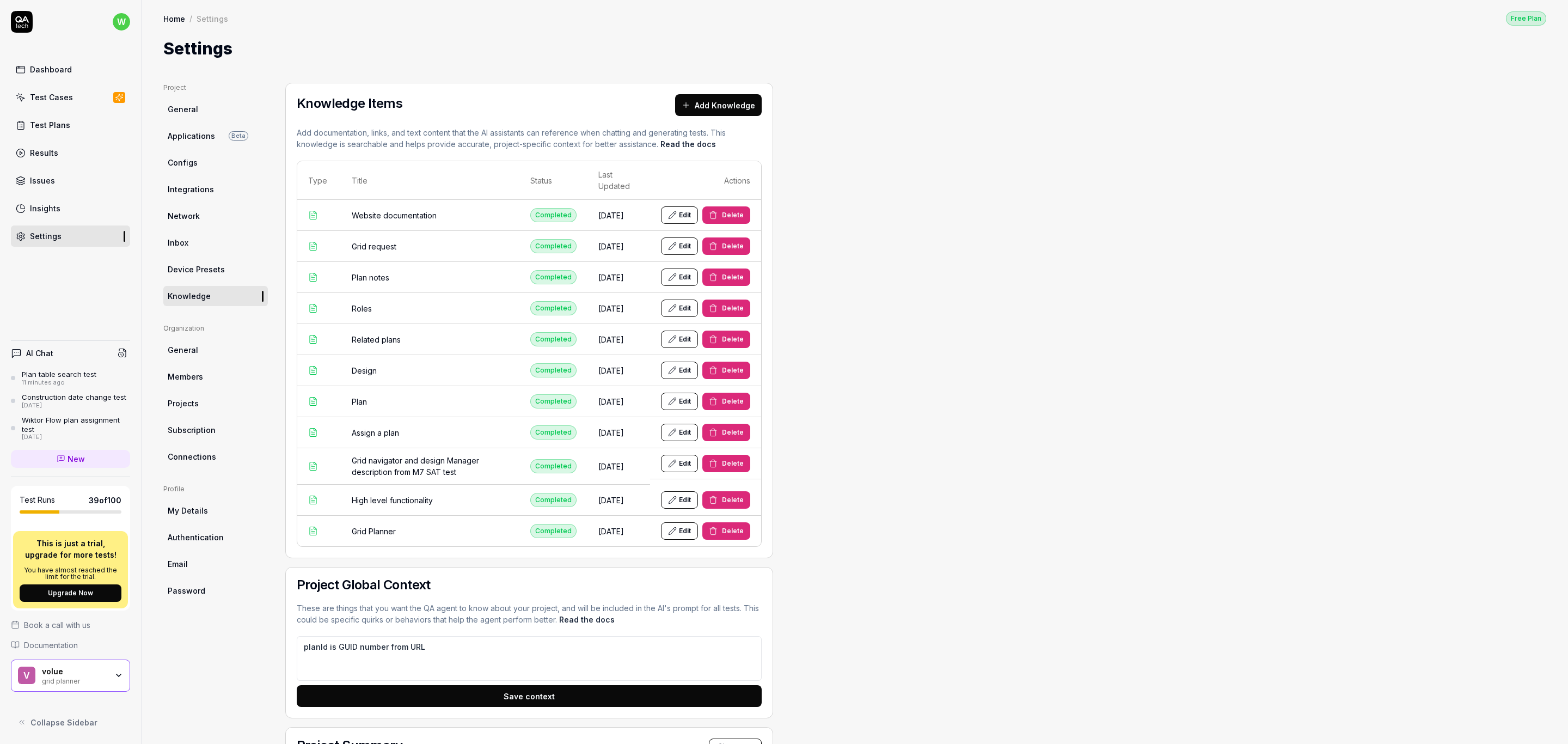
click at [967, 449] on div "Project General Applications Beta Configs Integrations Network Inbox Device Pre…" at bounding box center [855, 680] width 1382 height 1195
click at [1073, 470] on div "Project General Applications Beta Configs Integrations Network Inbox Device Pre…" at bounding box center [855, 680] width 1382 height 1195
click at [1139, 459] on div "Project General Applications Beta Configs Integrations Network Inbox Device Pre…" at bounding box center [855, 680] width 1382 height 1195
click at [186, 398] on span "Projects" at bounding box center [183, 403] width 31 height 11
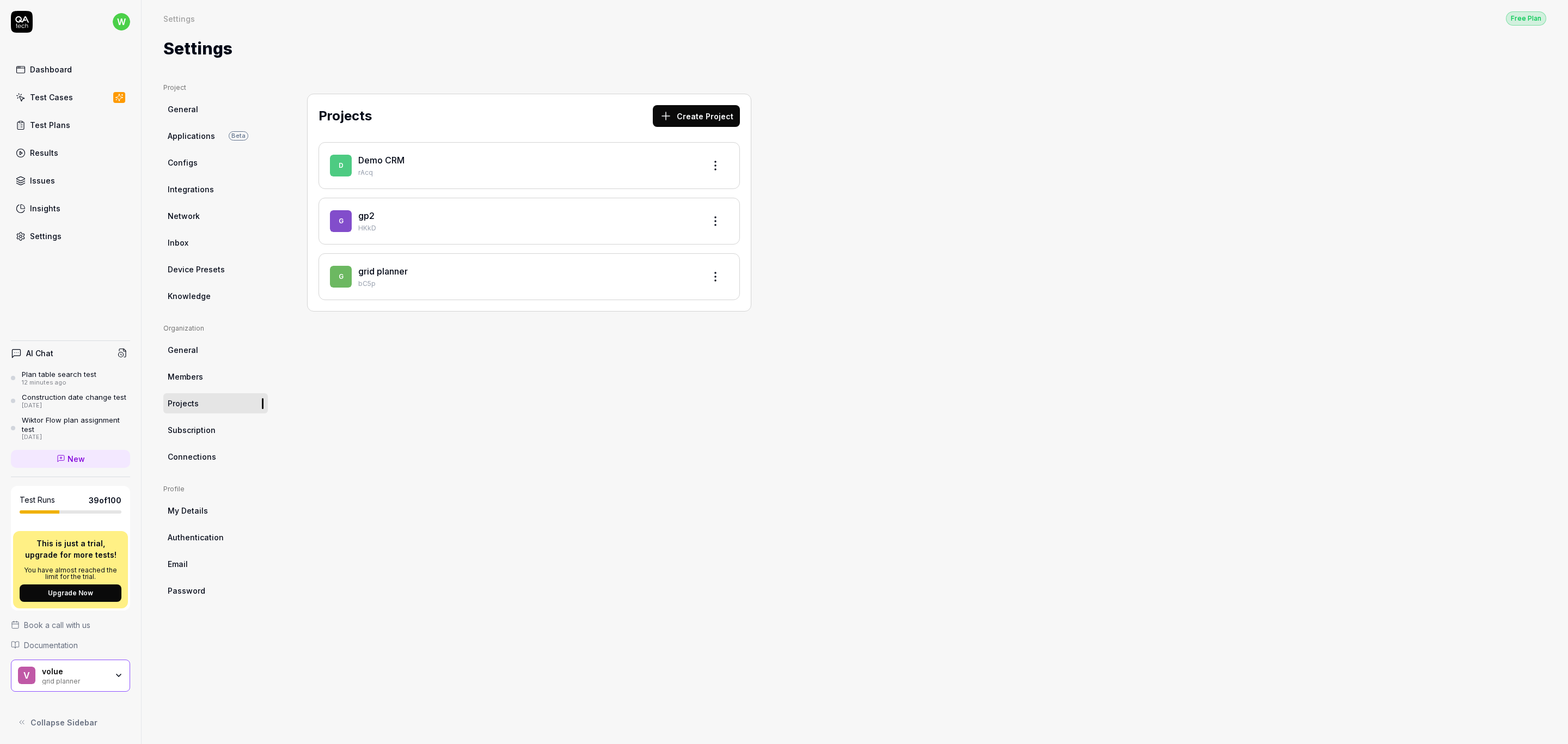
click at [200, 375] on span "Members" at bounding box center [186, 376] width 35 height 11
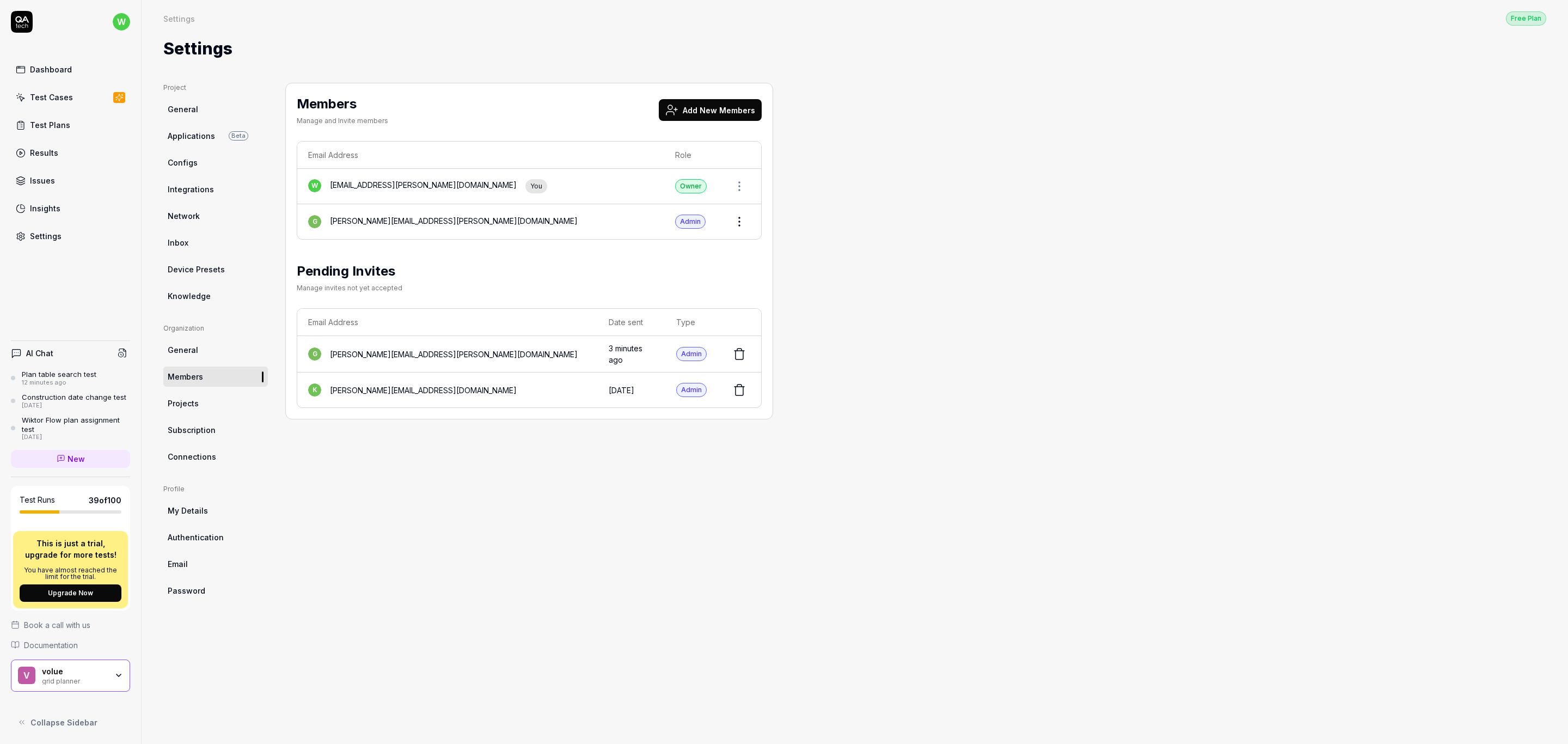
click at [188, 405] on span "Projects" at bounding box center [183, 403] width 31 height 11
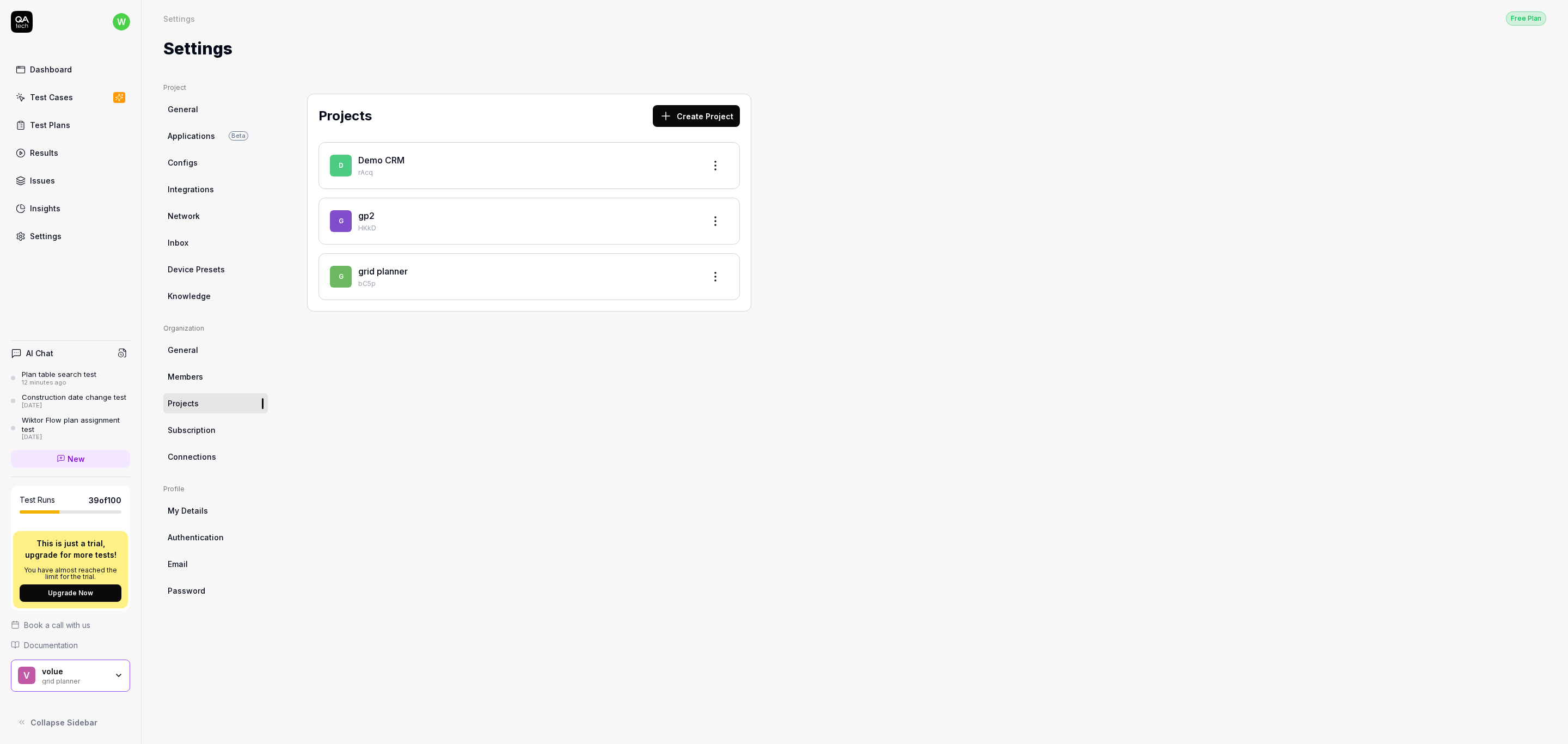
click at [58, 97] on div "Test Cases" at bounding box center [51, 97] width 43 height 11
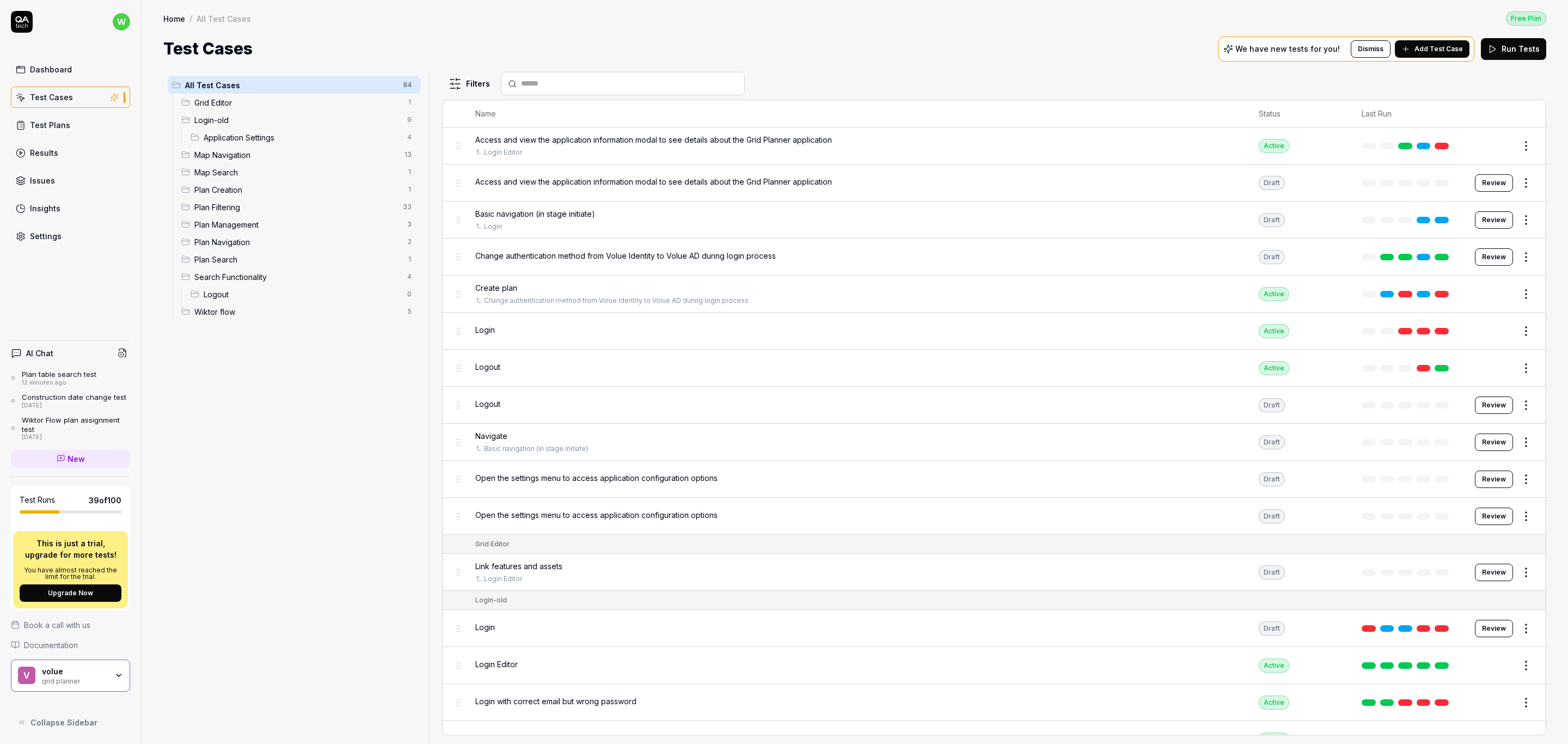
click at [1440, 52] on span "Add Test Case" at bounding box center [1438, 48] width 48 height 10
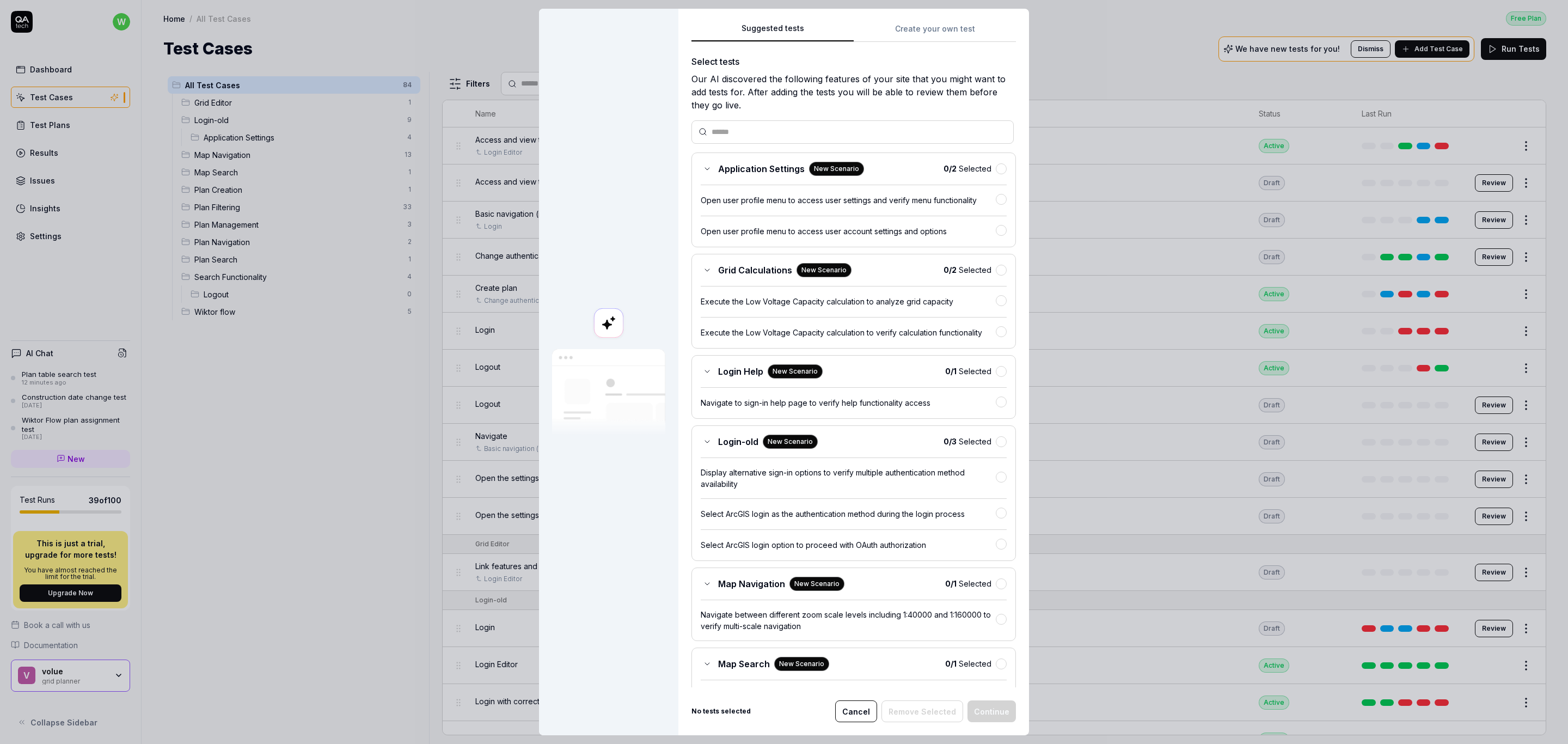
click at [948, 28] on div "Suggested tests Suggested tests Create your own test Select tests Our AI discov…" at bounding box center [784, 372] width 1568 height 744
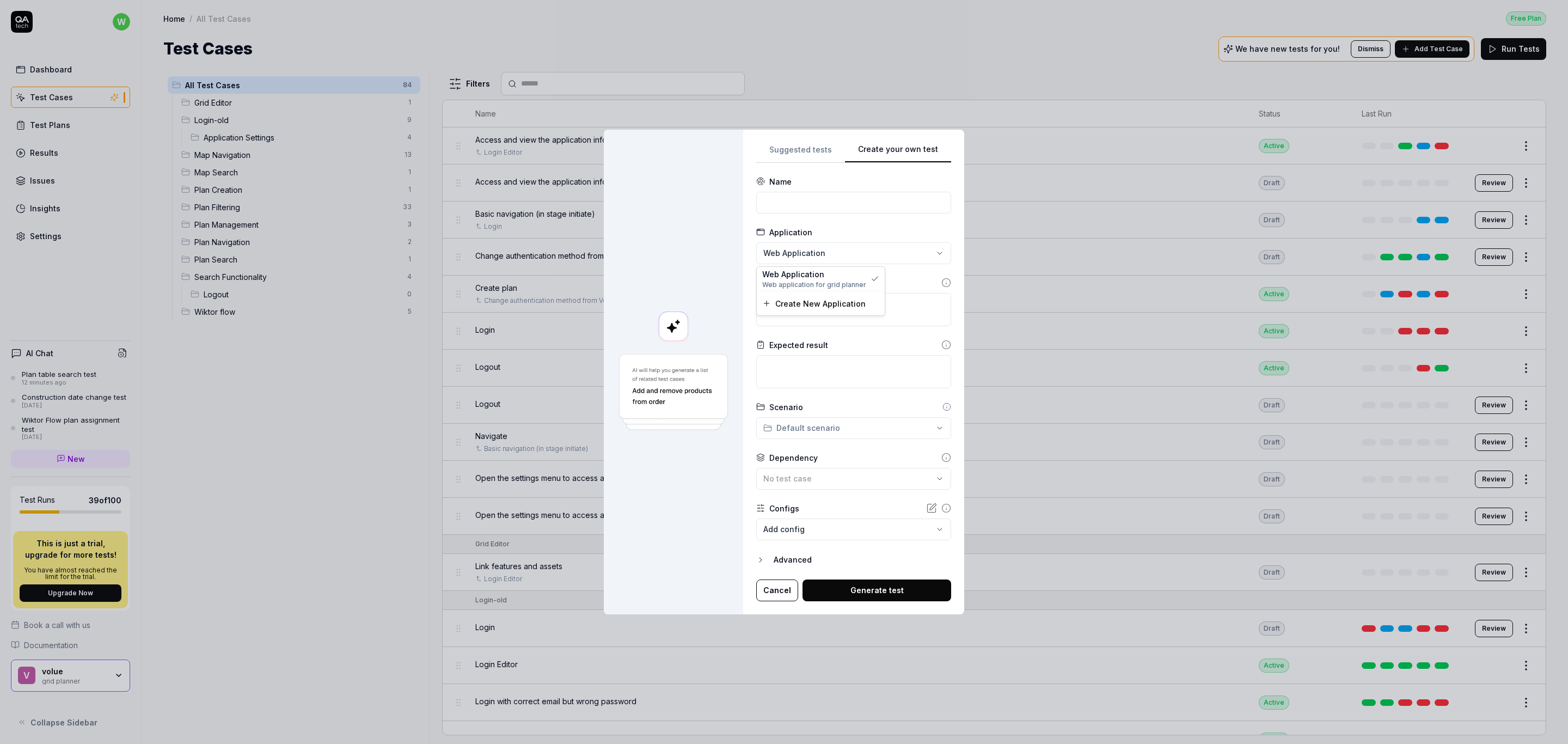
click at [850, 249] on div "**********" at bounding box center [784, 372] width 1568 height 744
click at [871, 252] on div "**********" at bounding box center [784, 372] width 1568 height 744
click at [854, 317] on textarea at bounding box center [854, 310] width 195 height 33
click at [806, 376] on textarea at bounding box center [854, 372] width 195 height 33
click at [865, 474] on div "No test case" at bounding box center [848, 478] width 170 height 11
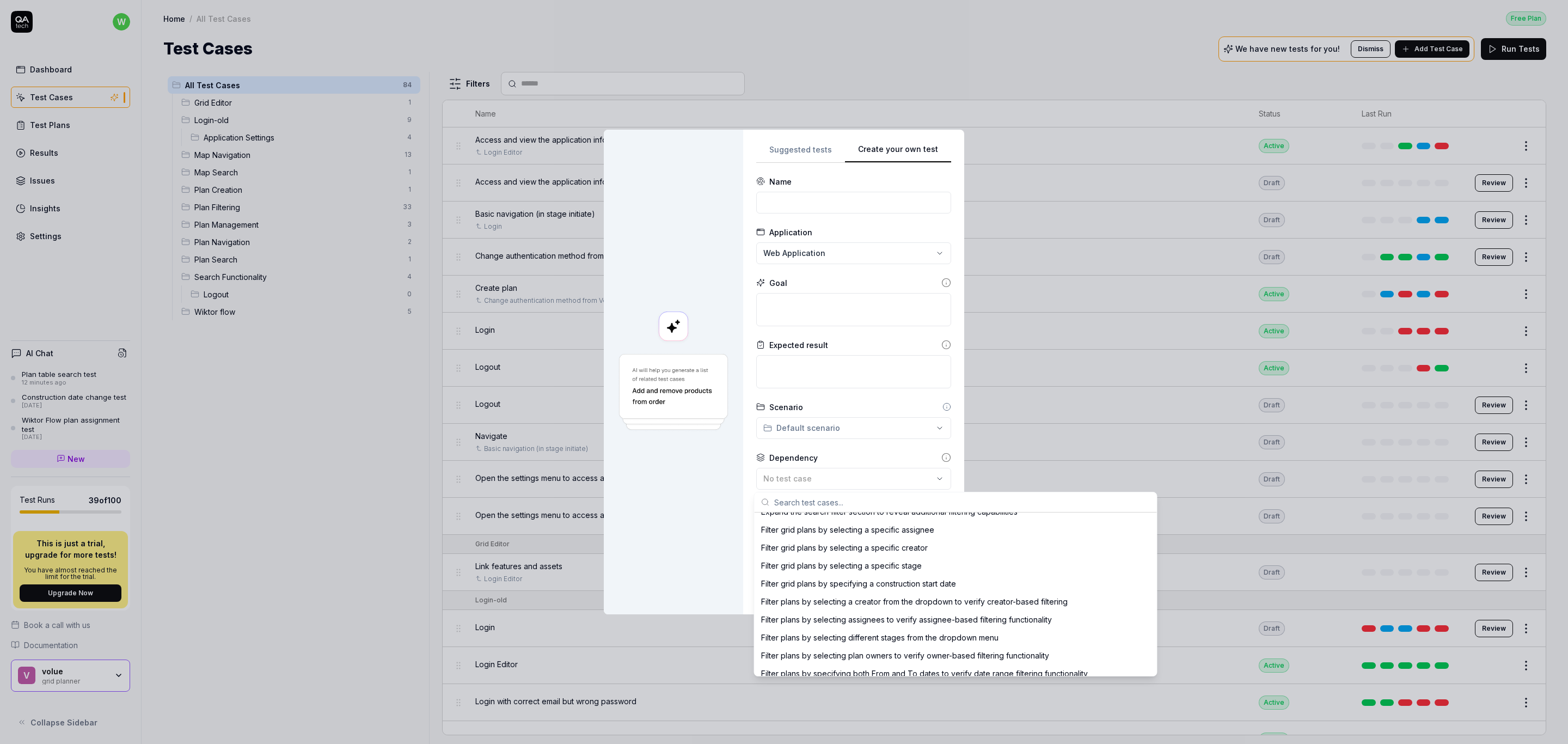
scroll to position [1143, 0]
click at [640, 481] on div at bounding box center [673, 371] width 139 height 485
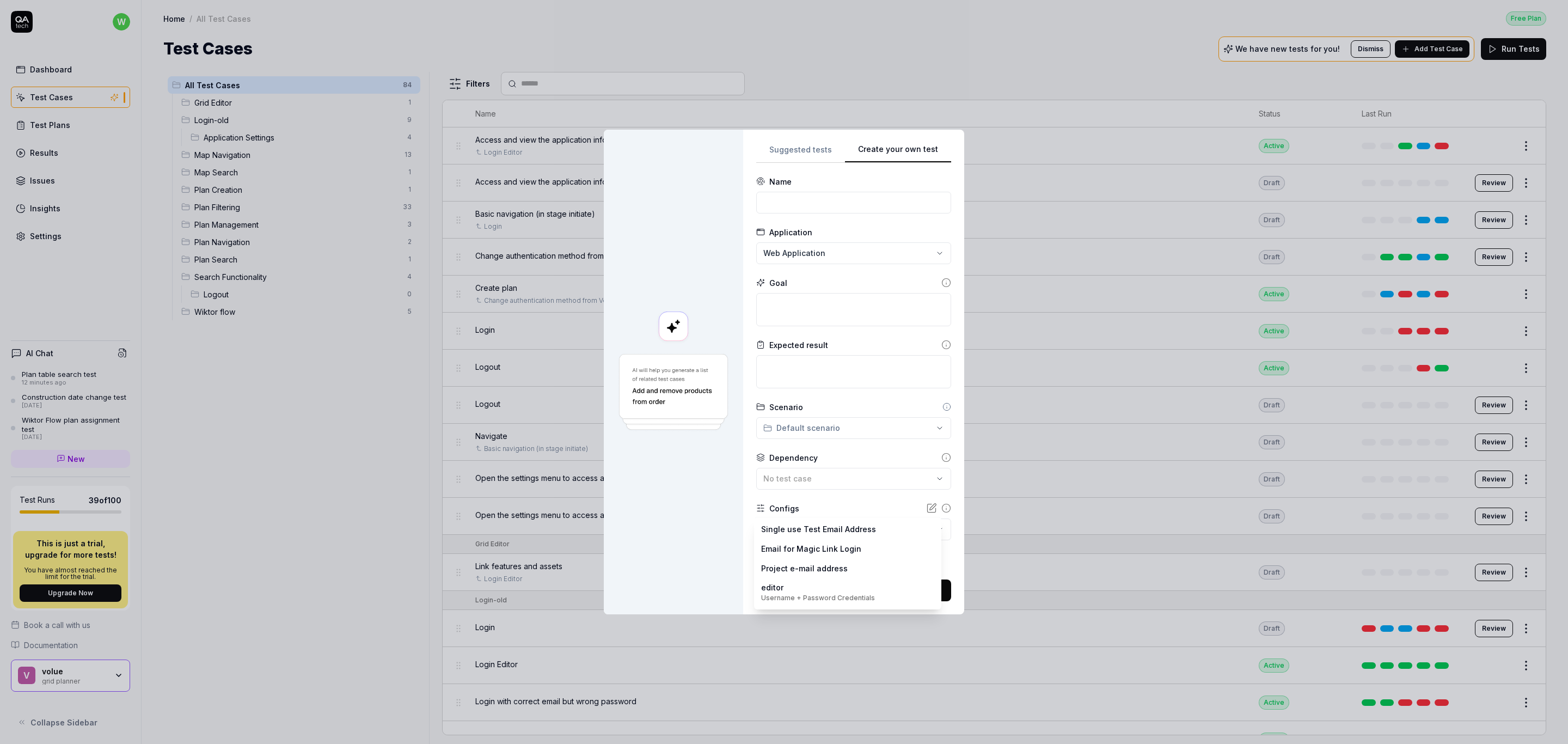
click at [844, 534] on body "w Dashboard Test Cases Test Plans Results Issues Insights Settings AI Chat Plan…" at bounding box center [784, 372] width 1568 height 744
drag, startPoint x: 684, startPoint y: 520, endPoint x: 673, endPoint y: 521, distance: 11.0
click at [673, 521] on div "**********" at bounding box center [784, 372] width 1568 height 744
click at [808, 538] on body "w Dashboard Test Cases Test Plans Results Issues Insights Settings AI Chat Plan…" at bounding box center [784, 372] width 1568 height 744
click at [699, 543] on div "**********" at bounding box center [784, 372] width 1568 height 744
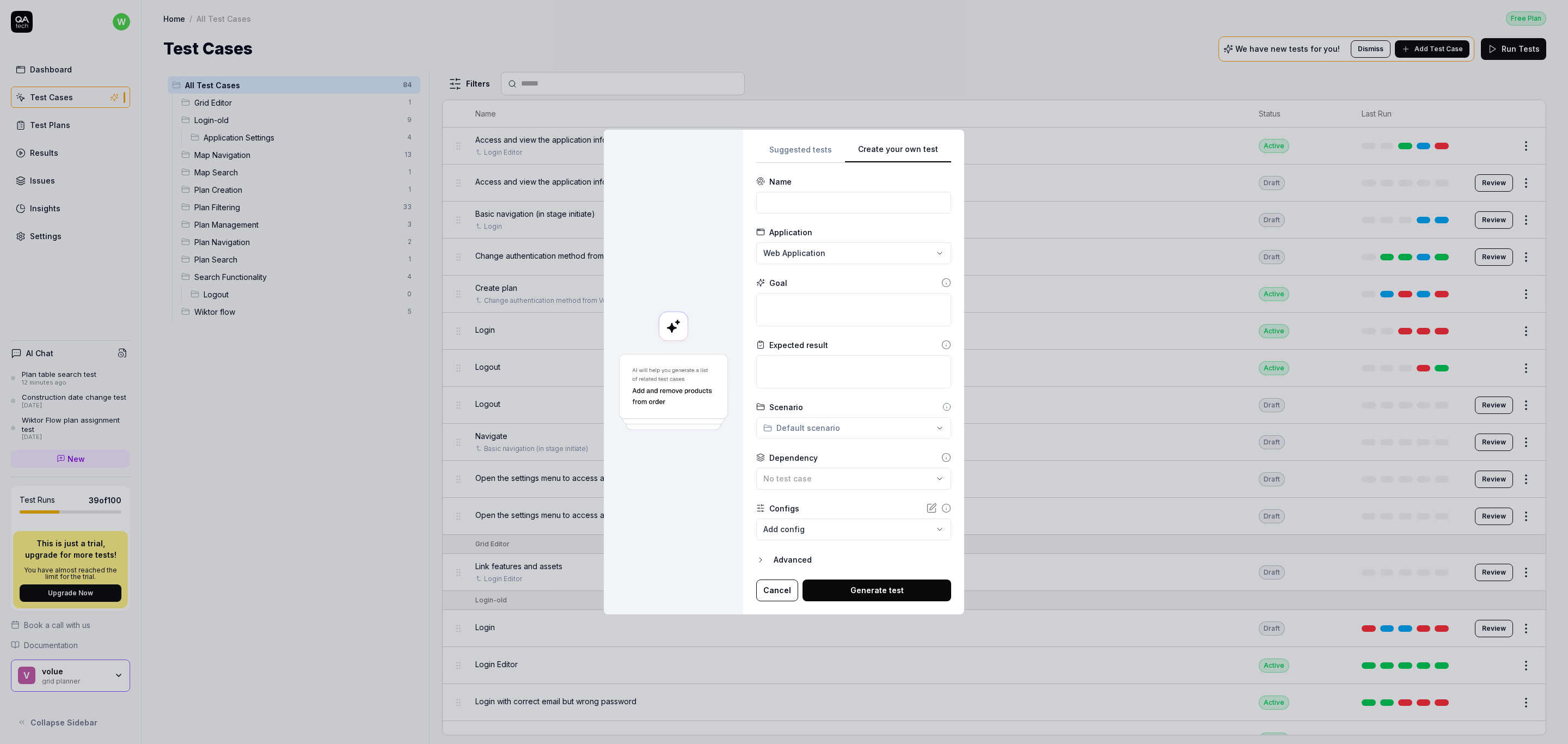
click at [926, 507] on icon at bounding box center [931, 507] width 11 height 11
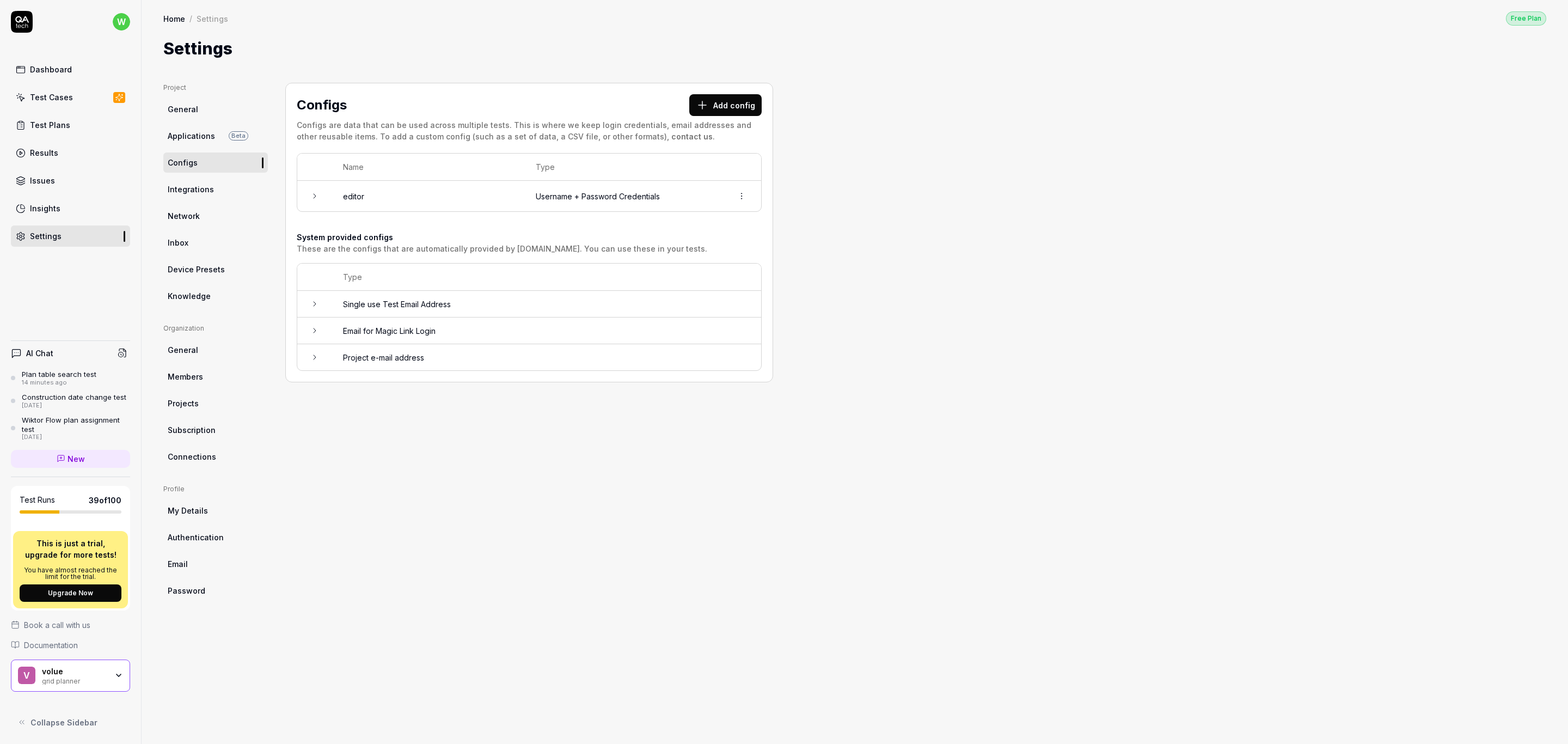
click at [726, 99] on button "Add config" at bounding box center [726, 105] width 72 height 22
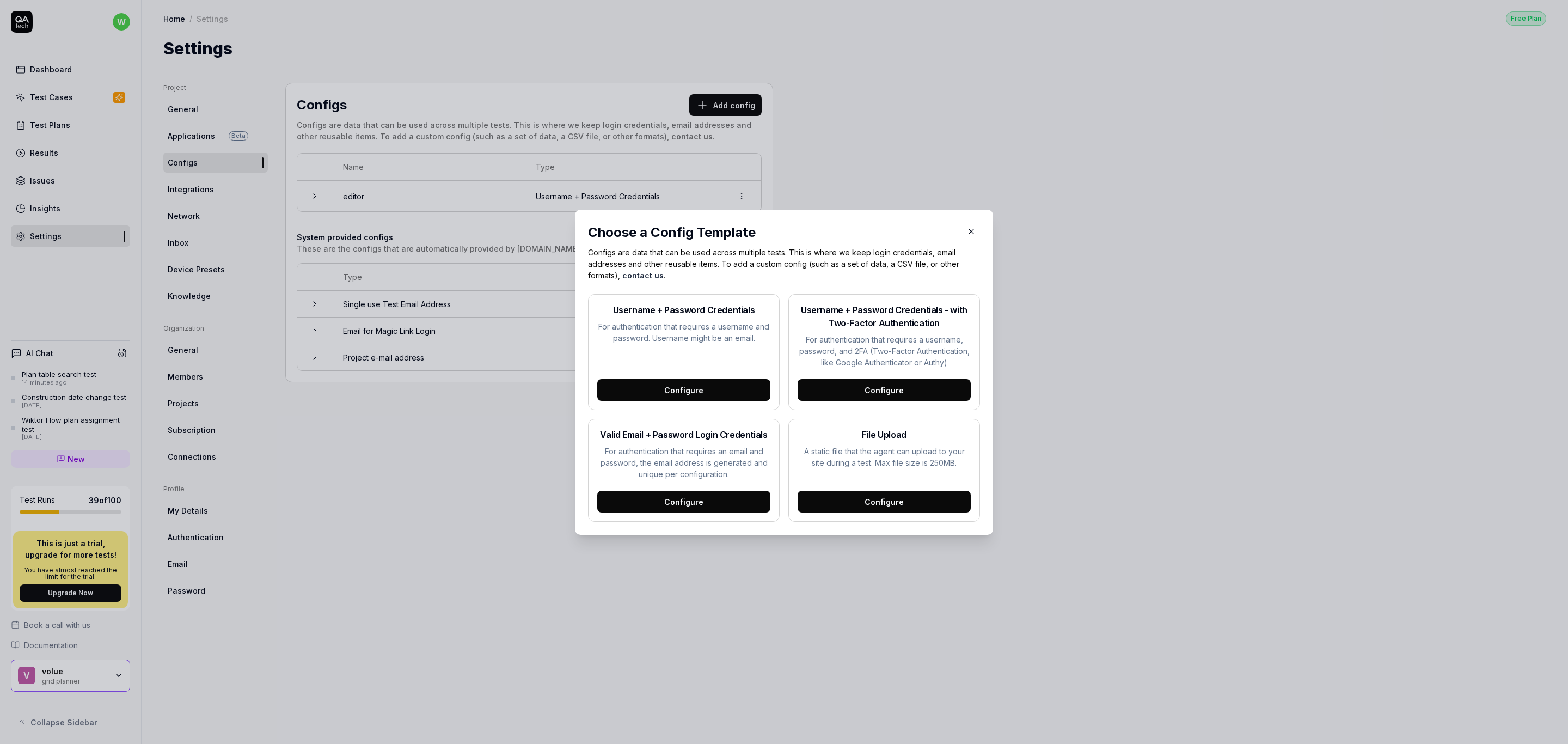
drag, startPoint x: 964, startPoint y: 228, endPoint x: 975, endPoint y: 232, distance: 11.7
click at [966, 228] on icon "button" at bounding box center [971, 231] width 10 height 10
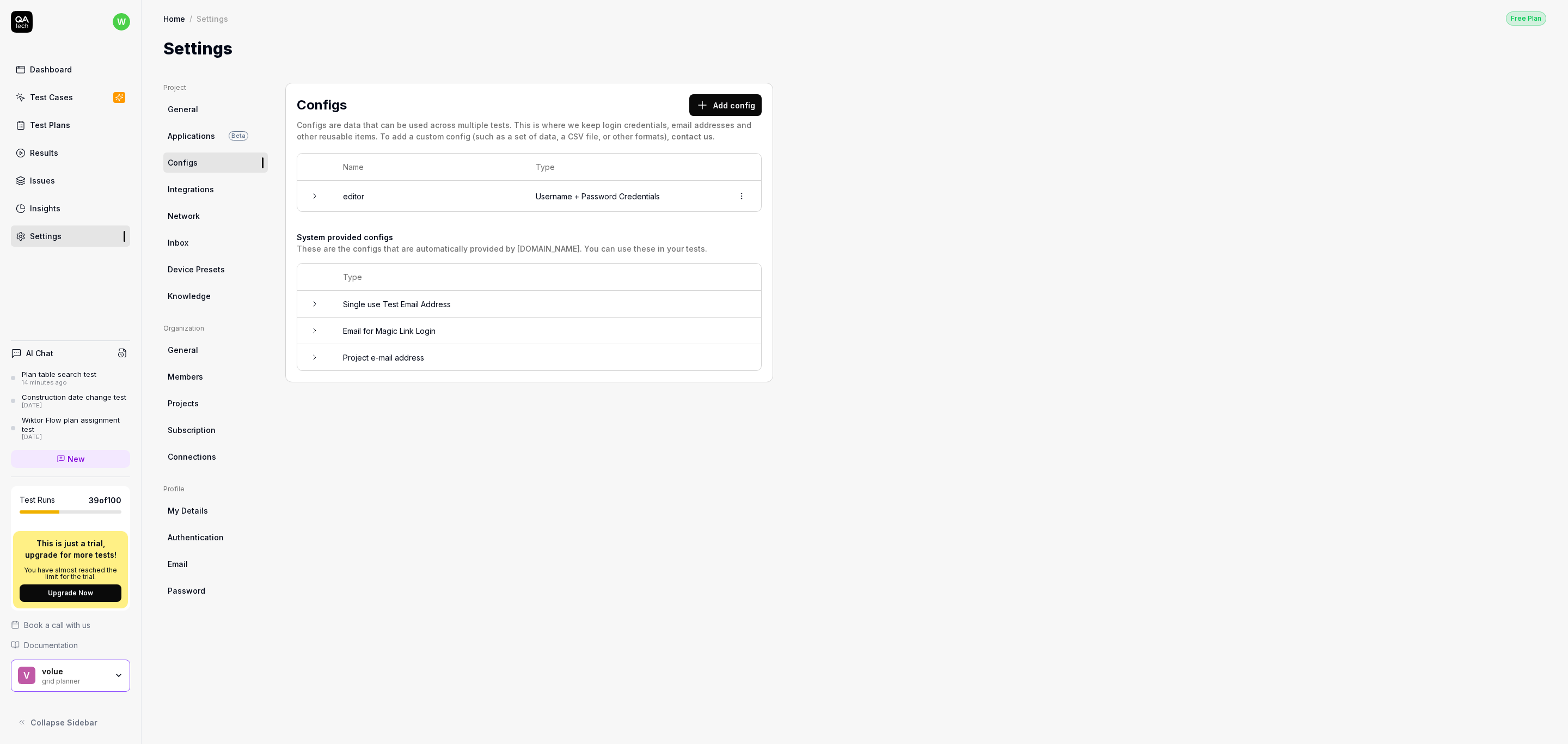
drag, startPoint x: 753, startPoint y: 606, endPoint x: 750, endPoint y: 572, distance: 34.1
click at [753, 606] on div "Configs Add config Configs are data that can be used across multiple tests. Thi…" at bounding box center [529, 402] width 488 height 639
click at [180, 108] on span "General" at bounding box center [183, 109] width 31 height 11
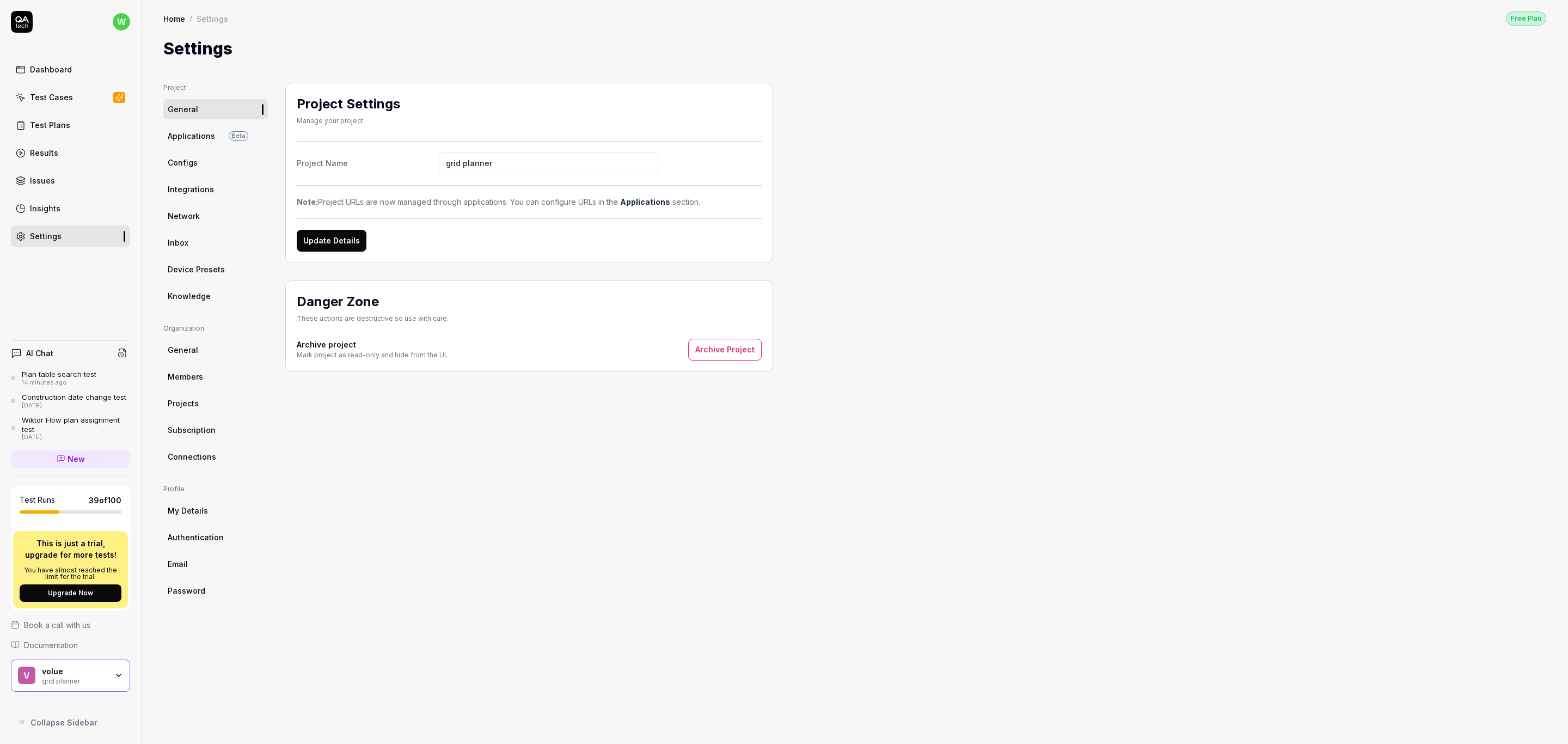
click at [449, 642] on div "Project Settings Manage your project Project Name grid planner Note: Project UR…" at bounding box center [529, 402] width 488 height 639
click at [95, 675] on div "volue" at bounding box center [75, 671] width 65 height 10
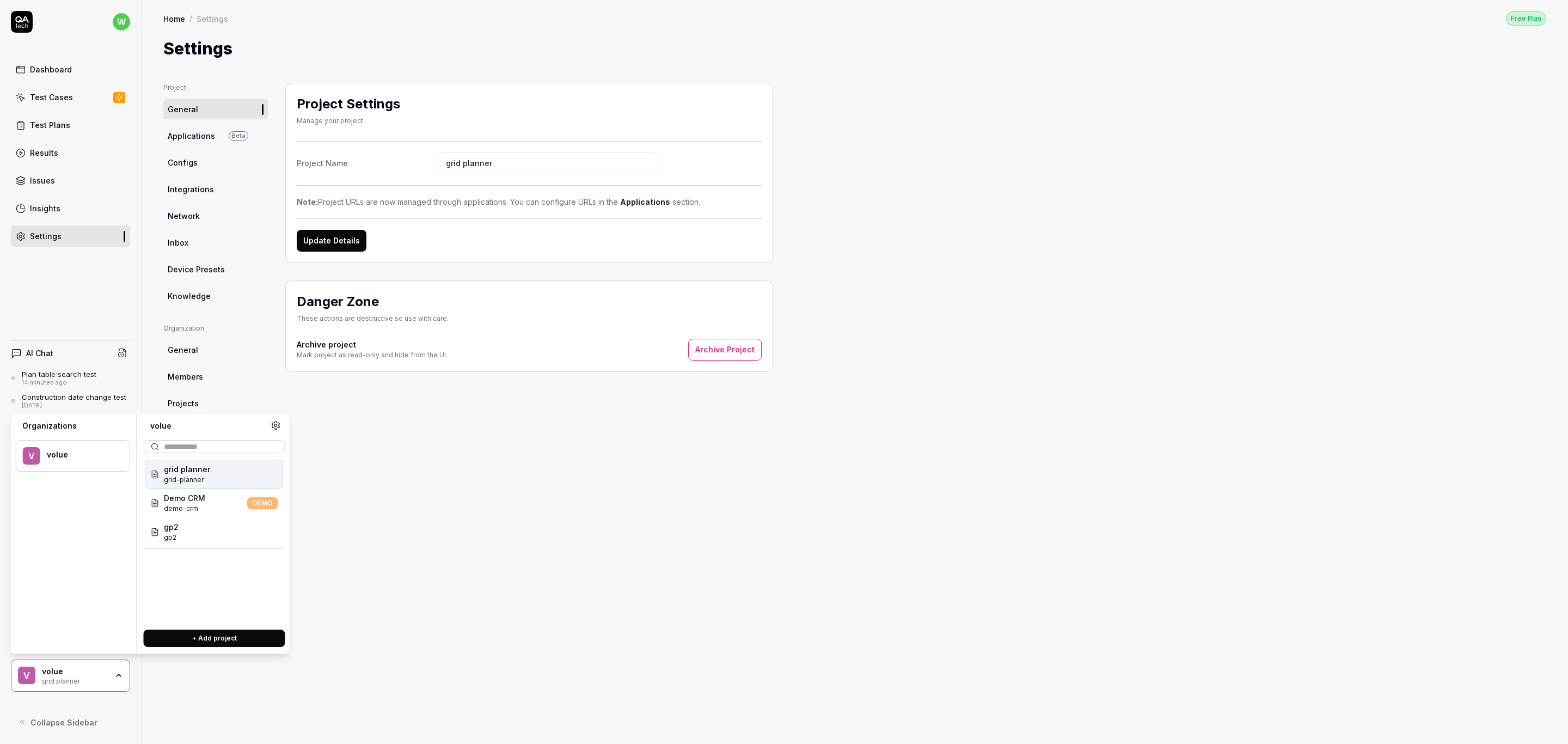
click at [223, 639] on button "+ Add project" at bounding box center [214, 638] width 142 height 18
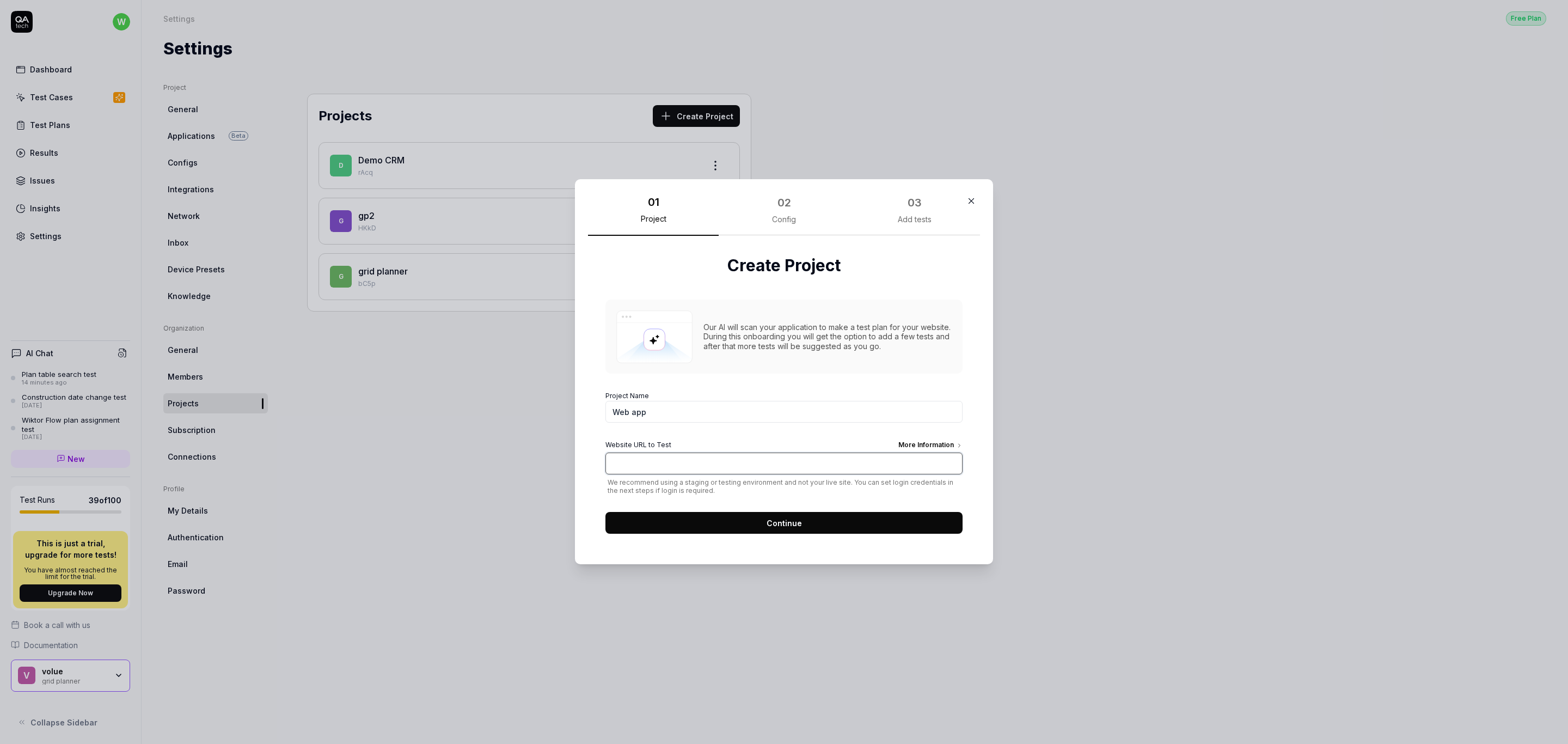
drag, startPoint x: 704, startPoint y: 468, endPoint x: 709, endPoint y: 452, distance: 16.8
click at [704, 468] on input "Website URL to Test More Information" at bounding box center [784, 463] width 357 height 22
click at [681, 472] on input "Website URL to Test More Information" at bounding box center [784, 463] width 357 height 22
drag, startPoint x: 689, startPoint y: 465, endPoint x: 818, endPoint y: 470, distance: 129.1
click at [817, 469] on input "Website URL to Test More Information" at bounding box center [784, 463] width 357 height 22
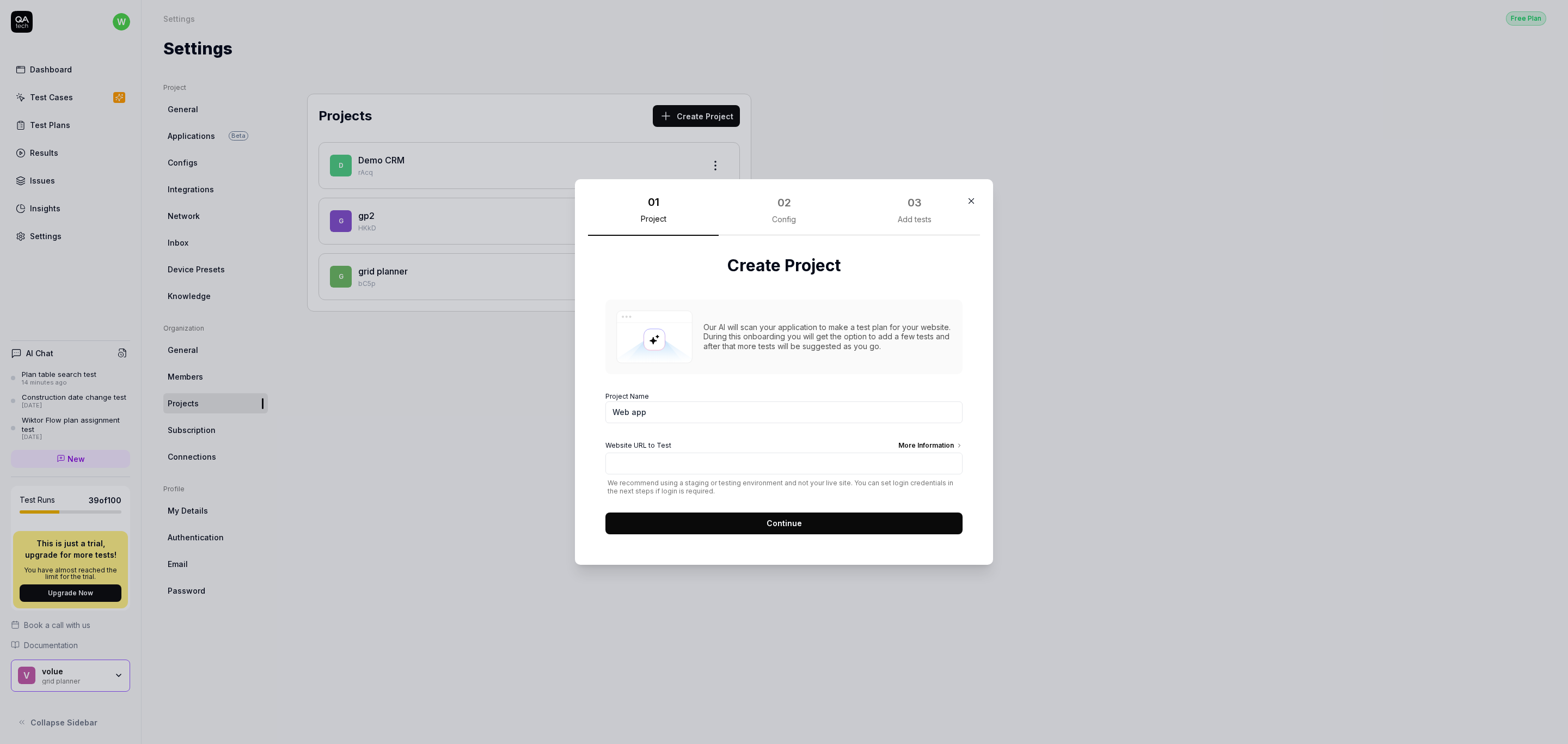
click at [762, 392] on label "Project Name Web app" at bounding box center [784, 407] width 357 height 32
click at [762, 401] on input "Web app" at bounding box center [784, 412] width 357 height 22
click at [831, 342] on div "Our AI will scan your application to make a test plan for your website. During …" at bounding box center [828, 336] width 248 height 29
click at [768, 413] on input "Web app" at bounding box center [784, 412] width 357 height 22
click at [769, 470] on input "Website URL to Test More Information" at bounding box center [784, 463] width 357 height 22
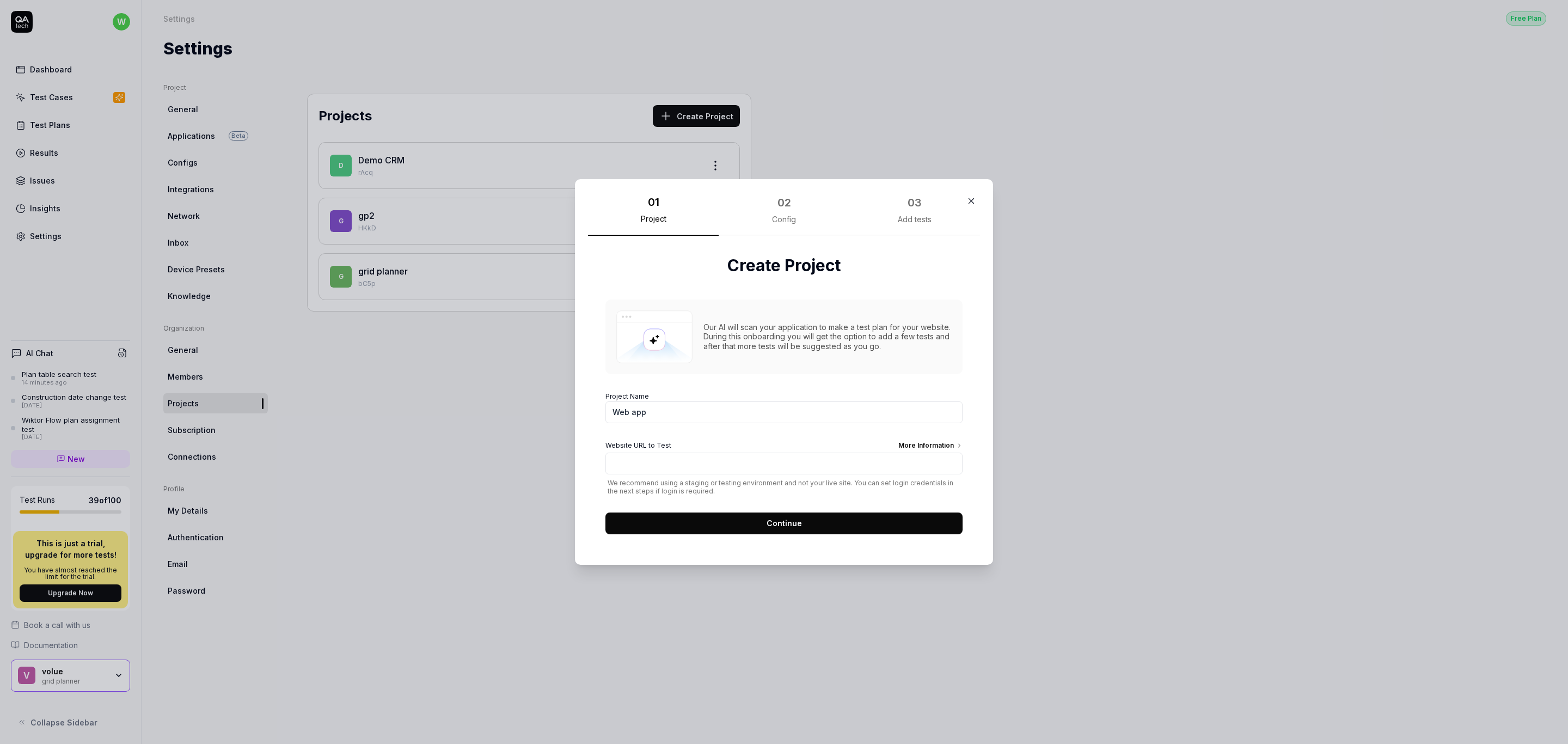
click at [820, 331] on div "Our AI will scan your application to make a test plan for your website. During …" at bounding box center [828, 336] width 248 height 29
drag, startPoint x: 789, startPoint y: 212, endPoint x: 818, endPoint y: 212, distance: 29.0
click at [789, 212] on div "02 Config" at bounding box center [784, 214] width 131 height 43
click at [908, 211] on div "03" at bounding box center [915, 202] width 14 height 17
click at [898, 216] on div "Add tests" at bounding box center [915, 219] width 33 height 10
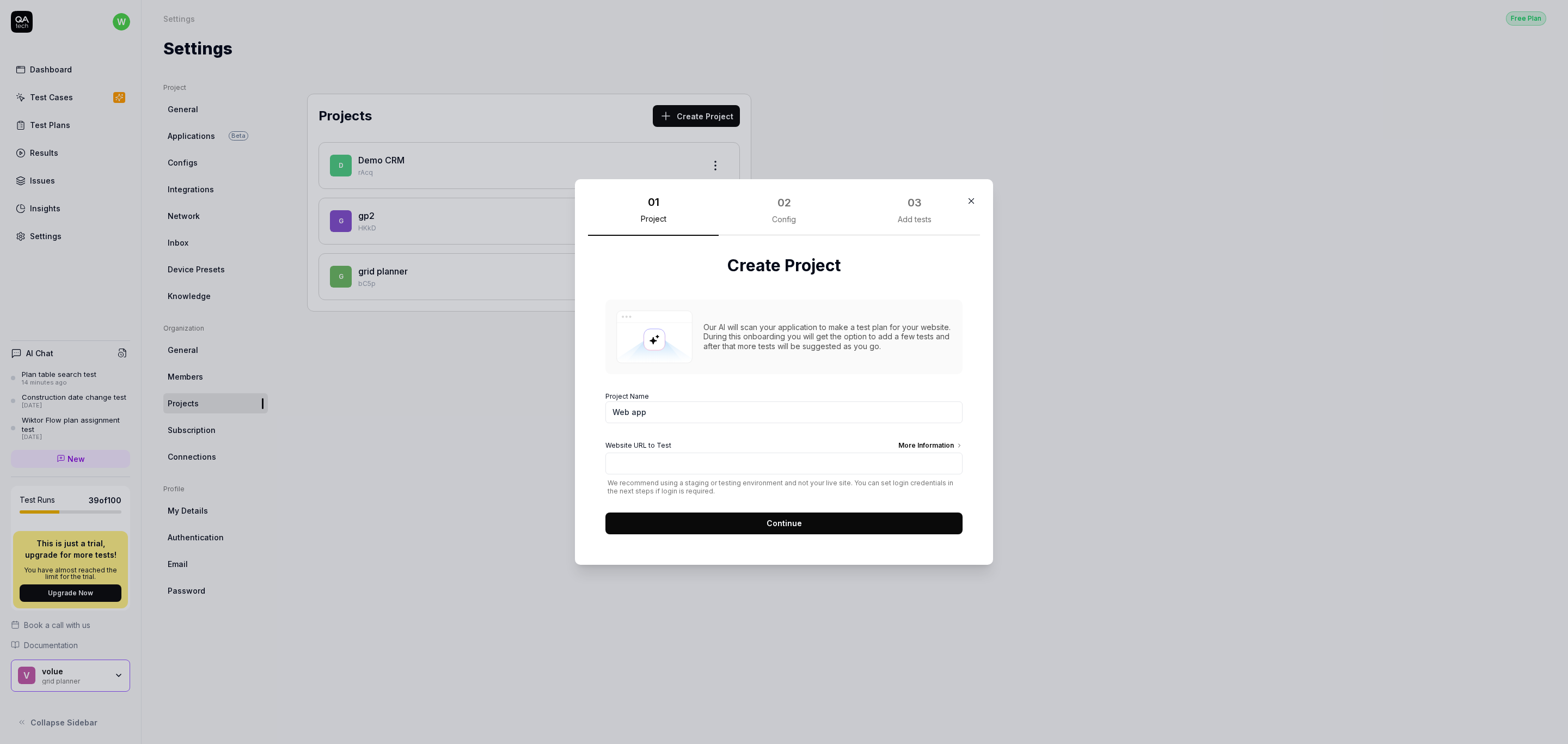
click at [969, 201] on icon "button" at bounding box center [972, 201] width 5 height 5
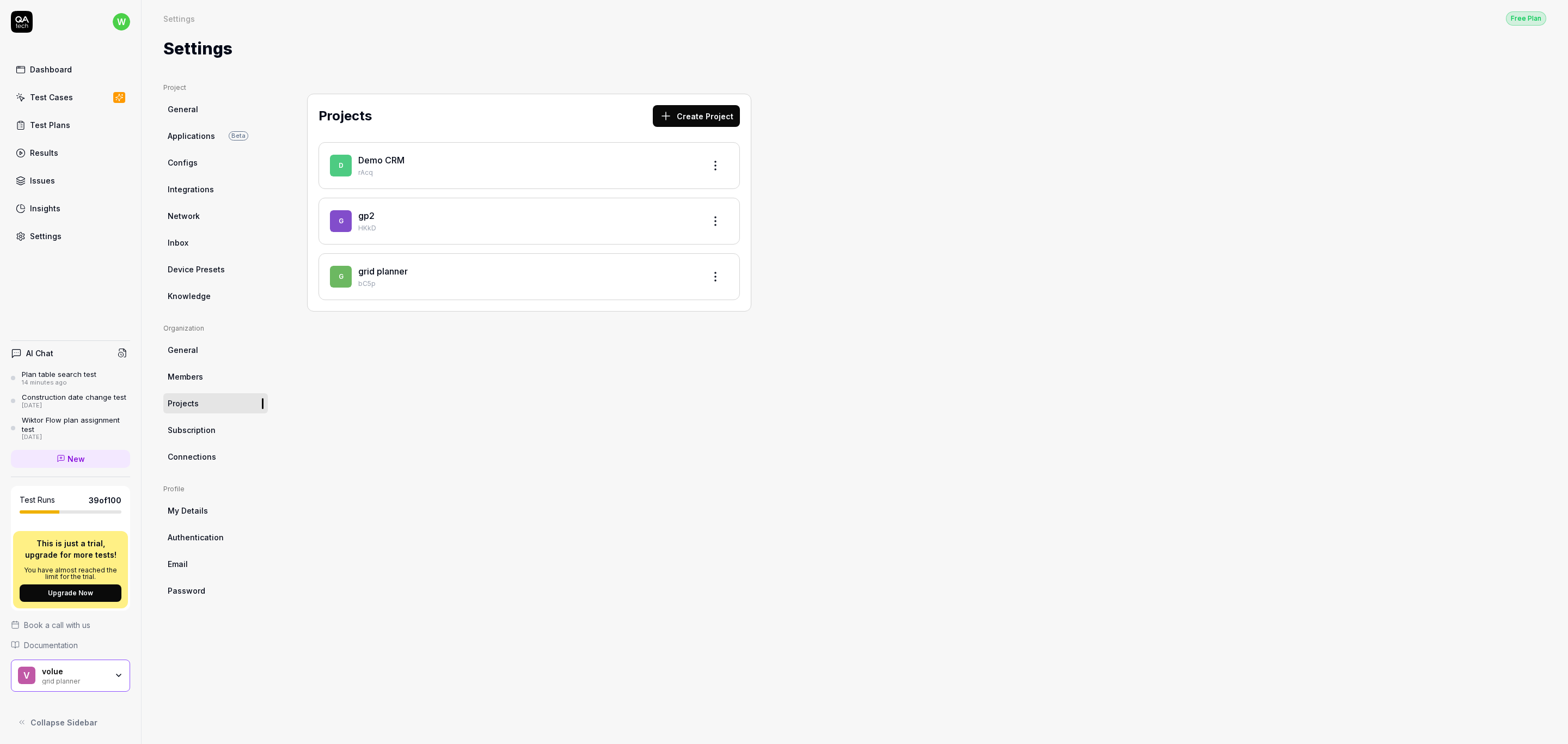
click at [1150, 431] on div "Project General Applications Beta Configs Integrations Network Inbox Device Pre…" at bounding box center [855, 402] width 1382 height 639
click at [937, 600] on div "Project General Applications Beta Configs Integrations Network Inbox Device Pre…" at bounding box center [855, 402] width 1382 height 639
click at [928, 512] on div "Project General Applications Beta Configs Integrations Network Inbox Device Pre…" at bounding box center [855, 402] width 1382 height 639
click at [52, 72] on div "Dashboard" at bounding box center [51, 69] width 42 height 11
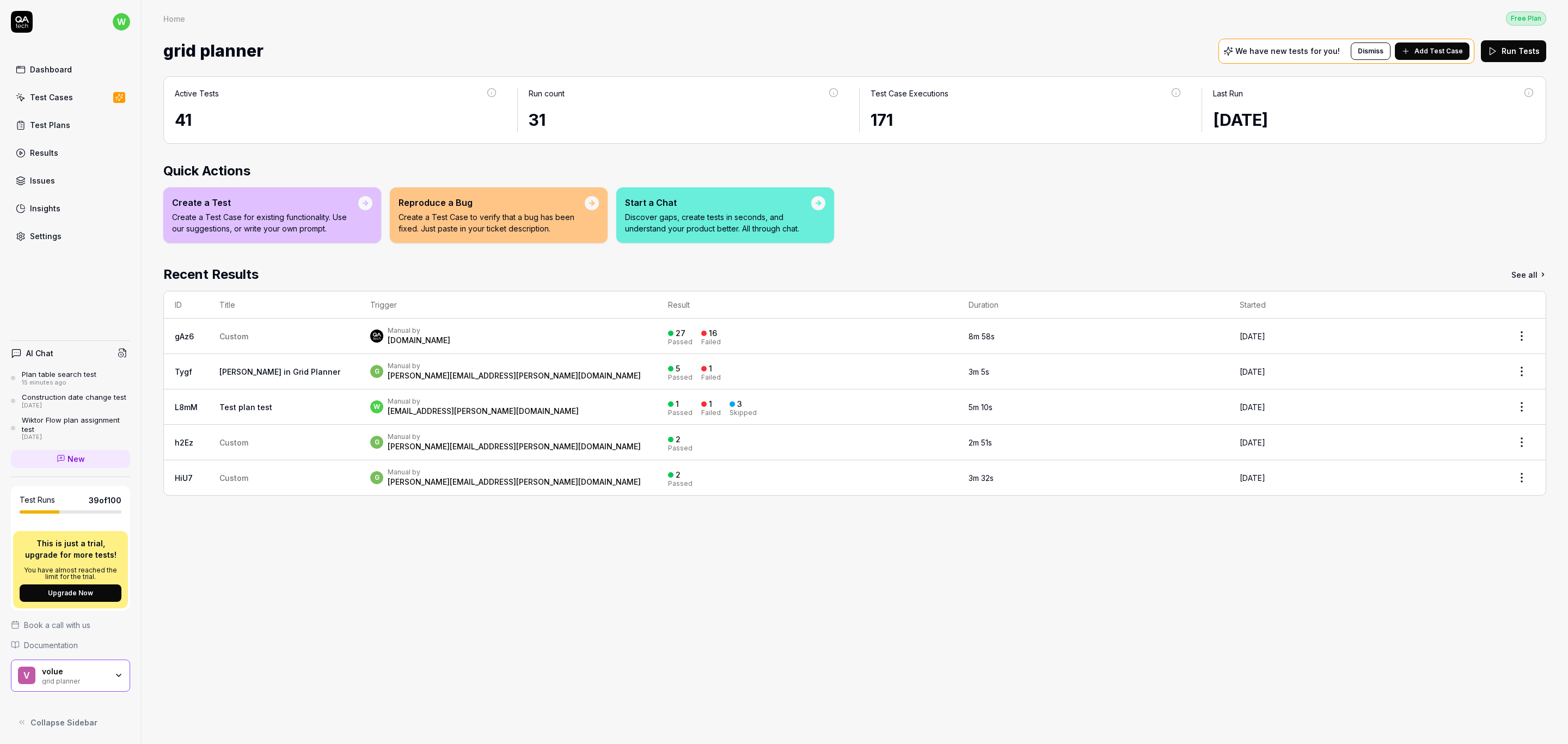
click at [1005, 628] on div "Active Tests 41 Run count 31 Test Case Executions 171 Last Run 2 days ago Quick…" at bounding box center [855, 404] width 1426 height 678
click at [1010, 671] on div "Active Tests 41 Run count 31 Test Case Executions 171 Last Run 2 days ago Quick…" at bounding box center [855, 404] width 1426 height 678
click at [22, 20] on icon at bounding box center [21, 21] width 22 height 22
click at [19, 22] on icon at bounding box center [21, 19] width 13 height 6
click at [126, 15] on html "w Dashboard Test Cases Test Plans Results Issues Insights Settings AI Chat Plan…" at bounding box center [784, 372] width 1568 height 744
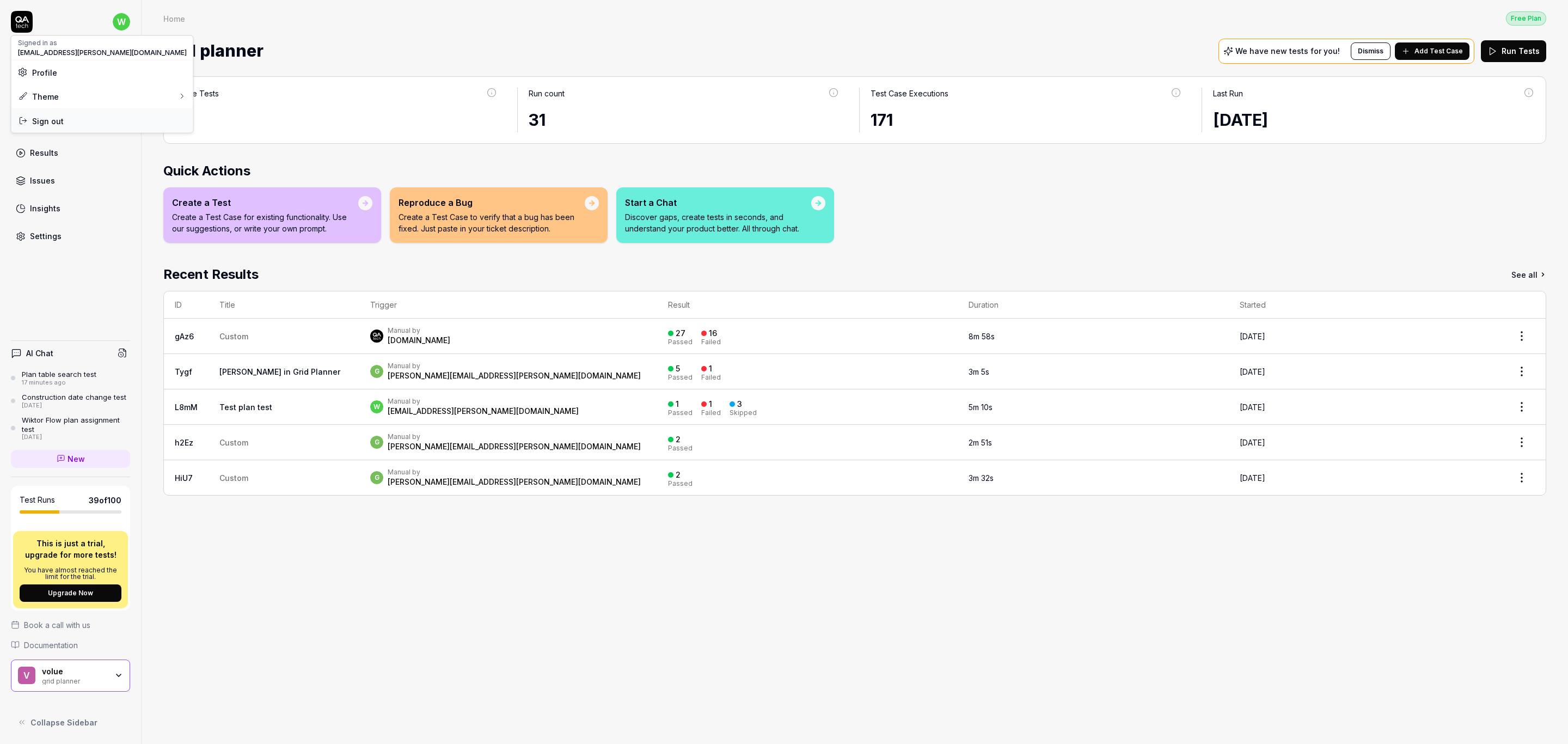
click at [61, 120] on span "Sign out" at bounding box center [48, 120] width 32 height 11
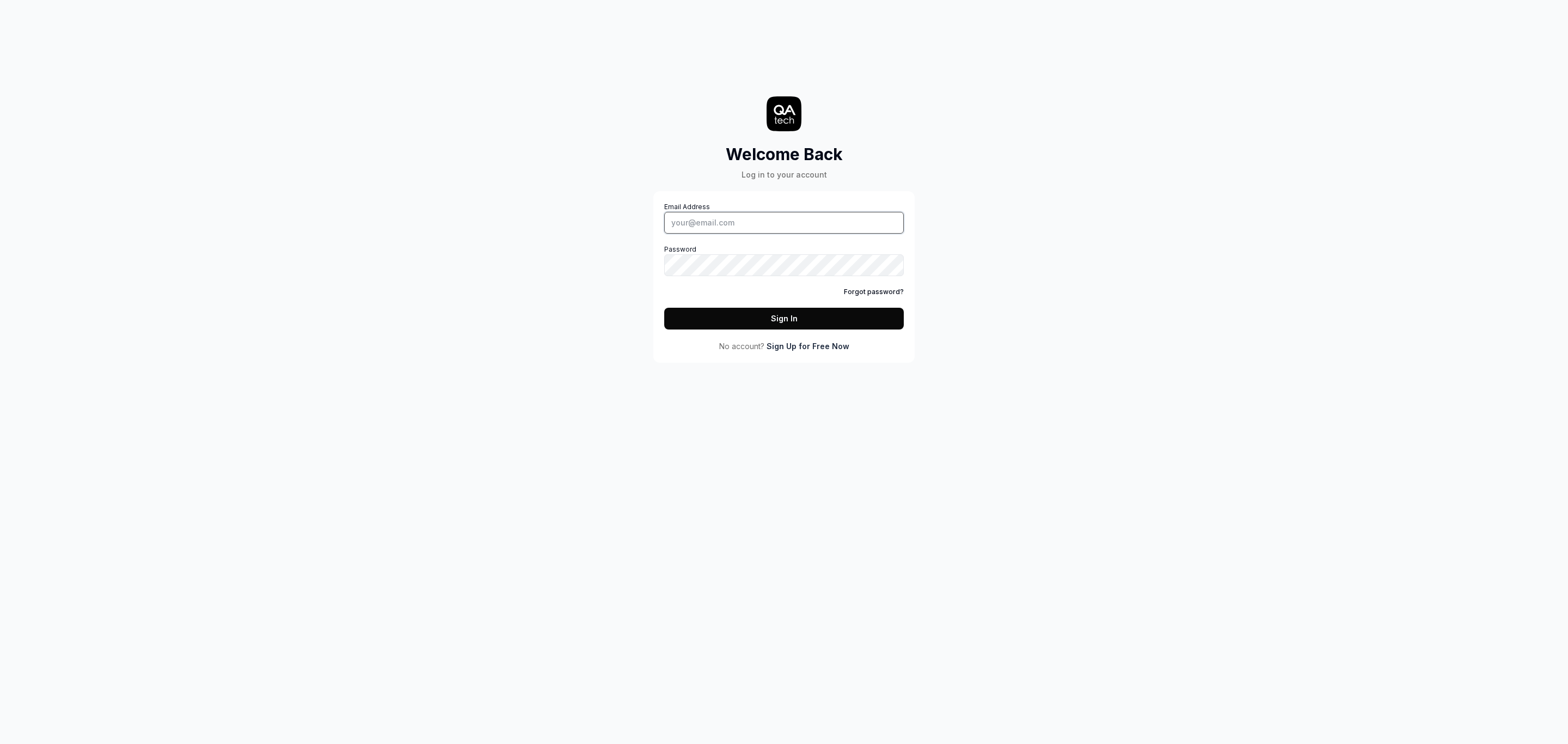
type input "[EMAIL_ADDRESS][PERSON_NAME][DOMAIN_NAME]"
click at [790, 120] on icon at bounding box center [791, 120] width 4 height 7
click at [804, 317] on button "Sign In" at bounding box center [784, 318] width 239 height 22
